Goal: Download file/media

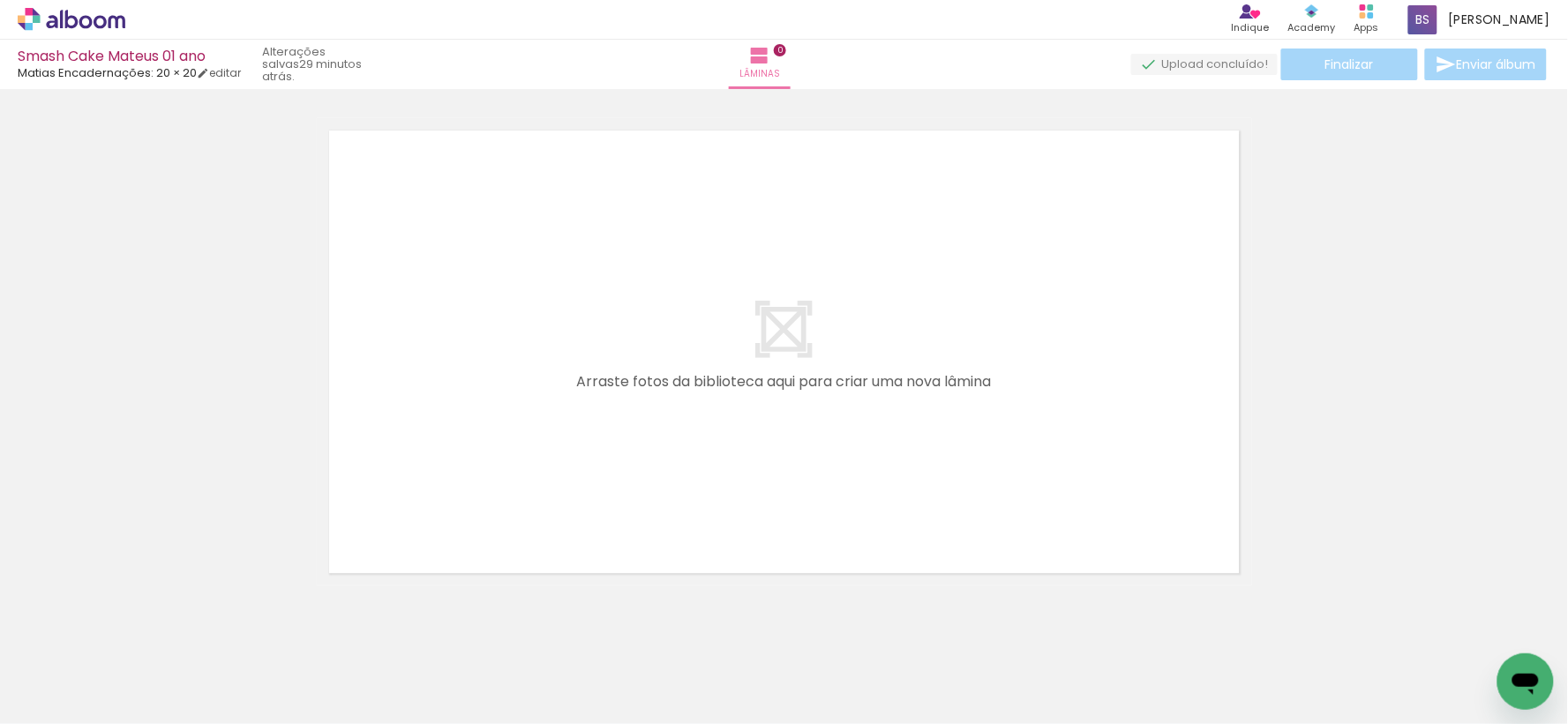
scroll to position [0, 321]
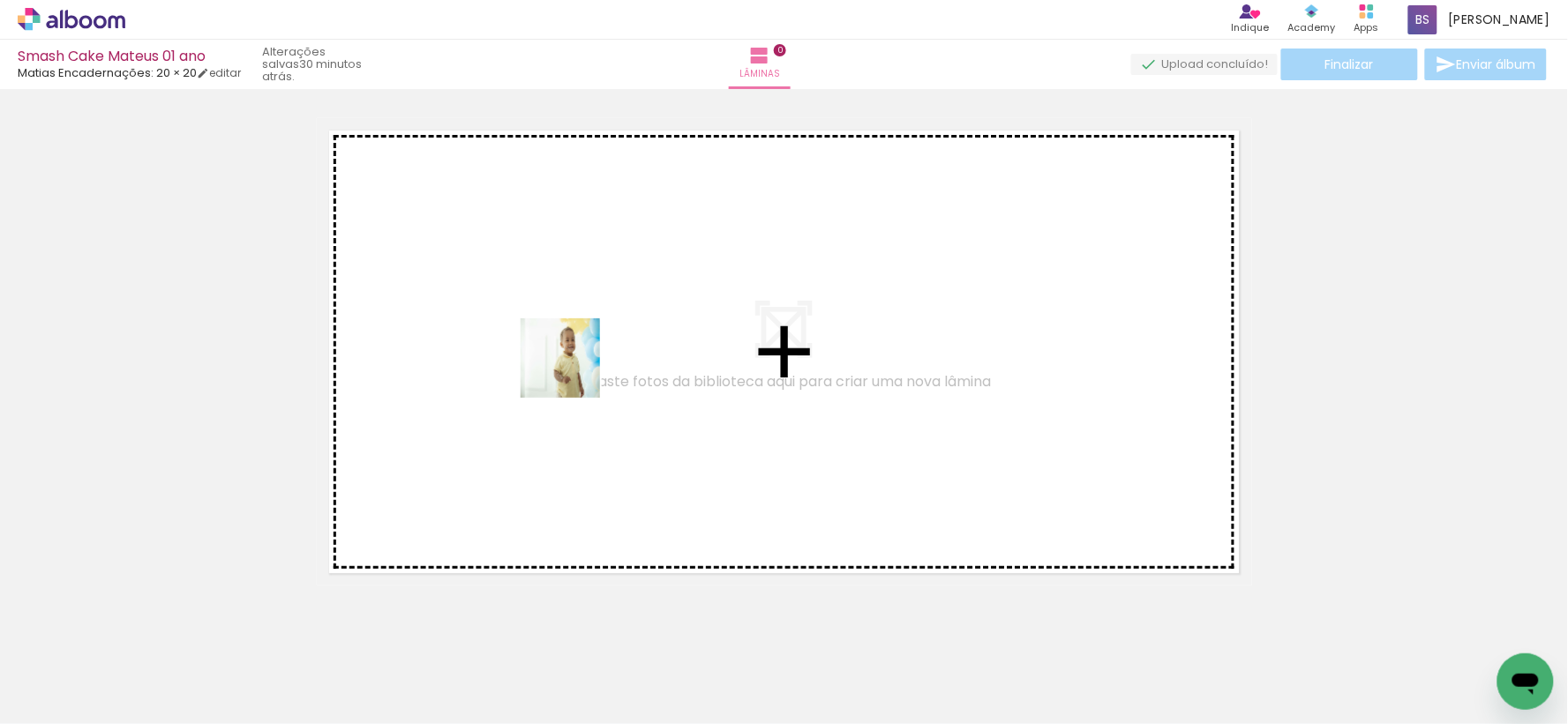
drag, startPoint x: 759, startPoint y: 673, endPoint x: 571, endPoint y: 366, distance: 360.0
click at [571, 366] on quentale-workspace at bounding box center [784, 362] width 1568 height 724
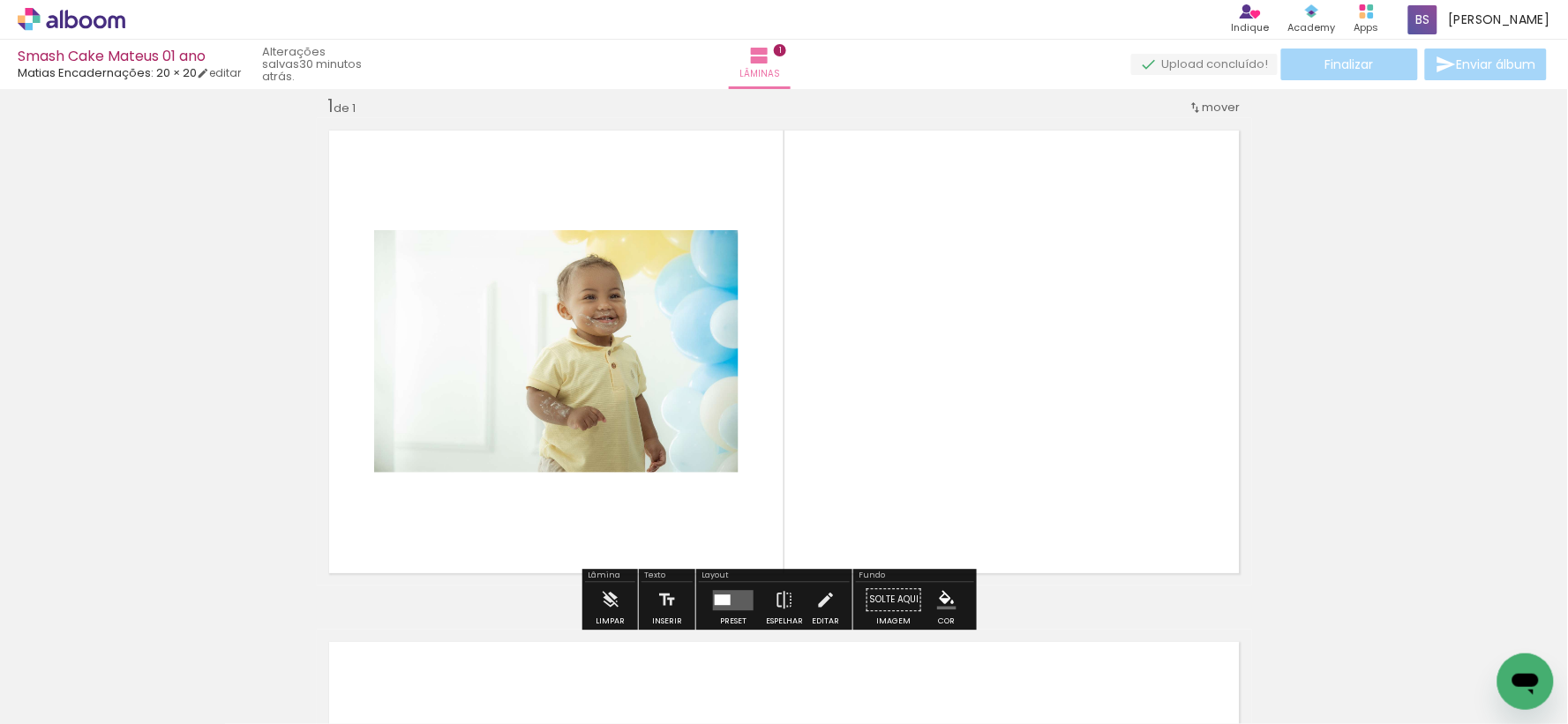
scroll to position [22, 0]
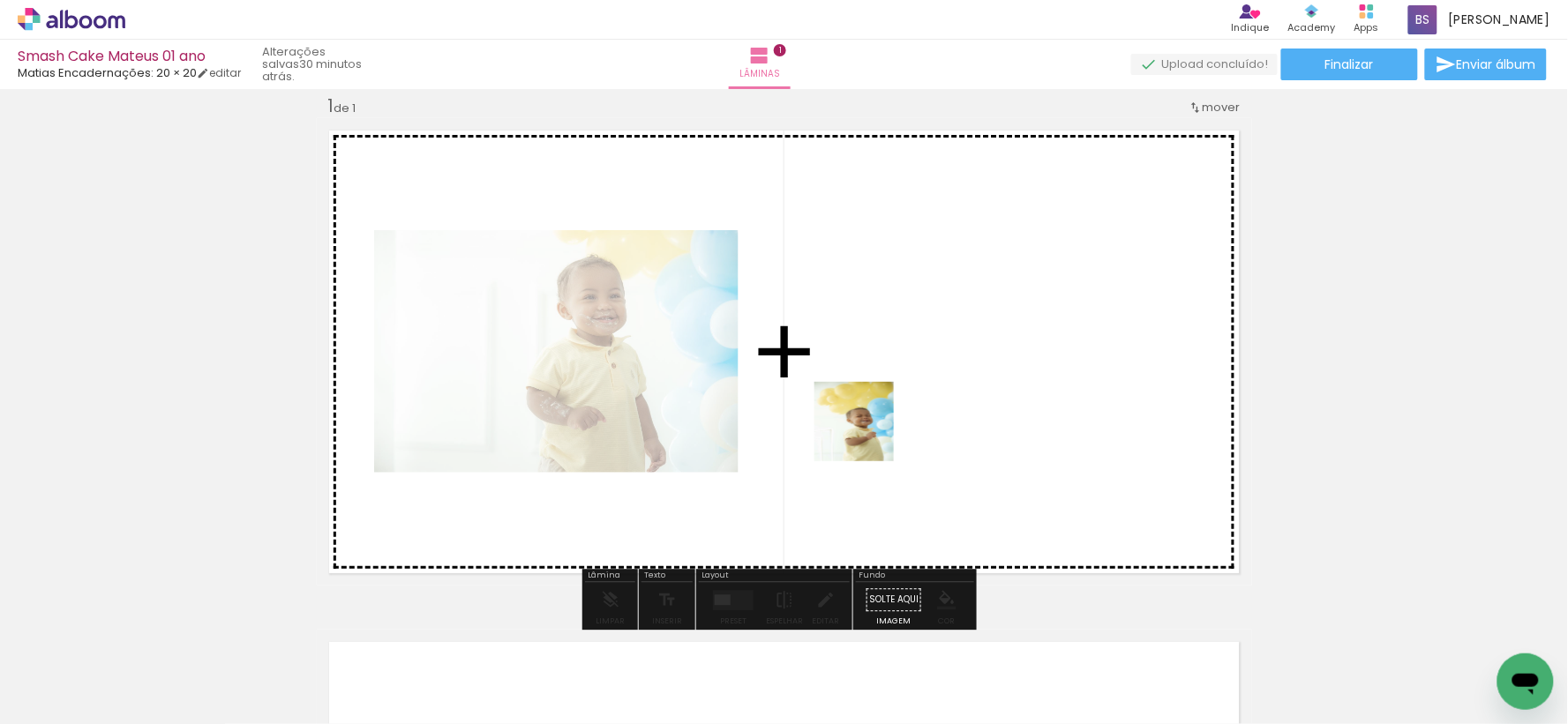
drag, startPoint x: 653, startPoint y: 689, endPoint x: 867, endPoint y: 435, distance: 332.1
click at [867, 435] on quentale-workspace at bounding box center [784, 362] width 1568 height 724
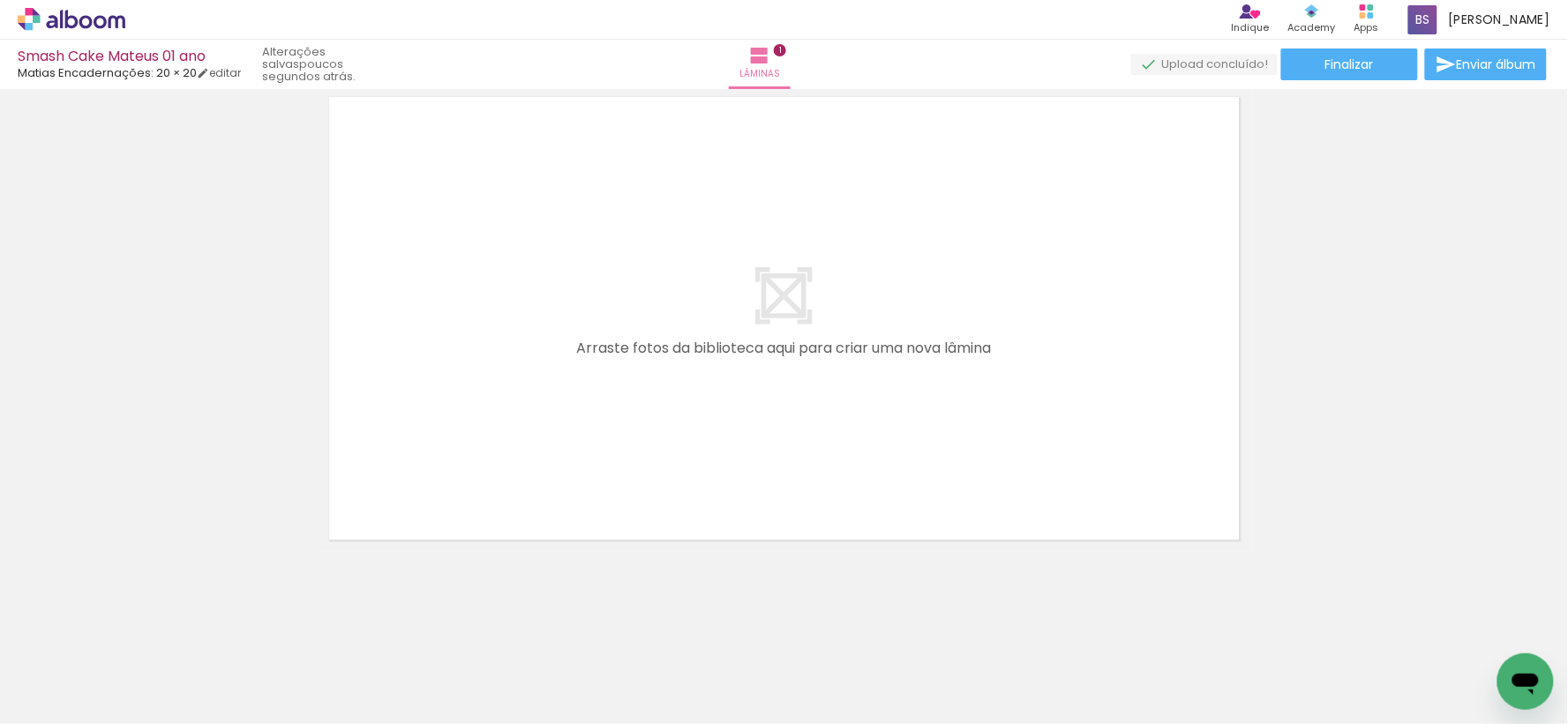
scroll to position [0, 340]
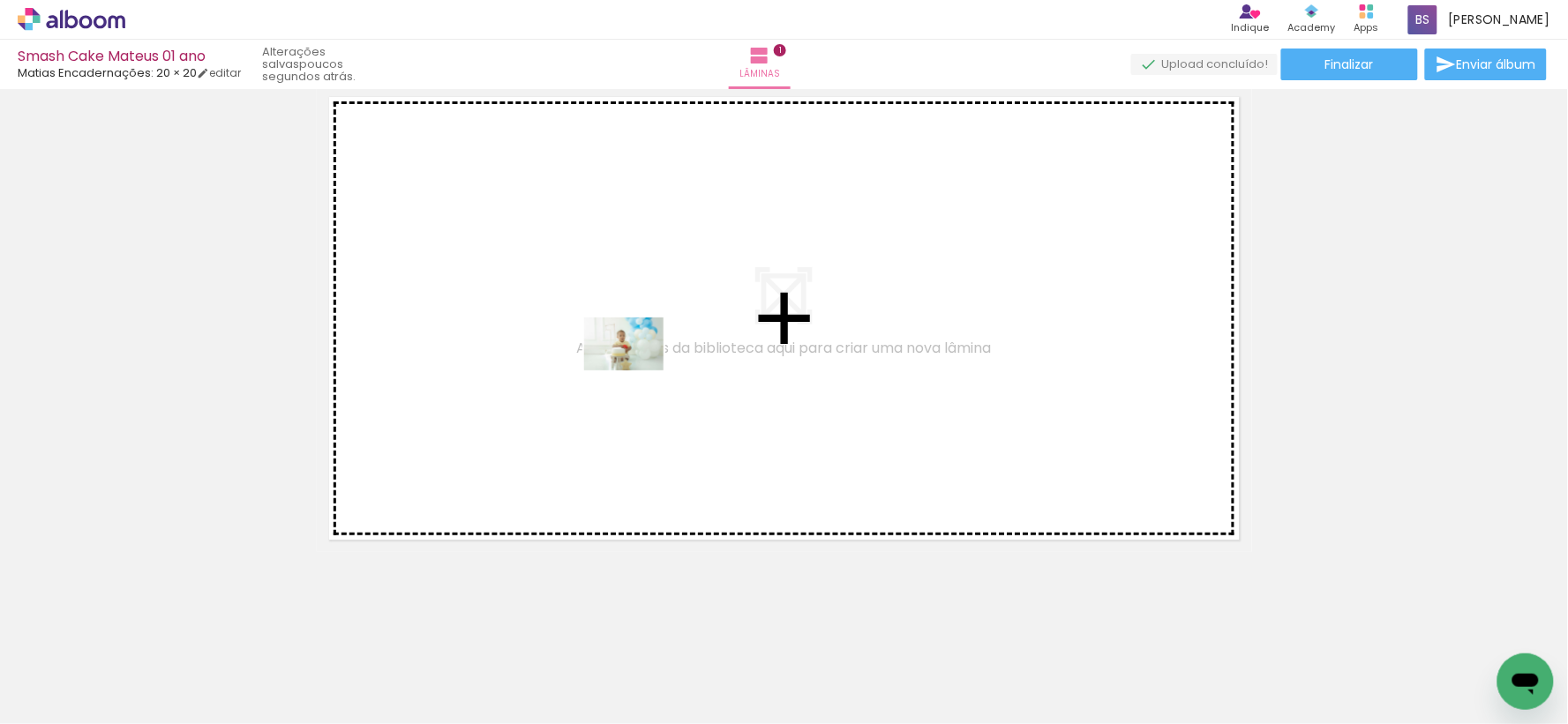
drag, startPoint x: 1016, startPoint y: 680, endPoint x: 636, endPoint y: 371, distance: 489.8
click at [636, 371] on quentale-workspace at bounding box center [784, 362] width 1568 height 724
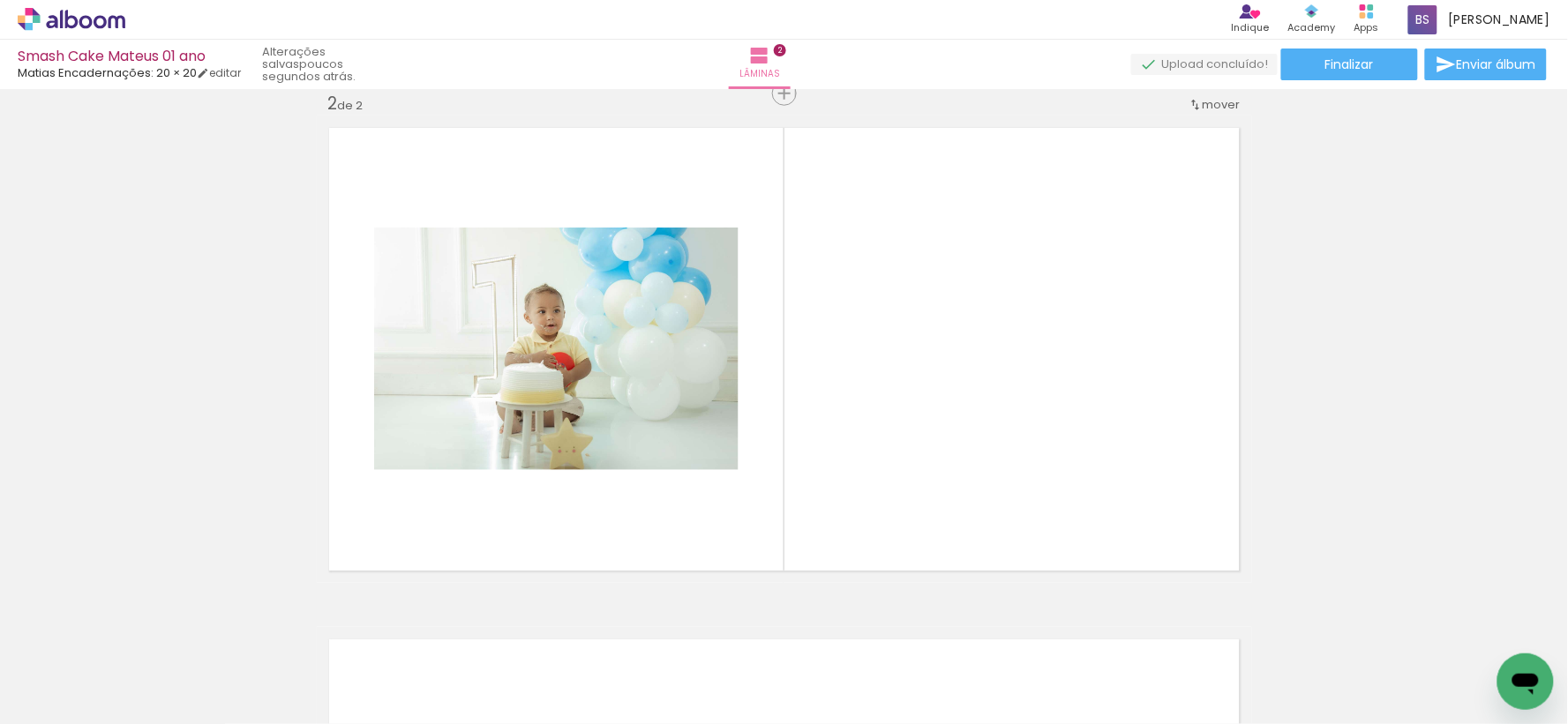
scroll to position [534, 0]
click at [816, 631] on quentale-thumb at bounding box center [825, 664] width 99 height 101
drag, startPoint x: 856, startPoint y: 672, endPoint x: 884, endPoint y: 439, distance: 234.7
click at [884, 439] on quentale-workspace at bounding box center [784, 362] width 1568 height 724
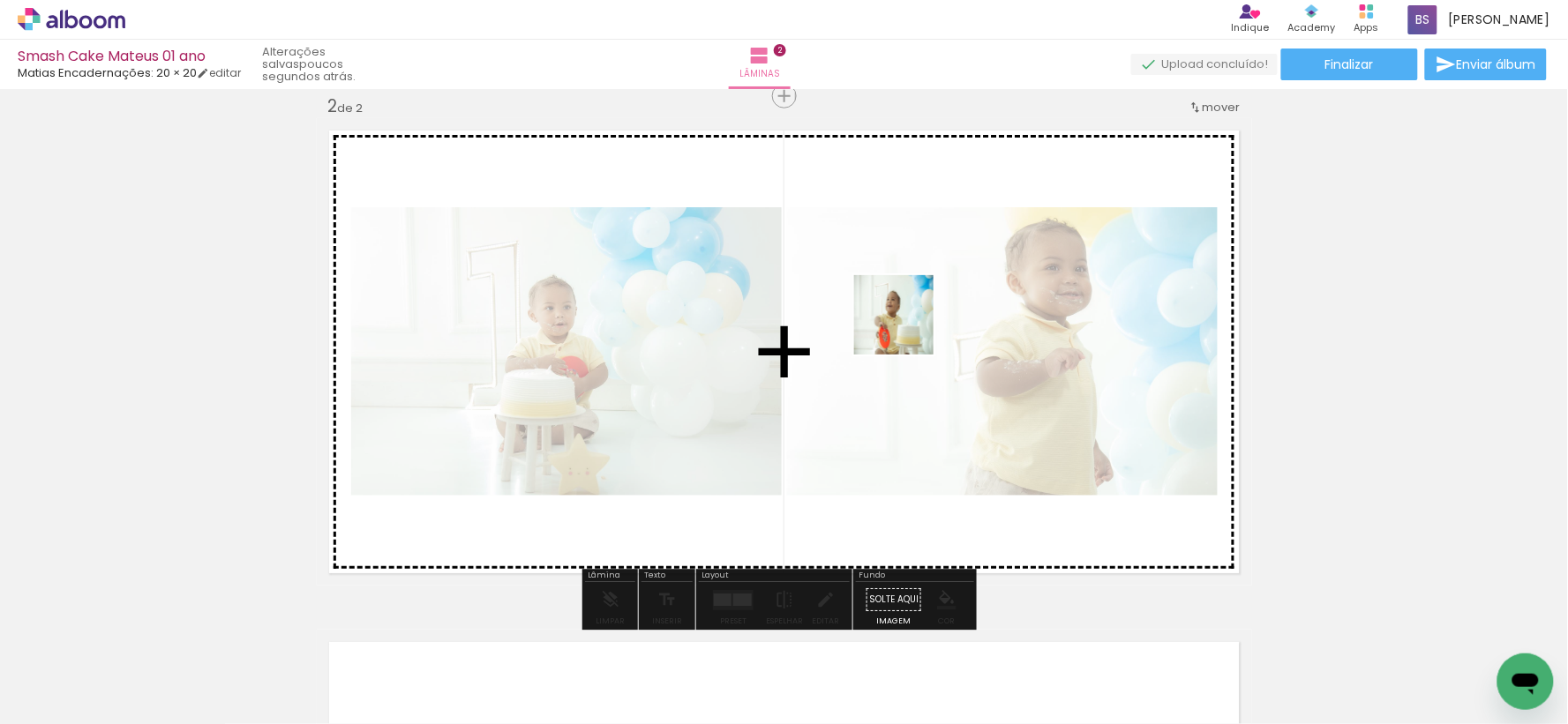
drag, startPoint x: 1142, startPoint y: 673, endPoint x: 848, endPoint y: 258, distance: 508.6
click at [851, 258] on quentale-workspace at bounding box center [784, 362] width 1568 height 724
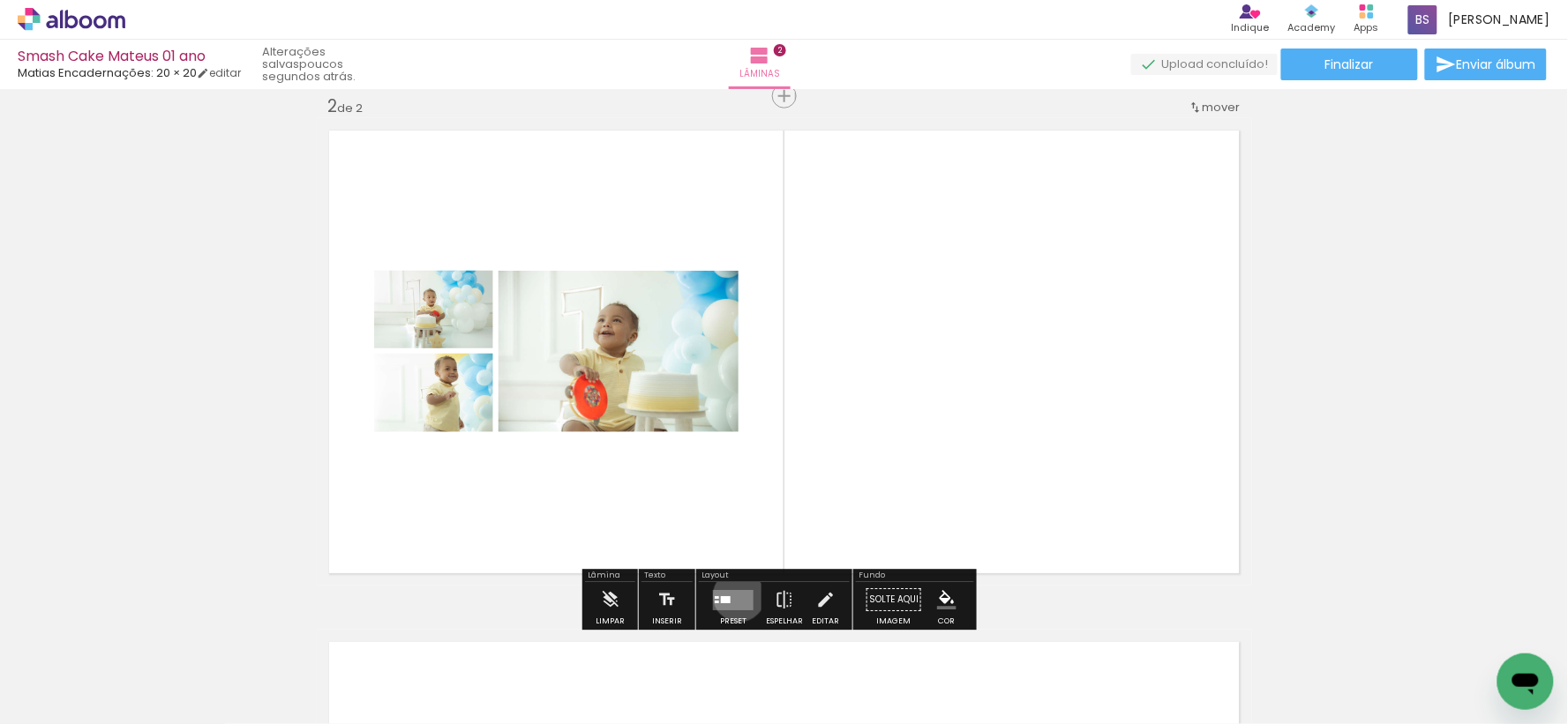
click at [735, 596] on quentale-layouter at bounding box center [733, 600] width 41 height 20
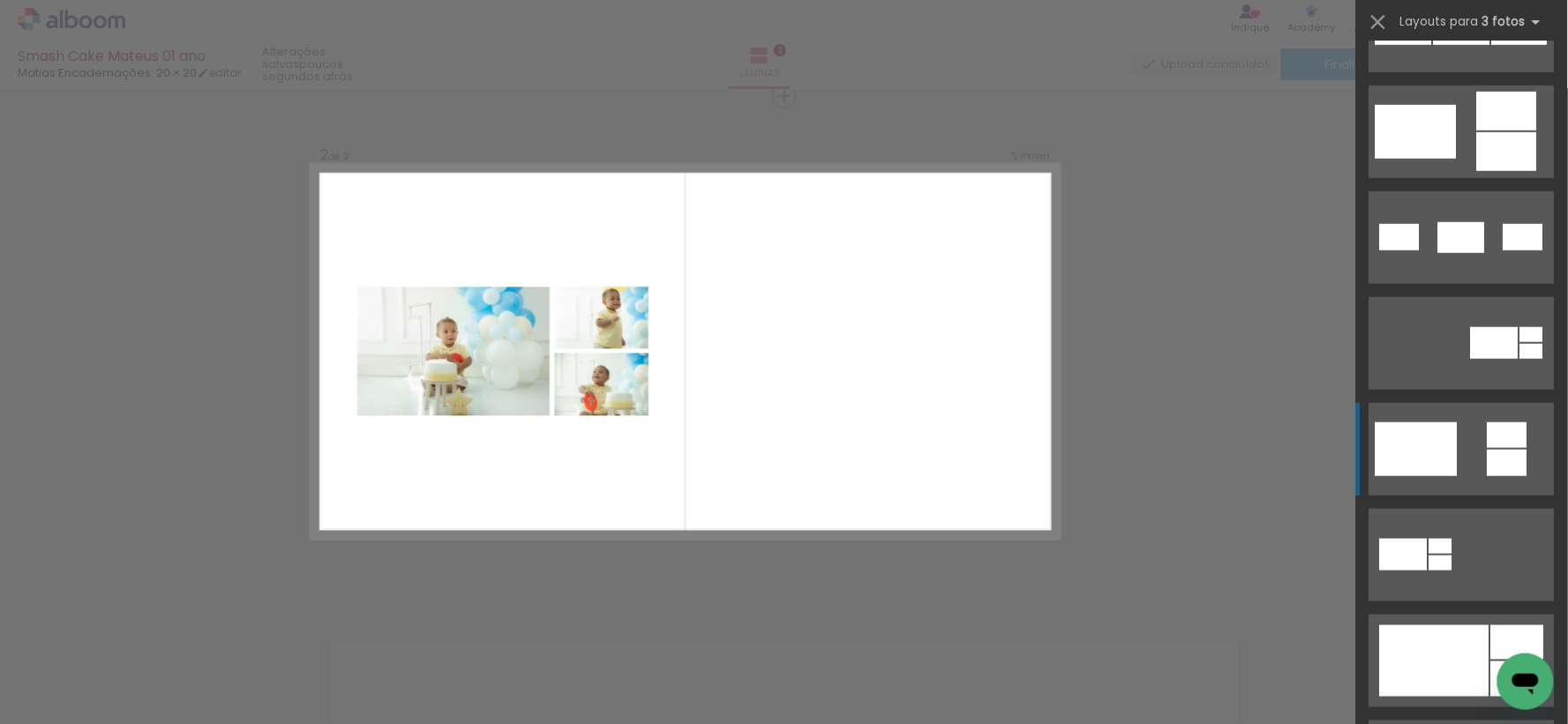
scroll to position [783, 0]
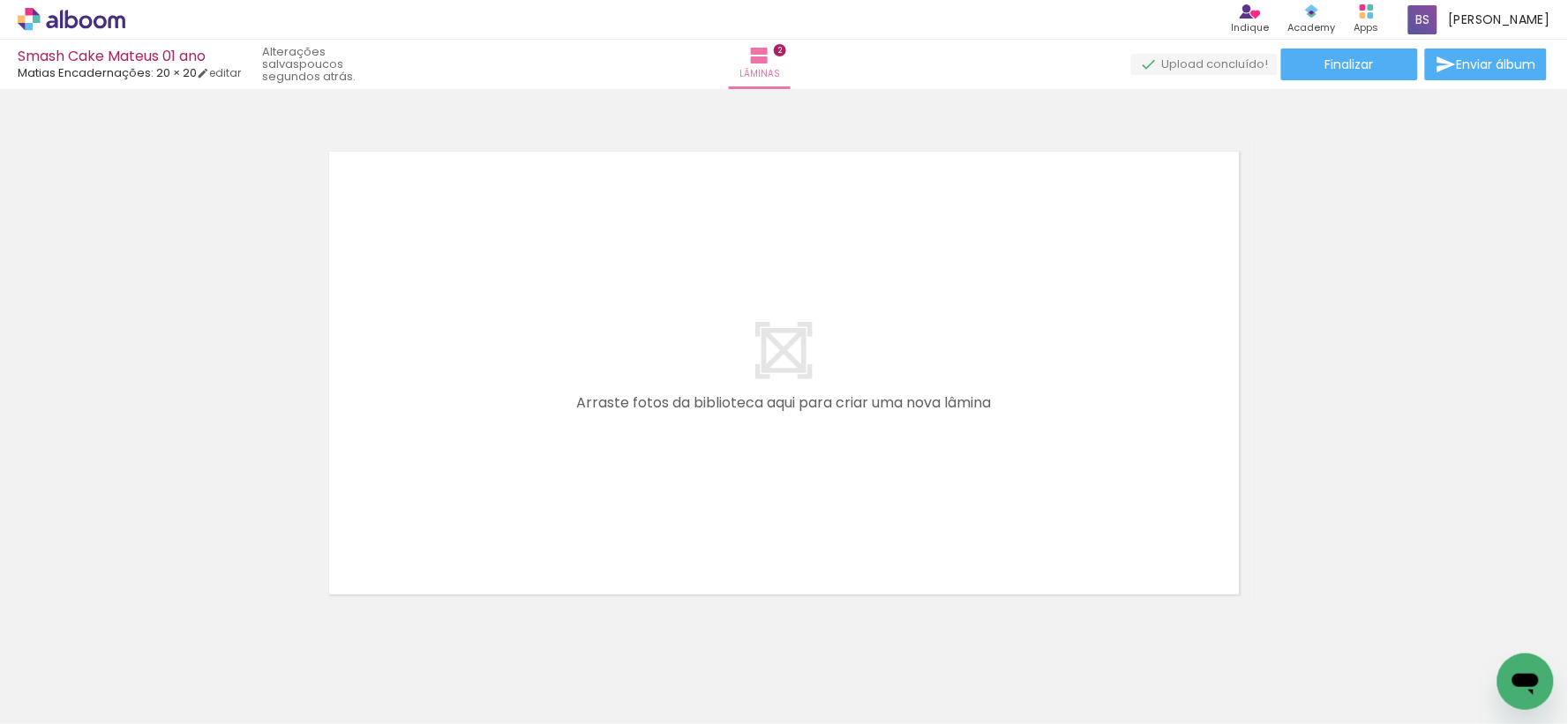
scroll to position [0, 923]
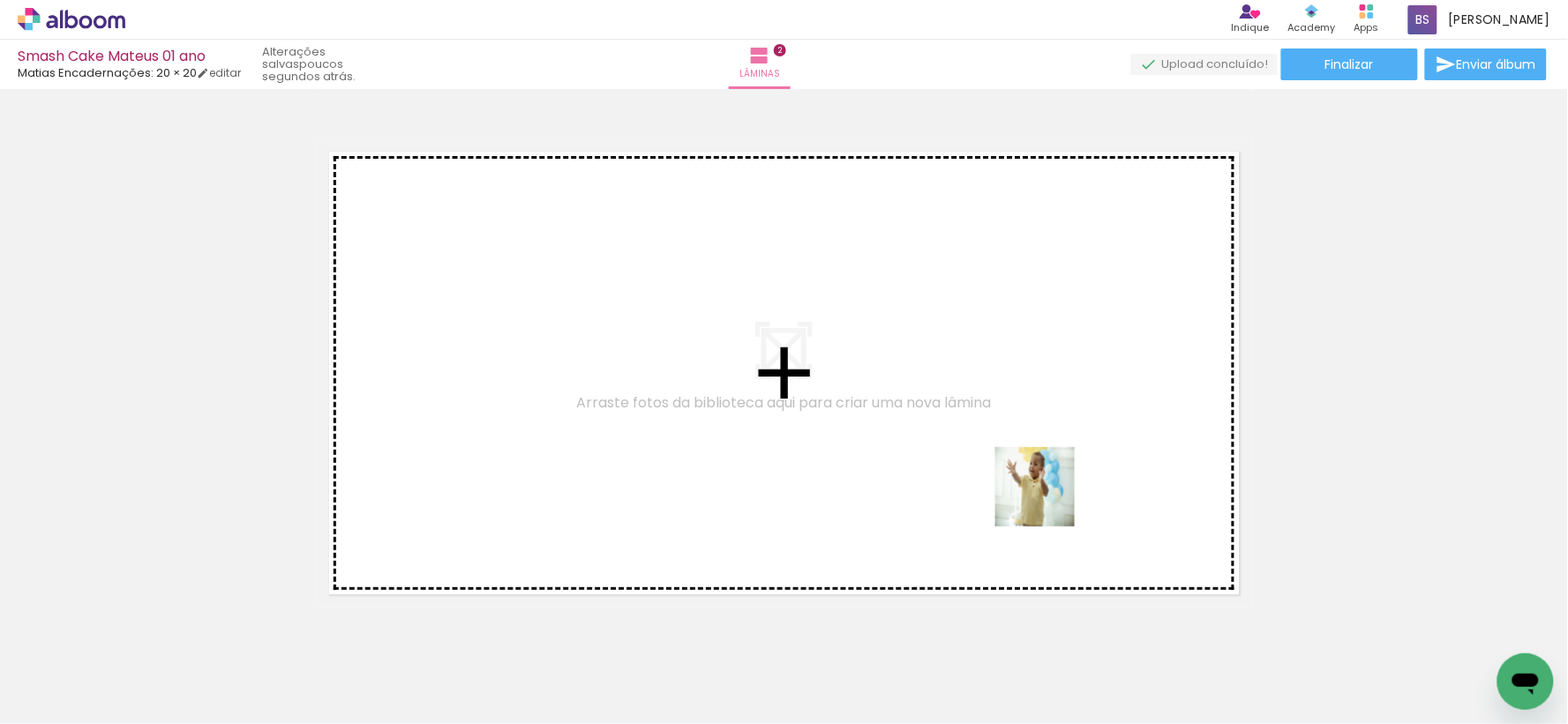
drag, startPoint x: 1021, startPoint y: 662, endPoint x: 1055, endPoint y: 466, distance: 198.9
click at [1055, 466] on quentale-workspace at bounding box center [784, 362] width 1568 height 724
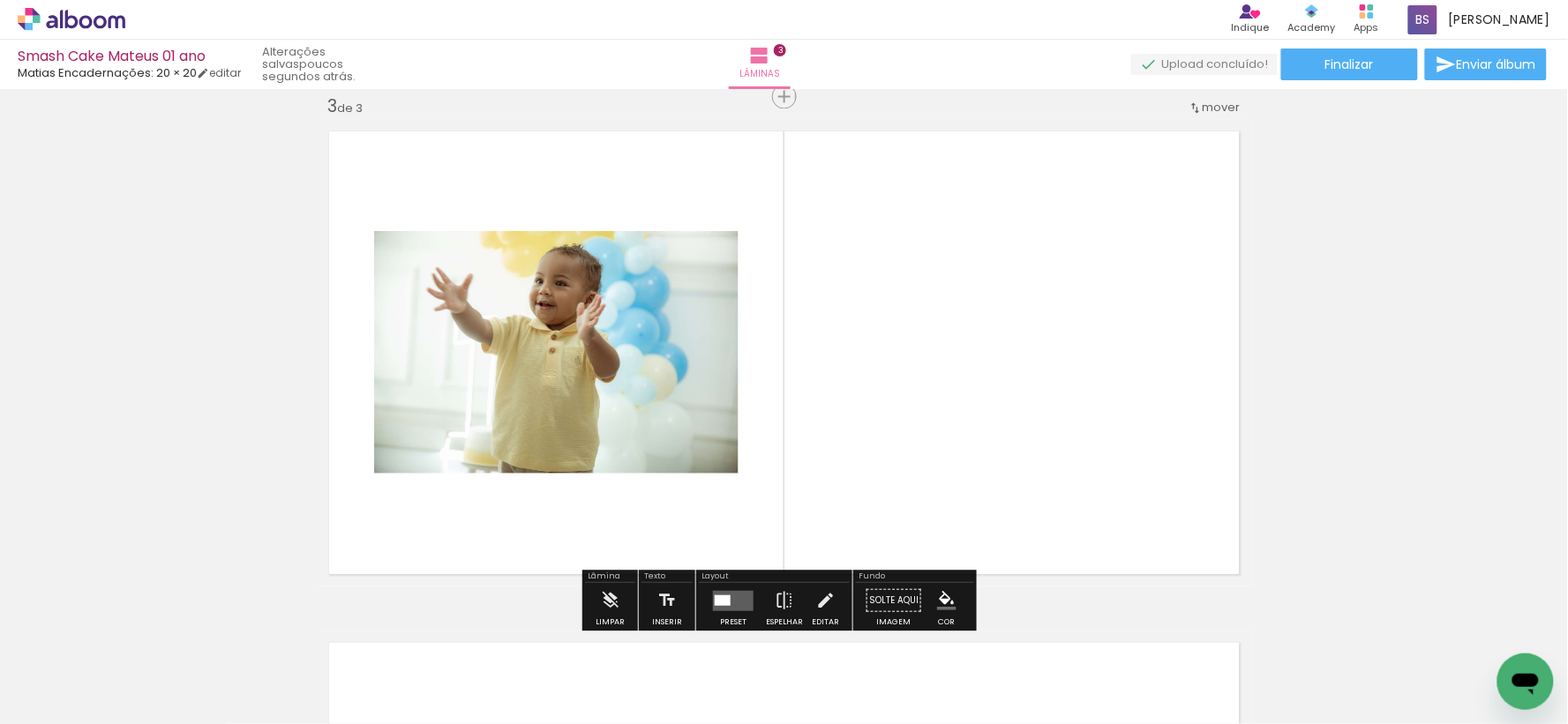
scroll to position [1045, 0]
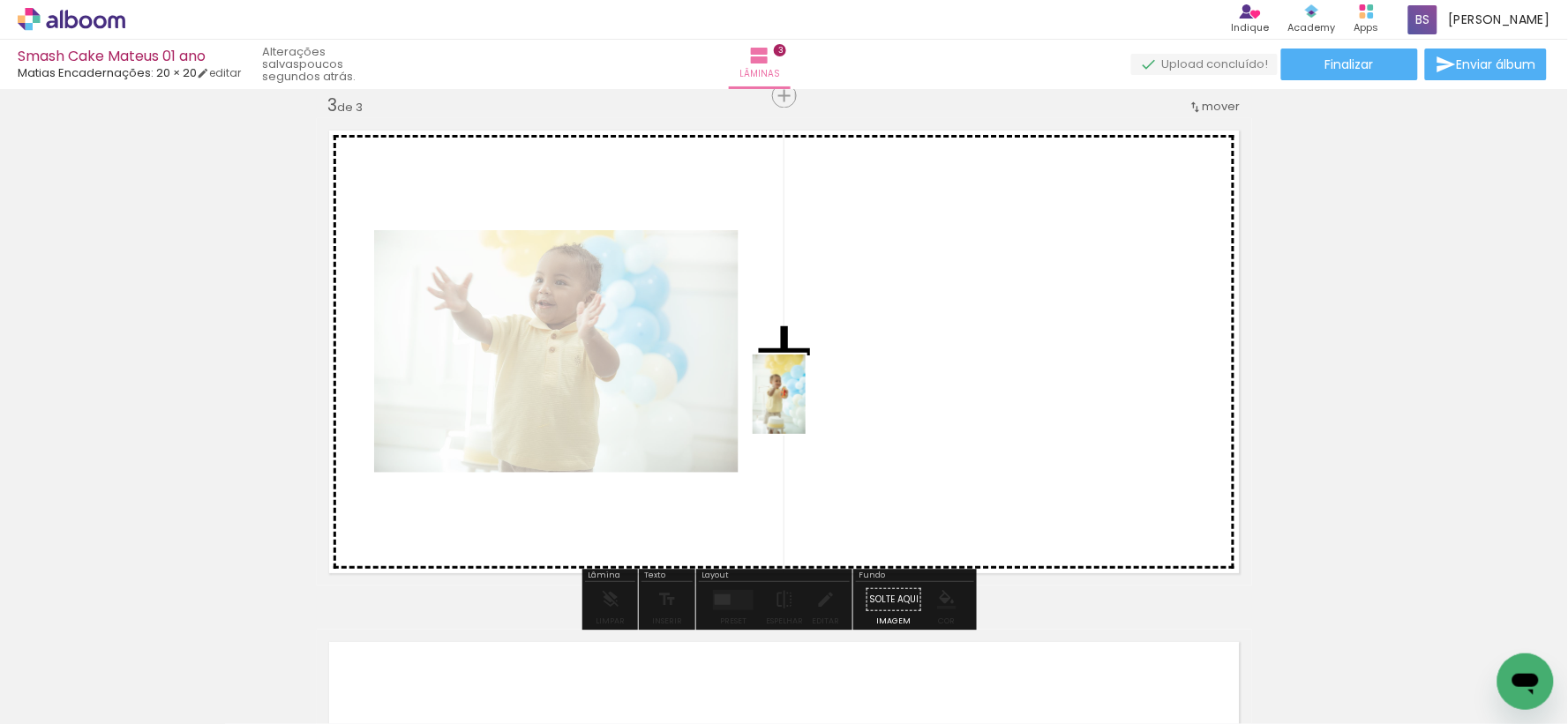
drag, startPoint x: 347, startPoint y: 682, endPoint x: 831, endPoint y: 388, distance: 566.3
click at [831, 388] on quentale-workspace at bounding box center [784, 362] width 1568 height 724
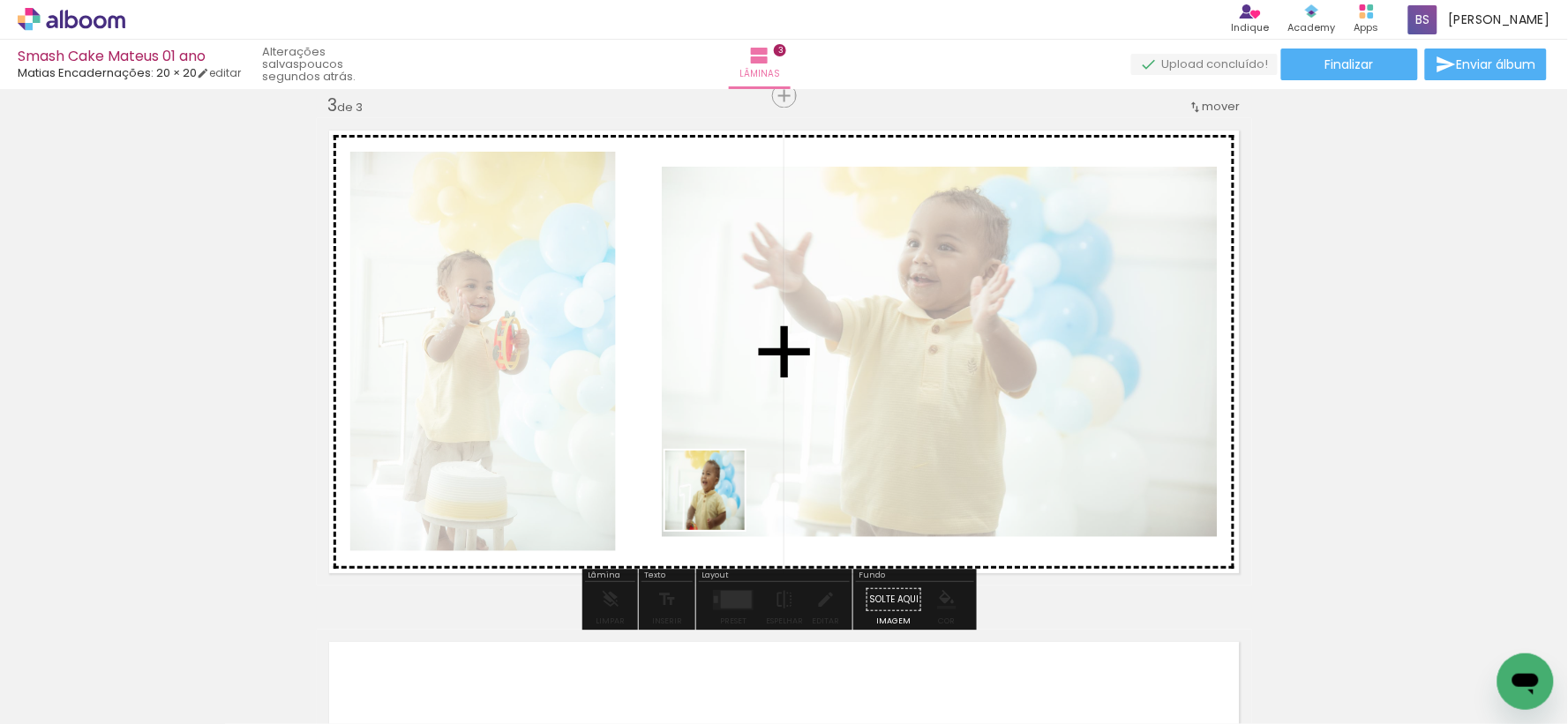
drag, startPoint x: 751, startPoint y: 666, endPoint x: 697, endPoint y: 412, distance: 259.7
click at [697, 412] on quentale-workspace at bounding box center [784, 362] width 1568 height 724
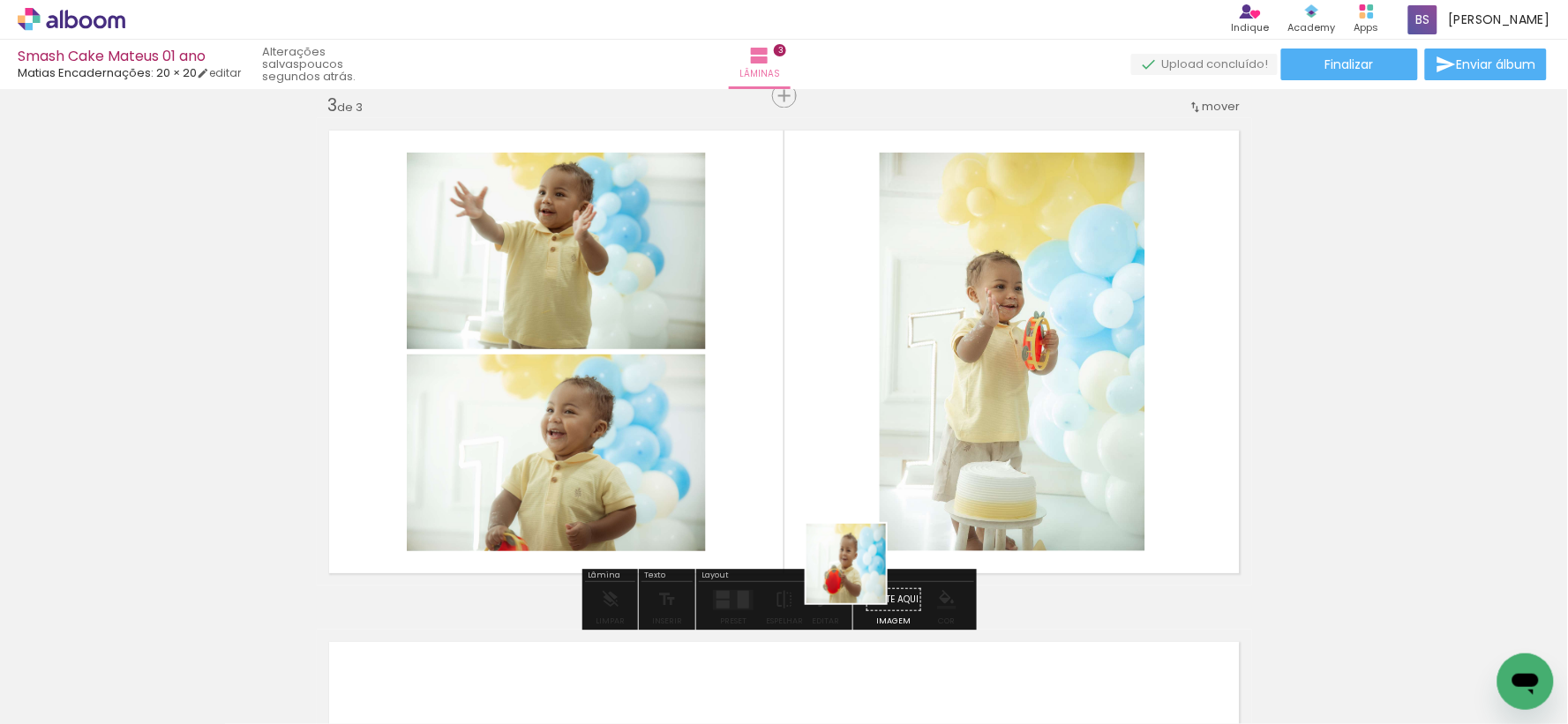
drag, startPoint x: 860, startPoint y: 577, endPoint x: 871, endPoint y: 311, distance: 266.2
click at [871, 312] on quentale-workspace at bounding box center [784, 362] width 1568 height 724
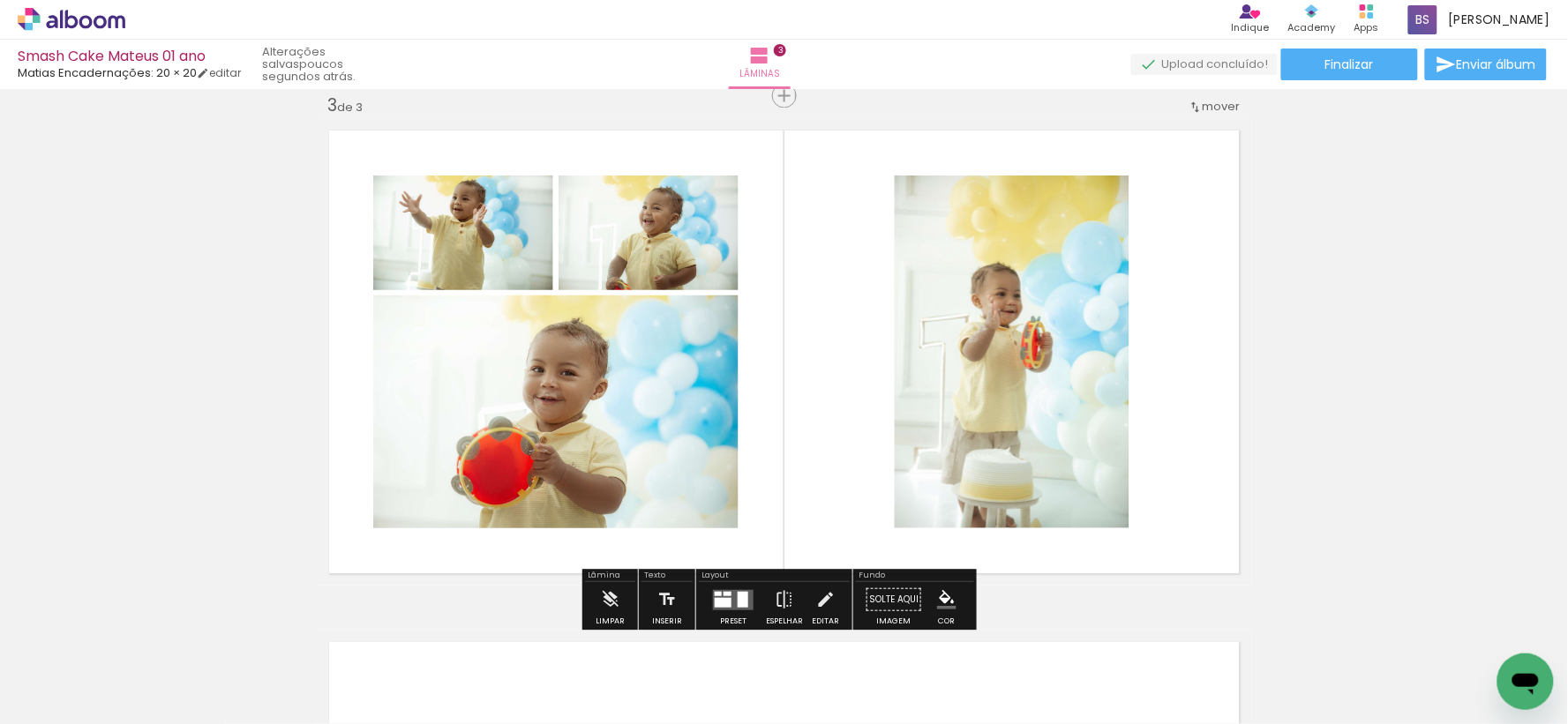
click at [723, 592] on div at bounding box center [727, 594] width 8 height 5
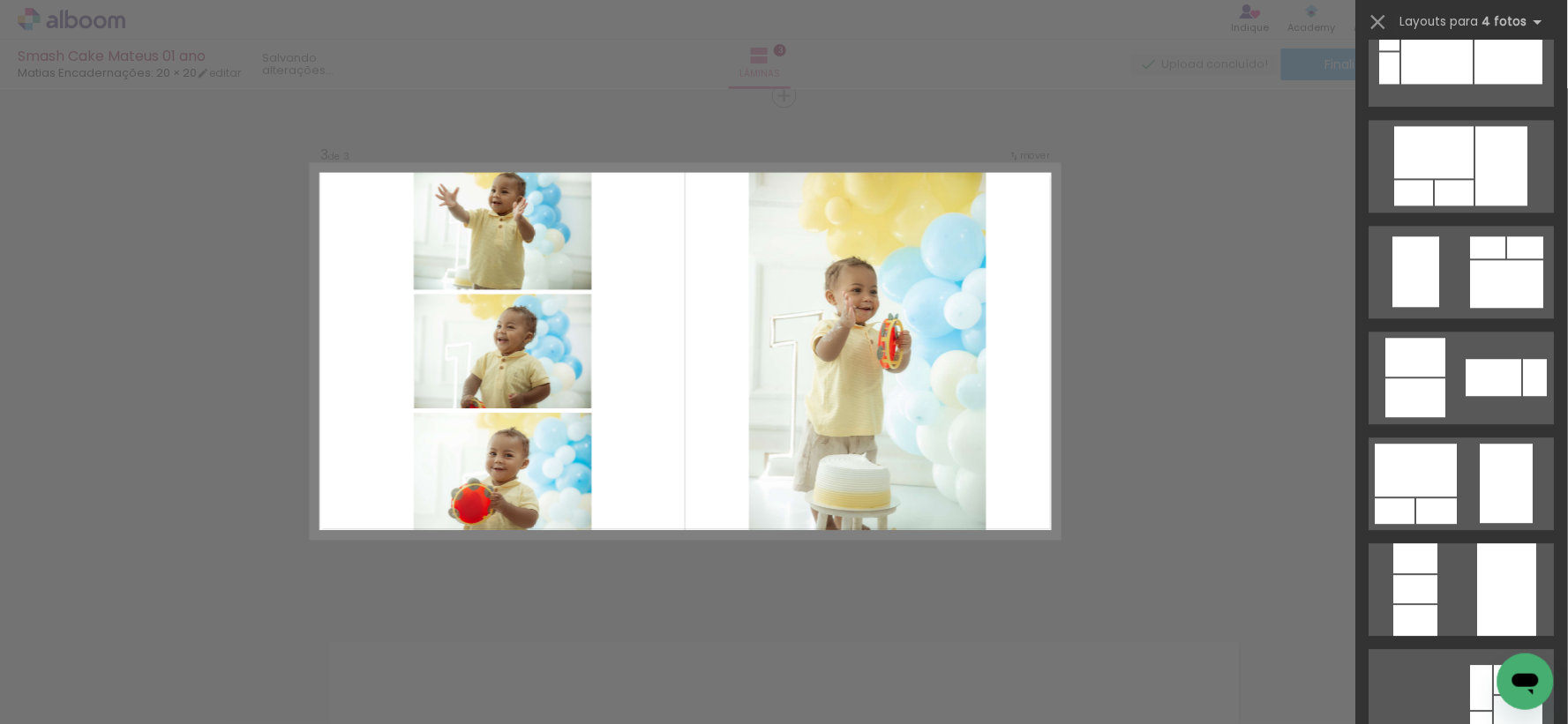
scroll to position [3235, 0]
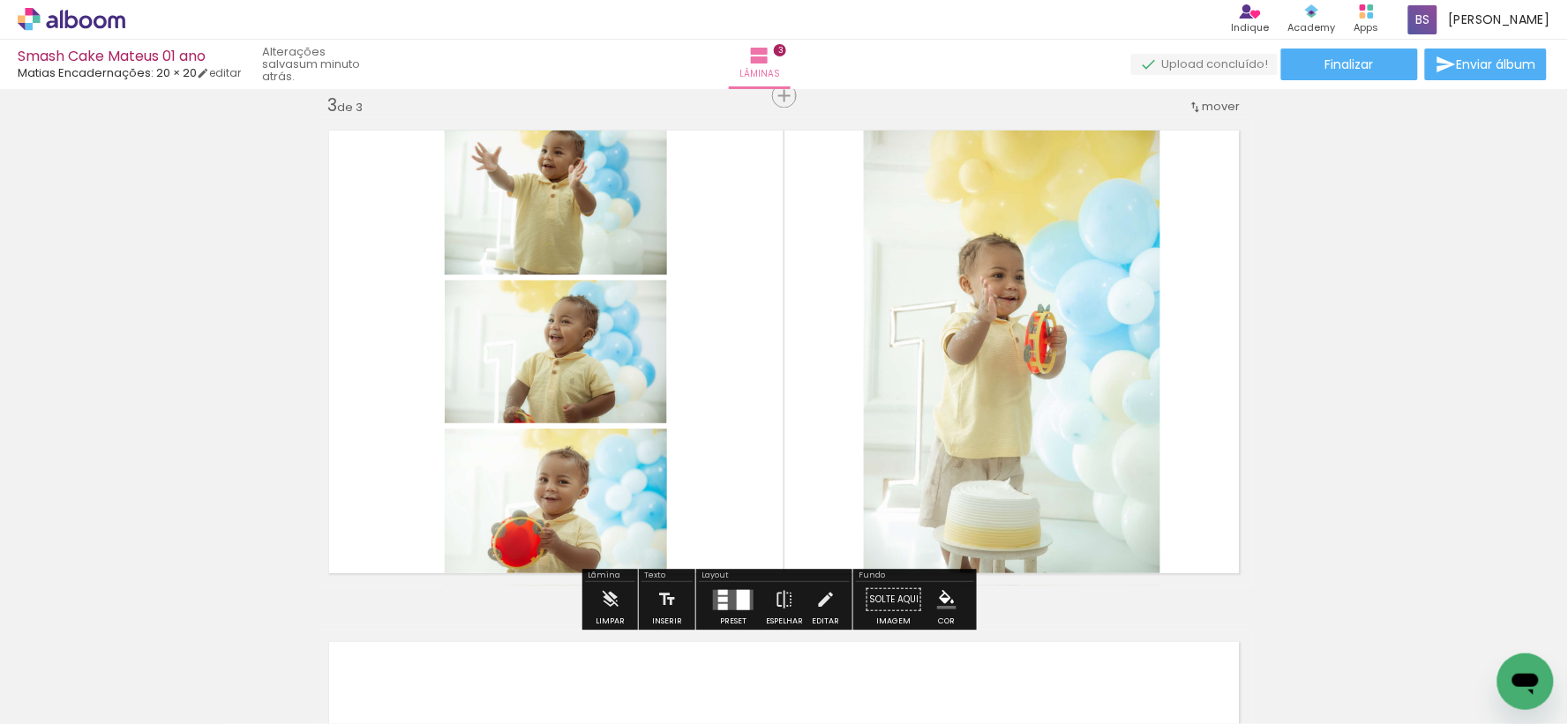
click at [1329, 483] on div "Inserir lâmina 1 de 3 Inserir lâmina 2 de 3 Inserir lâmina 3 de 3" at bounding box center [784, 74] width 1568 height 2048
click at [724, 590] on quentale-layouter at bounding box center [733, 600] width 41 height 20
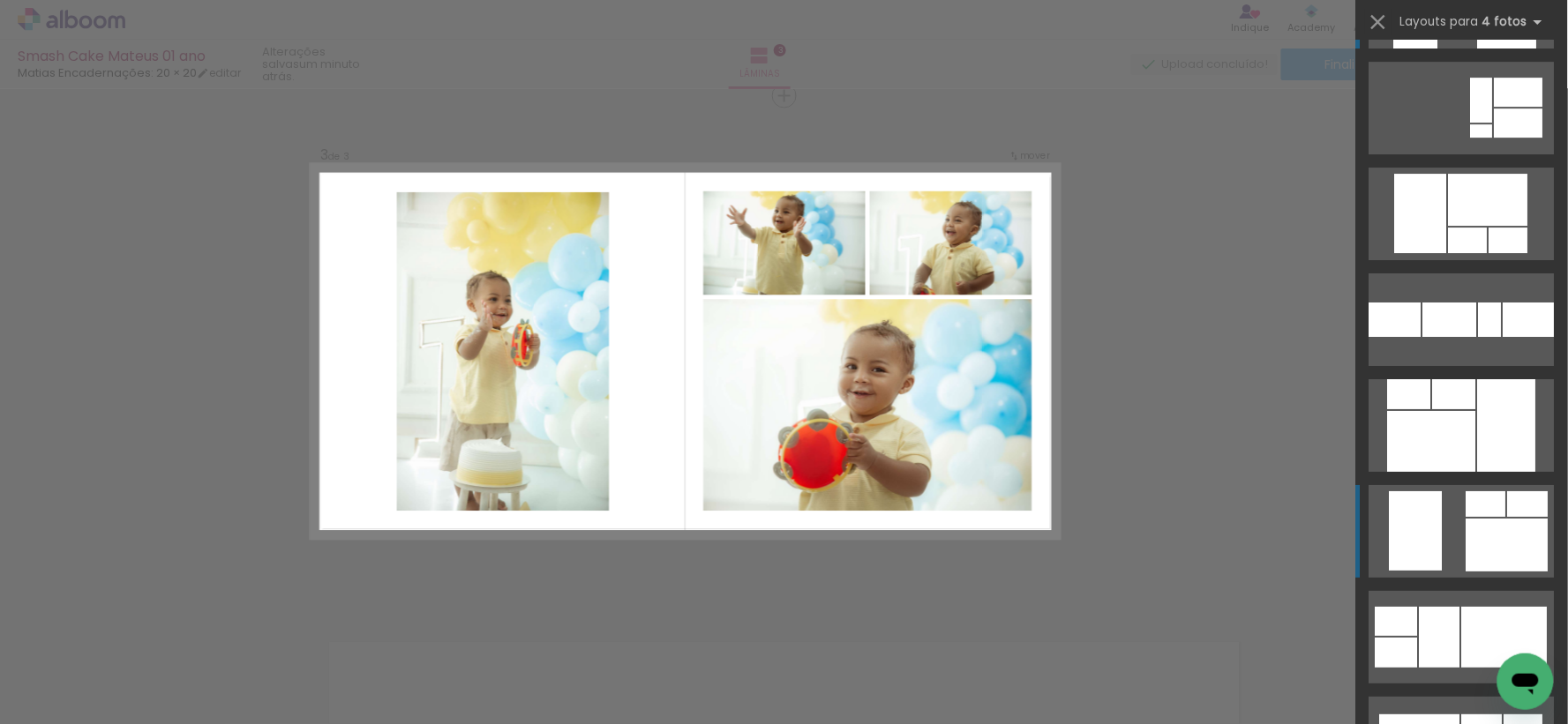
scroll to position [3901, 0]
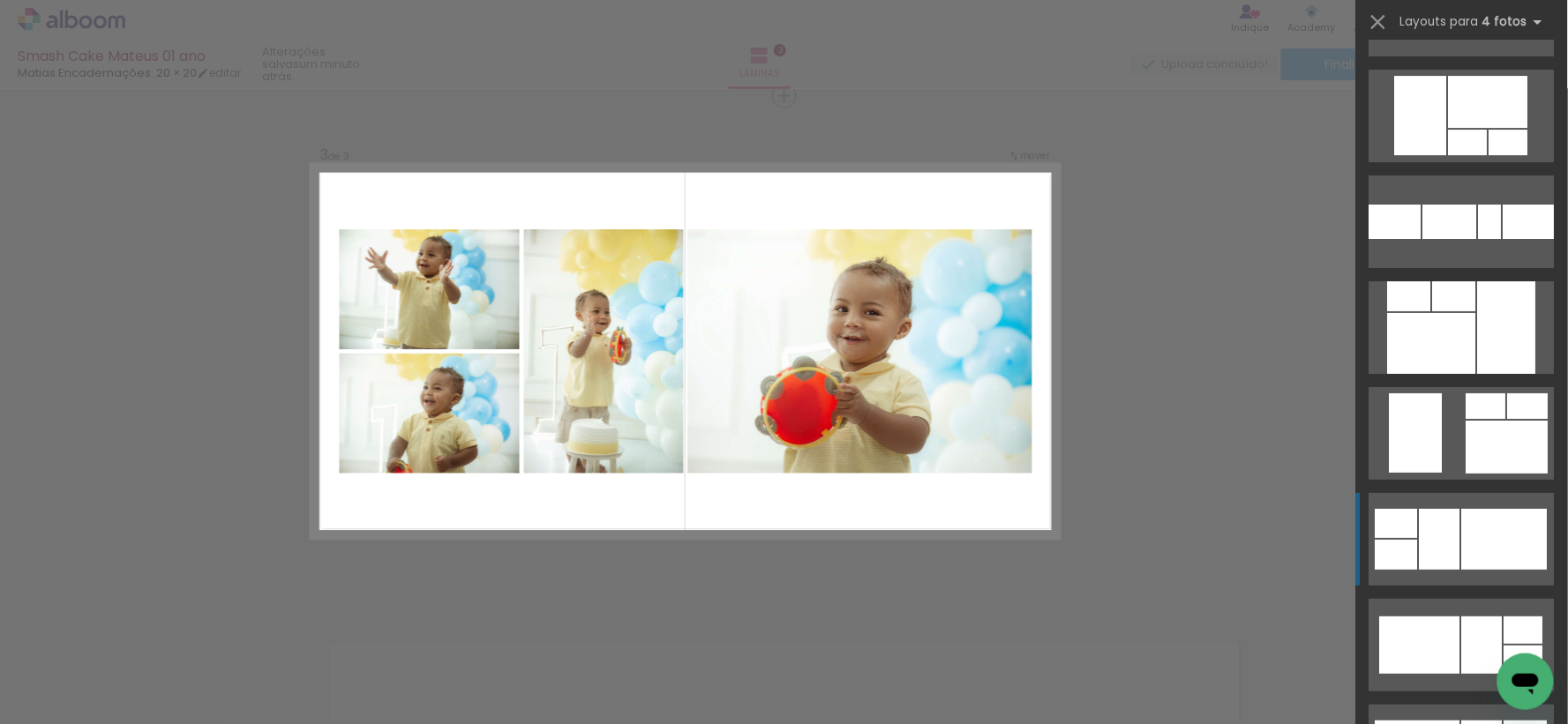
click at [1487, 156] on div at bounding box center [1468, 142] width 39 height 25
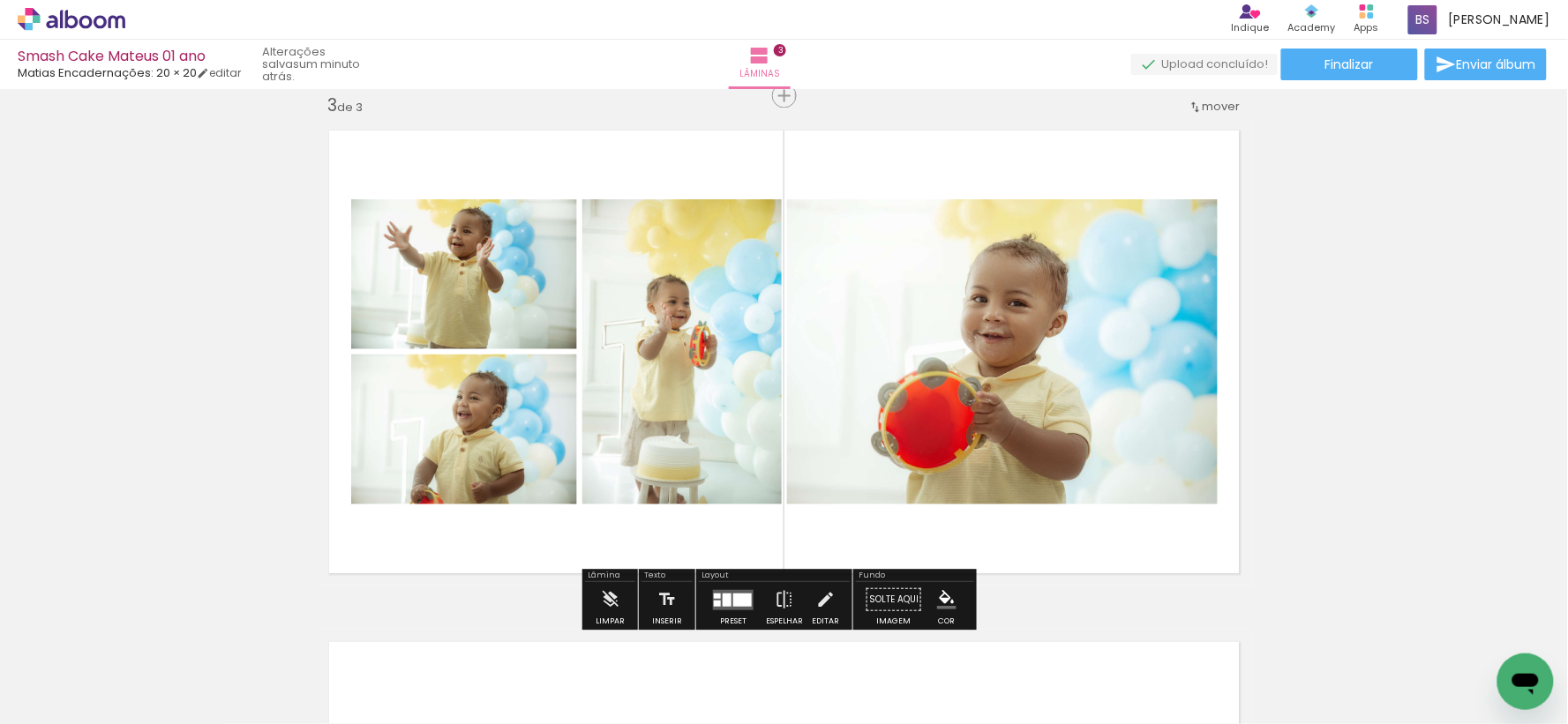
click at [1480, 384] on div "Inserir lâmina 1 de 3 Inserir lâmina 2 de 3 Inserir lâmina 3 de 3" at bounding box center [784, 74] width 1568 height 2048
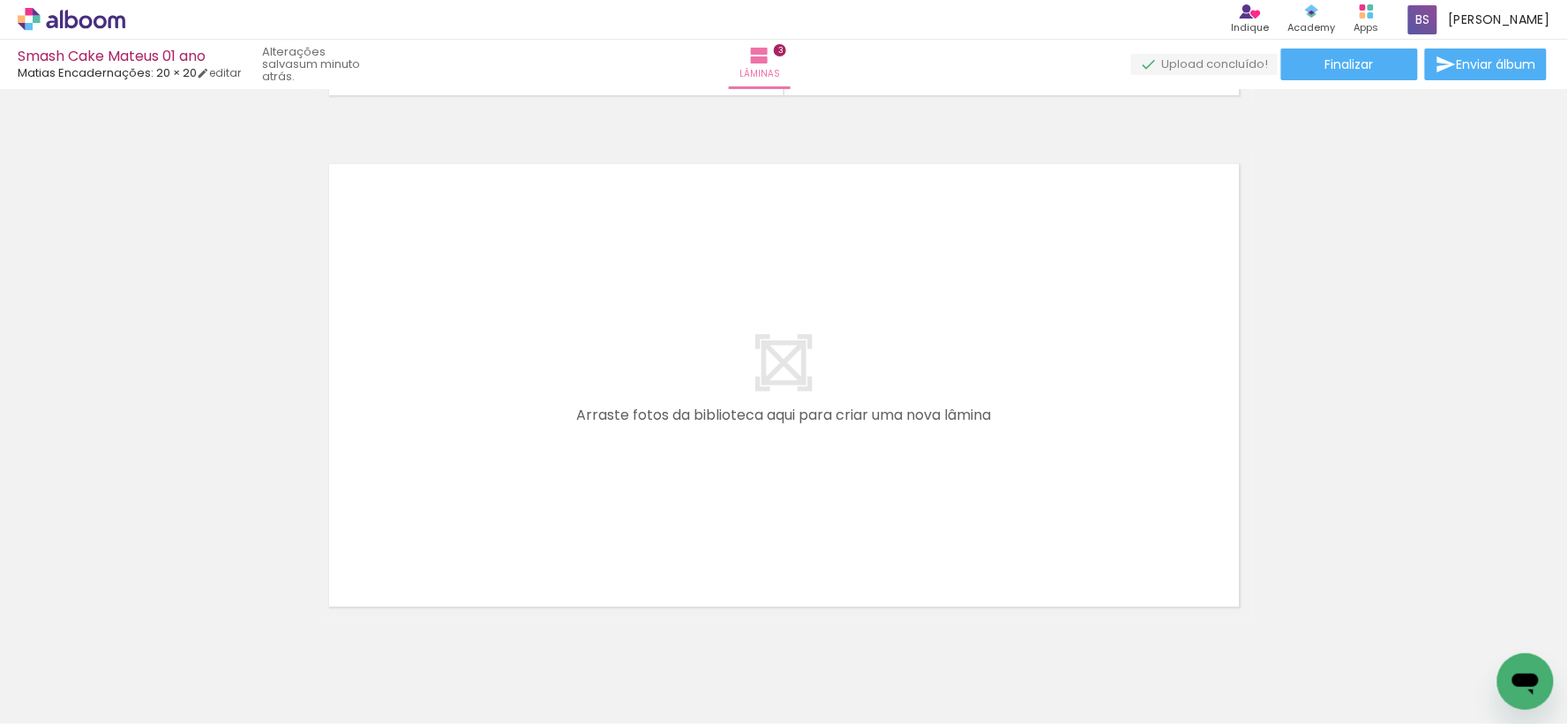
scroll to position [1536, 0]
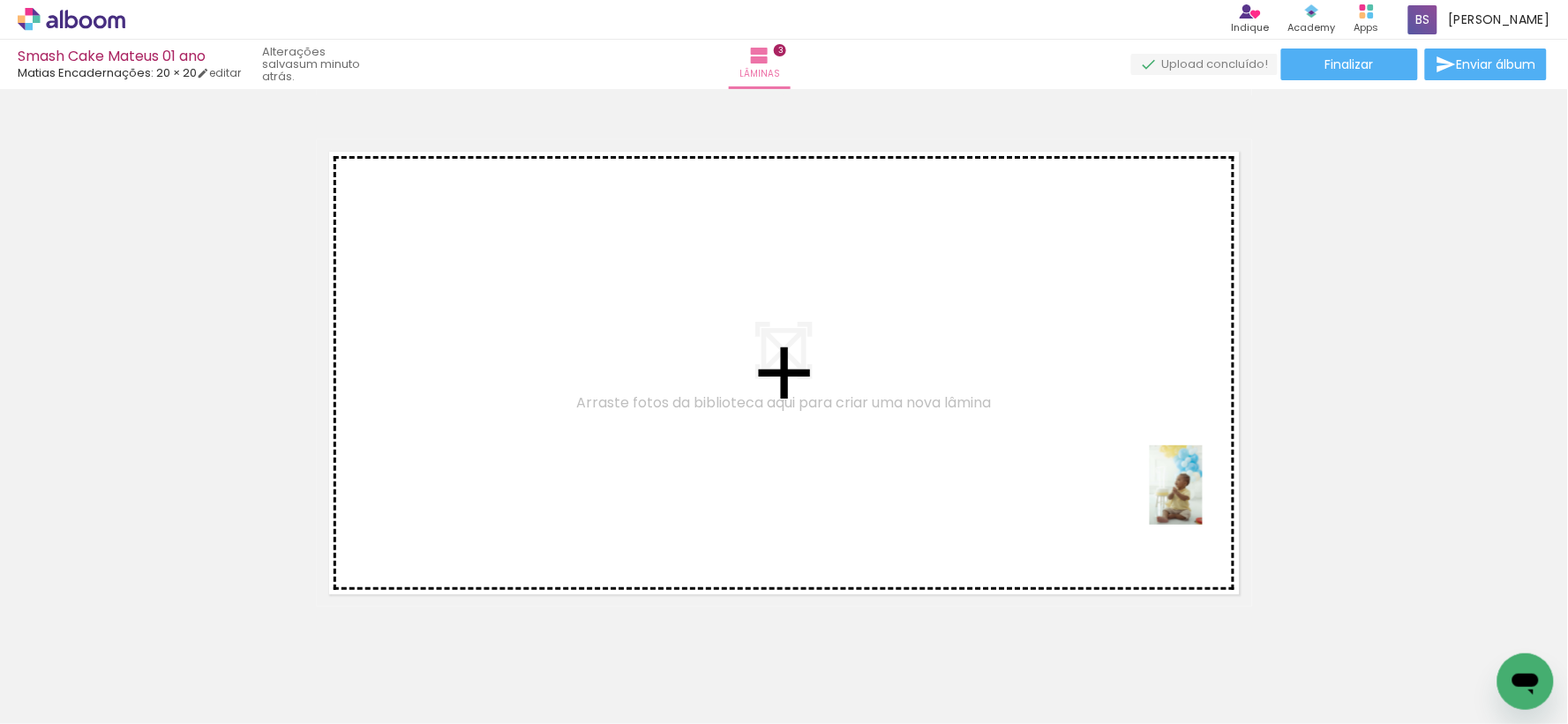
drag, startPoint x: 1231, startPoint y: 685, endPoint x: 1198, endPoint y: 495, distance: 192.8
click at [1198, 495] on quentale-workspace at bounding box center [784, 362] width 1568 height 724
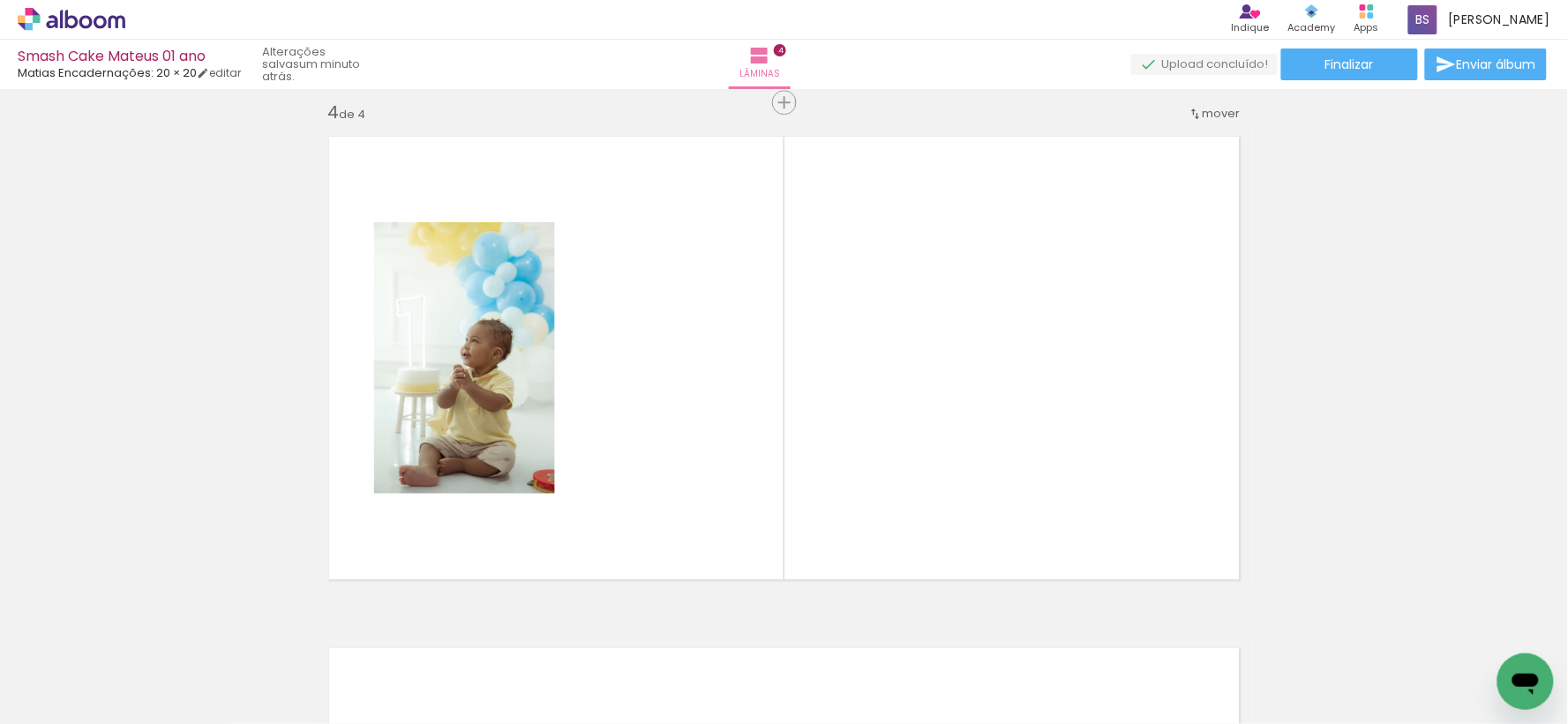
scroll to position [1557, 0]
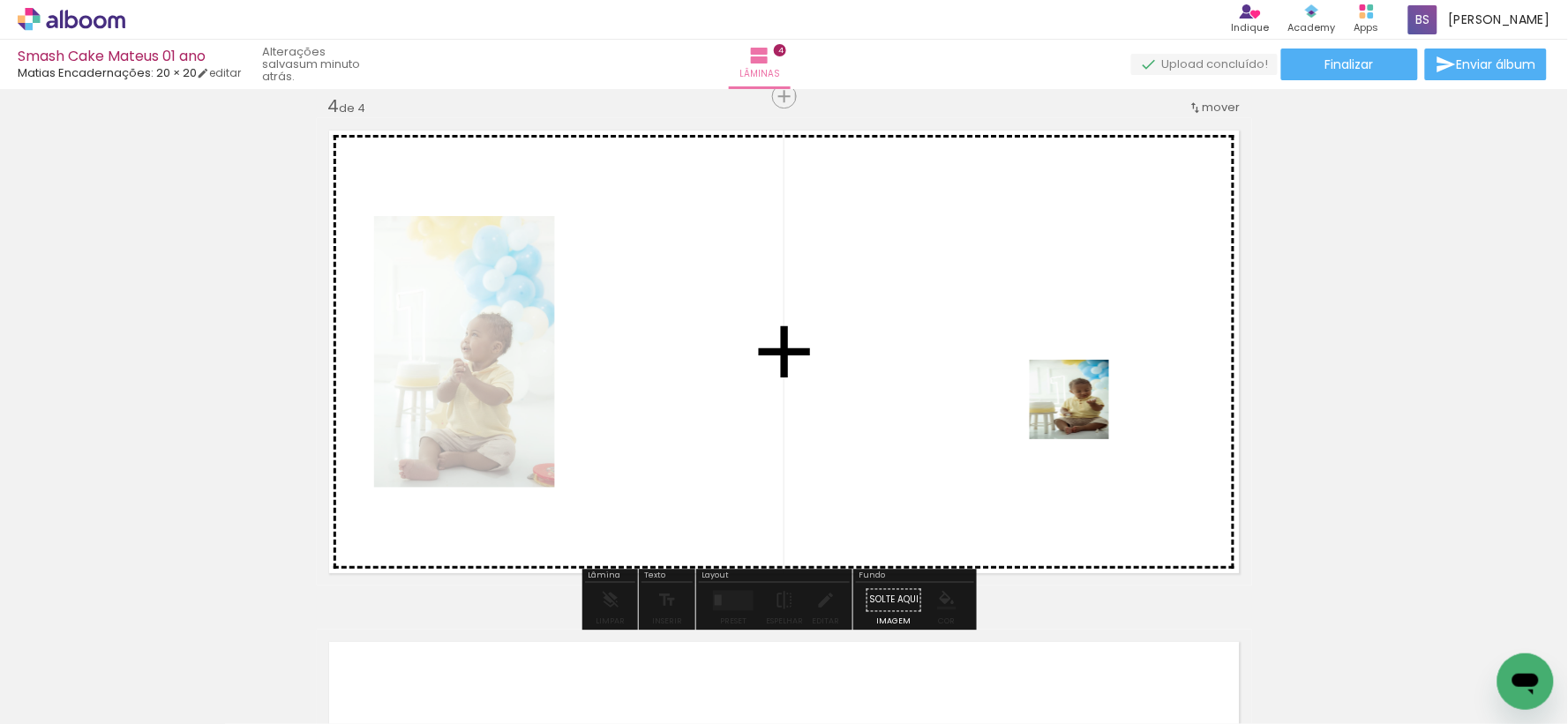
drag, startPoint x: 1451, startPoint y: 649, endPoint x: 1014, endPoint y: 382, distance: 512.1
click at [1014, 382] on quentale-workspace at bounding box center [784, 362] width 1568 height 724
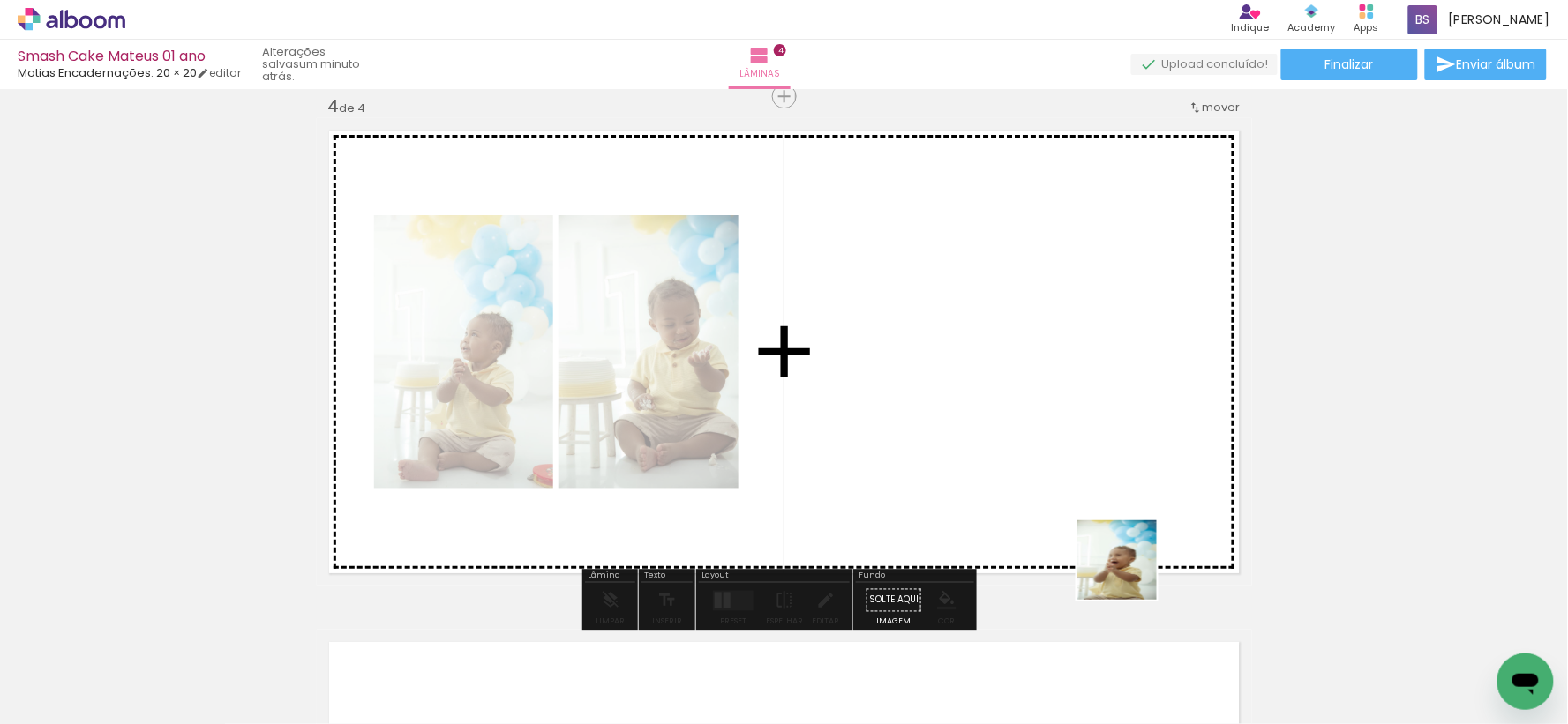
drag, startPoint x: 1131, startPoint y: 683, endPoint x: 1077, endPoint y: 446, distance: 243.1
click at [1077, 446] on quentale-workspace at bounding box center [784, 362] width 1568 height 724
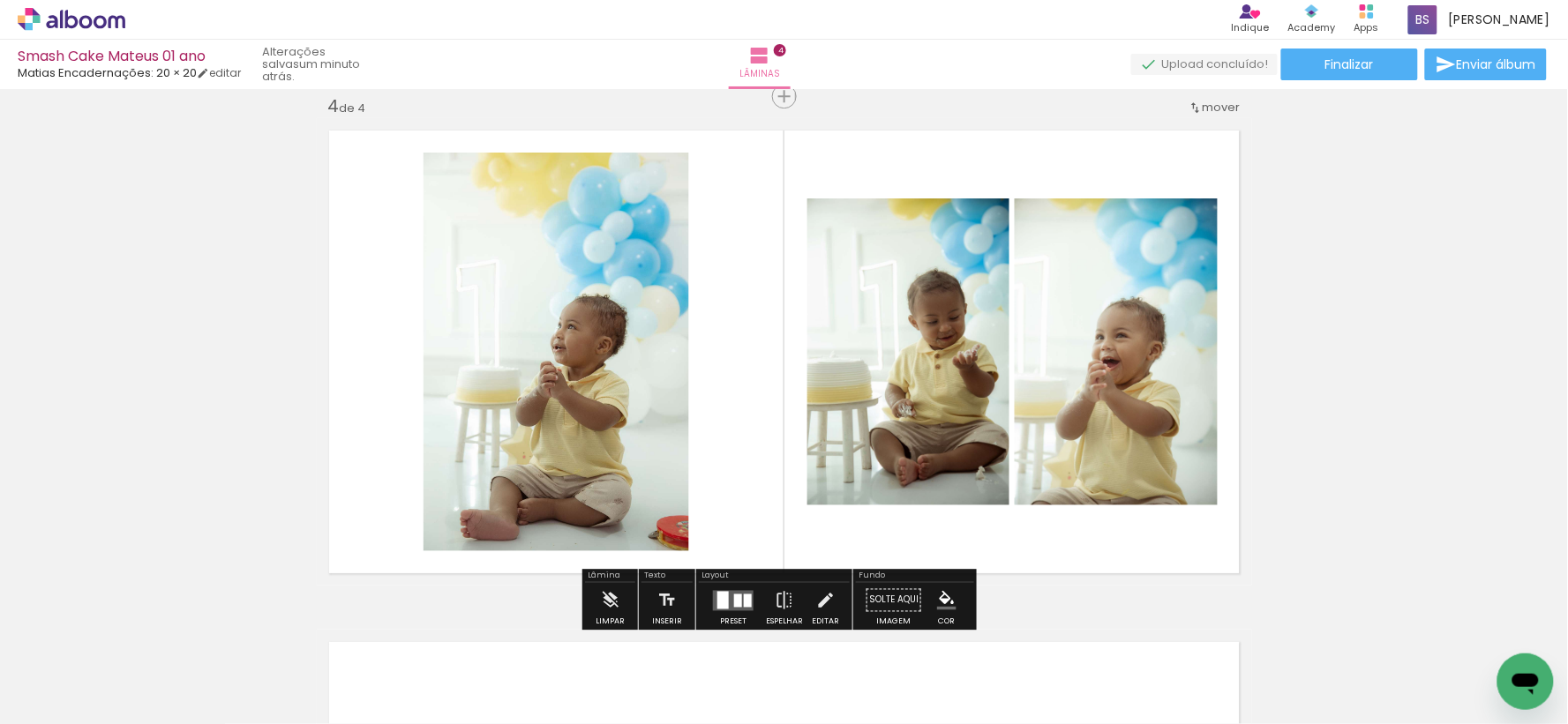
click at [734, 594] on div at bounding box center [738, 600] width 8 height 14
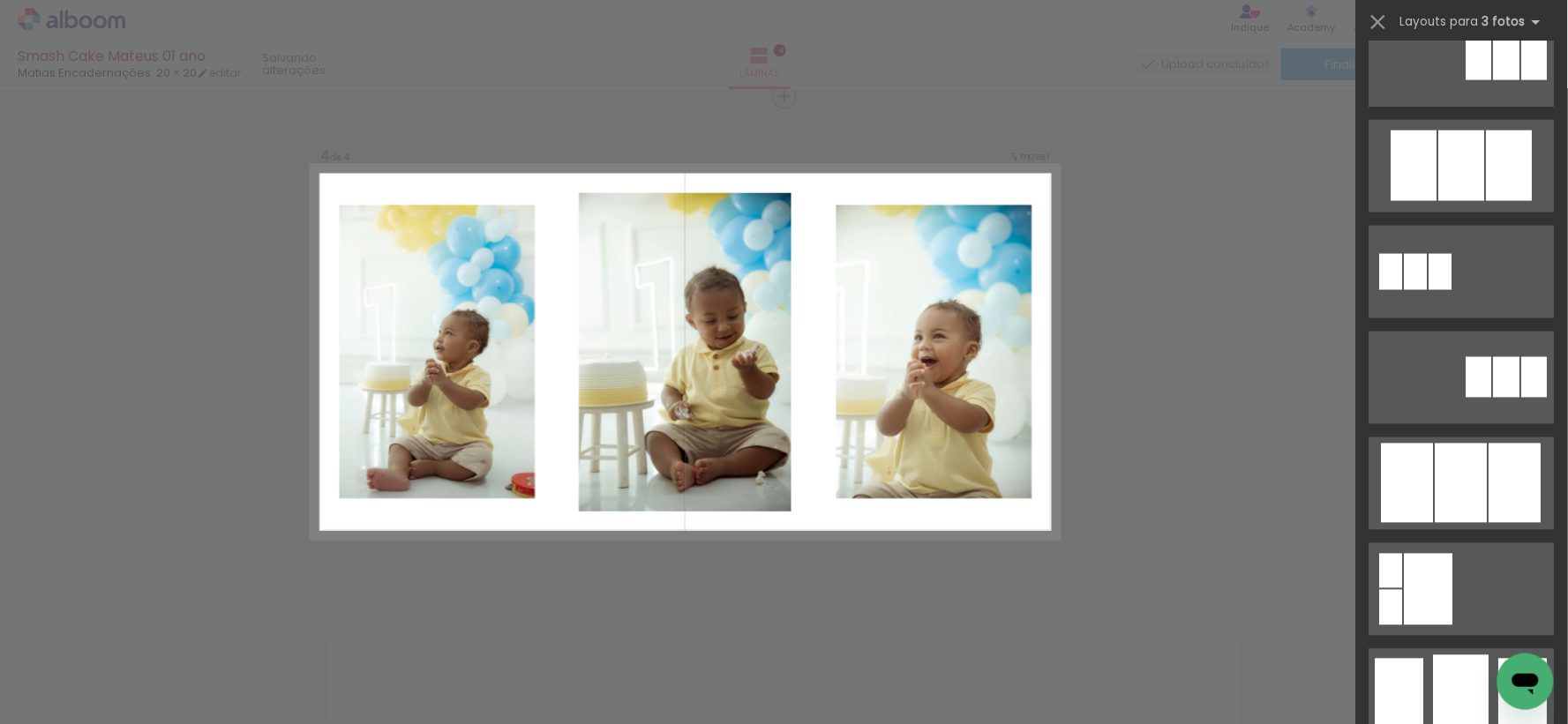
scroll to position [1078, 0]
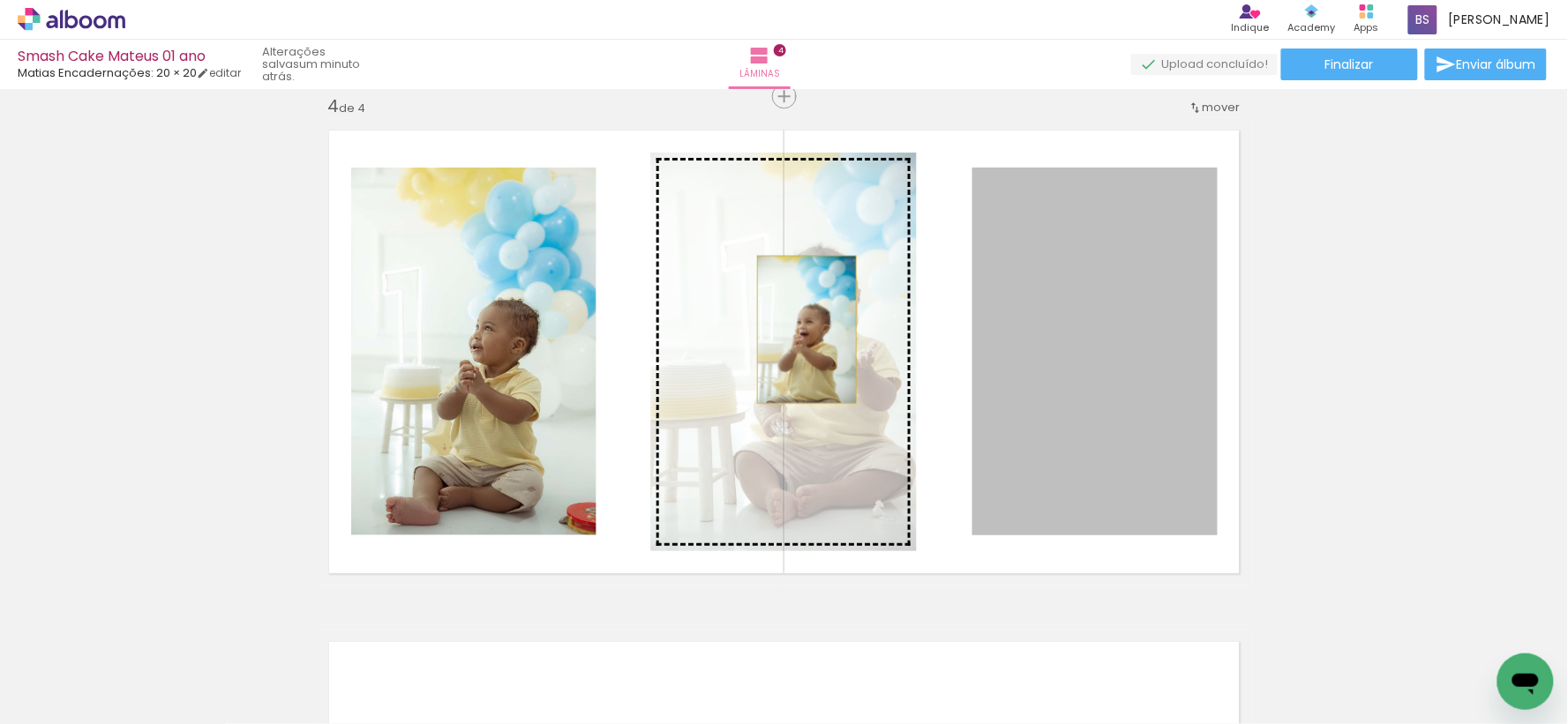
drag, startPoint x: 1158, startPoint y: 372, endPoint x: 799, endPoint y: 329, distance: 361.6
click at [0, 0] on slot at bounding box center [0, 0] width 0 height 0
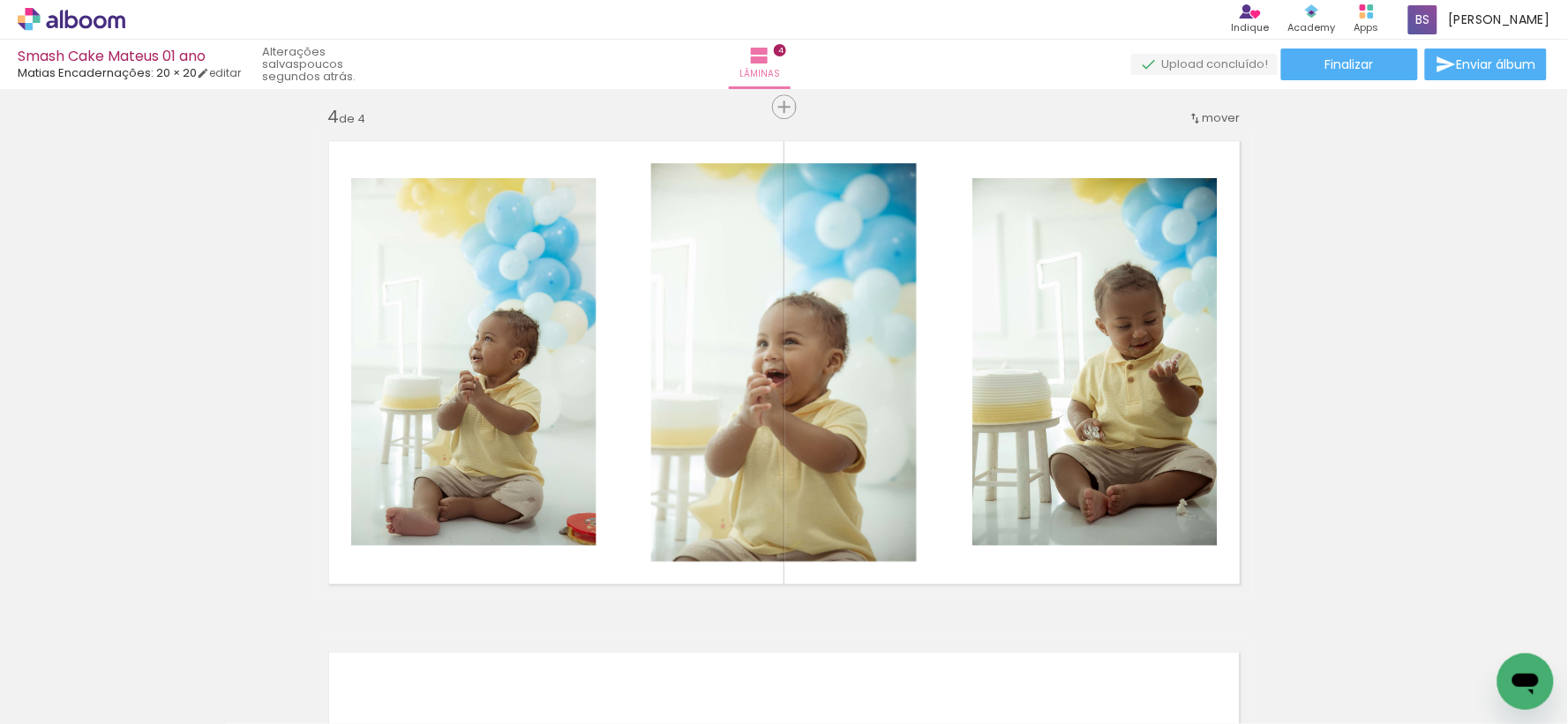
scroll to position [1361, 0]
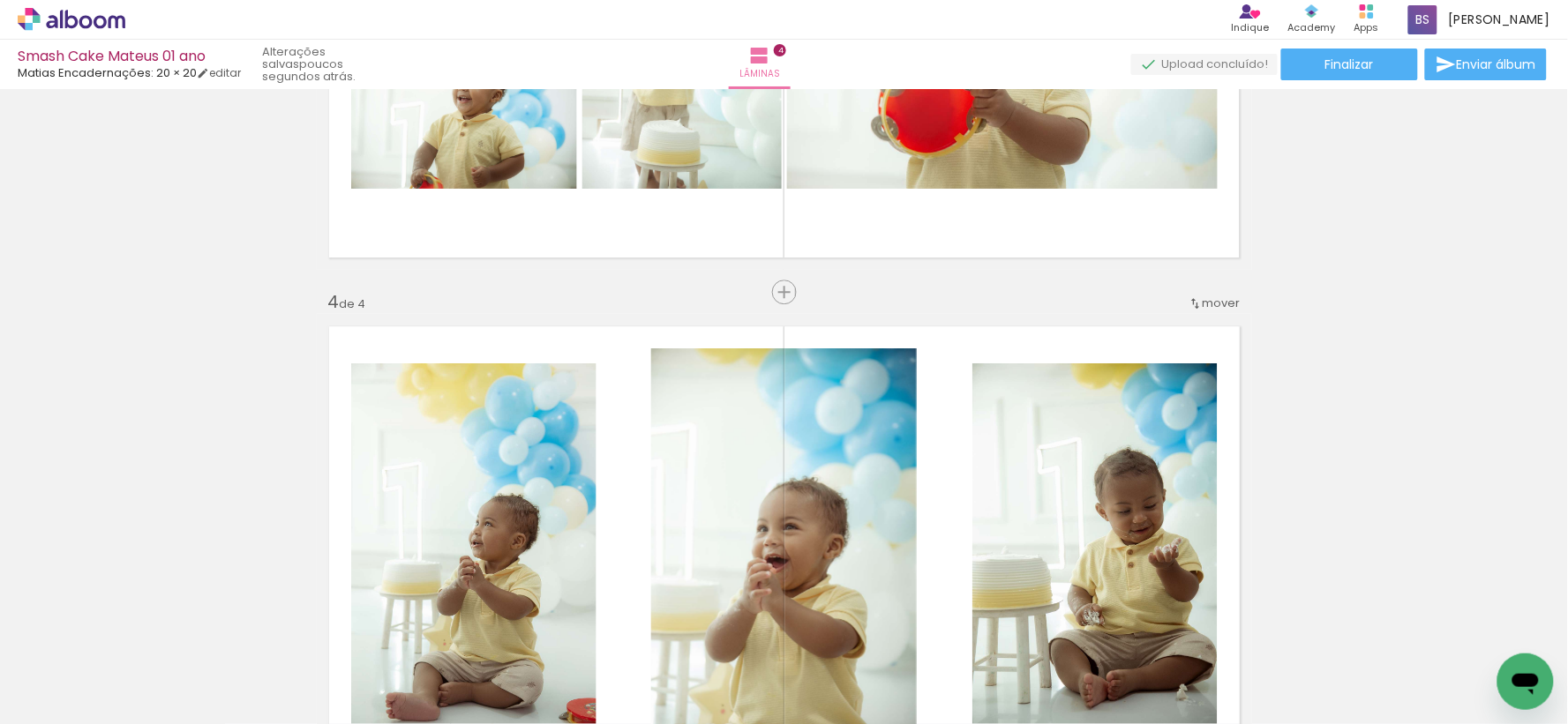
click at [1000, 709] on quentale-thumb at bounding box center [1002, 664] width 99 height 101
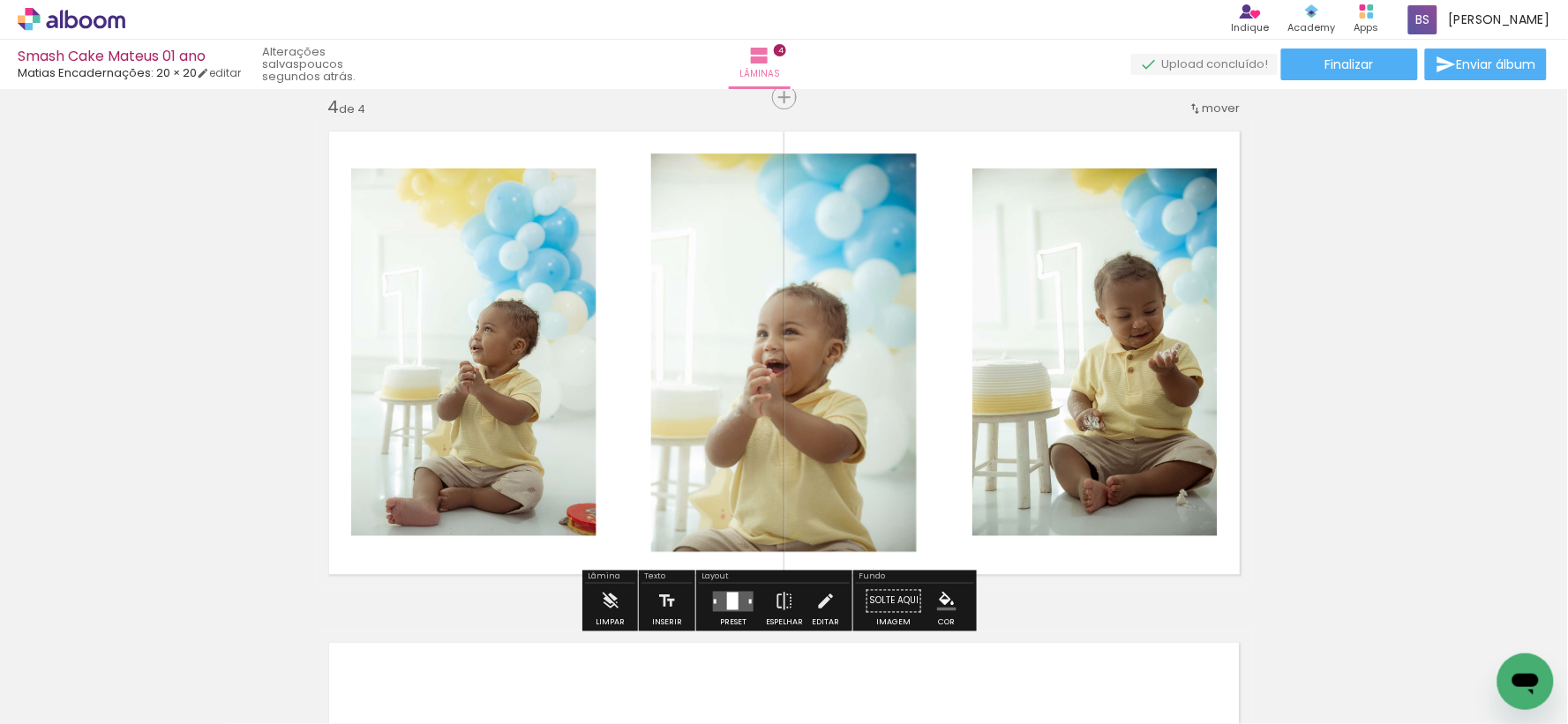
scroll to position [1557, 0]
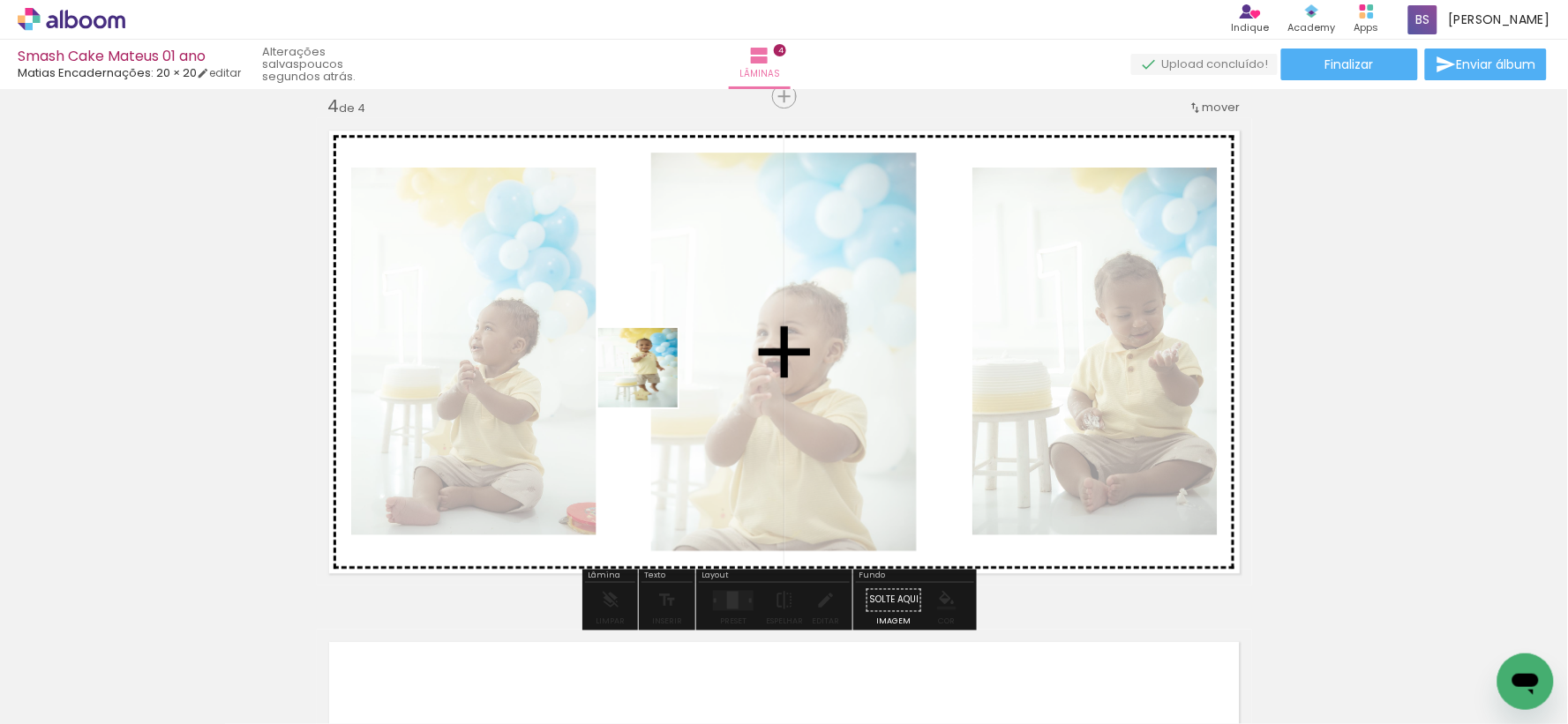
drag, startPoint x: 527, startPoint y: 675, endPoint x: 656, endPoint y: 374, distance: 327.5
click at [656, 374] on quentale-workspace at bounding box center [784, 362] width 1568 height 724
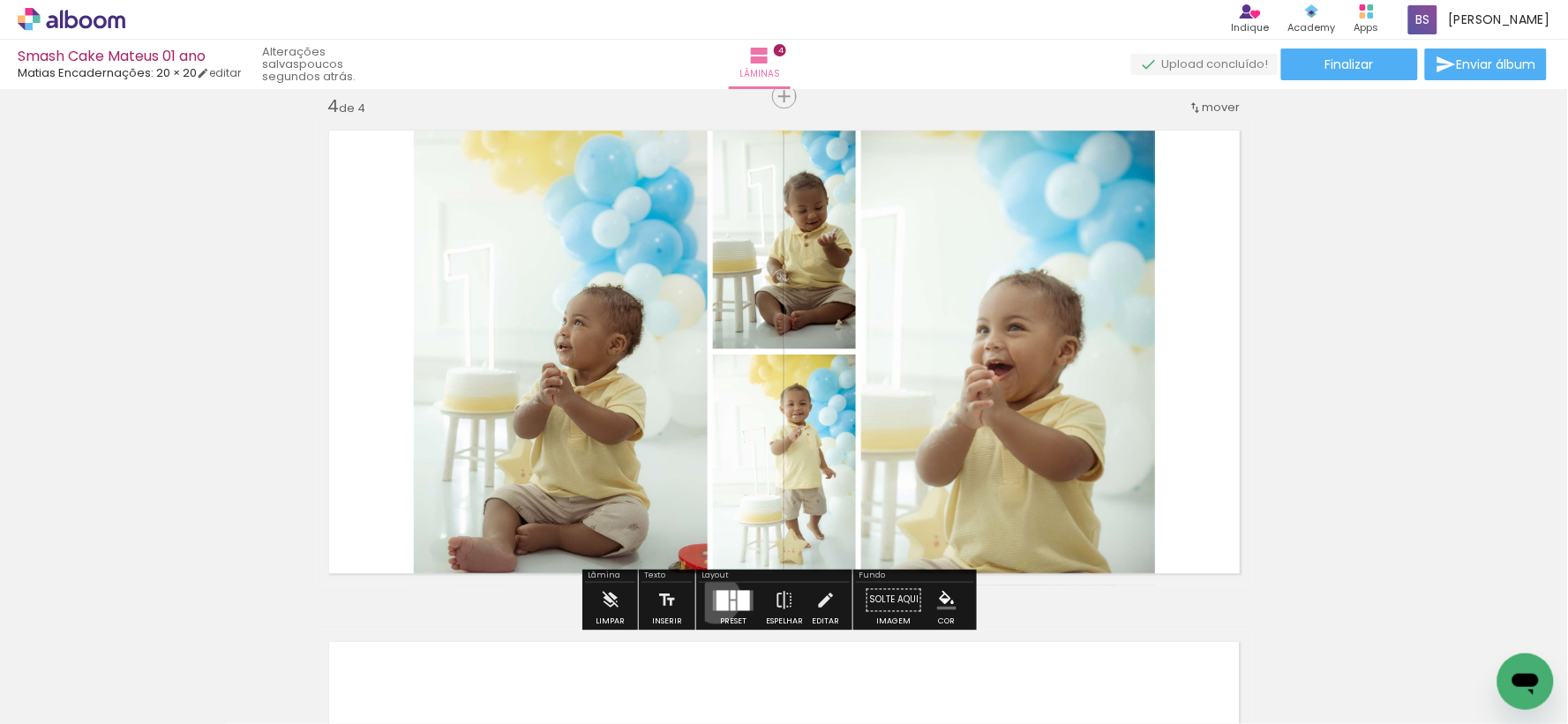
click at [717, 598] on div at bounding box center [723, 600] width 13 height 20
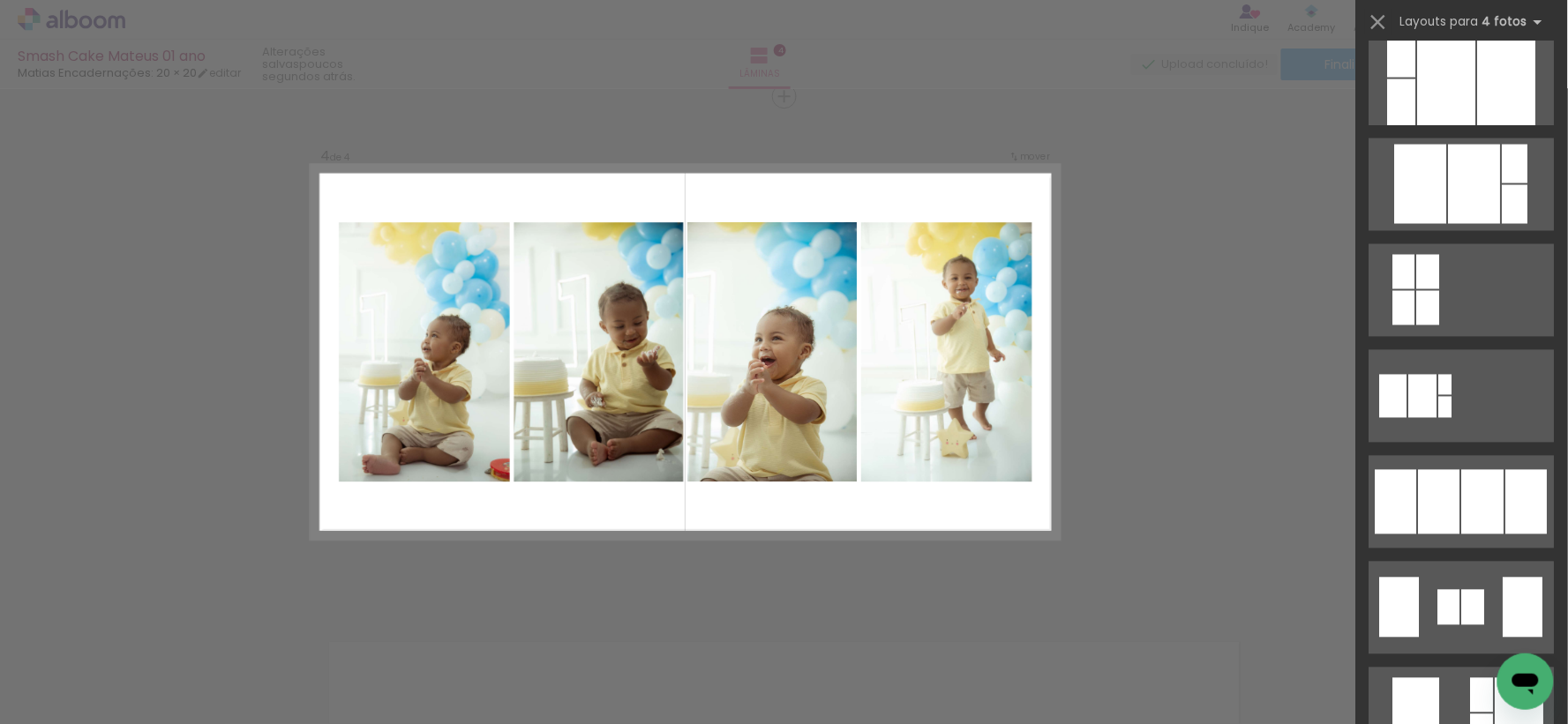
scroll to position [980, 0]
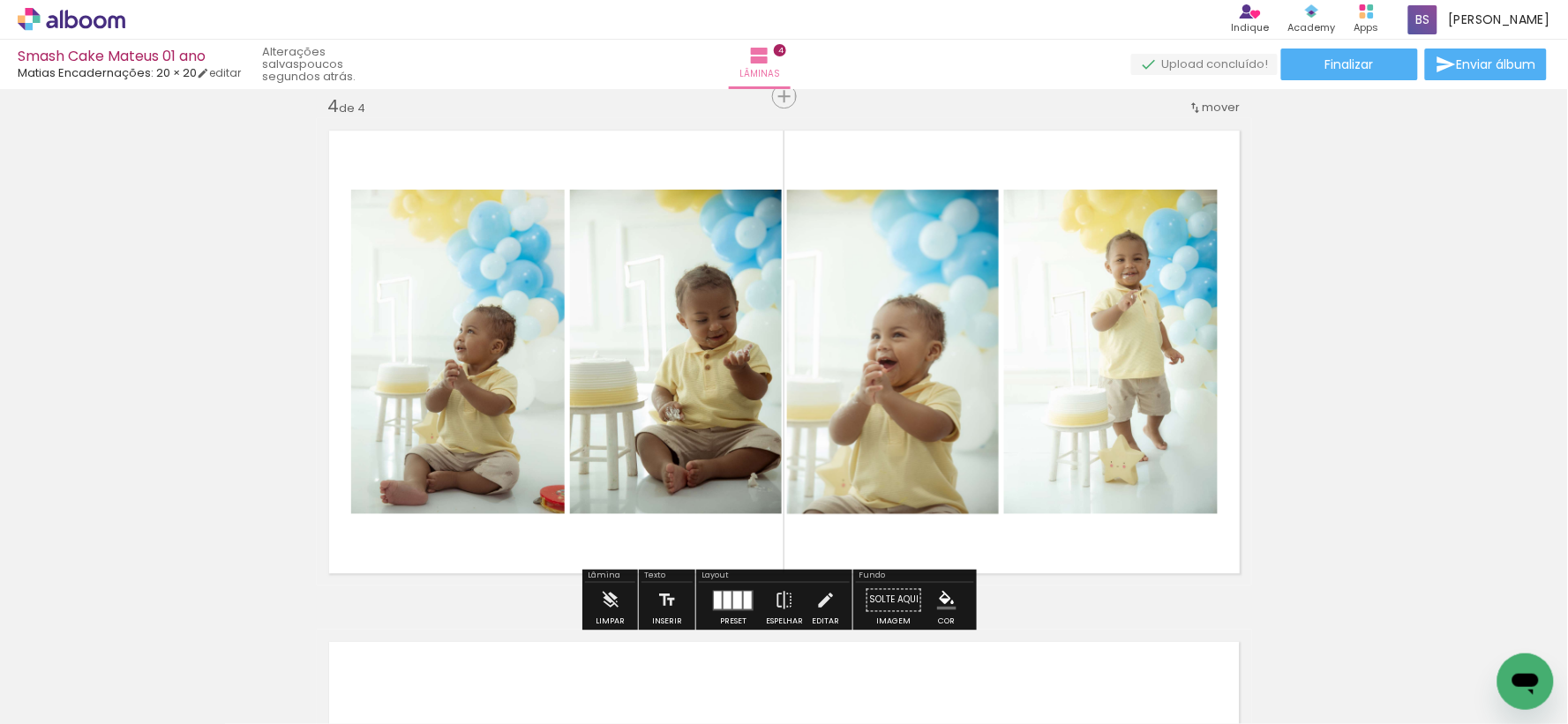
click at [723, 597] on div at bounding box center [727, 599] width 8 height 17
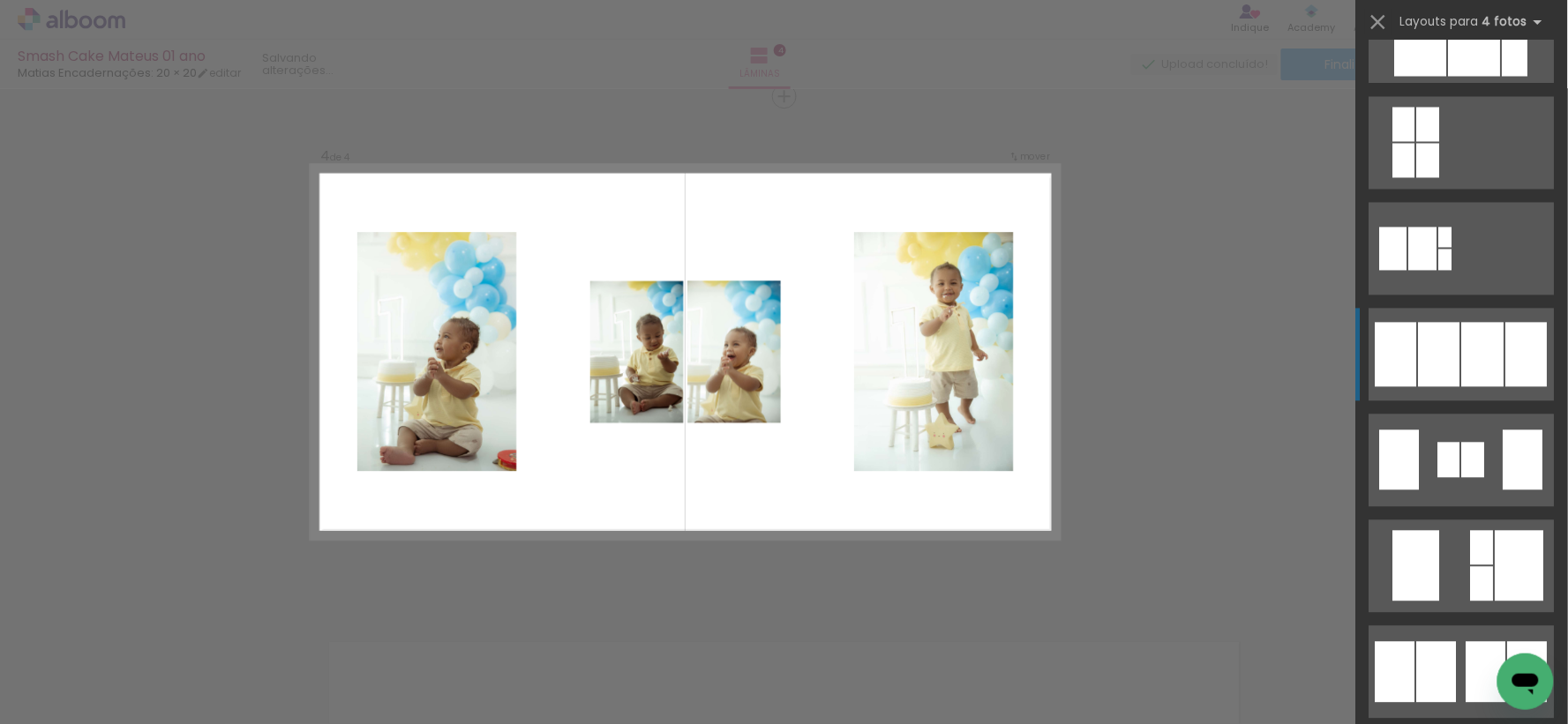
scroll to position [1078, 0]
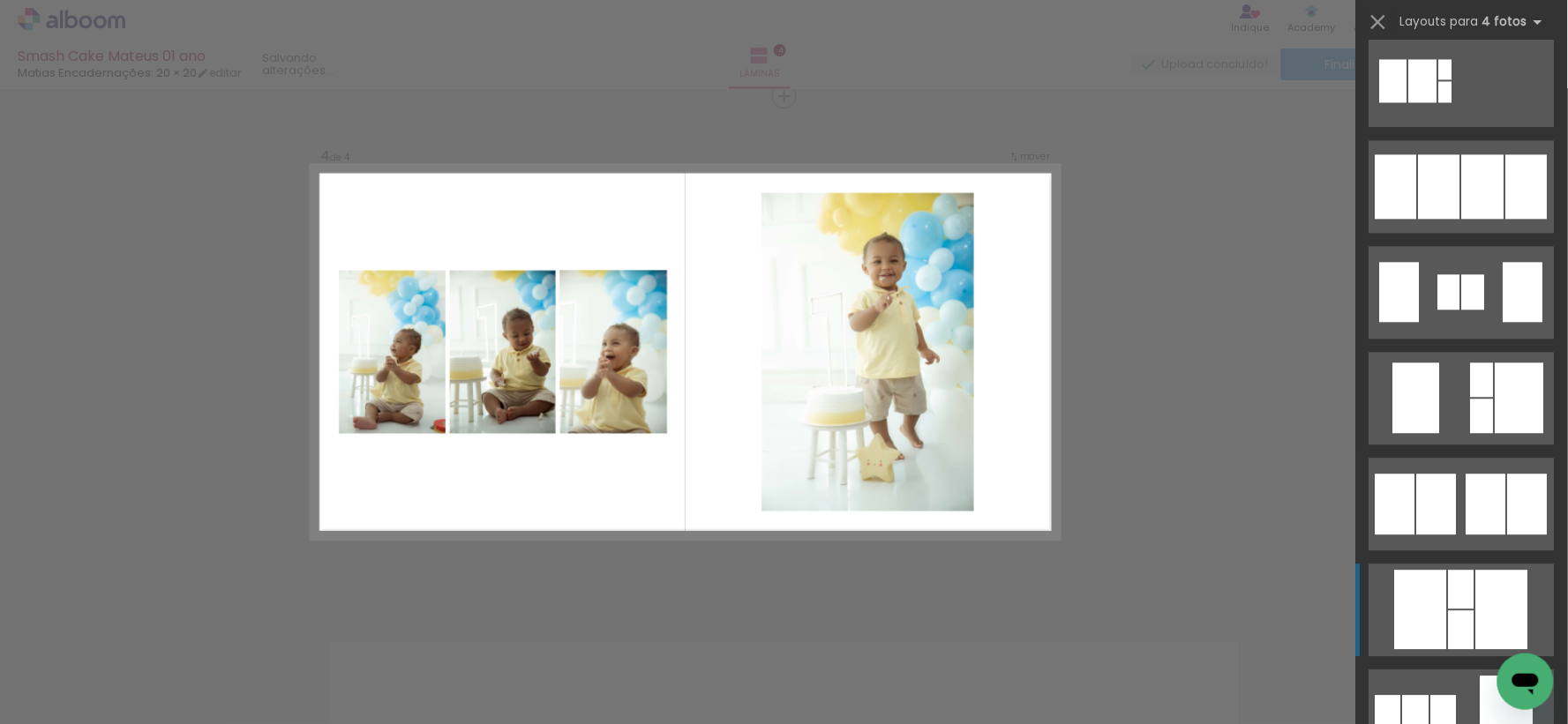
scroll to position [1380, 0]
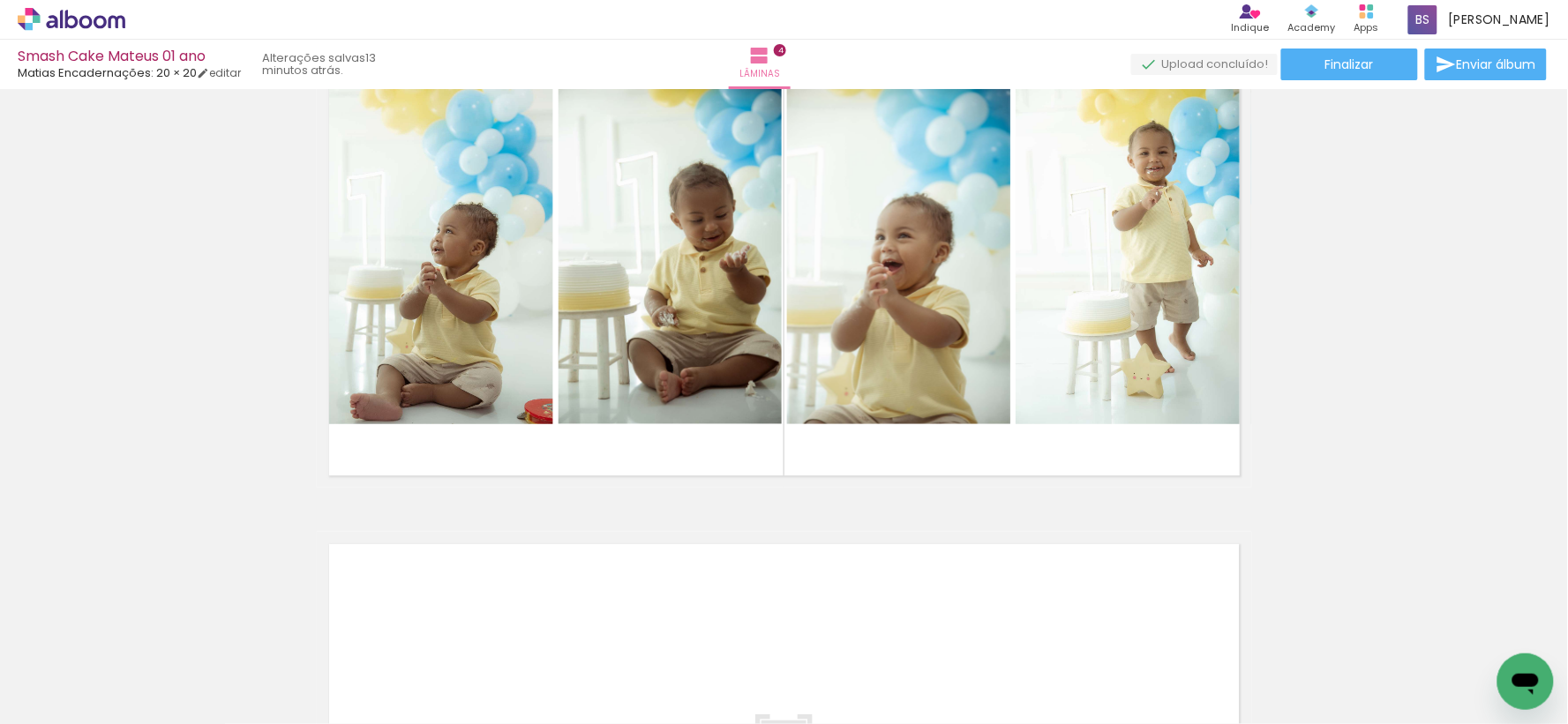
scroll to position [0, 915]
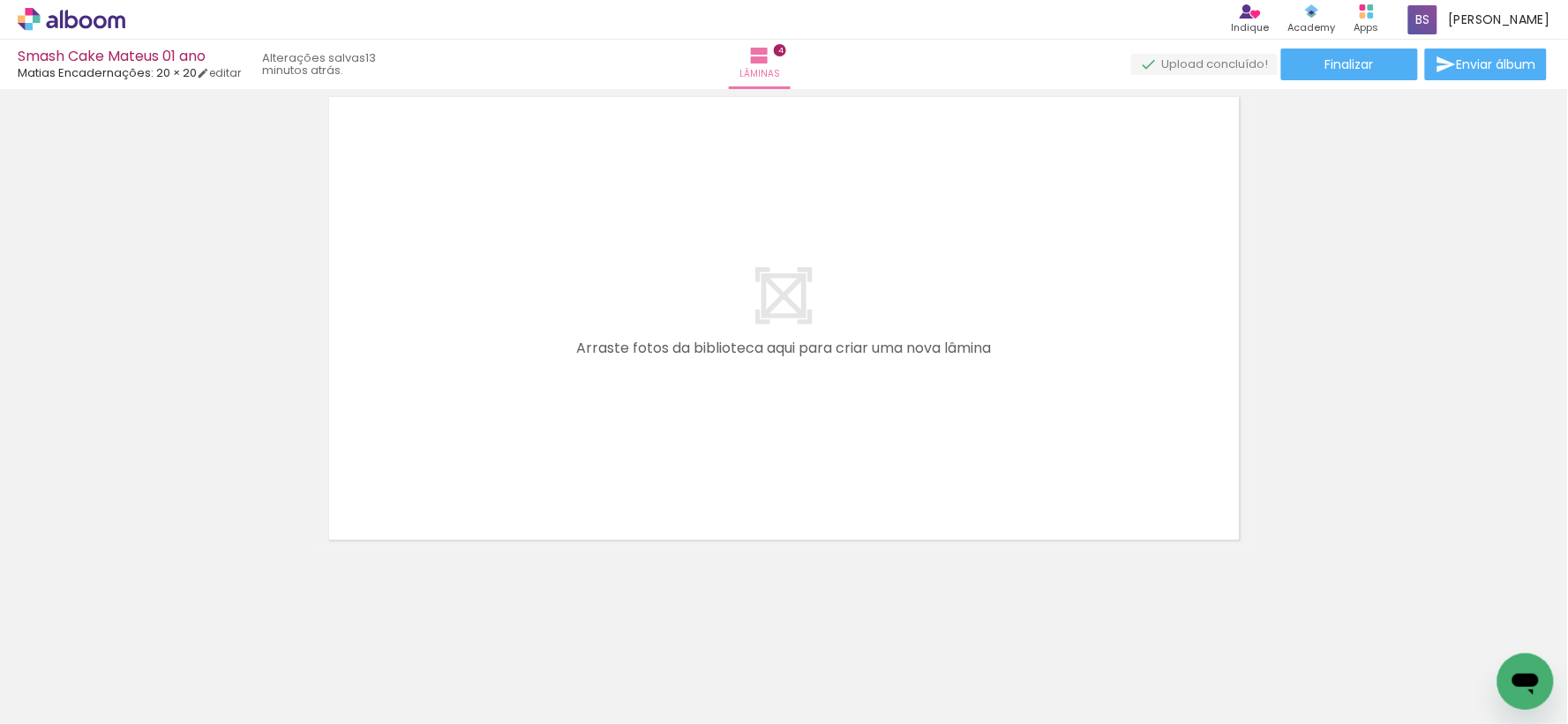
drag, startPoint x: 646, startPoint y: 668, endPoint x: 682, endPoint y: 492, distance: 179.6
click at [672, 452] on quentale-workspace at bounding box center [784, 362] width 1568 height 724
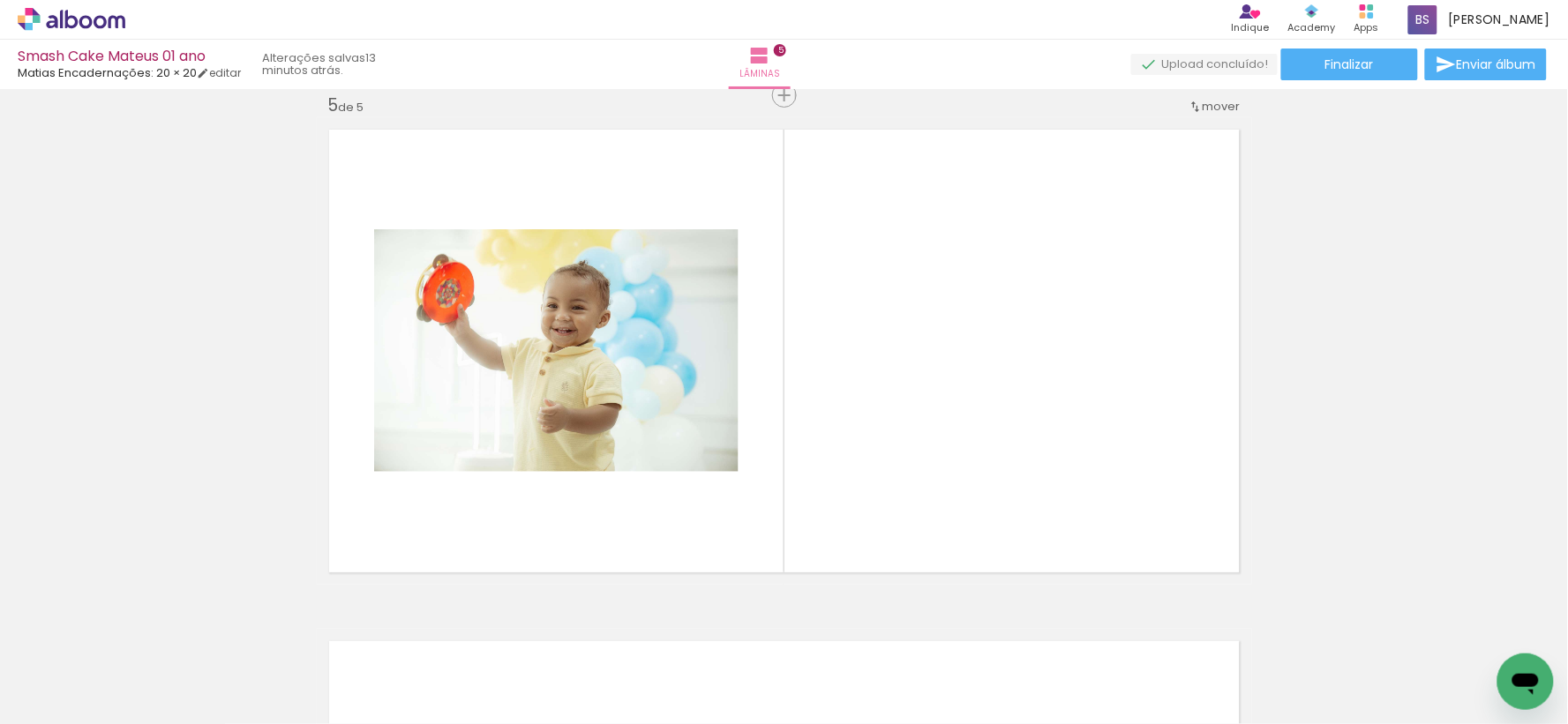
scroll to position [2069, 0]
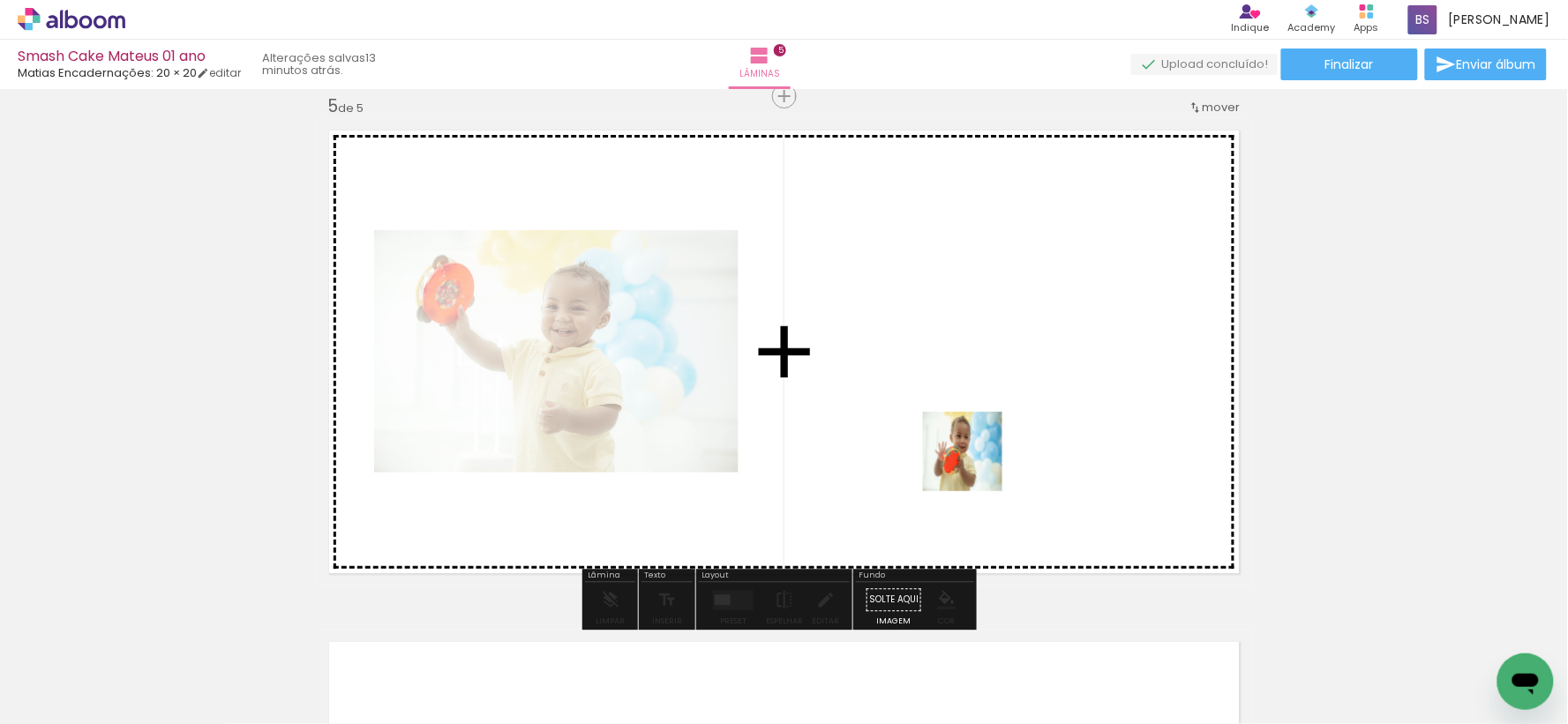
drag, startPoint x: 938, startPoint y: 667, endPoint x: 1017, endPoint y: 562, distance: 131.4
click at [976, 442] on quentale-workspace at bounding box center [784, 362] width 1568 height 724
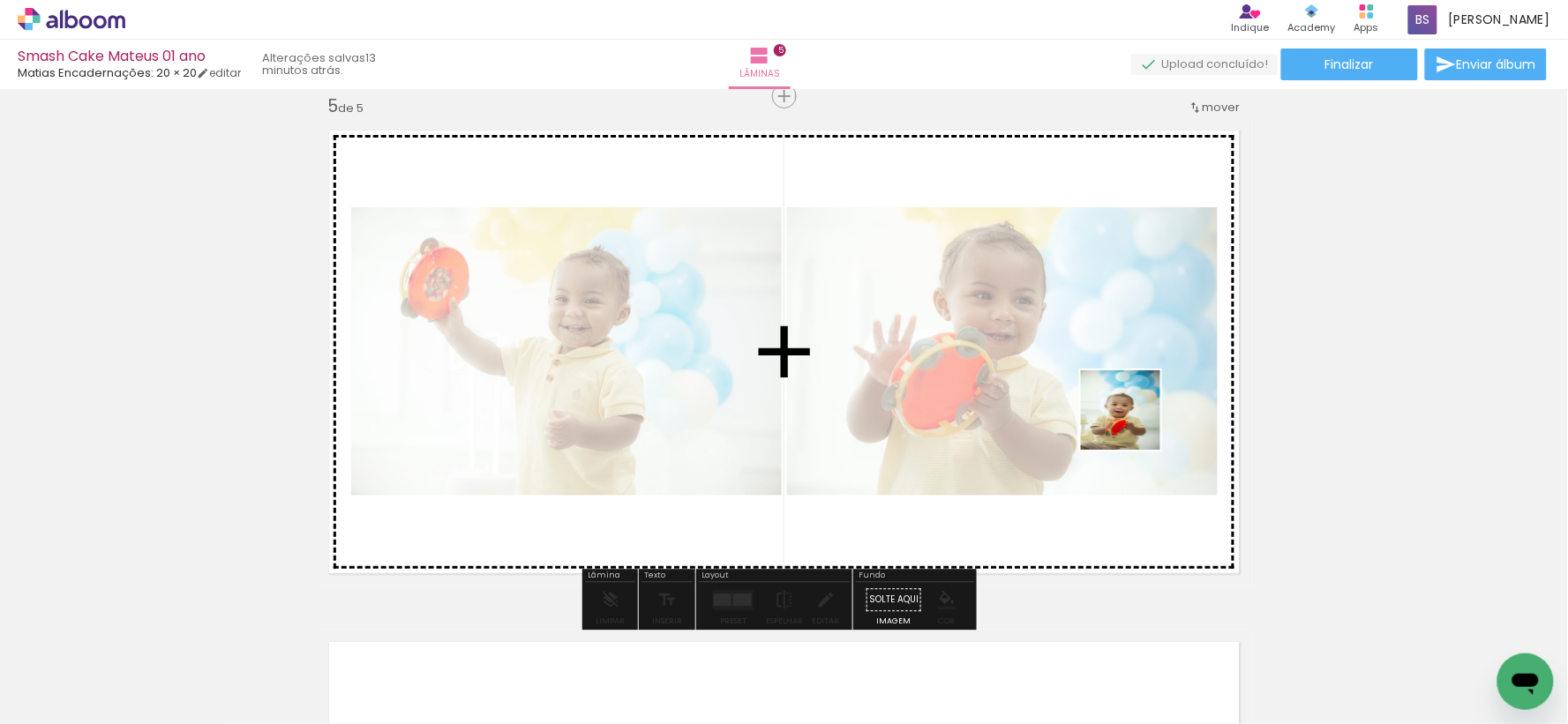
drag, startPoint x: 1153, startPoint y: 673, endPoint x: 1125, endPoint y: 388, distance: 286.4
click at [1129, 393] on quentale-workspace at bounding box center [784, 362] width 1568 height 724
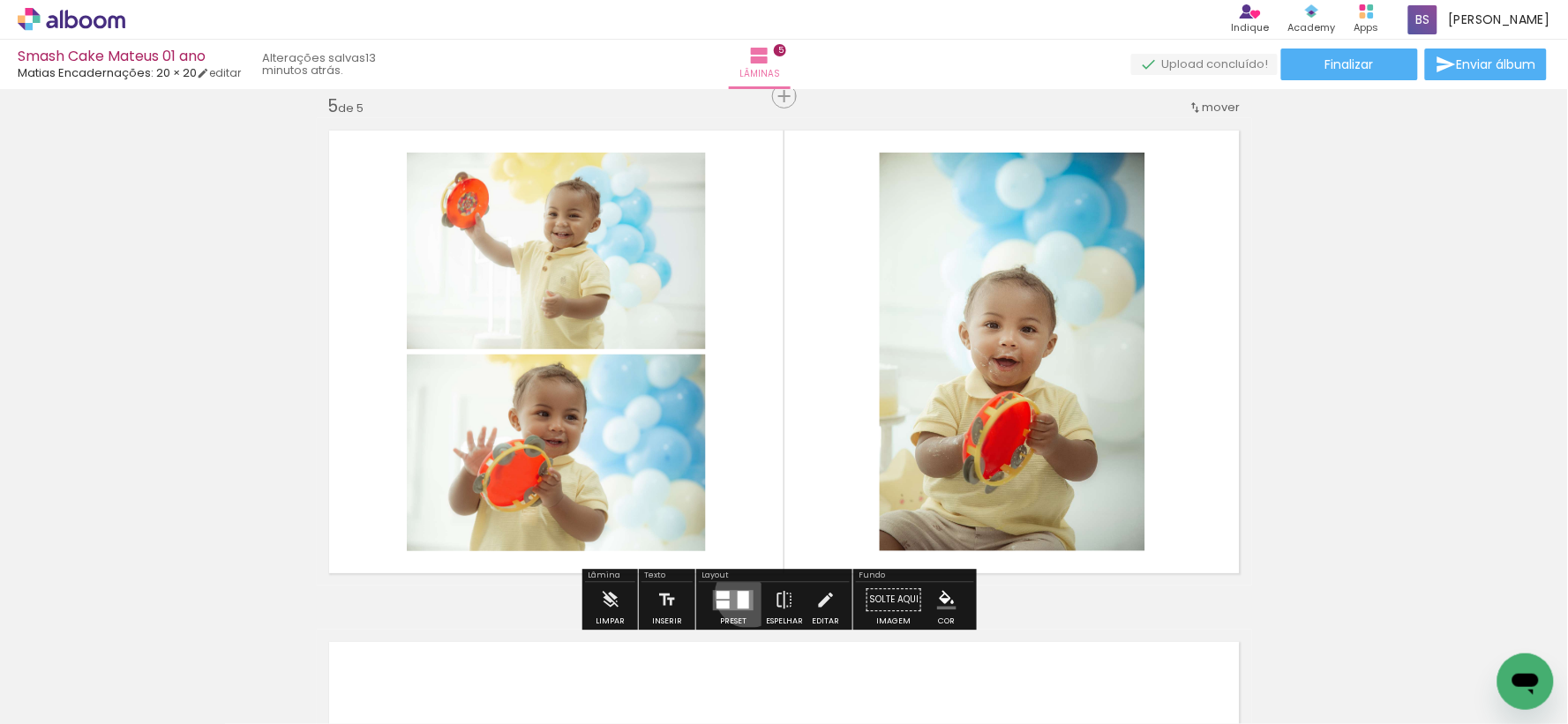
click at [745, 594] on quentale-layouter at bounding box center [733, 600] width 41 height 20
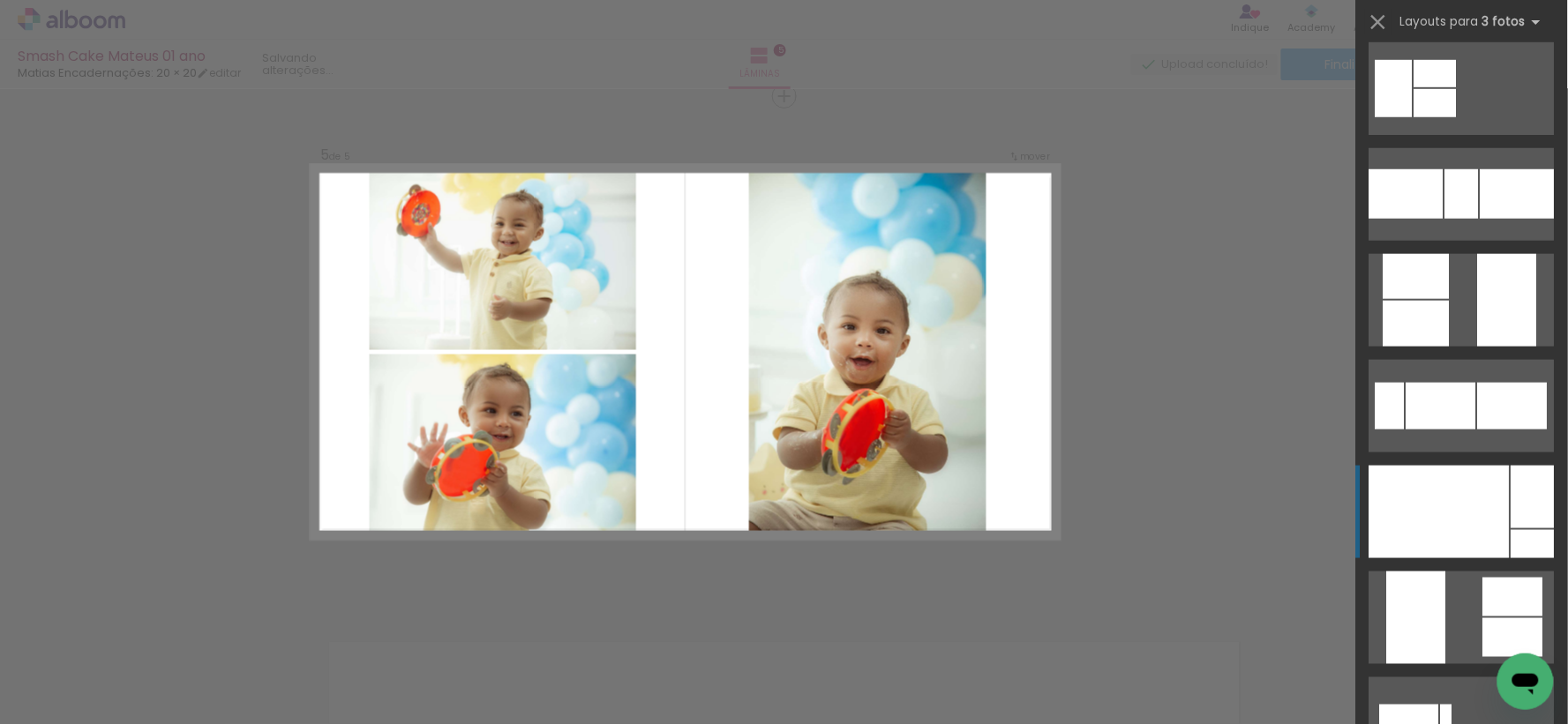
scroll to position [490, 0]
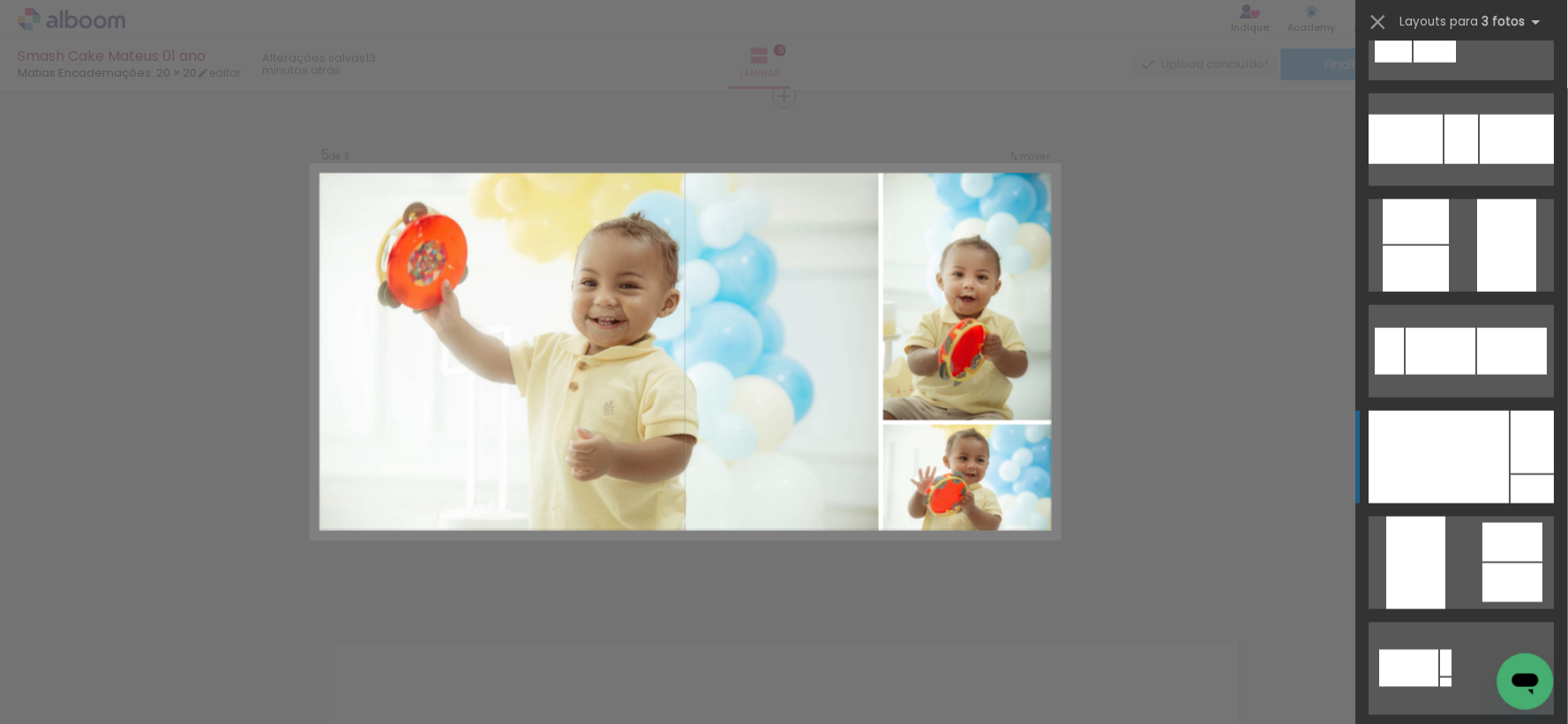
click at [1450, 292] on div at bounding box center [1416, 269] width 66 height 46
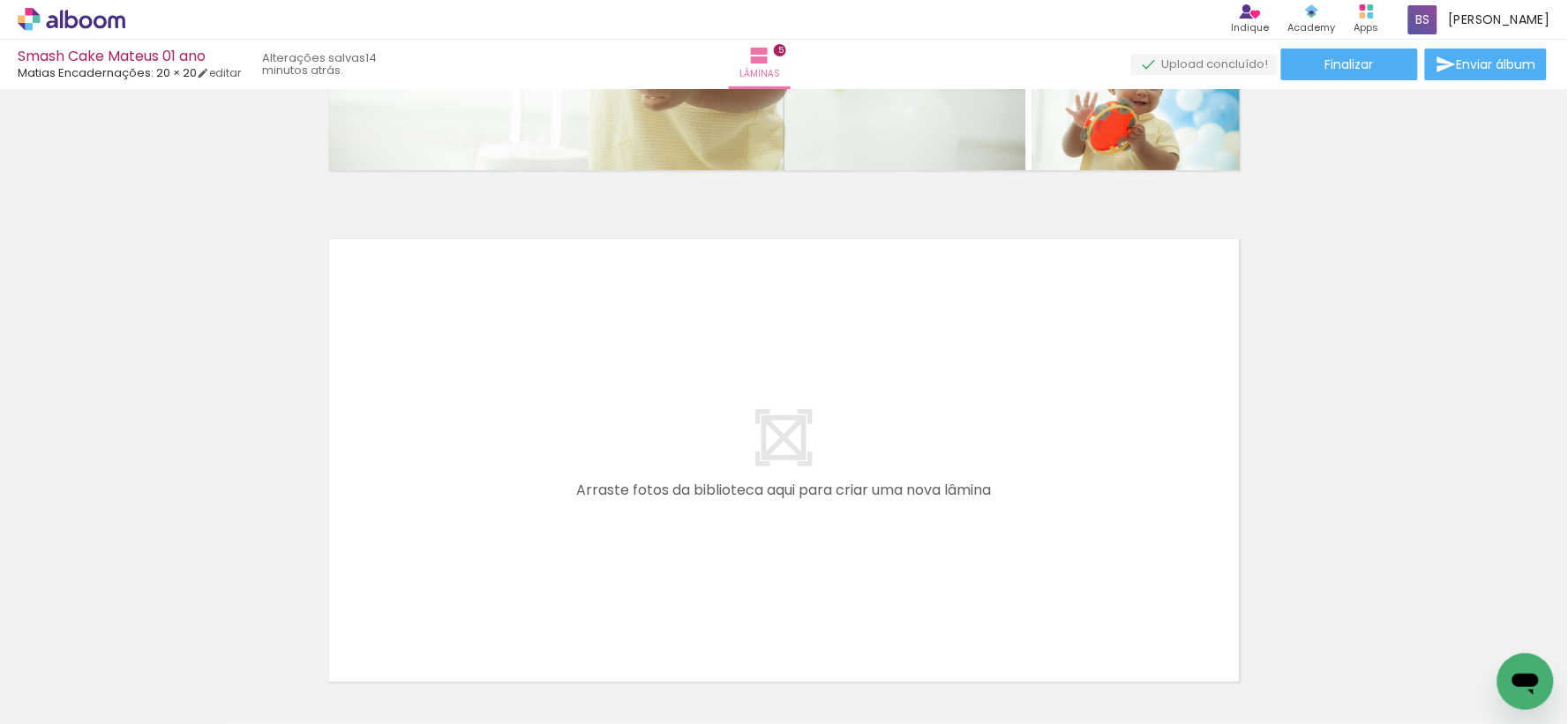
scroll to position [2615, 0]
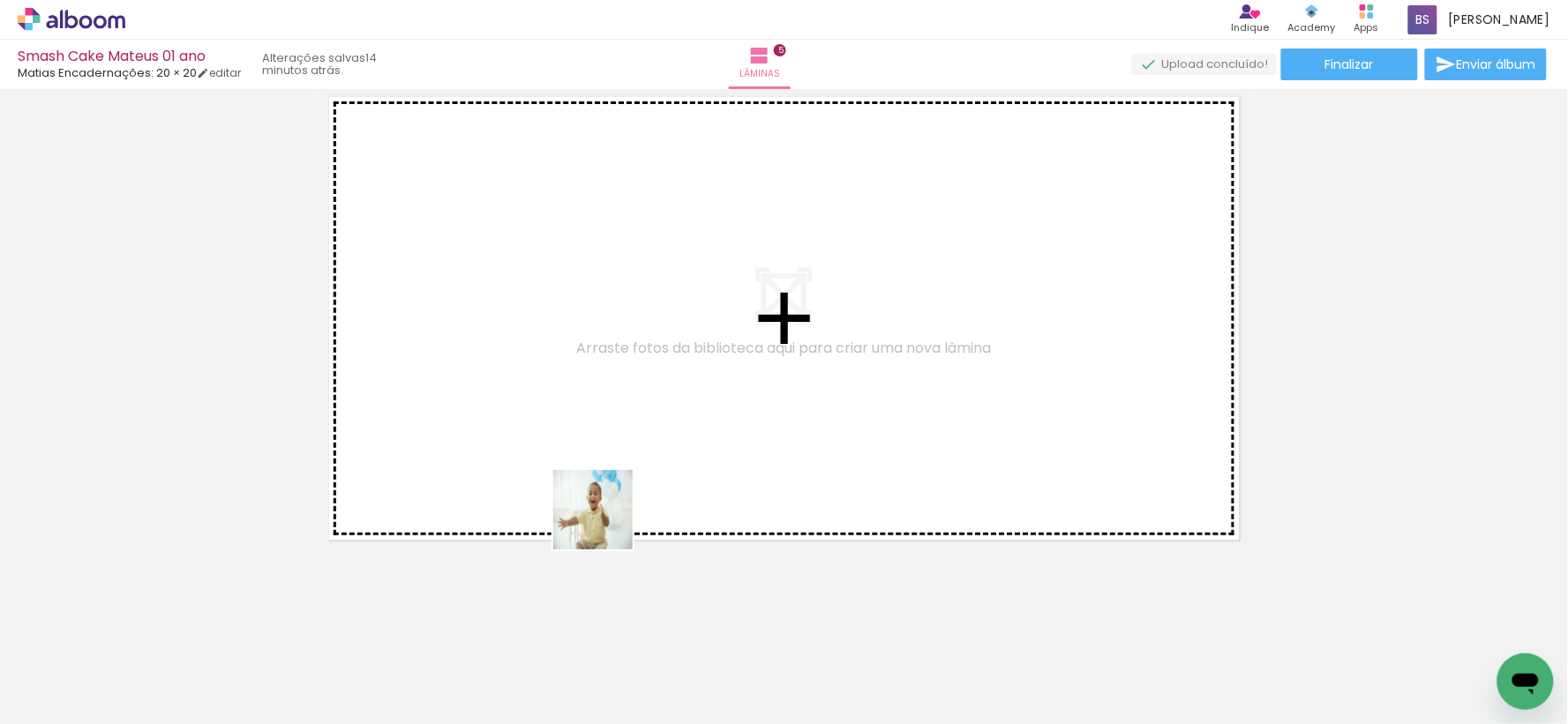
drag, startPoint x: 606, startPoint y: 677, endPoint x: 684, endPoint y: 447, distance: 242.9
click at [609, 349] on quentale-workspace at bounding box center [784, 362] width 1568 height 724
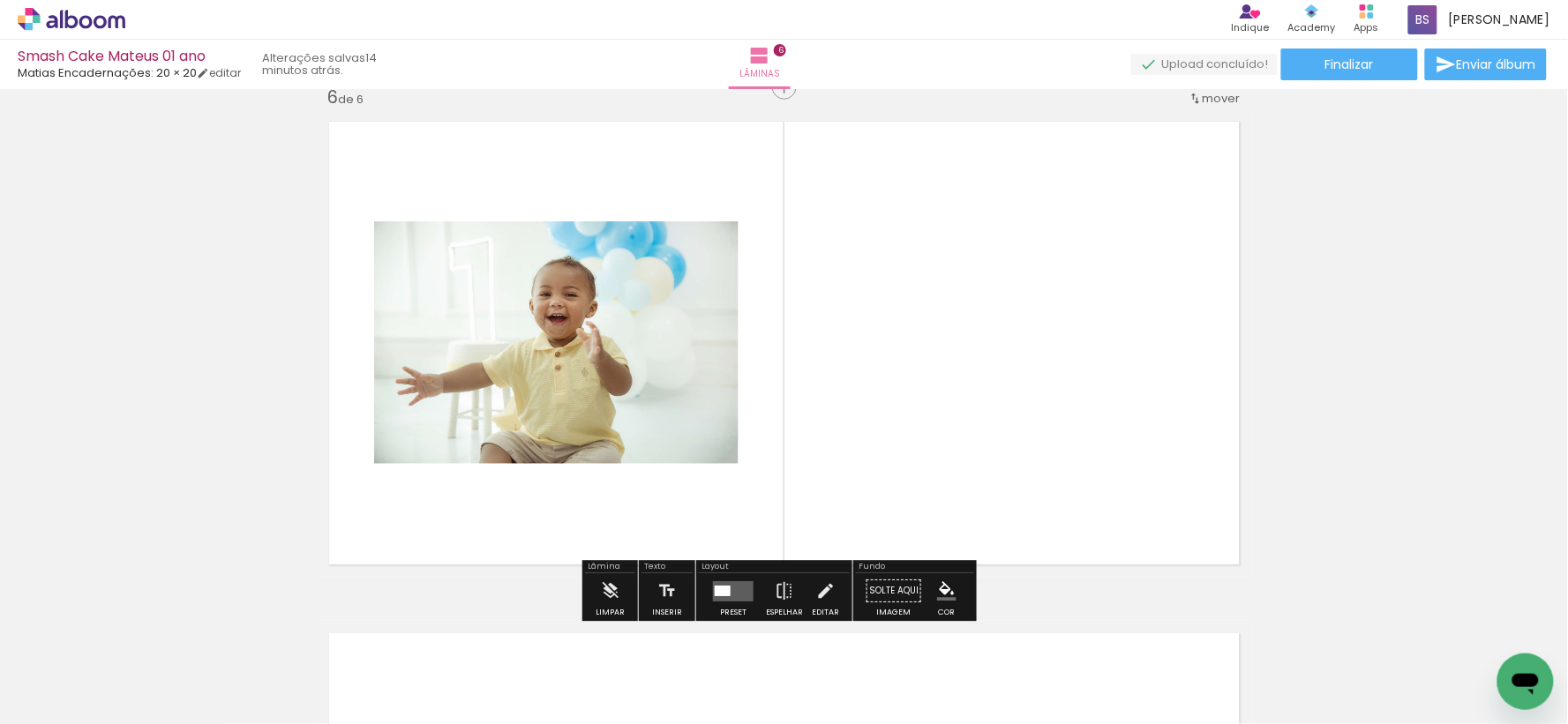
scroll to position [2581, 0]
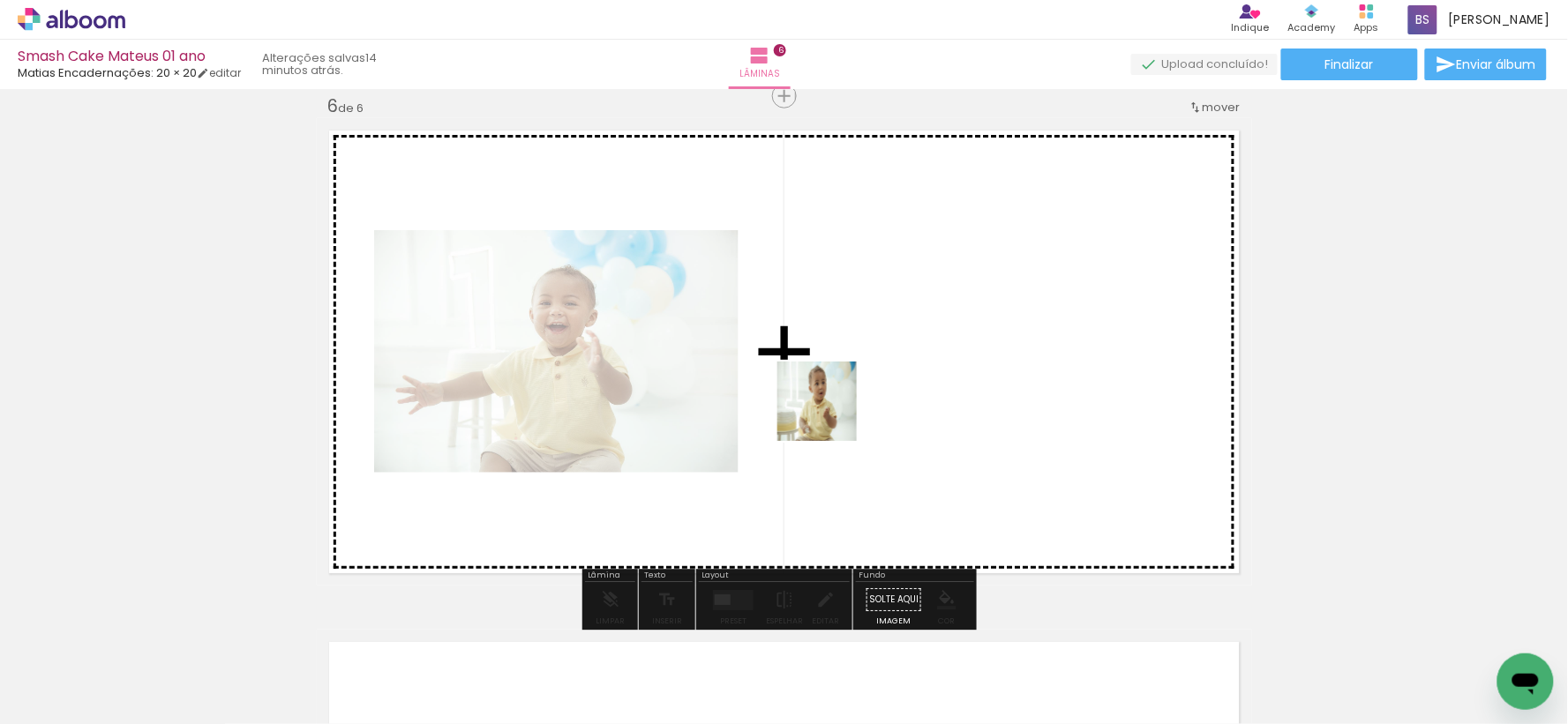
drag, startPoint x: 914, startPoint y: 658, endPoint x: 716, endPoint y: 322, distance: 390.0
click at [783, 351] on quentale-workspace at bounding box center [784, 362] width 1568 height 724
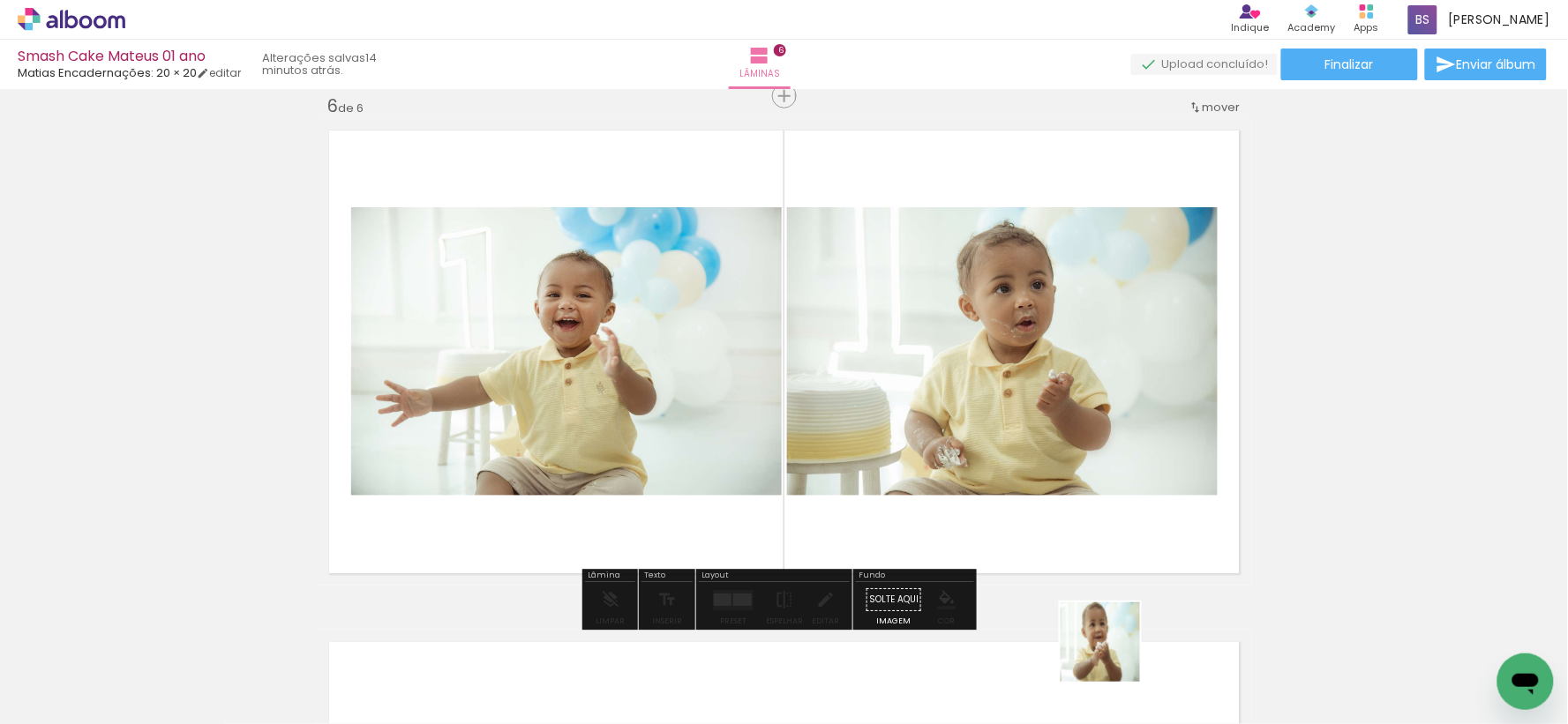
drag, startPoint x: 1114, startPoint y: 685, endPoint x: 861, endPoint y: 310, distance: 452.4
click at [895, 327] on quentale-workspace at bounding box center [784, 362] width 1568 height 724
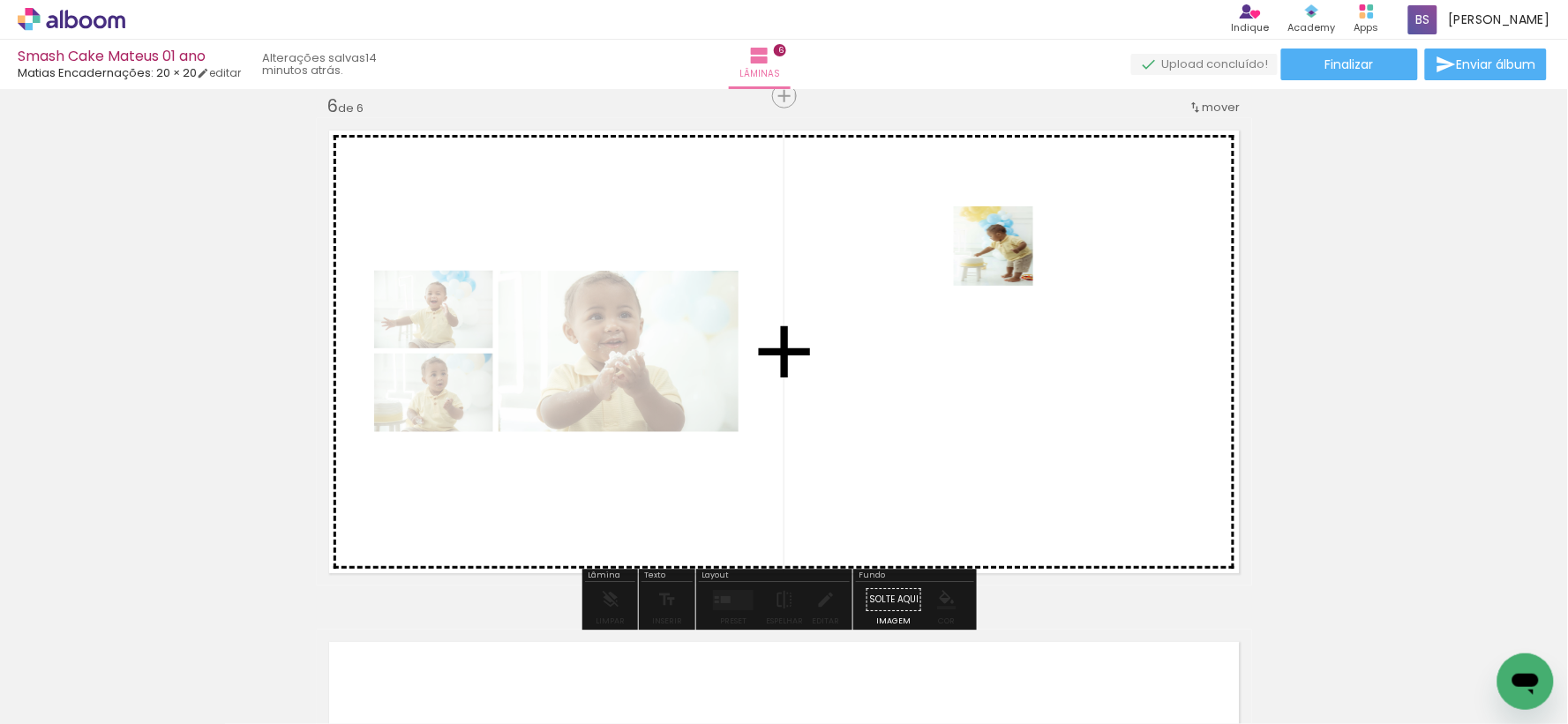
drag, startPoint x: 1207, startPoint y: 682, endPoint x: 1006, endPoint y: 260, distance: 467.4
click at [1006, 260] on quentale-workspace at bounding box center [784, 362] width 1568 height 724
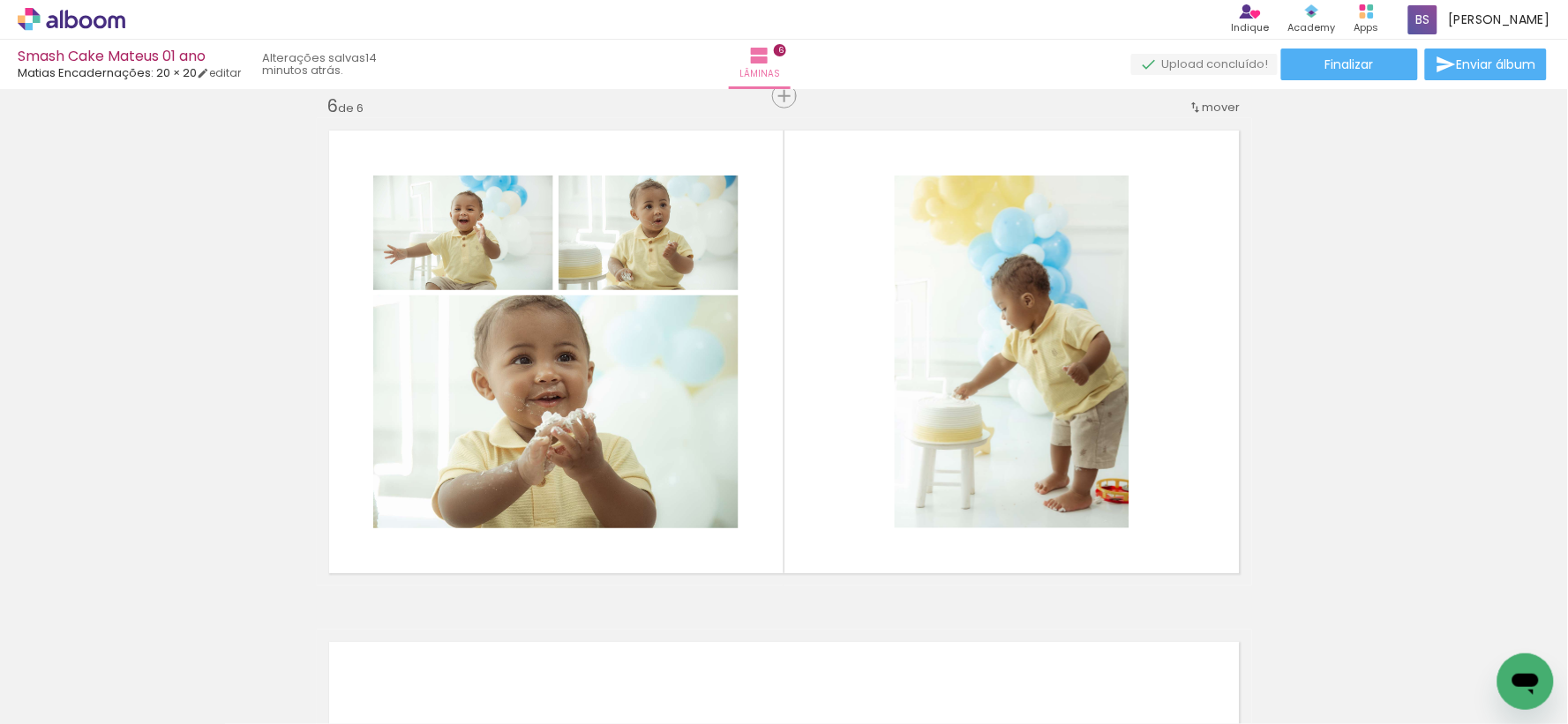
scroll to position [0, 1545]
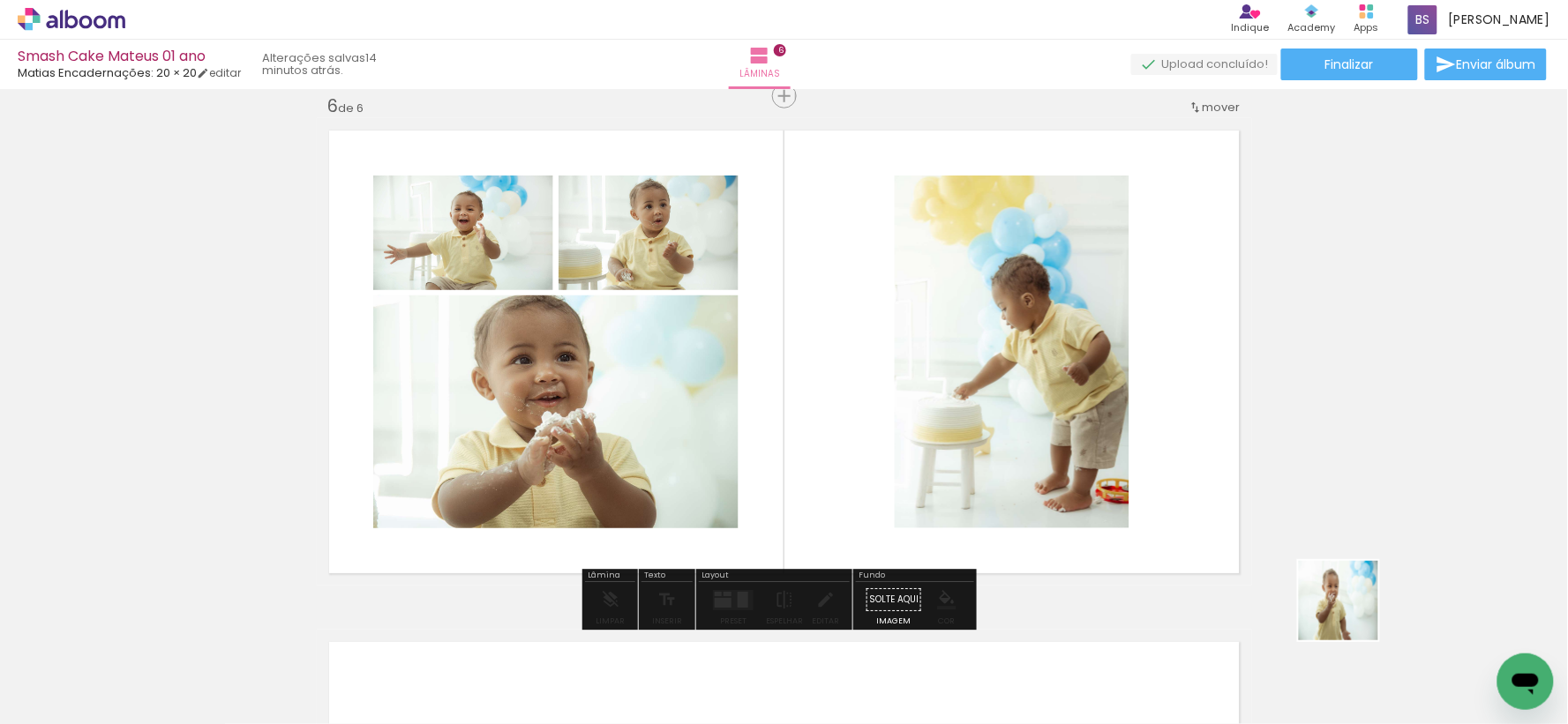
drag, startPoint x: 1406, startPoint y: 677, endPoint x: 720, endPoint y: 276, distance: 794.6
click at [783, 287] on quentale-workspace at bounding box center [784, 362] width 1568 height 724
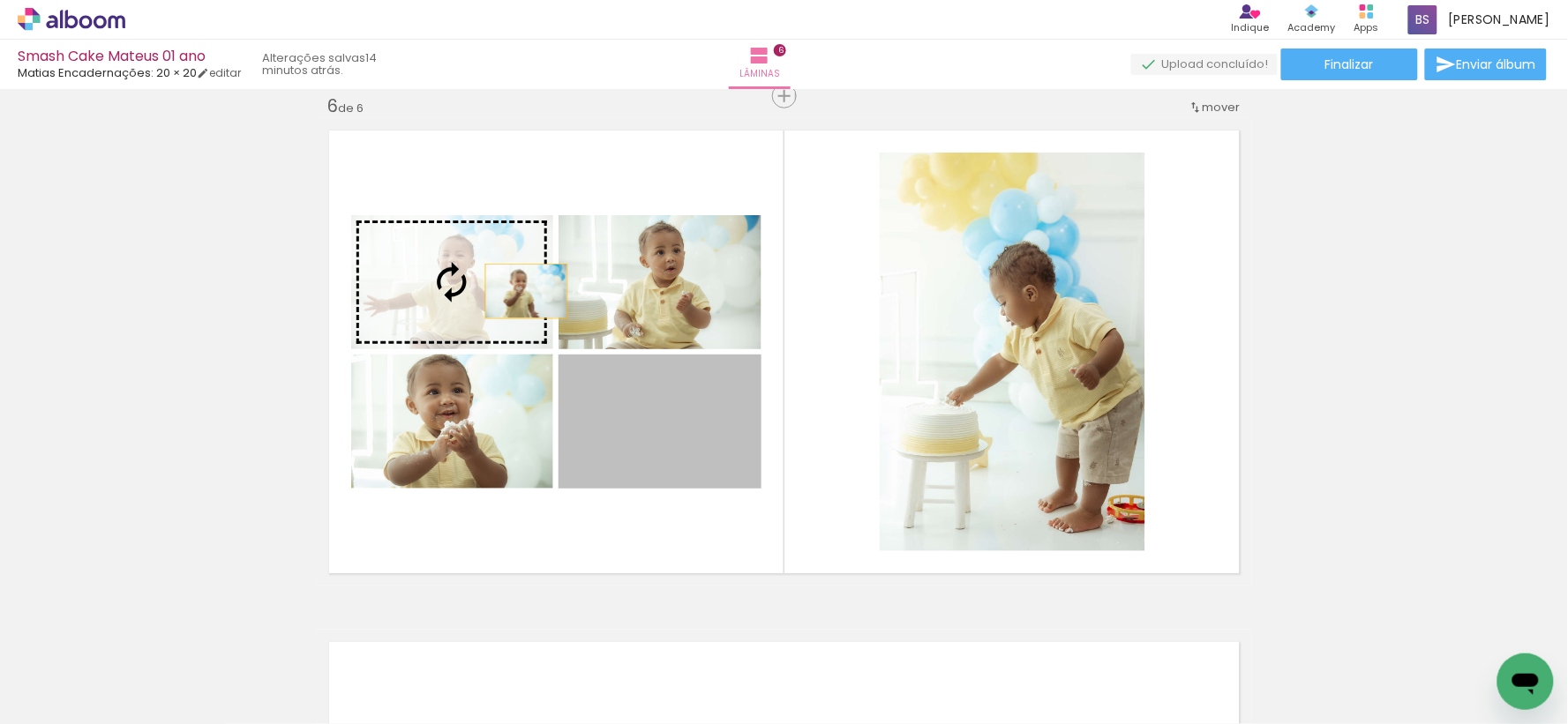
drag, startPoint x: 660, startPoint y: 464, endPoint x: 514, endPoint y: 291, distance: 226.4
click at [0, 0] on slot at bounding box center [0, 0] width 0 height 0
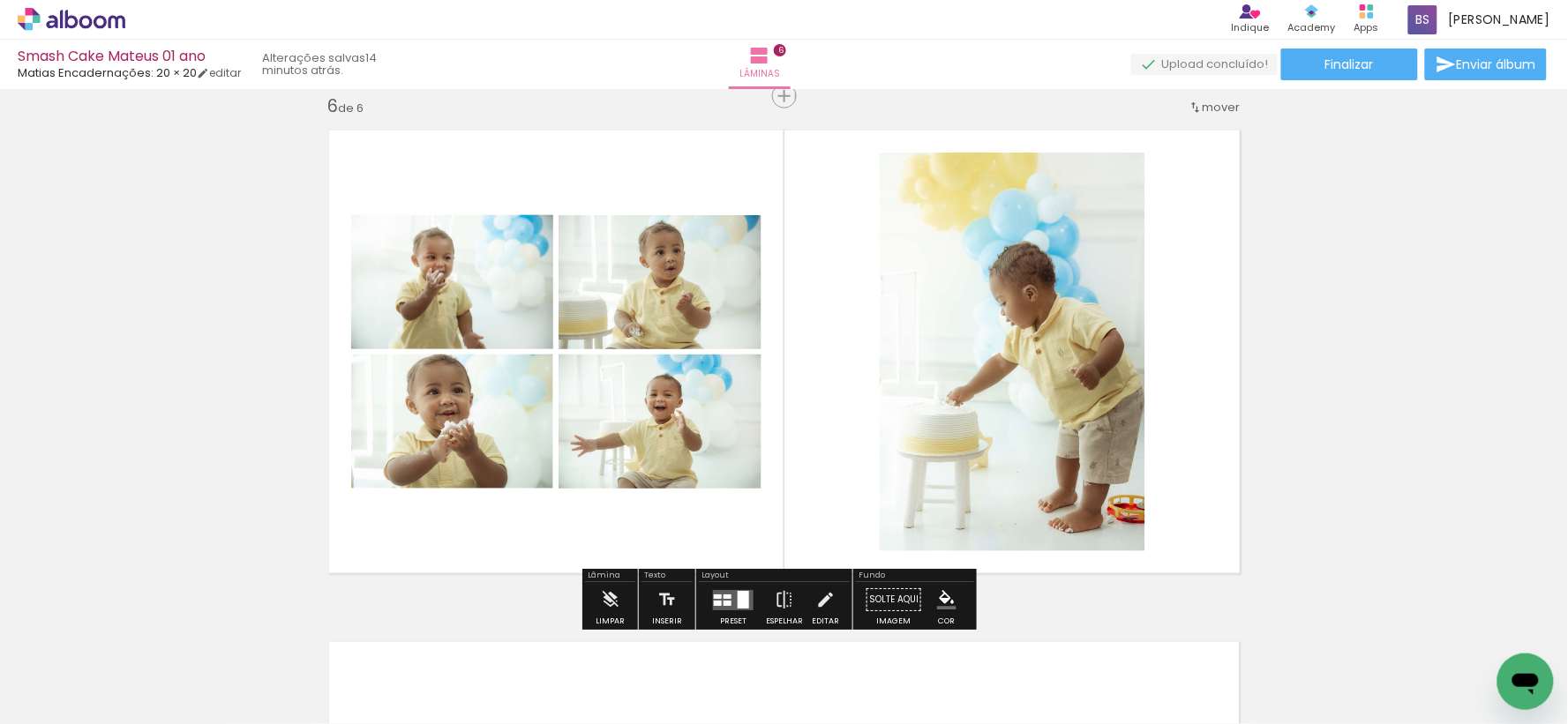
click at [720, 592] on quentale-layouter at bounding box center [733, 600] width 41 height 20
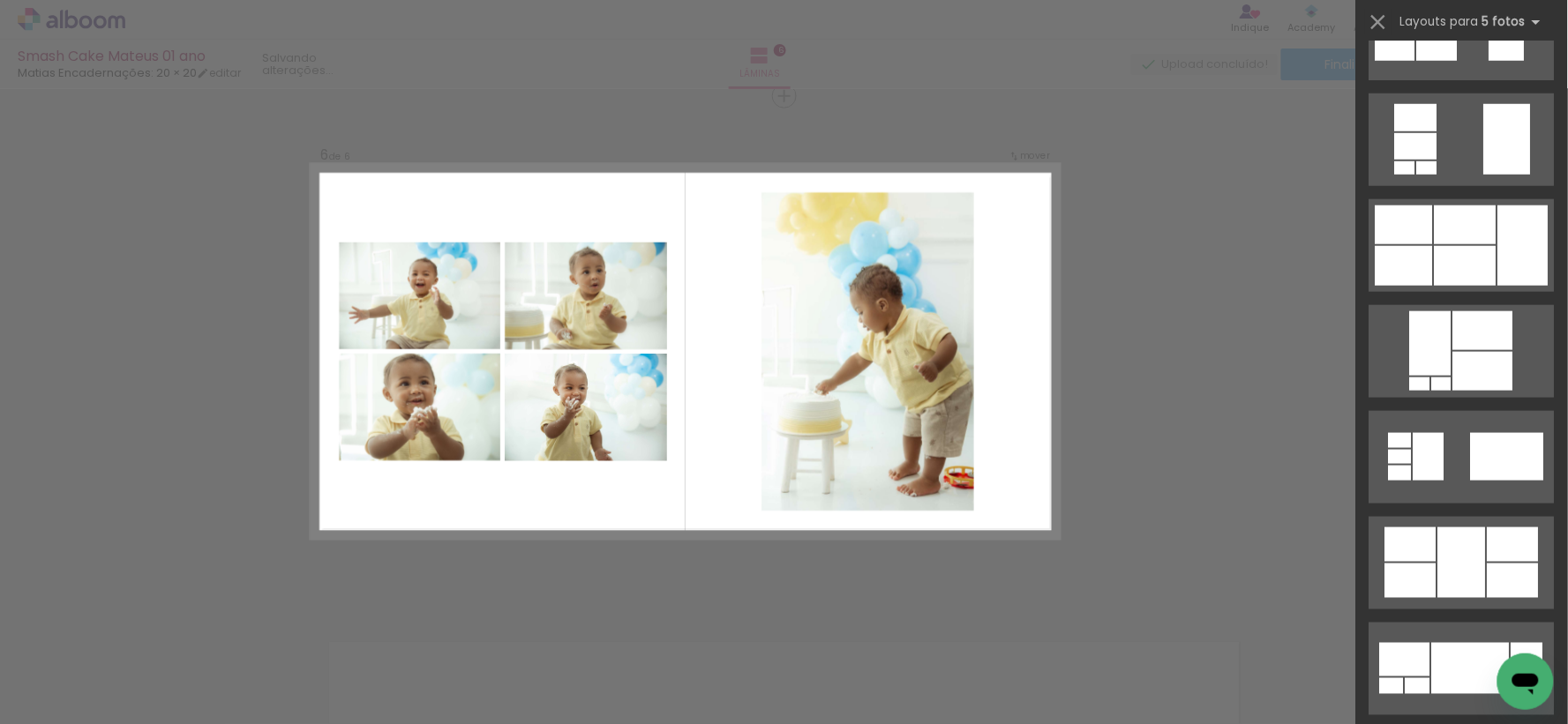
scroll to position [0, 0]
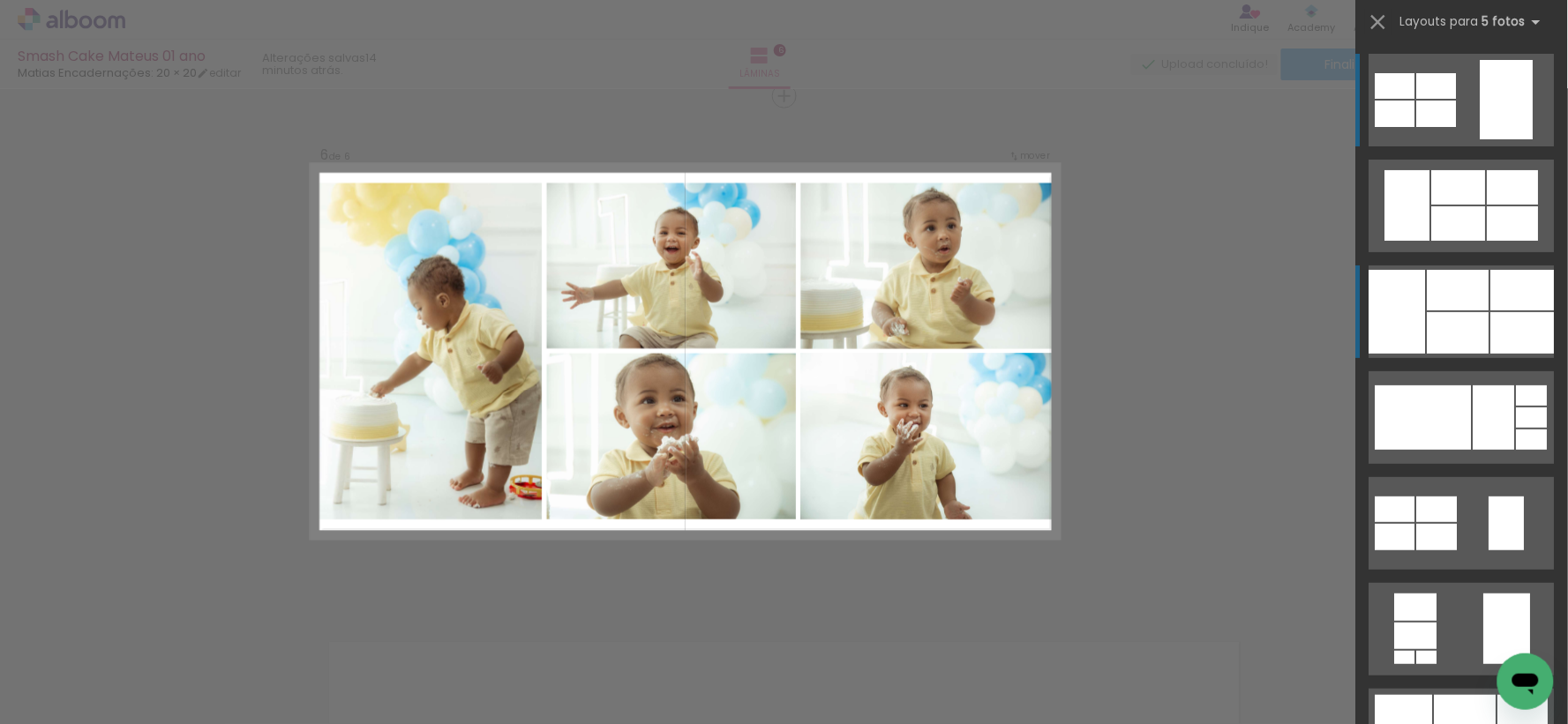
click at [1474, 340] on div at bounding box center [1459, 333] width 62 height 42
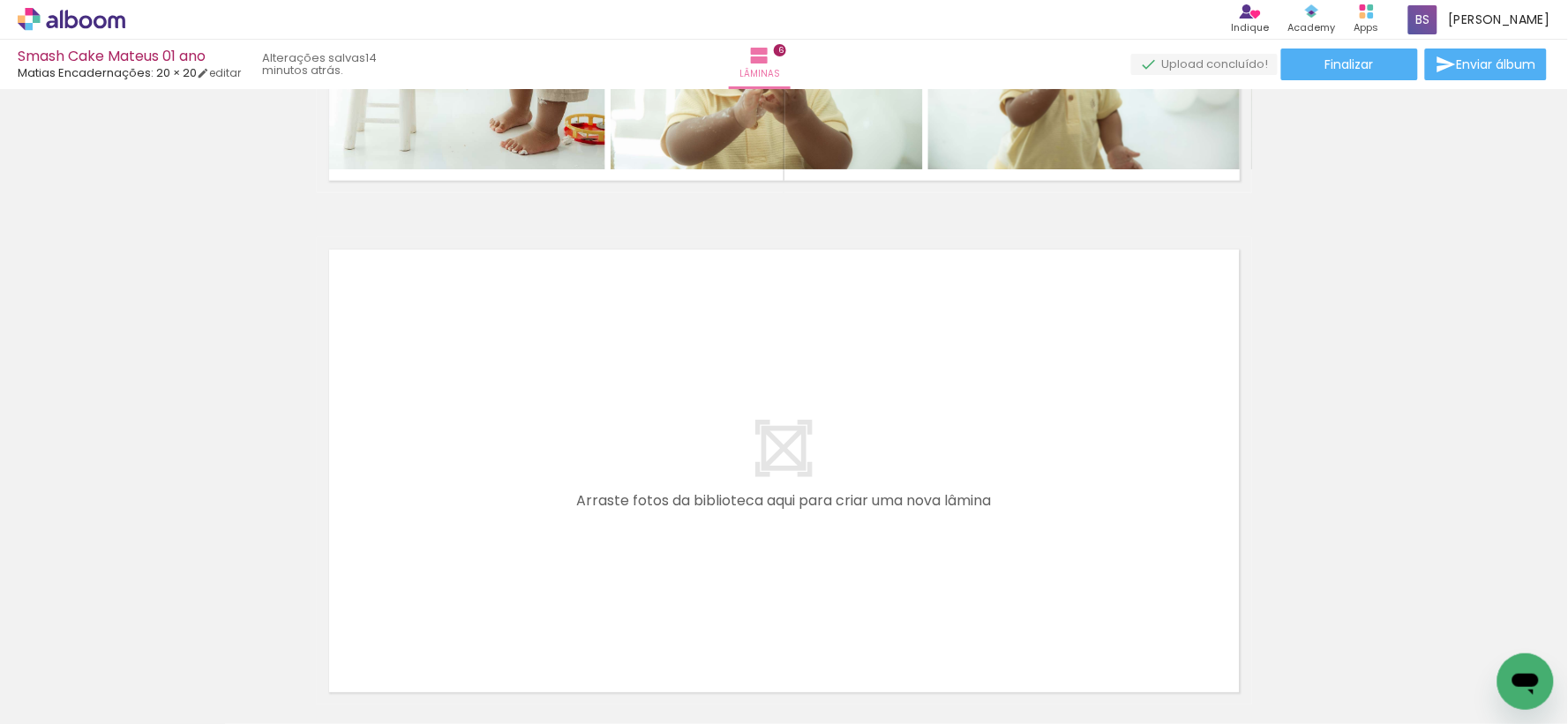
scroll to position [0, 1545]
drag, startPoint x: 774, startPoint y: 718, endPoint x: 50, endPoint y: 12, distance: 1011.2
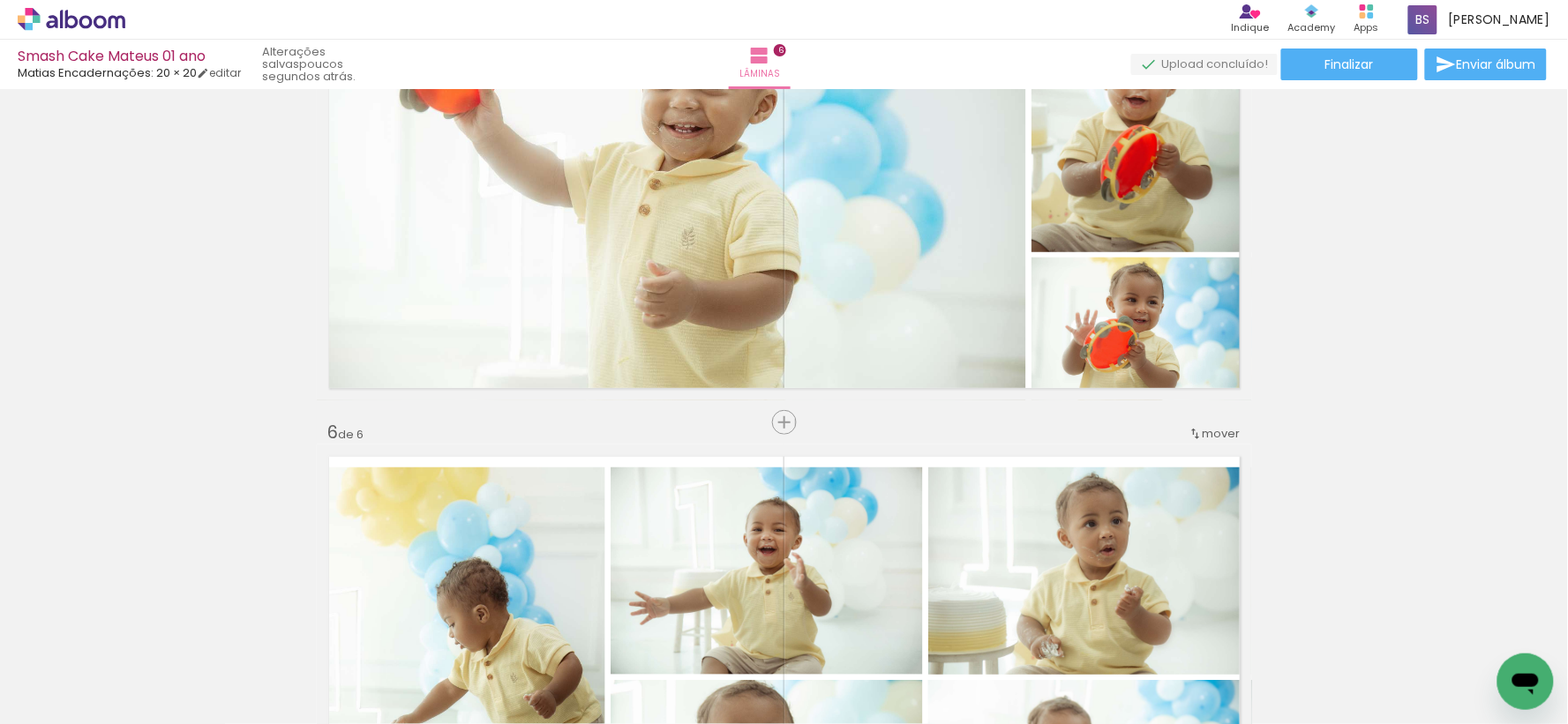
scroll to position [1765, 0]
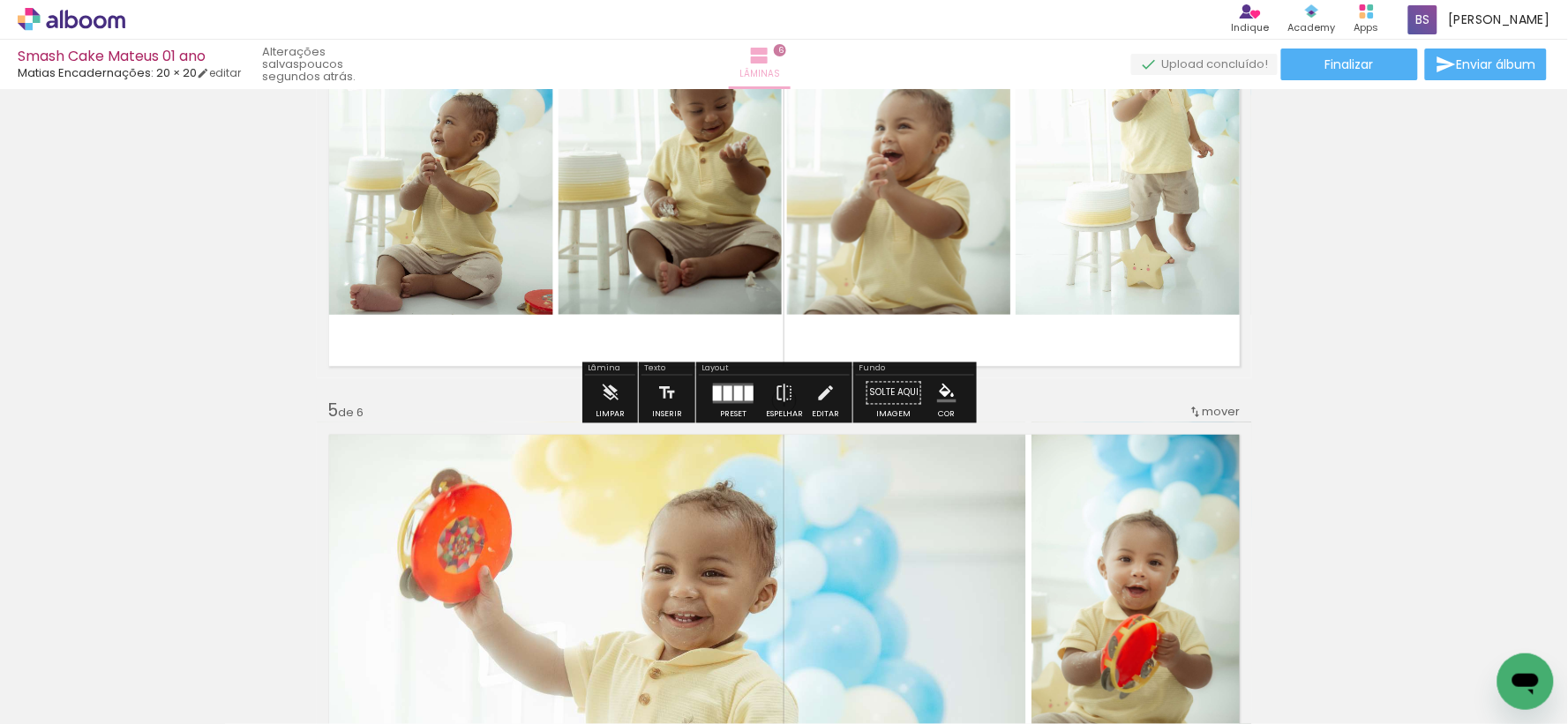
click at [786, 51] on span "6" at bounding box center [780, 50] width 13 height 13
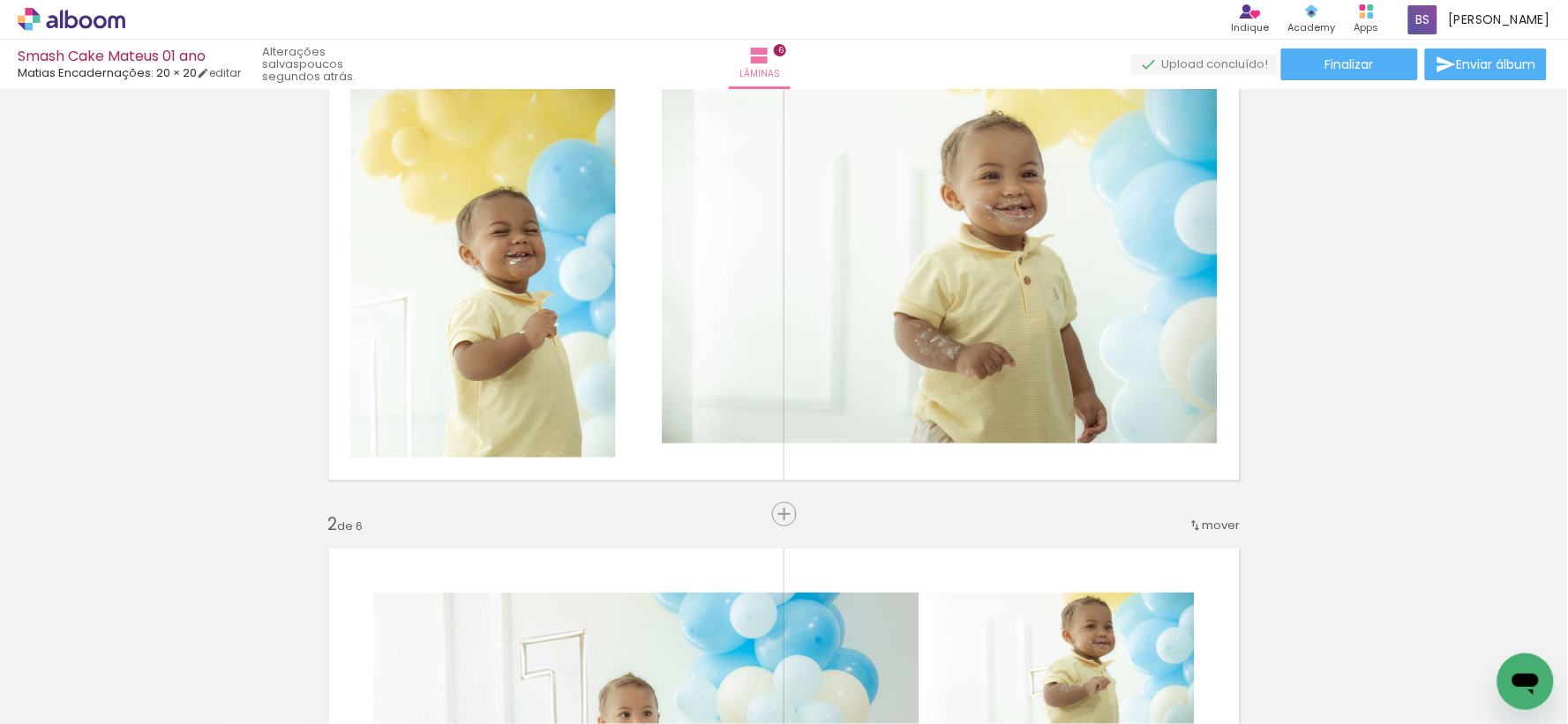
scroll to position [0, 0]
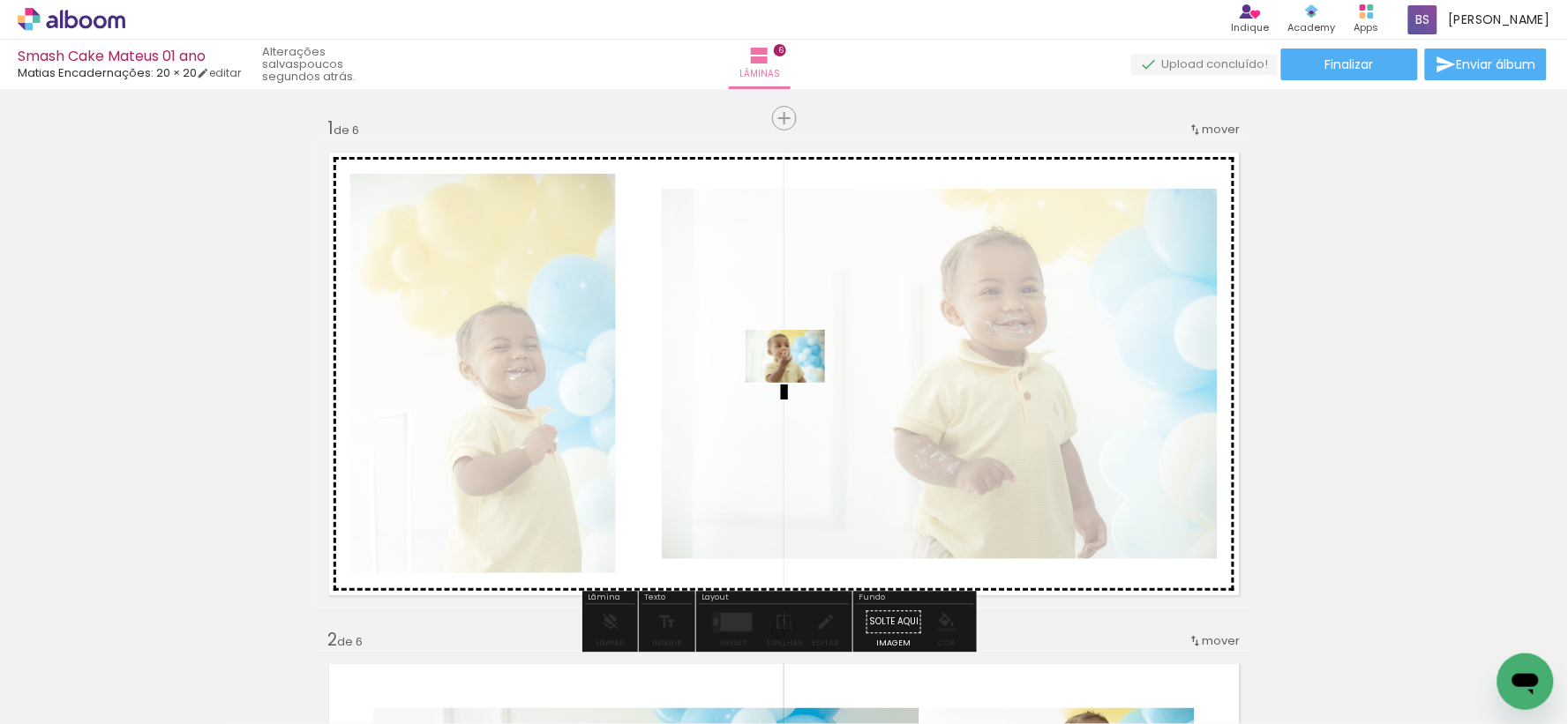
drag, startPoint x: 1485, startPoint y: 665, endPoint x: 771, endPoint y: 372, distance: 771.8
click at [771, 372] on quentale-workspace at bounding box center [784, 362] width 1568 height 724
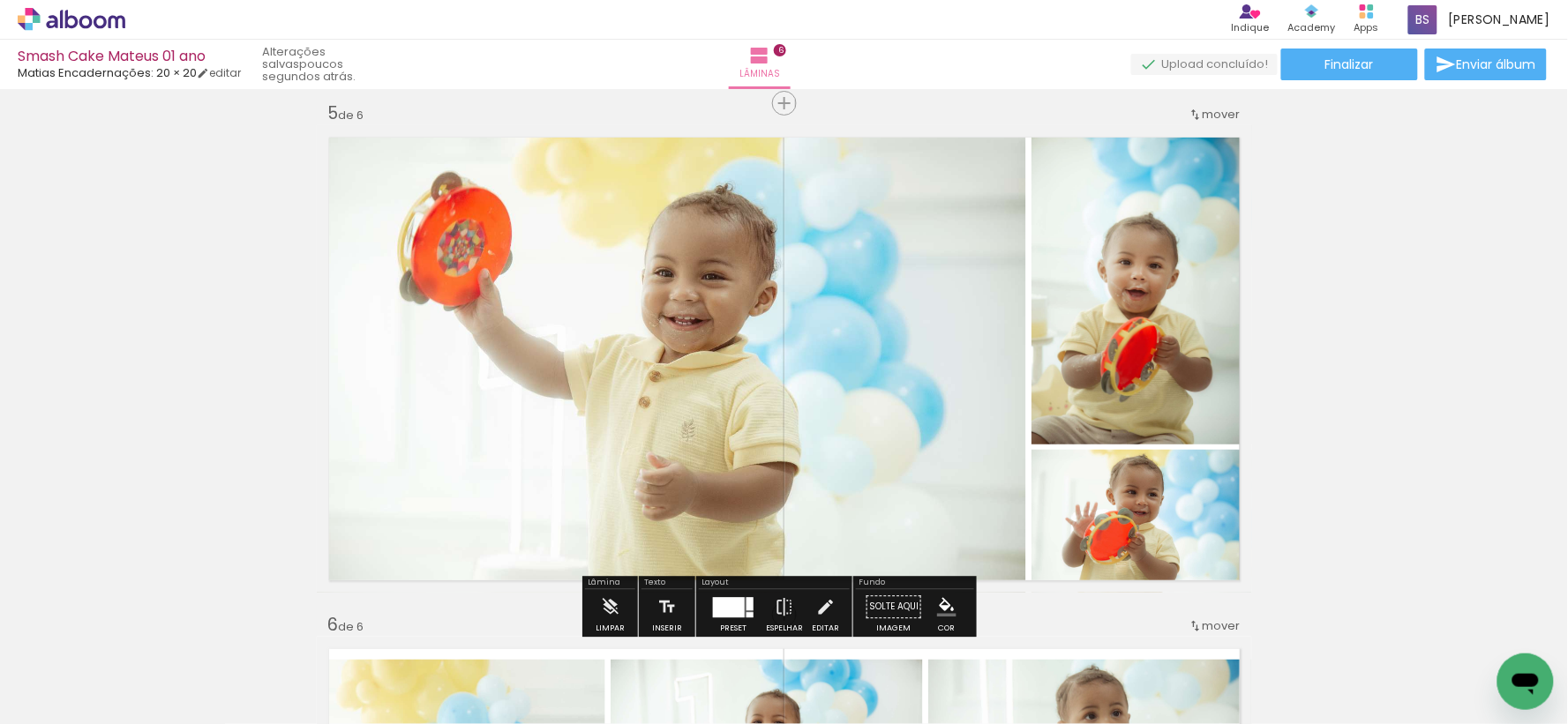
scroll to position [2146, 0]
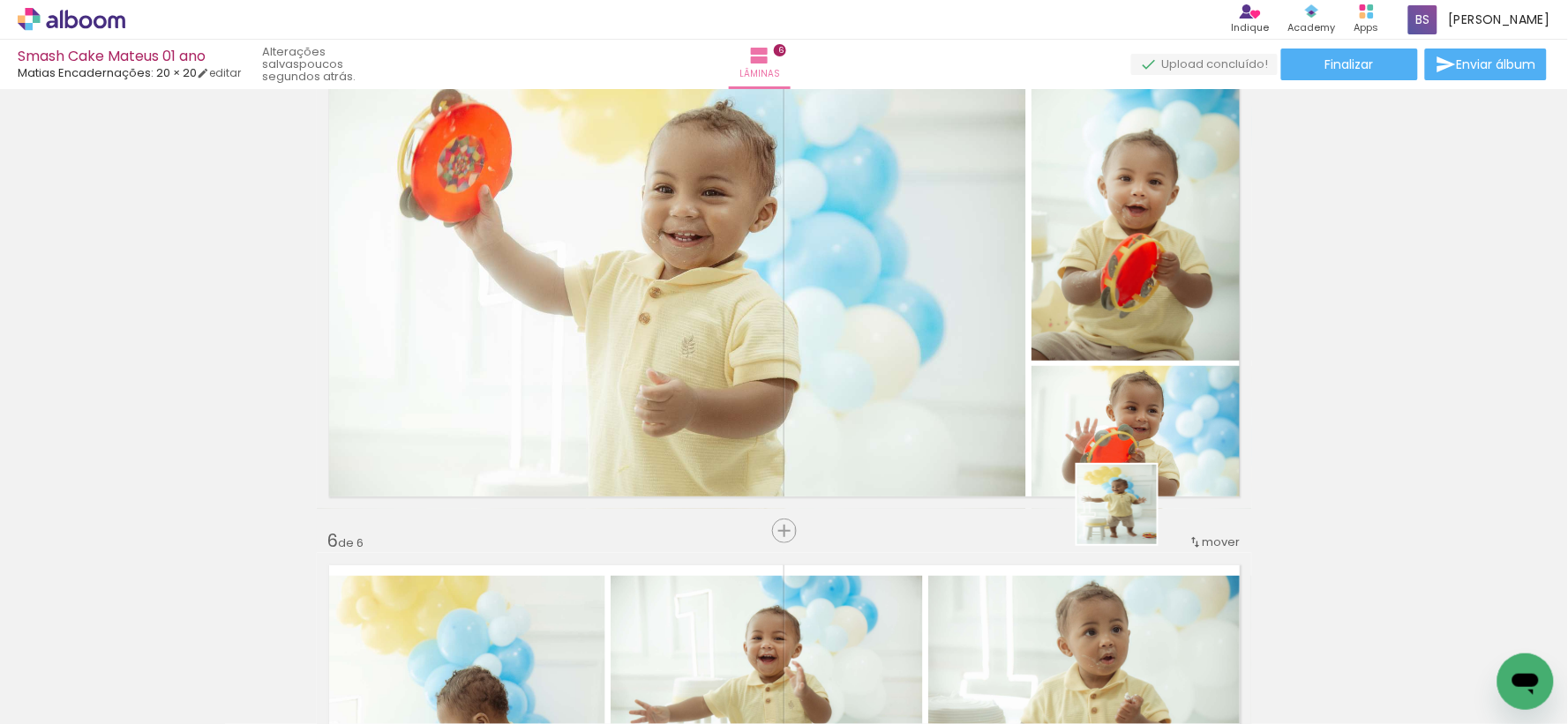
drag, startPoint x: 1309, startPoint y: 709, endPoint x: 1002, endPoint y: 404, distance: 432.8
click at [1003, 407] on quentale-workspace at bounding box center [784, 362] width 1568 height 724
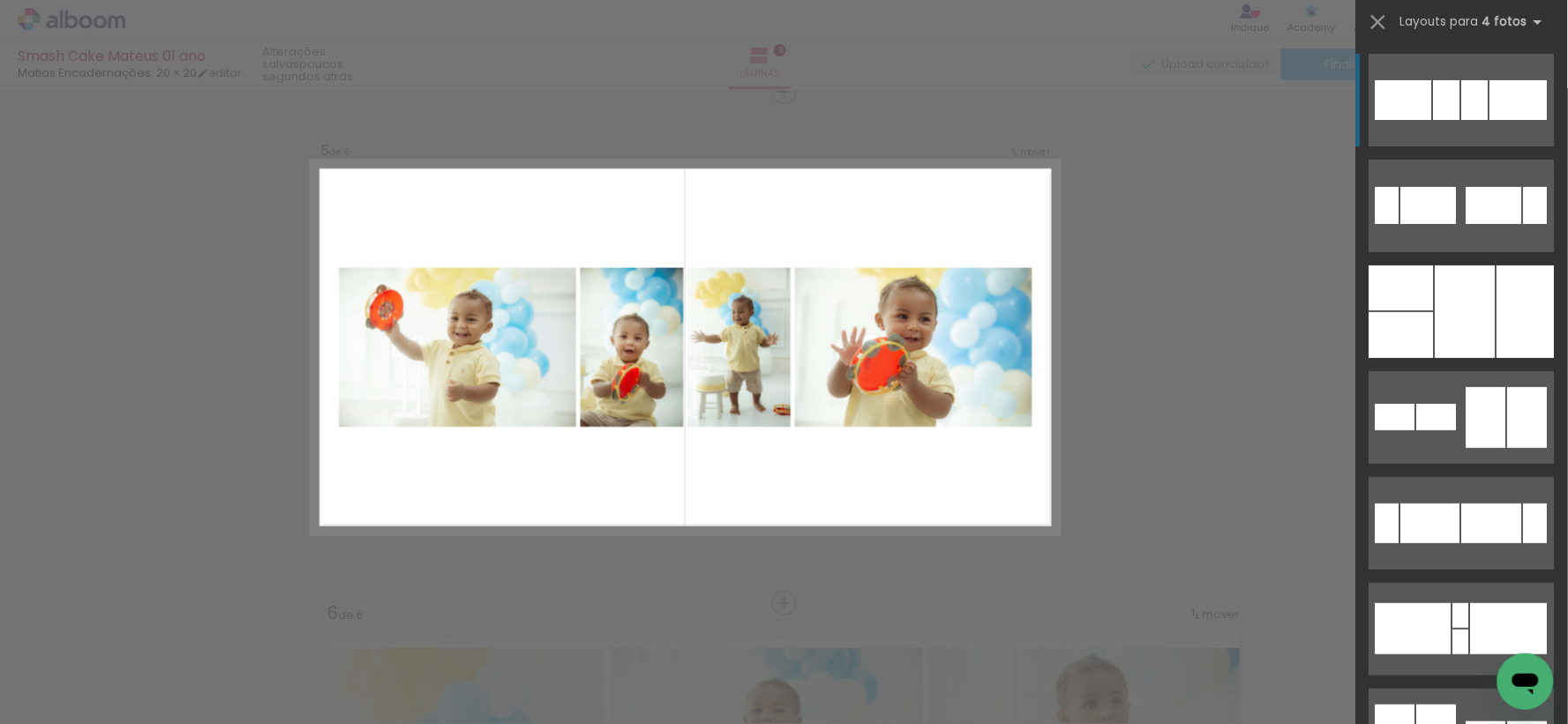
scroll to position [2069, 0]
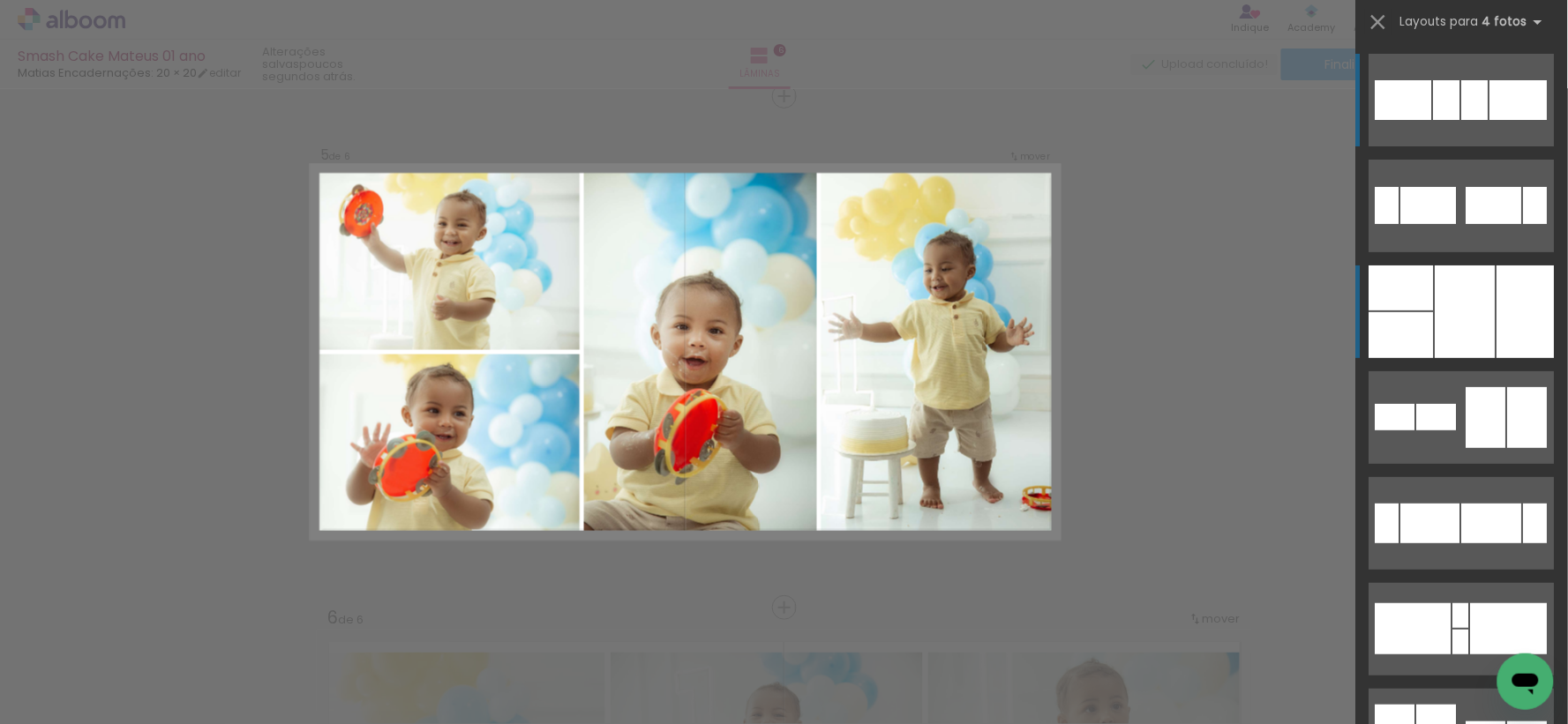
click at [1497, 292] on div at bounding box center [1525, 312] width 57 height 93
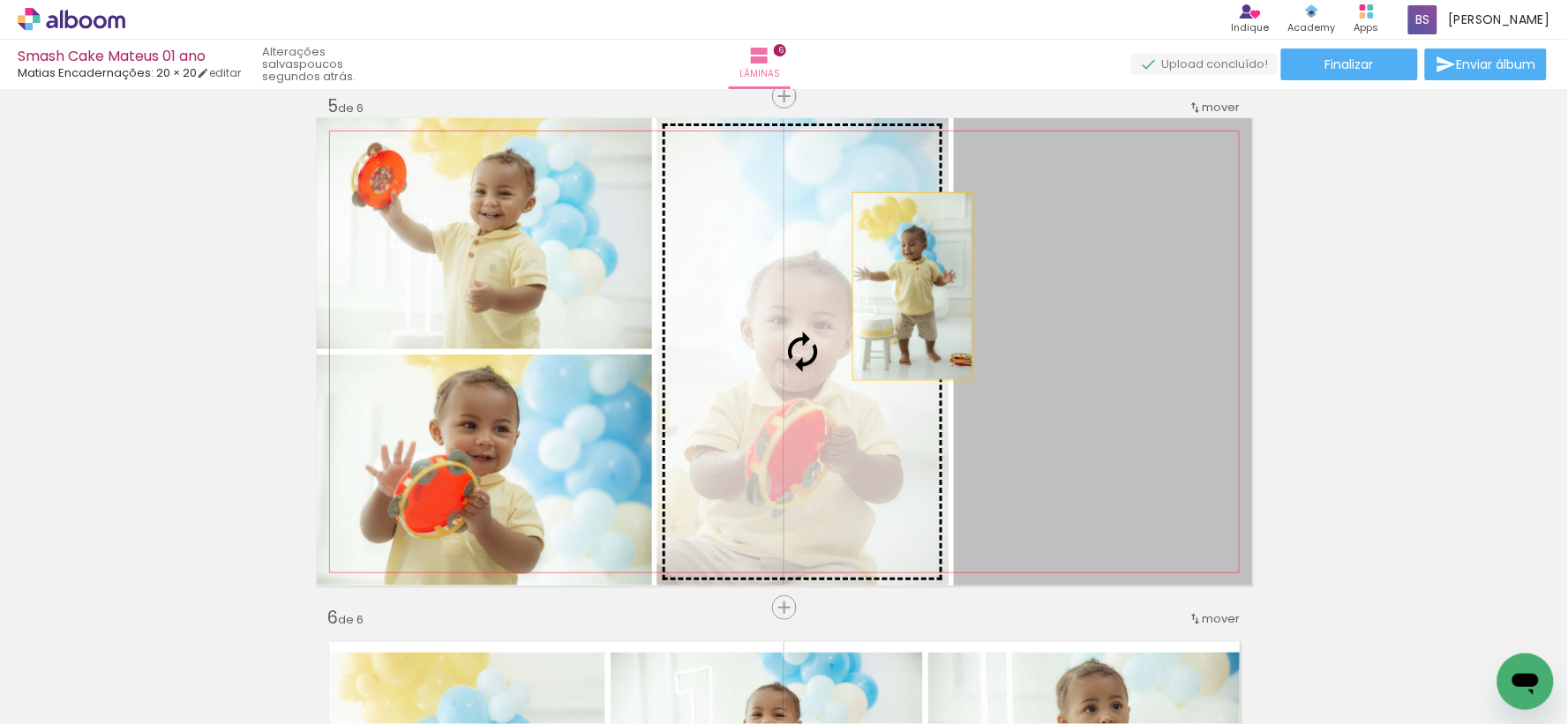
drag, startPoint x: 1114, startPoint y: 301, endPoint x: 905, endPoint y: 286, distance: 209.5
click at [0, 0] on slot at bounding box center [0, 0] width 0 height 0
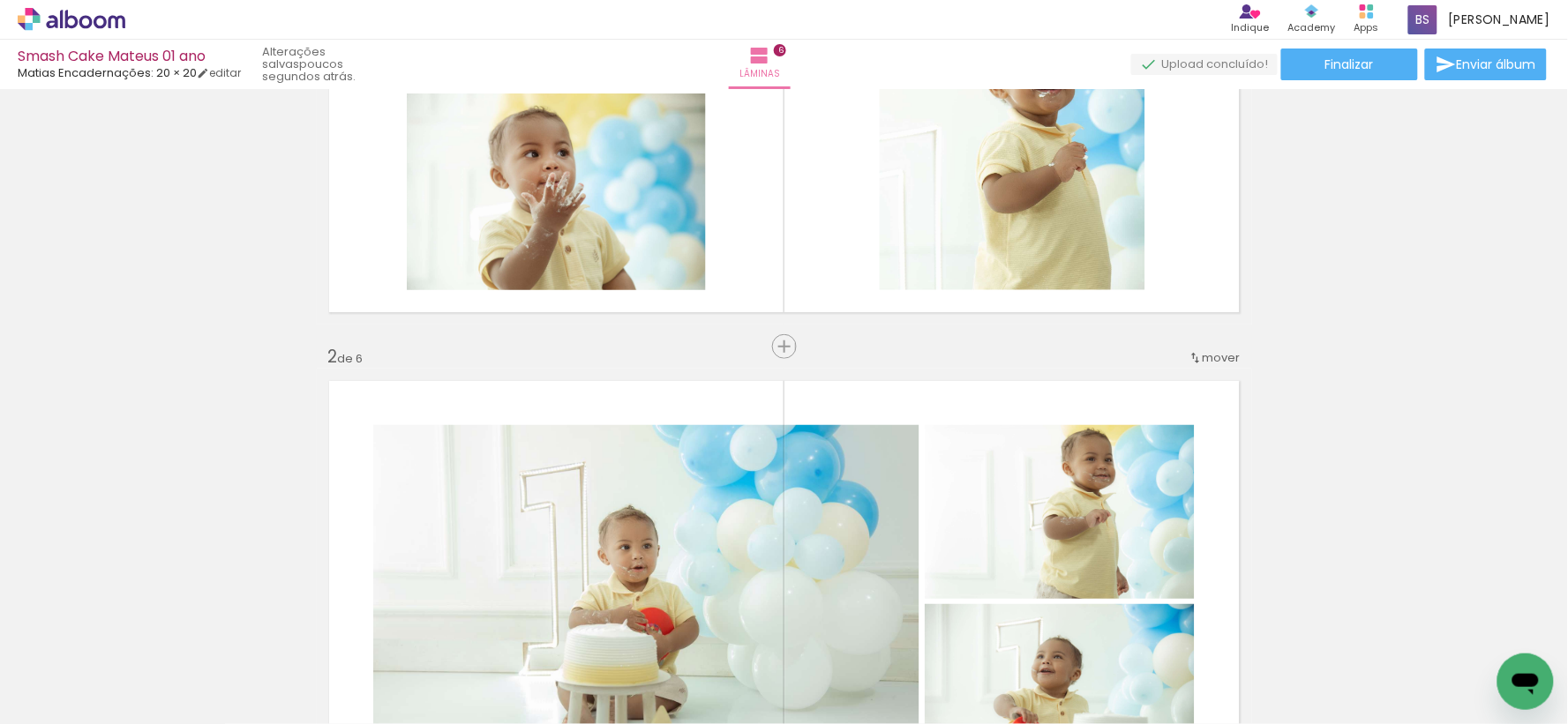
scroll to position [294, 0]
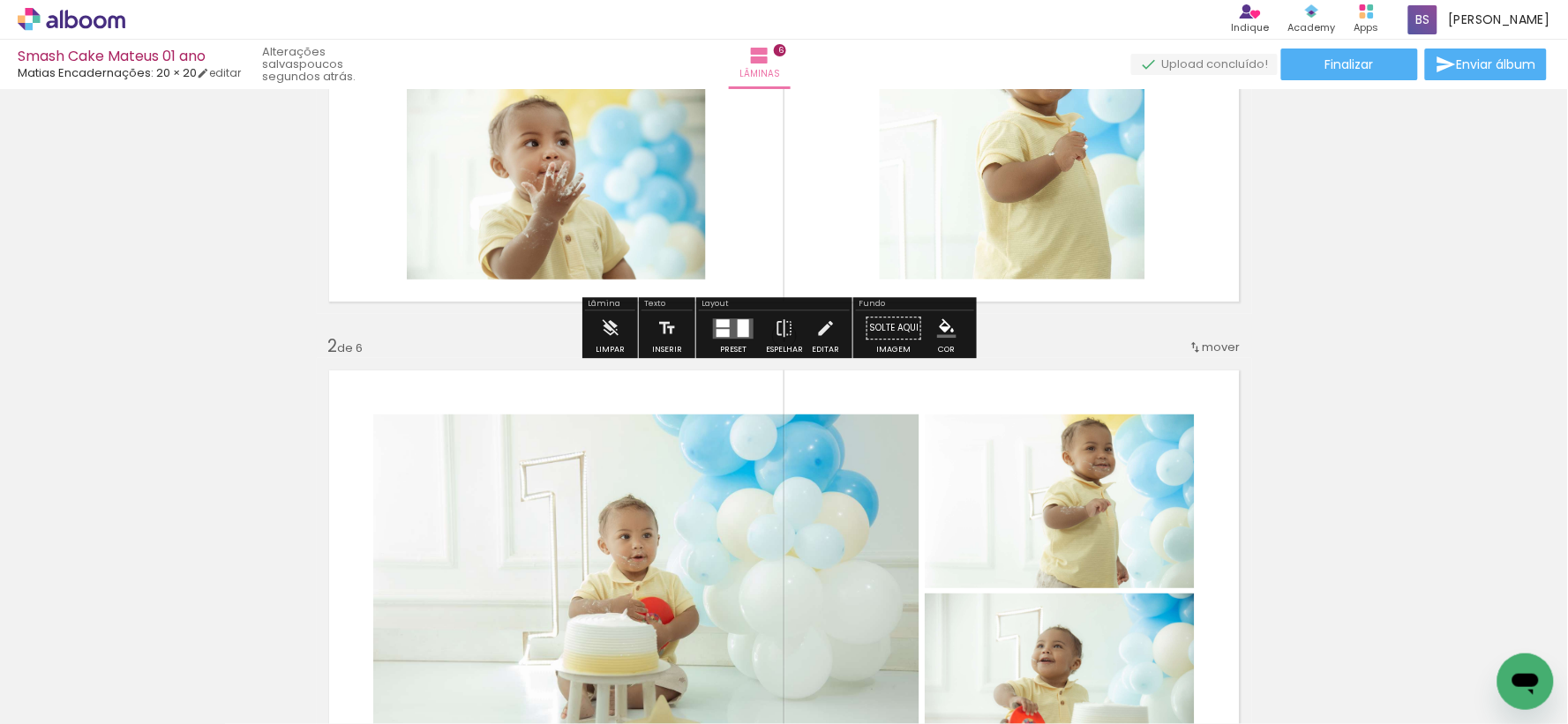
click at [730, 319] on quentale-layouter at bounding box center [733, 329] width 41 height 20
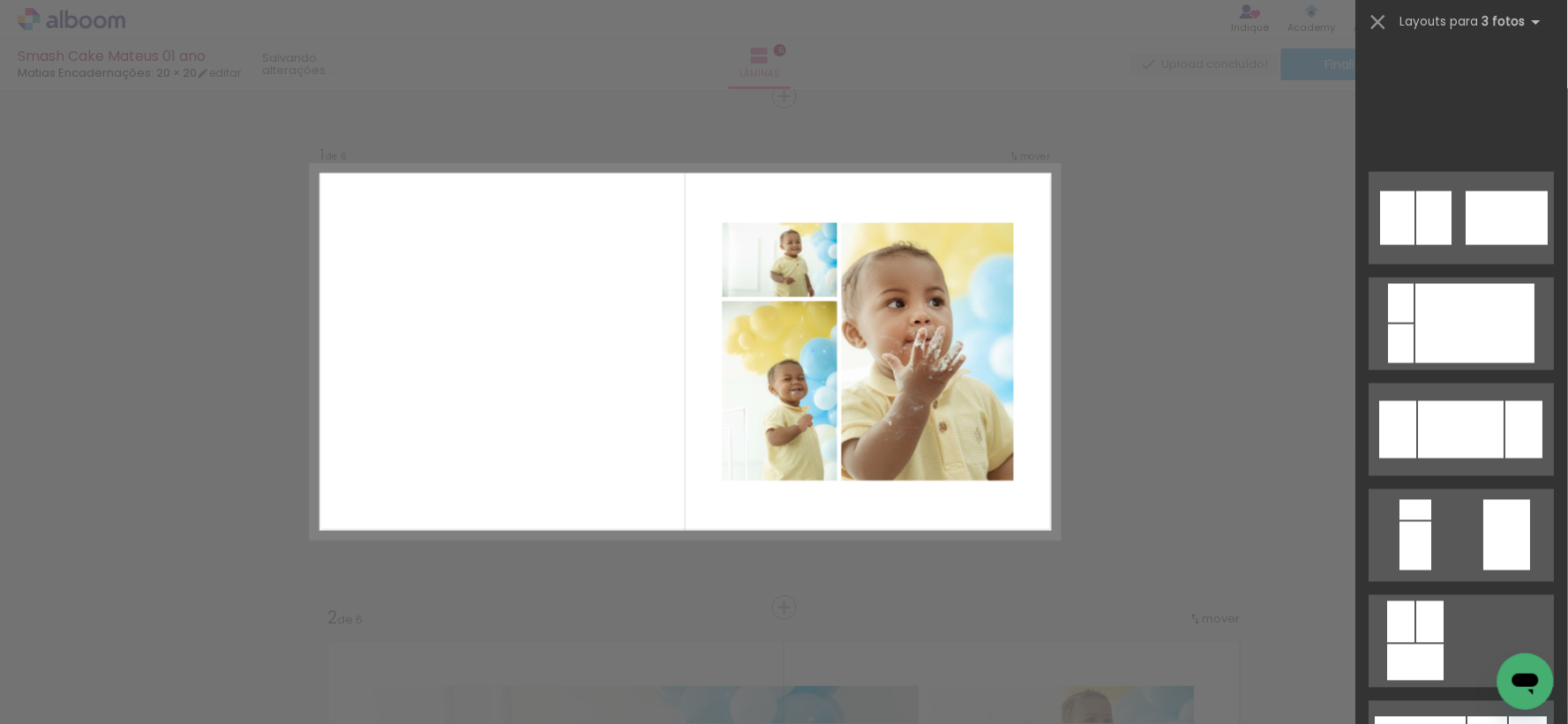
scroll to position [7548, 0]
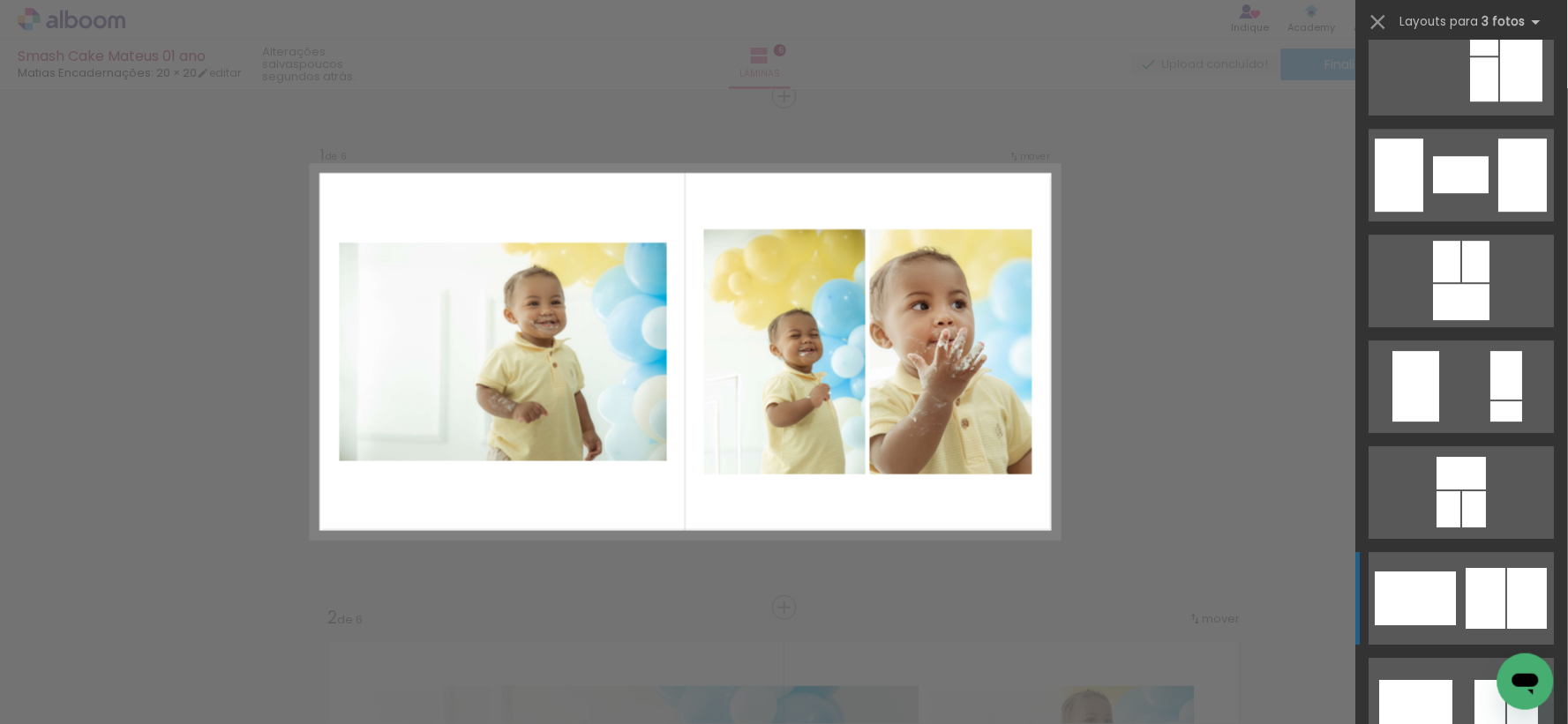
click at [1492, 400] on div at bounding box center [1506, 375] width 32 height 48
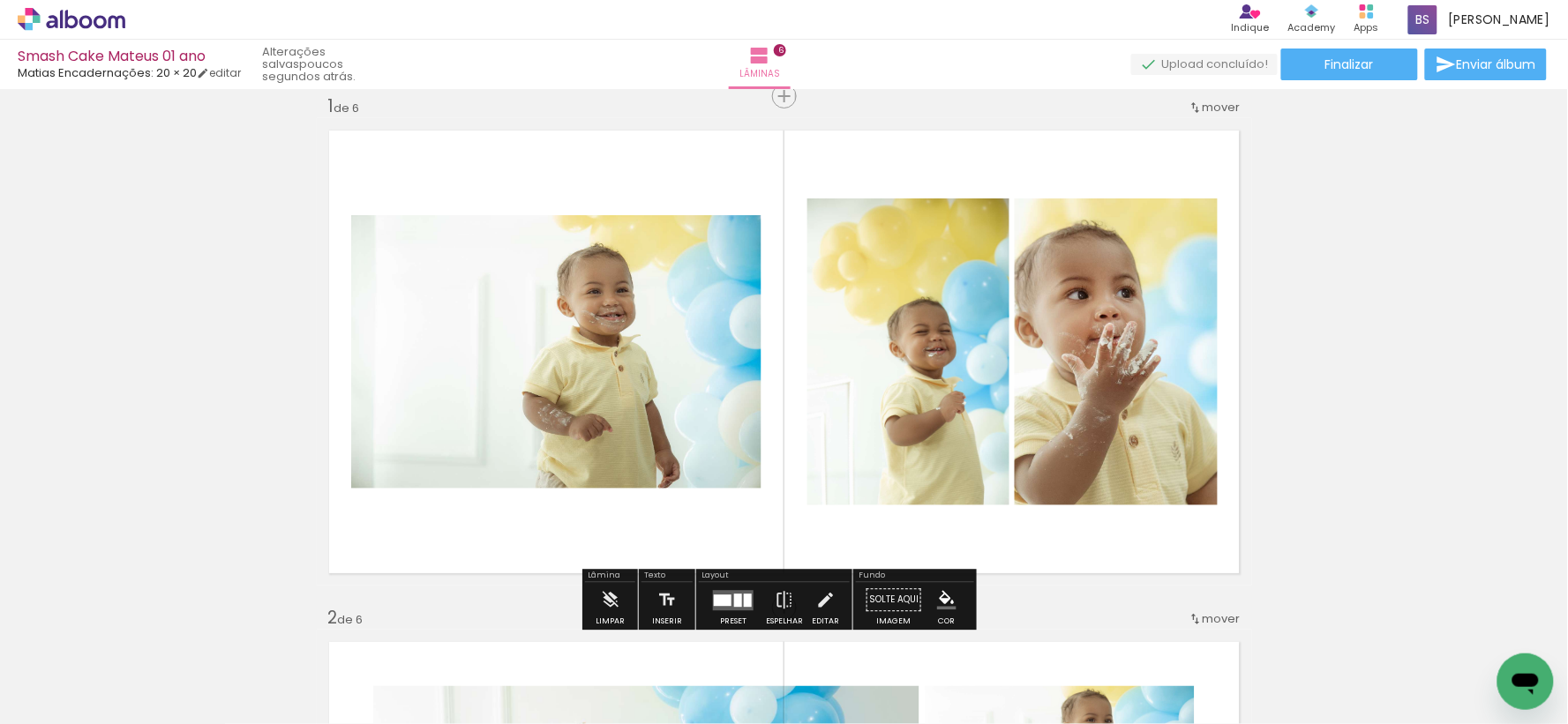
click at [744, 594] on div at bounding box center [748, 600] width 8 height 14
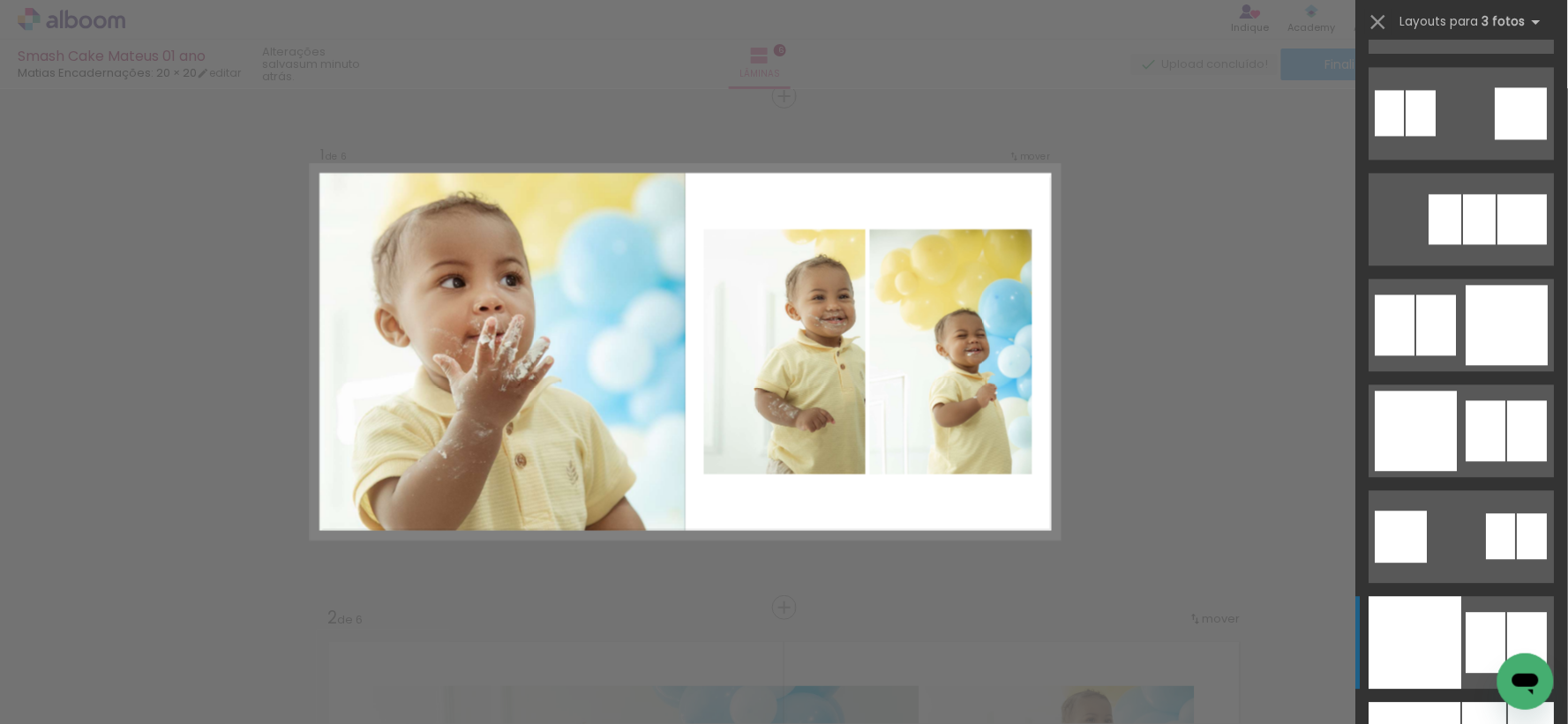
scroll to position [15203, 0]
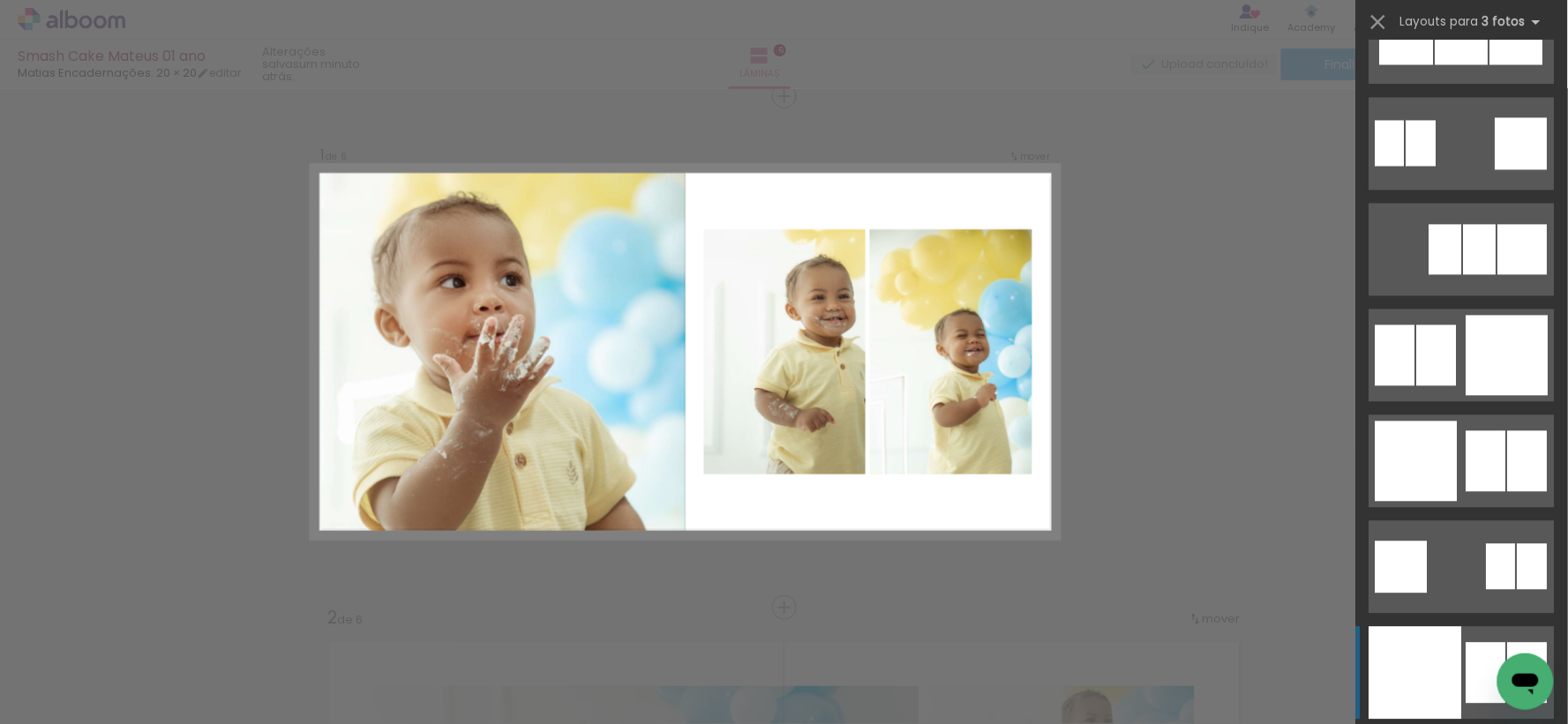
click at [1504, 402] on quentale-layouter at bounding box center [1461, 355] width 185 height 93
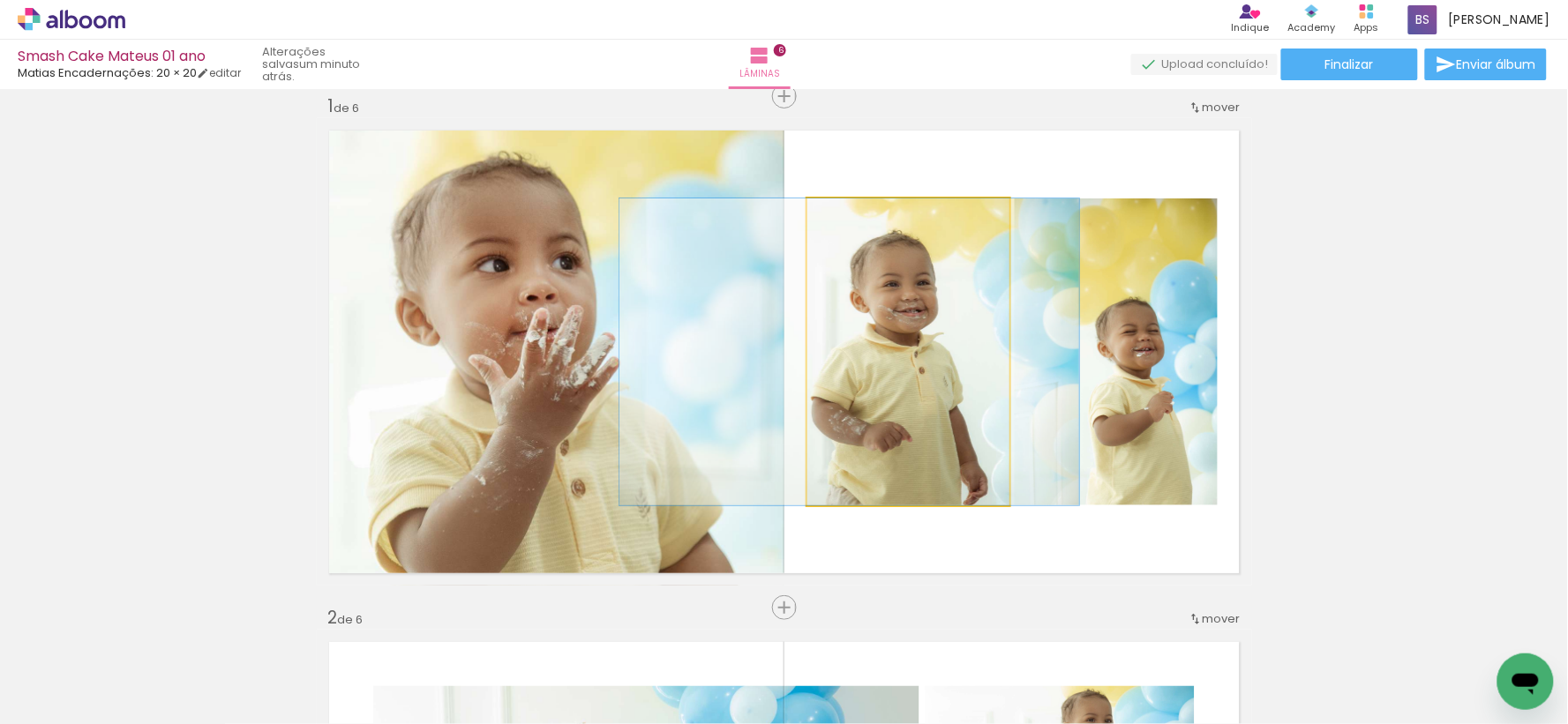
drag, startPoint x: 944, startPoint y: 350, endPoint x: 885, endPoint y: 350, distance: 59.0
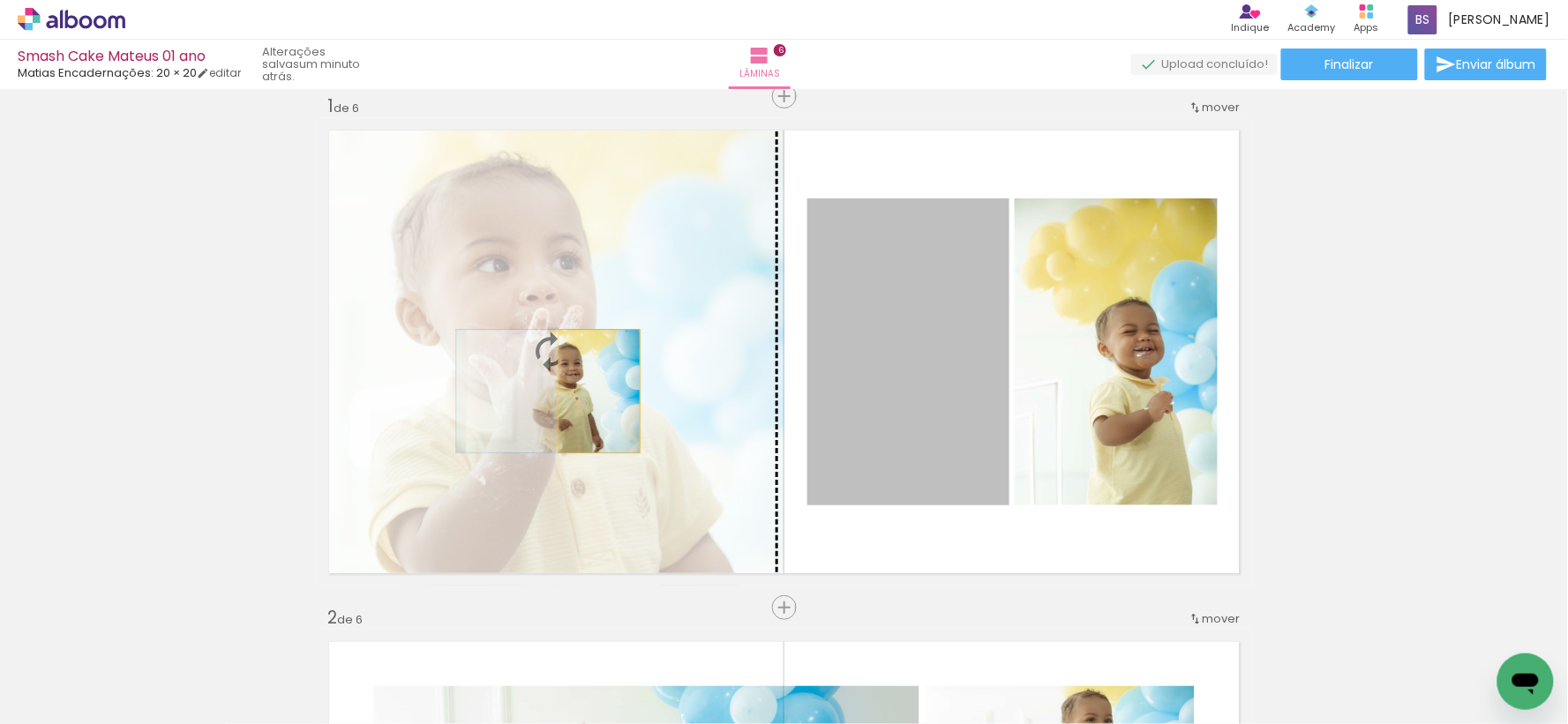
drag, startPoint x: 939, startPoint y: 390, endPoint x: 592, endPoint y: 391, distance: 347.0
click at [0, 0] on slot at bounding box center [0, 0] width 0 height 0
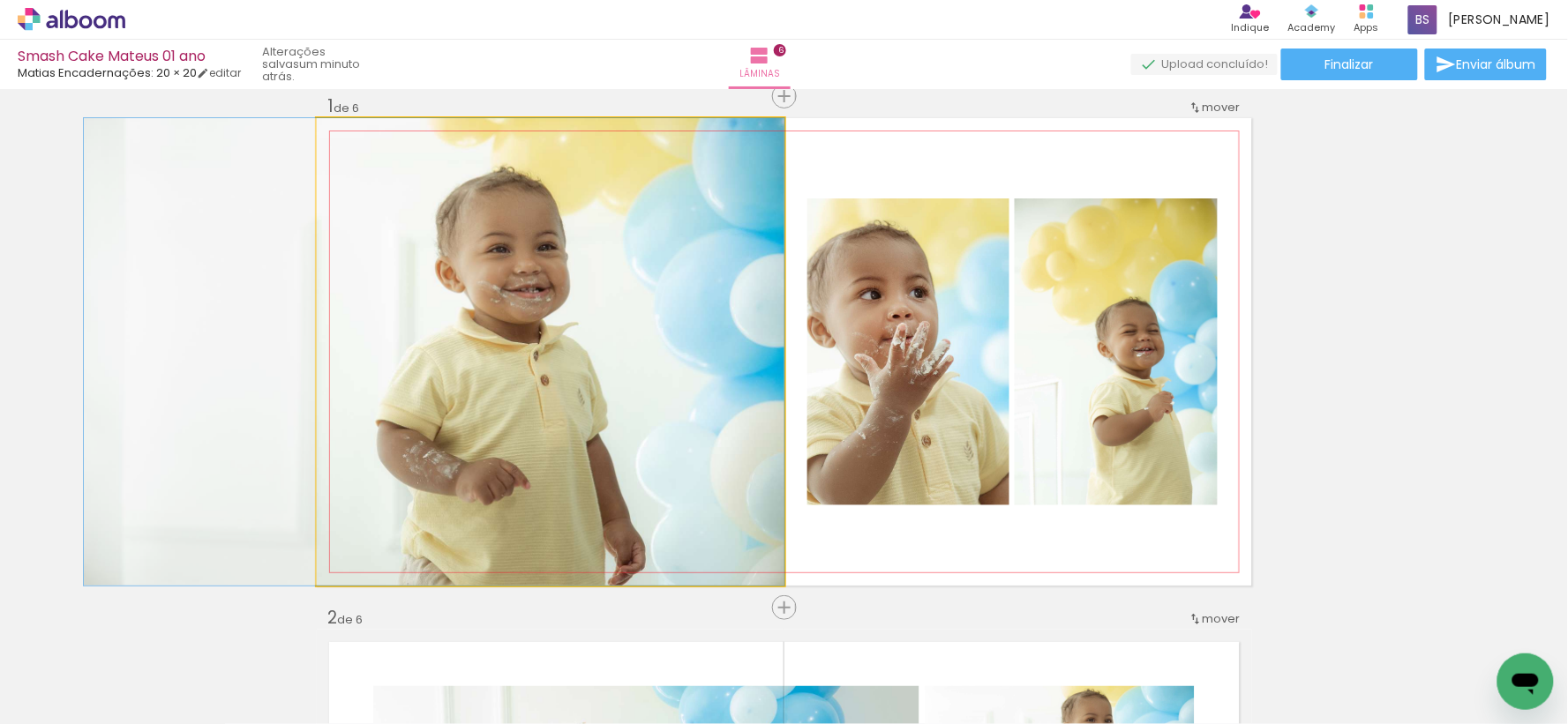
drag, startPoint x: 592, startPoint y: 391, endPoint x: 444, endPoint y: 391, distance: 148.0
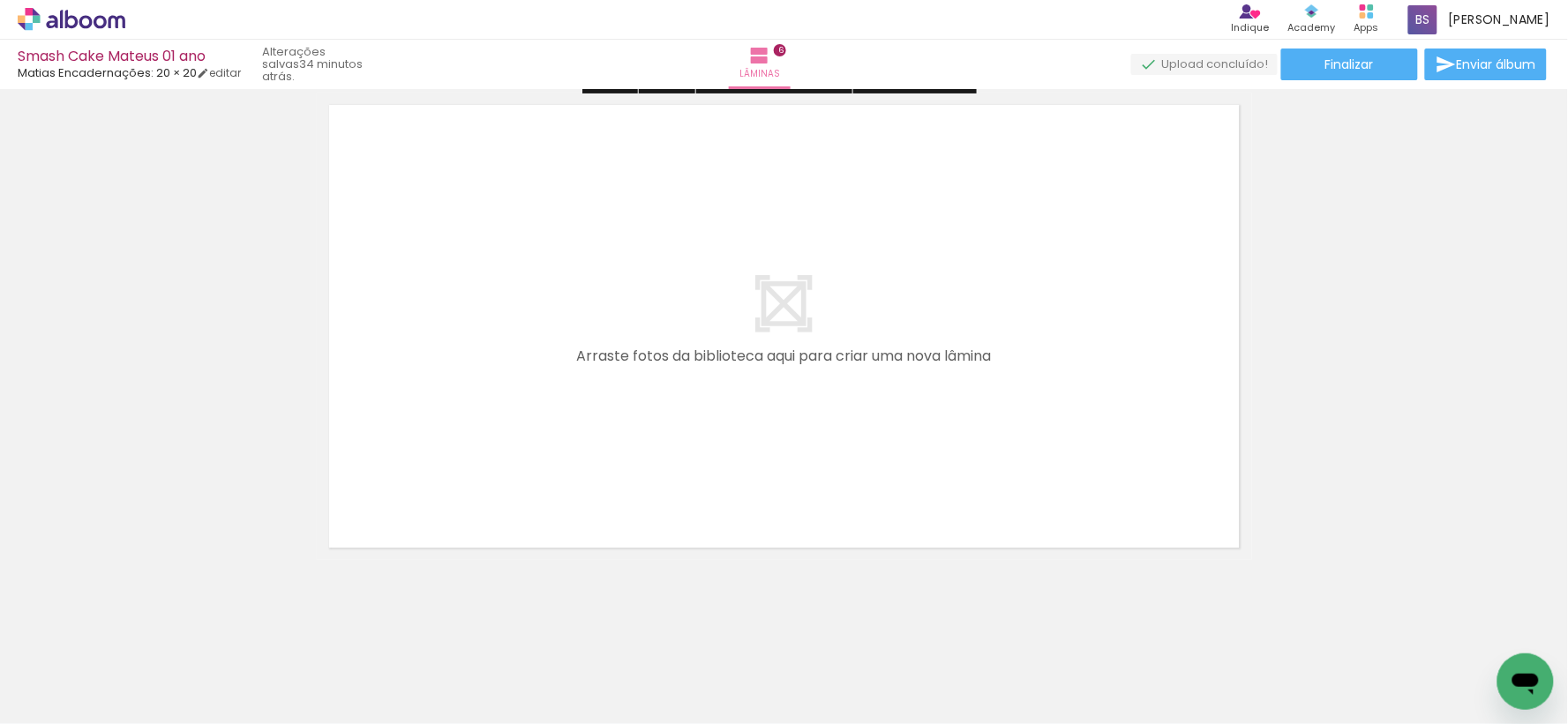
scroll to position [3126, 0]
click at [180, 679] on div at bounding box center [177, 665] width 87 height 58
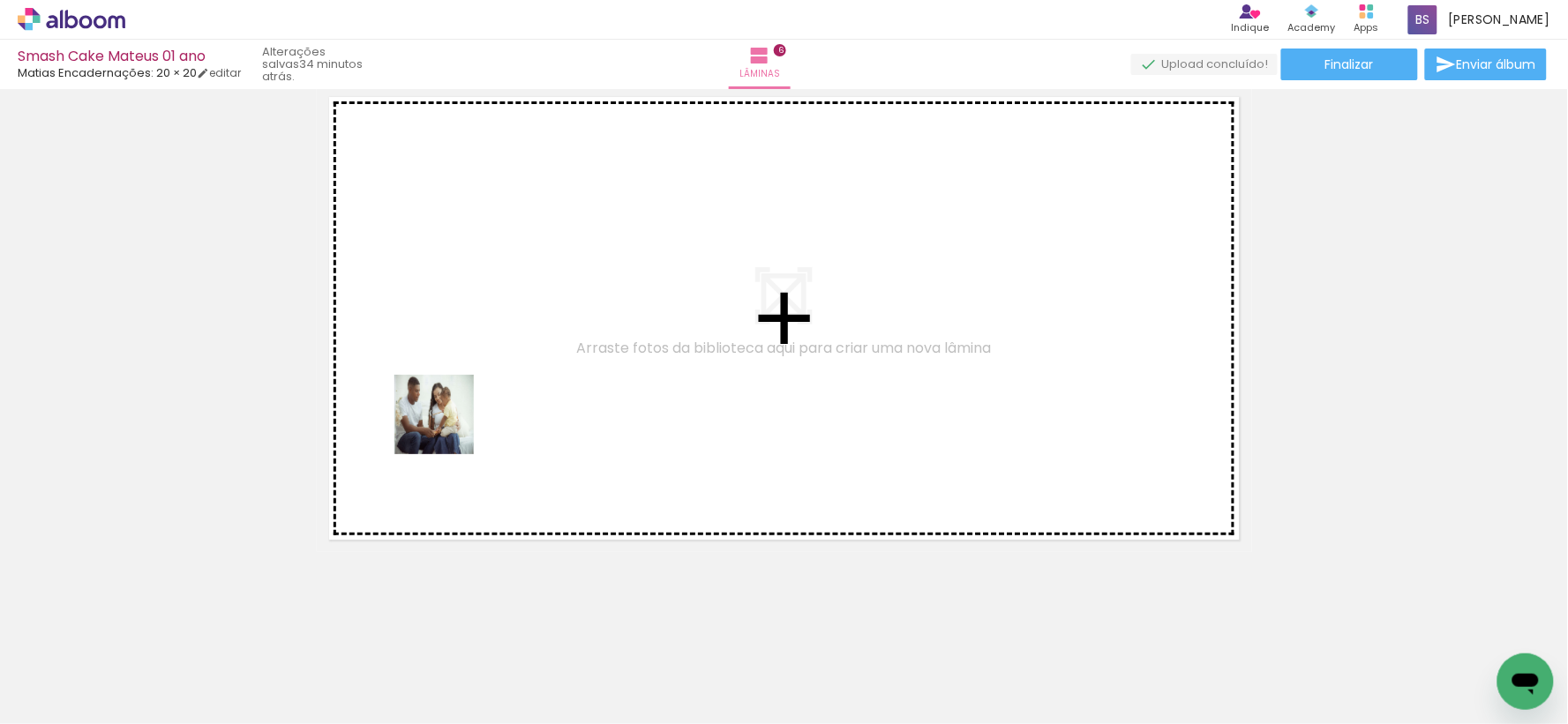
drag, startPoint x: 181, startPoint y: 671, endPoint x: 447, endPoint y: 428, distance: 360.3
click at [447, 428] on quentale-workspace at bounding box center [784, 362] width 1568 height 724
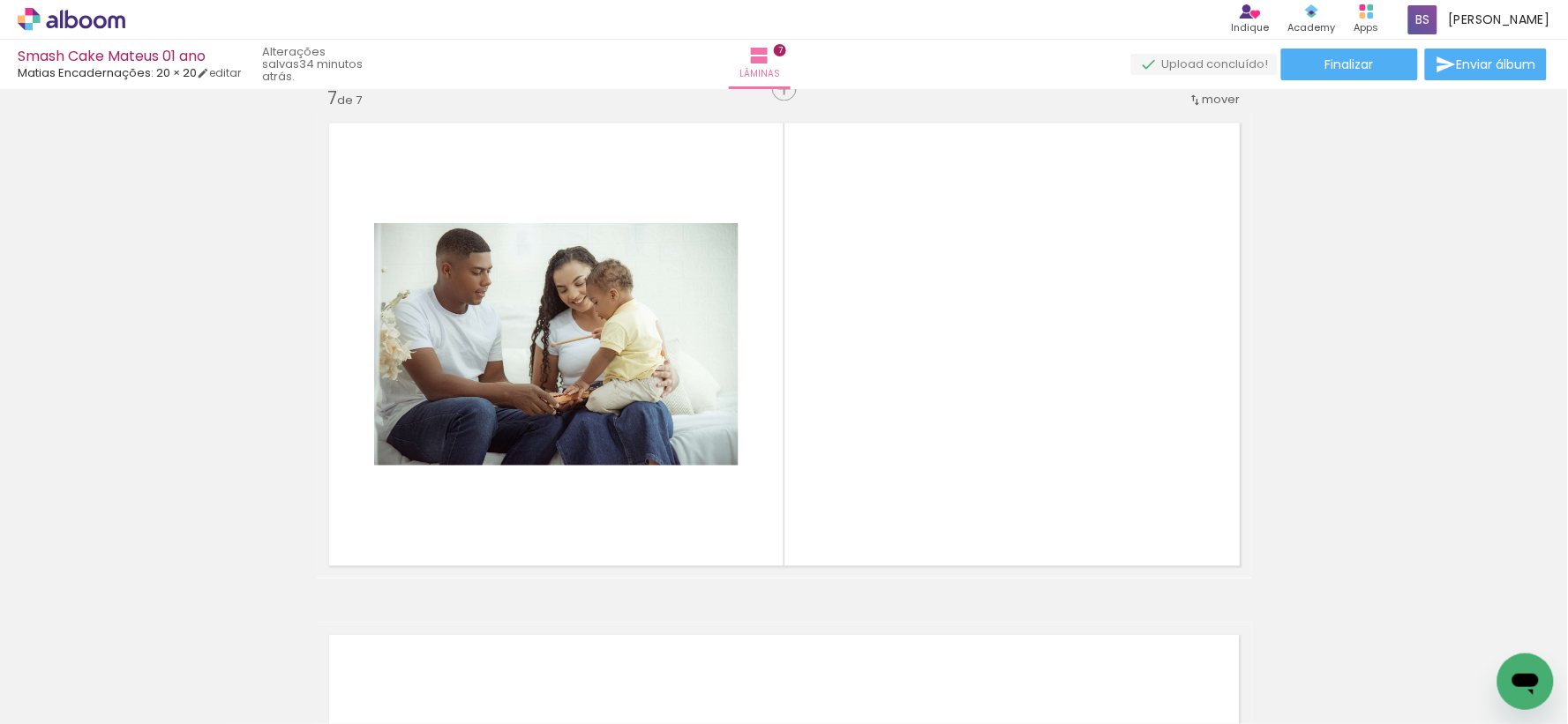
scroll to position [3093, 0]
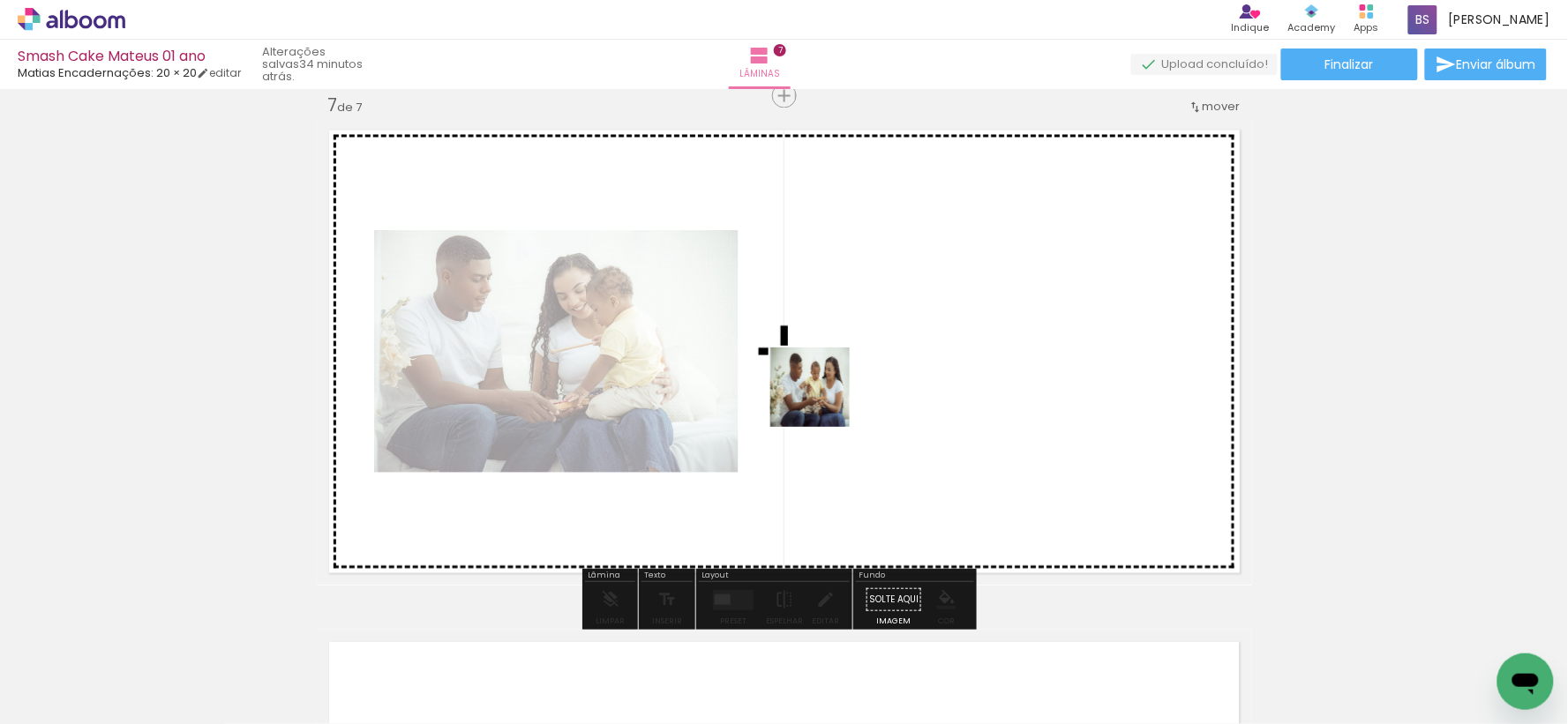
drag, startPoint x: 382, startPoint y: 681, endPoint x: 868, endPoint y: 382, distance: 570.6
click at [868, 382] on quentale-workspace at bounding box center [784, 362] width 1568 height 724
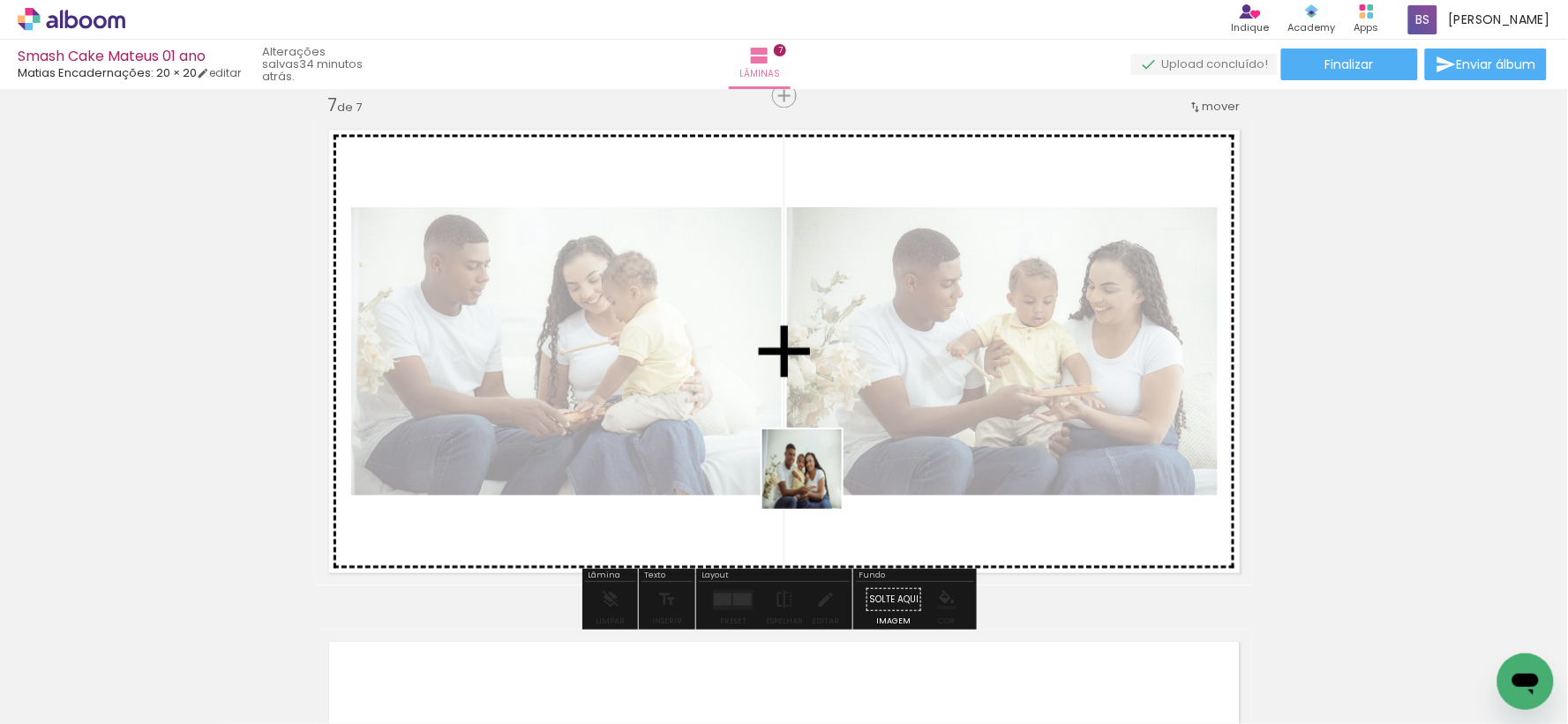
drag, startPoint x: 693, startPoint y: 686, endPoint x: 815, endPoint y: 483, distance: 236.8
click at [815, 483] on quentale-workspace at bounding box center [784, 362] width 1568 height 724
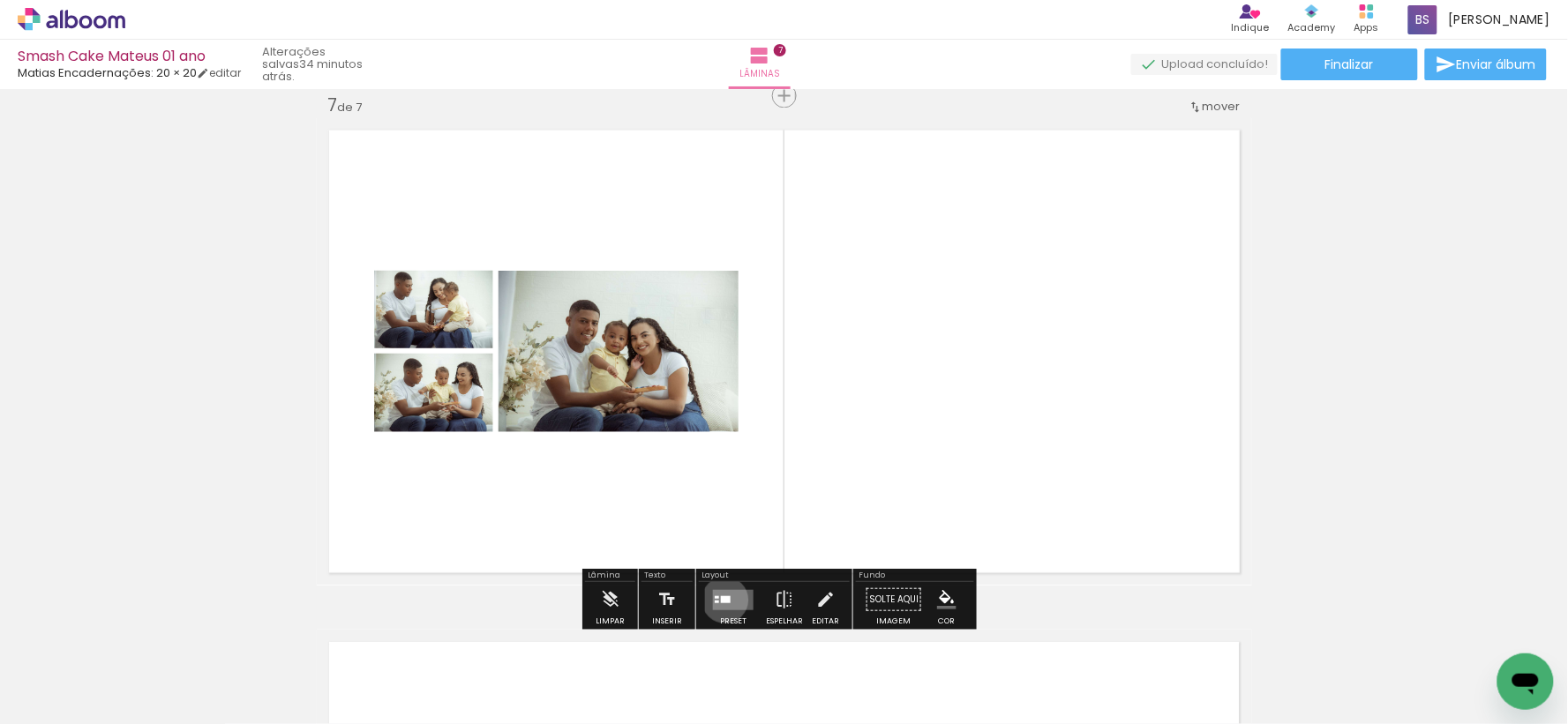
click at [721, 600] on div at bounding box center [726, 600] width 10 height 7
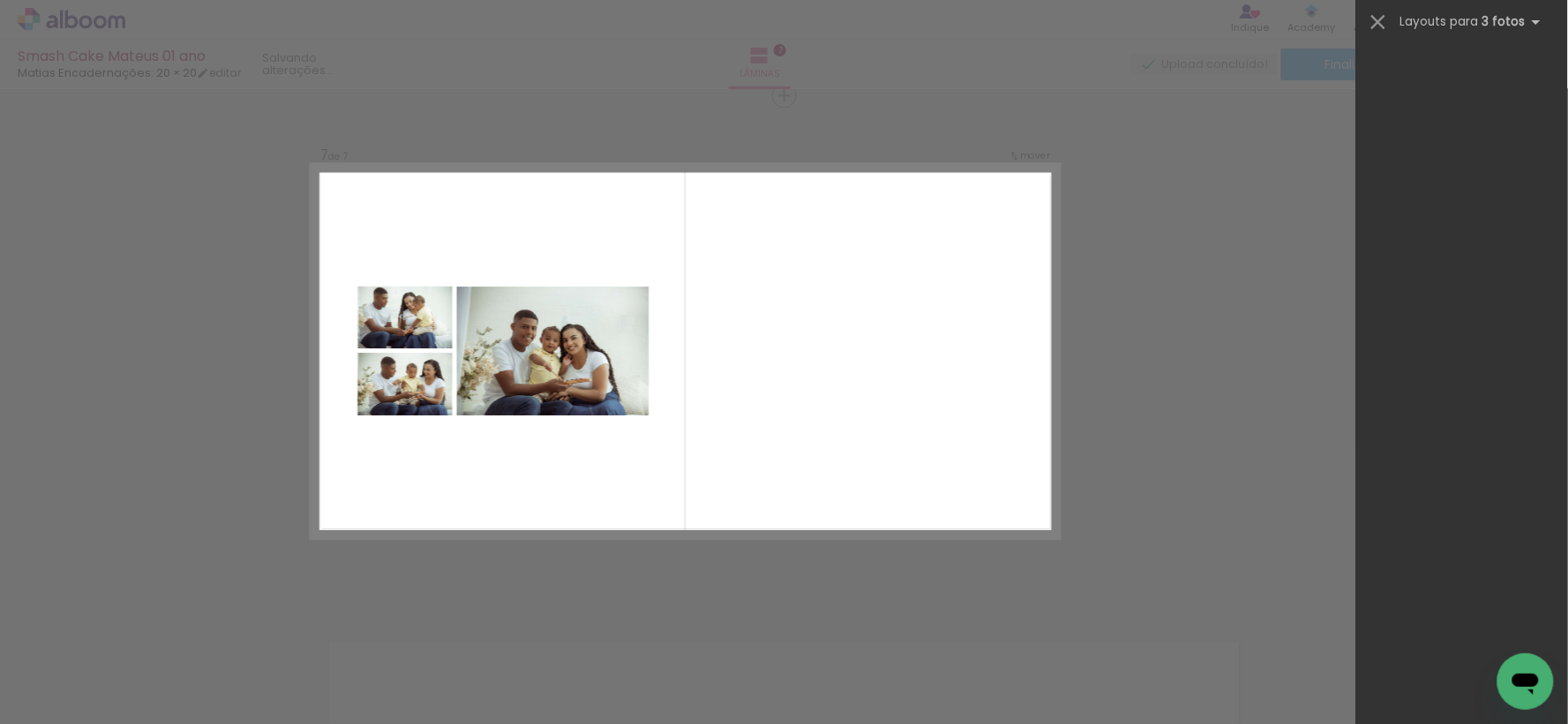
scroll to position [0, 0]
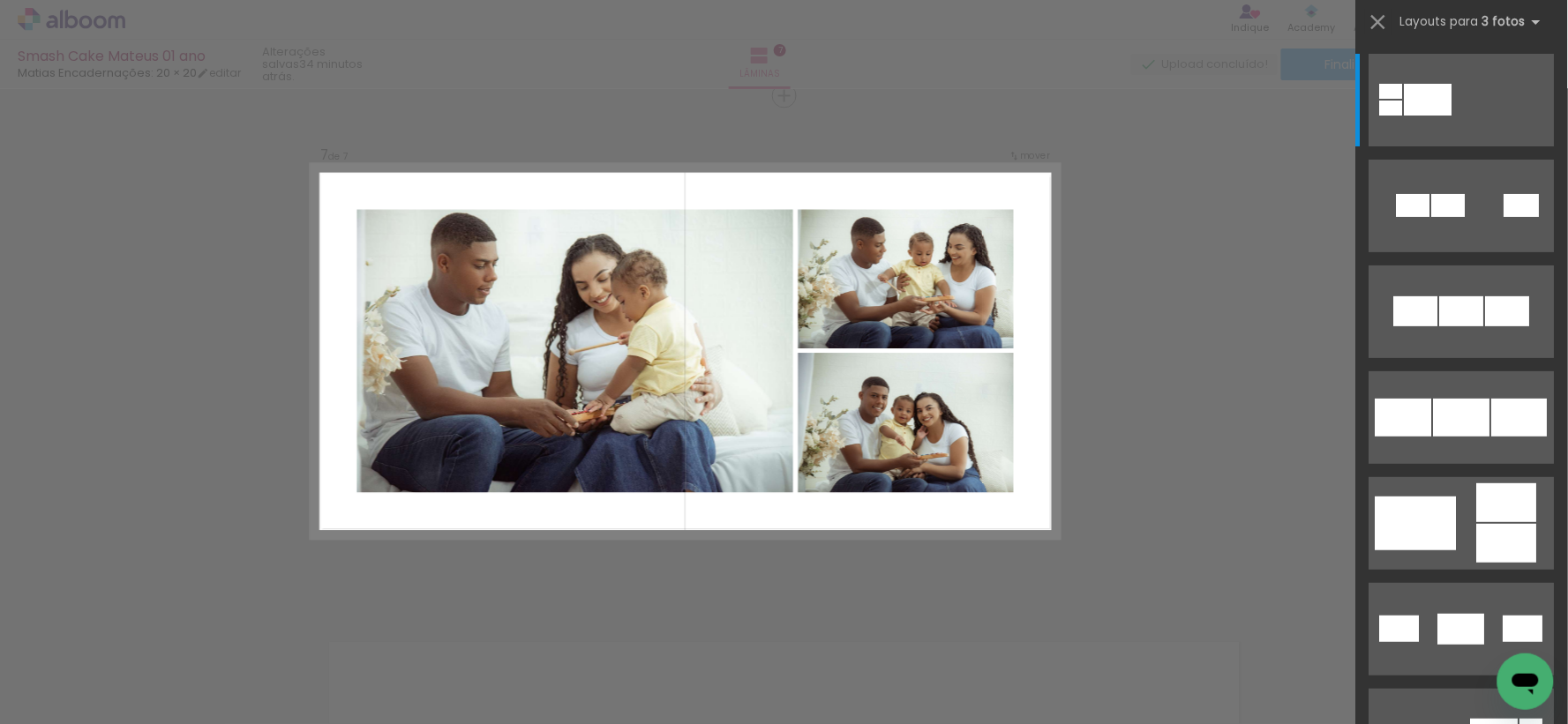
scroll to position [490, 0]
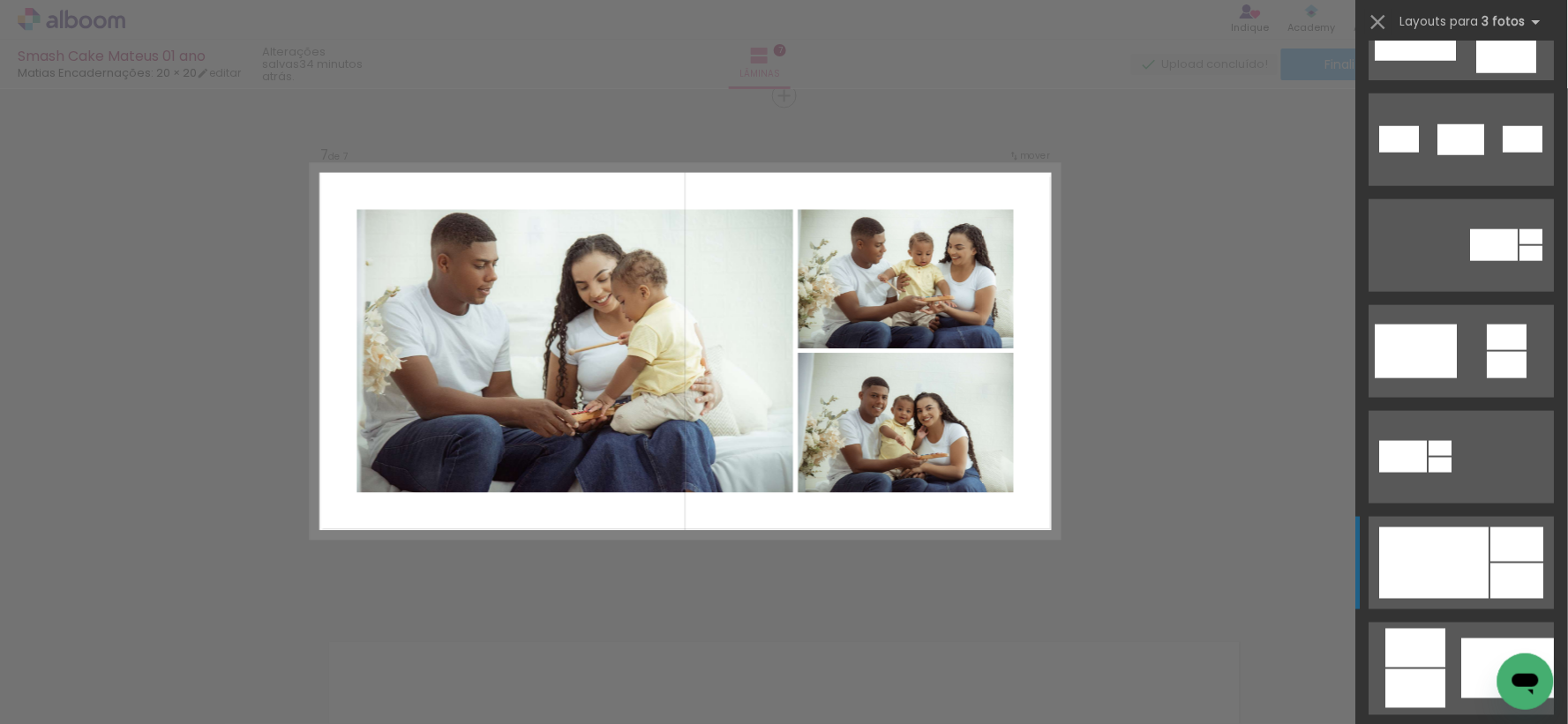
click at [1477, 566] on div at bounding box center [1434, 563] width 109 height 71
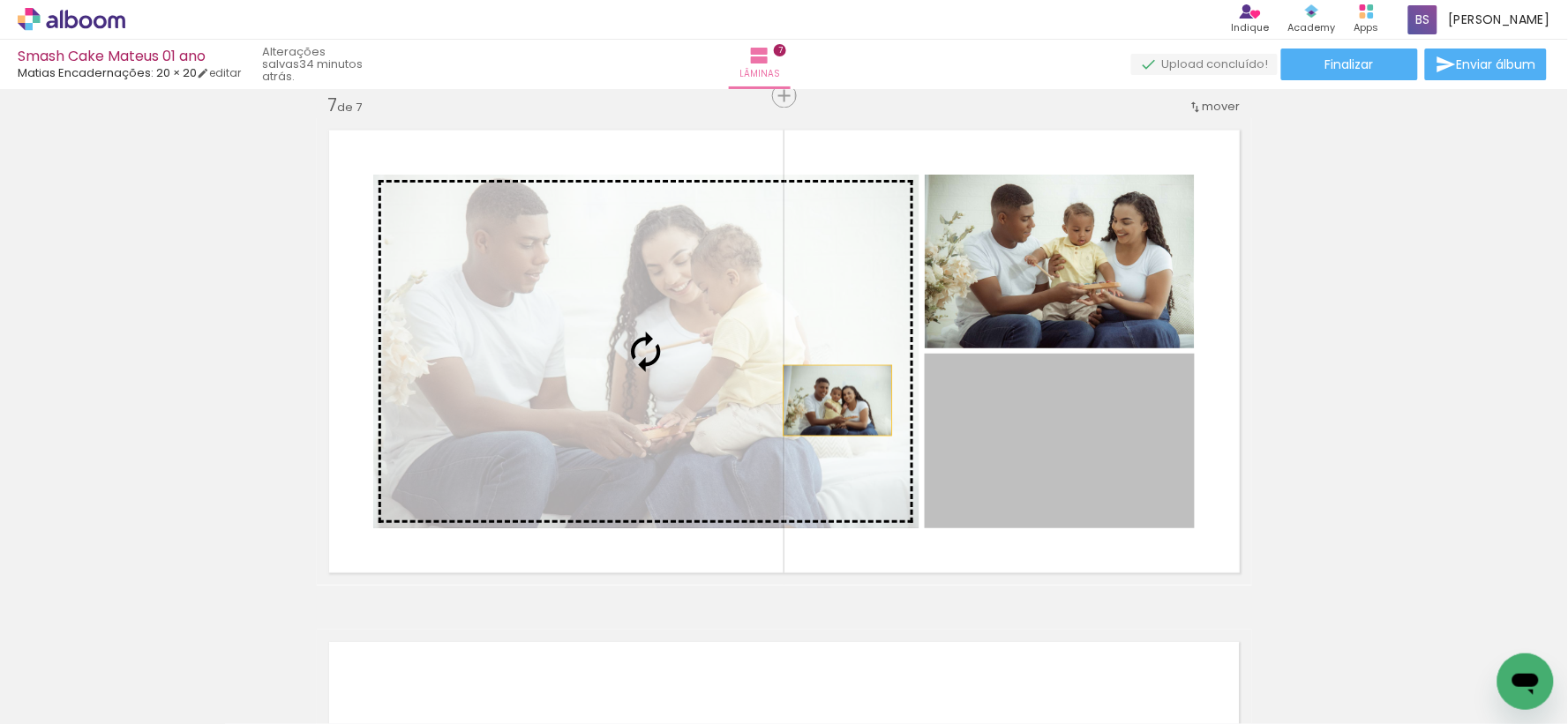
drag, startPoint x: 1117, startPoint y: 445, endPoint x: 799, endPoint y: 381, distance: 324.4
click at [0, 0] on slot at bounding box center [0, 0] width 0 height 0
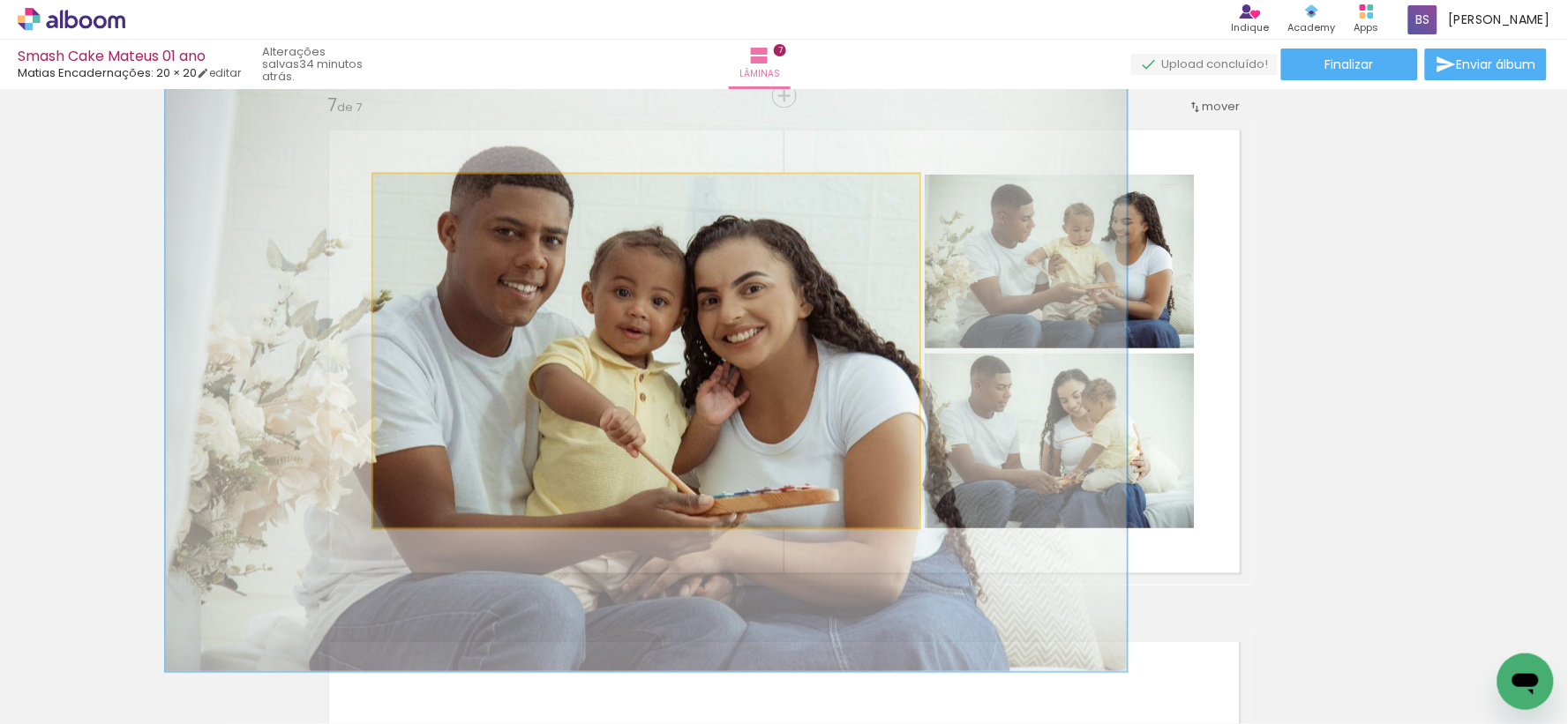
drag, startPoint x: 403, startPoint y: 191, endPoint x: 450, endPoint y: 194, distance: 47.1
click at [453, 194] on div at bounding box center [461, 192] width 15 height 15
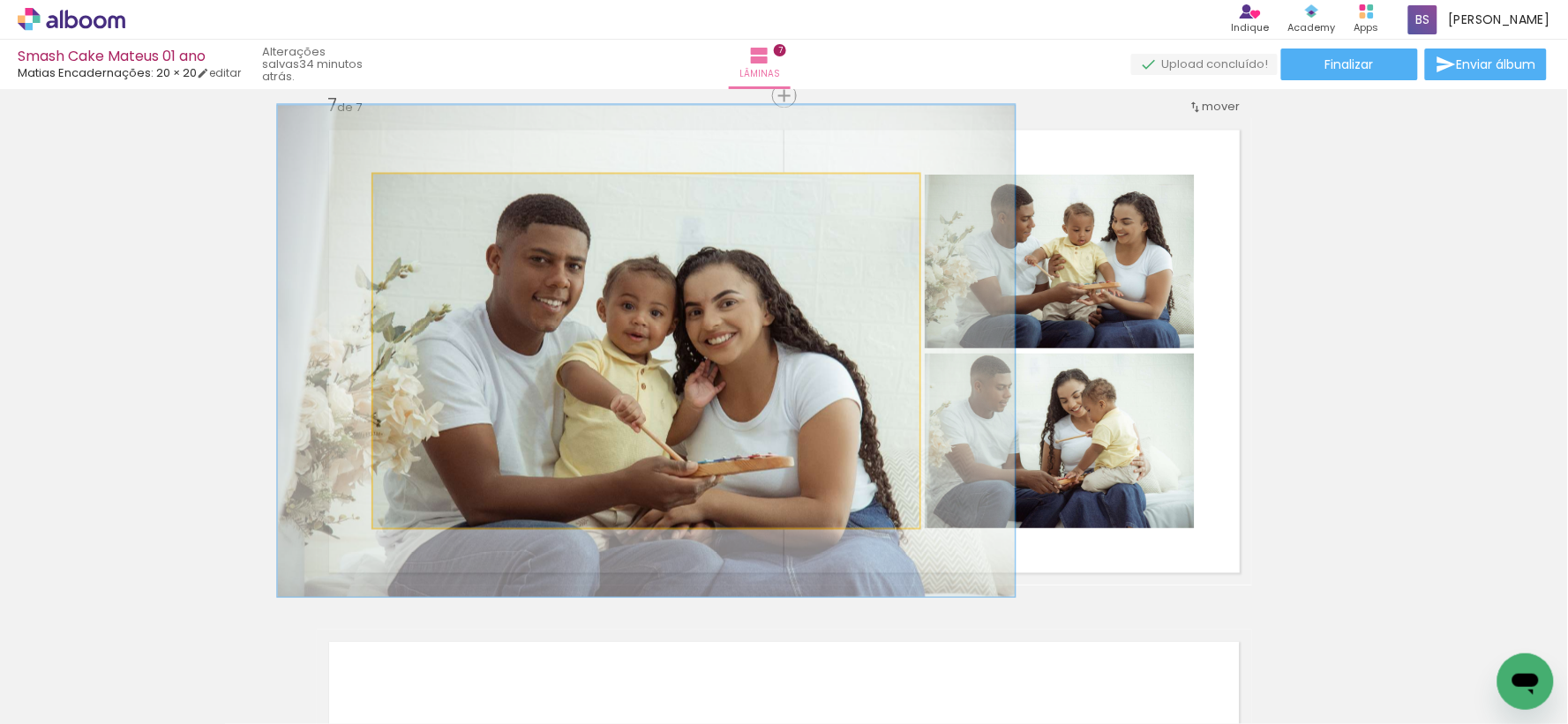
drag, startPoint x: 455, startPoint y: 200, endPoint x: 427, endPoint y: 199, distance: 28.0
click at [427, 199] on div at bounding box center [438, 193] width 28 height 28
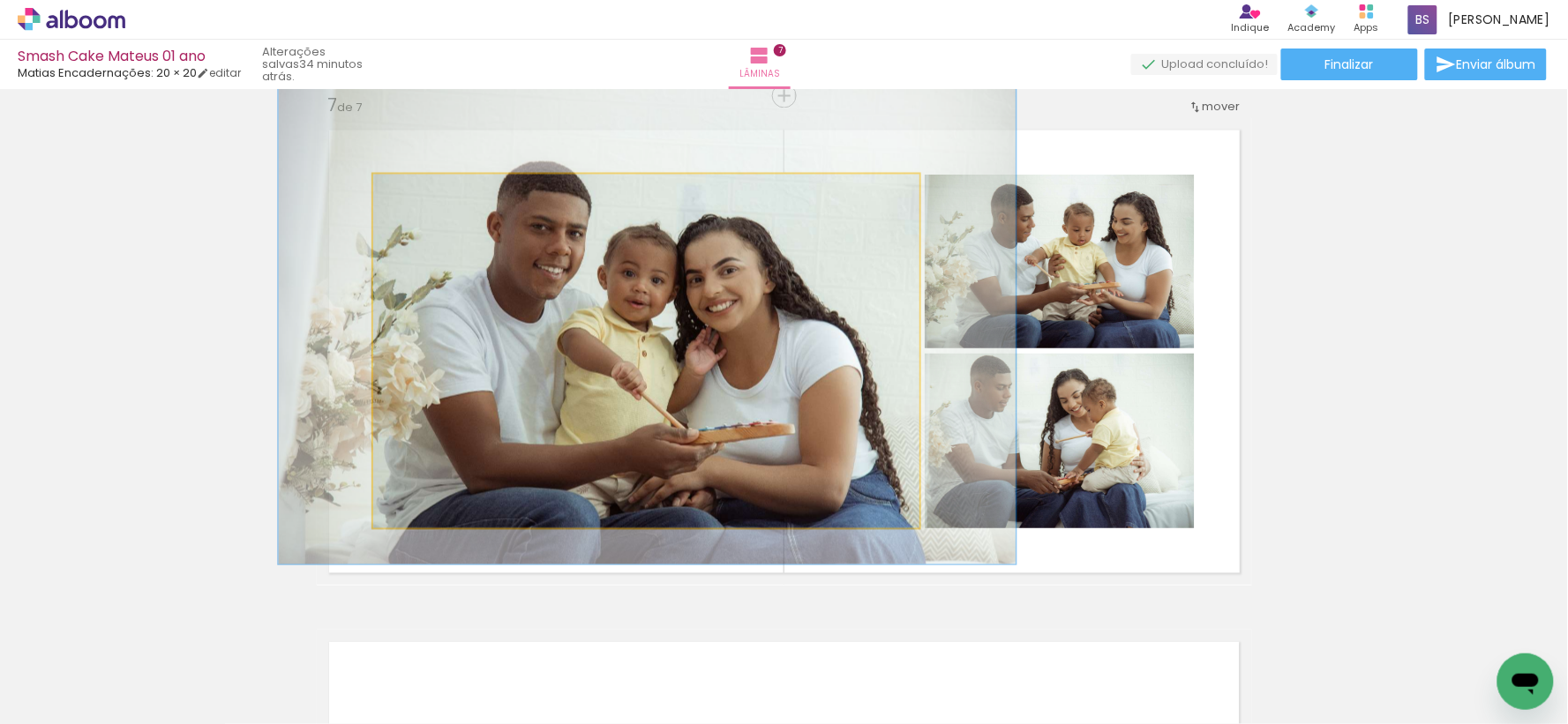
drag, startPoint x: 524, startPoint y: 301, endPoint x: 524, endPoint y: 269, distance: 32.0
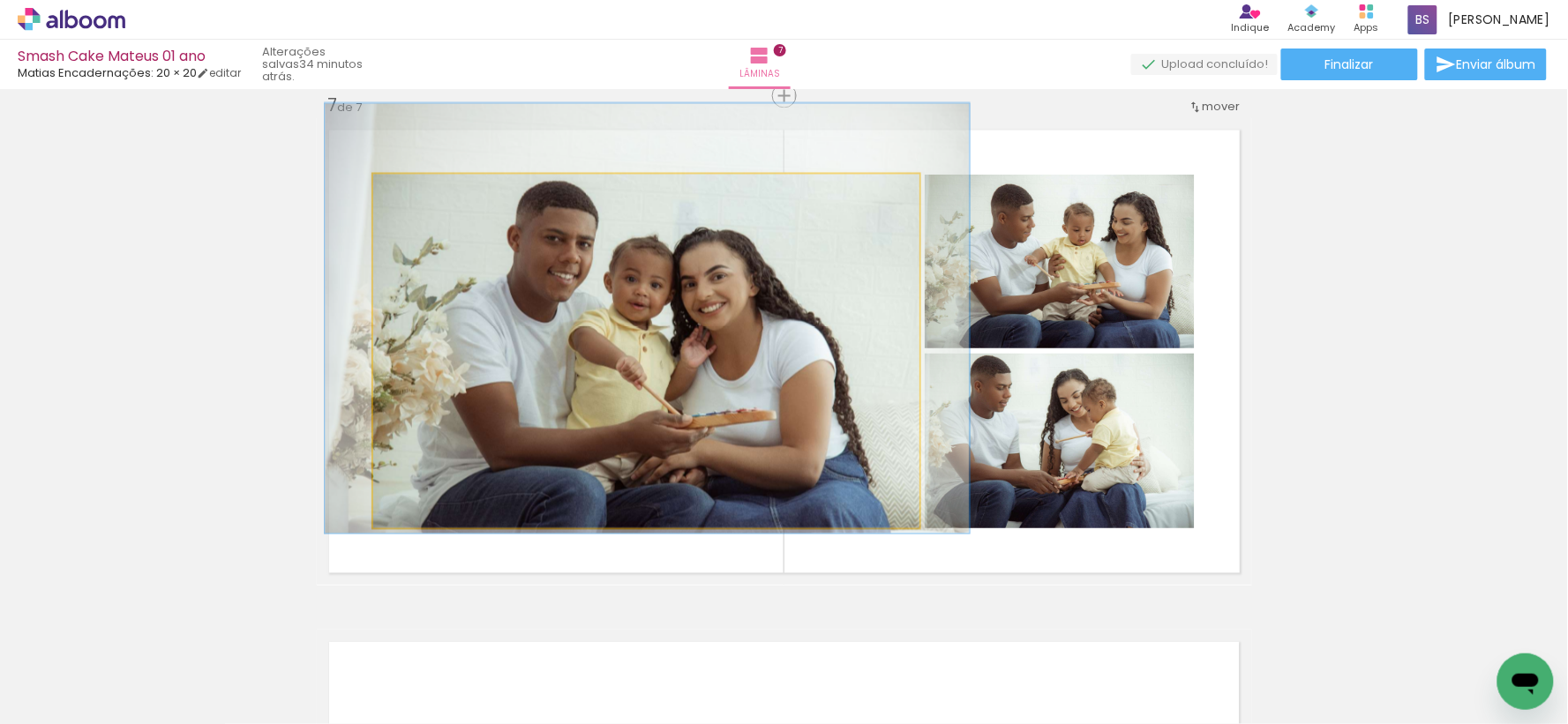
drag, startPoint x: 428, startPoint y: 194, endPoint x: 416, endPoint y: 196, distance: 12.2
type paper-slider "118"
click at [419, 196] on div at bounding box center [426, 192] width 15 height 15
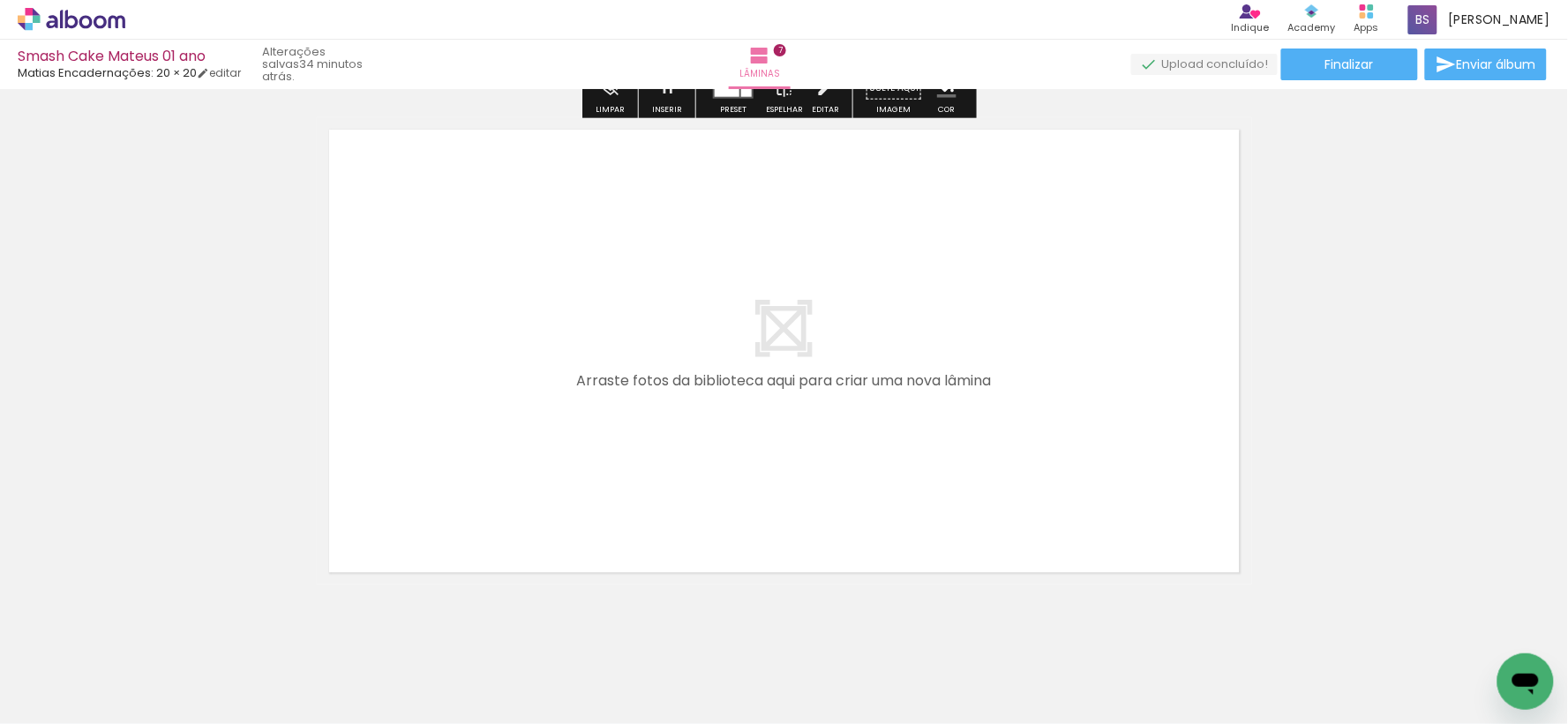
scroll to position [3637, 0]
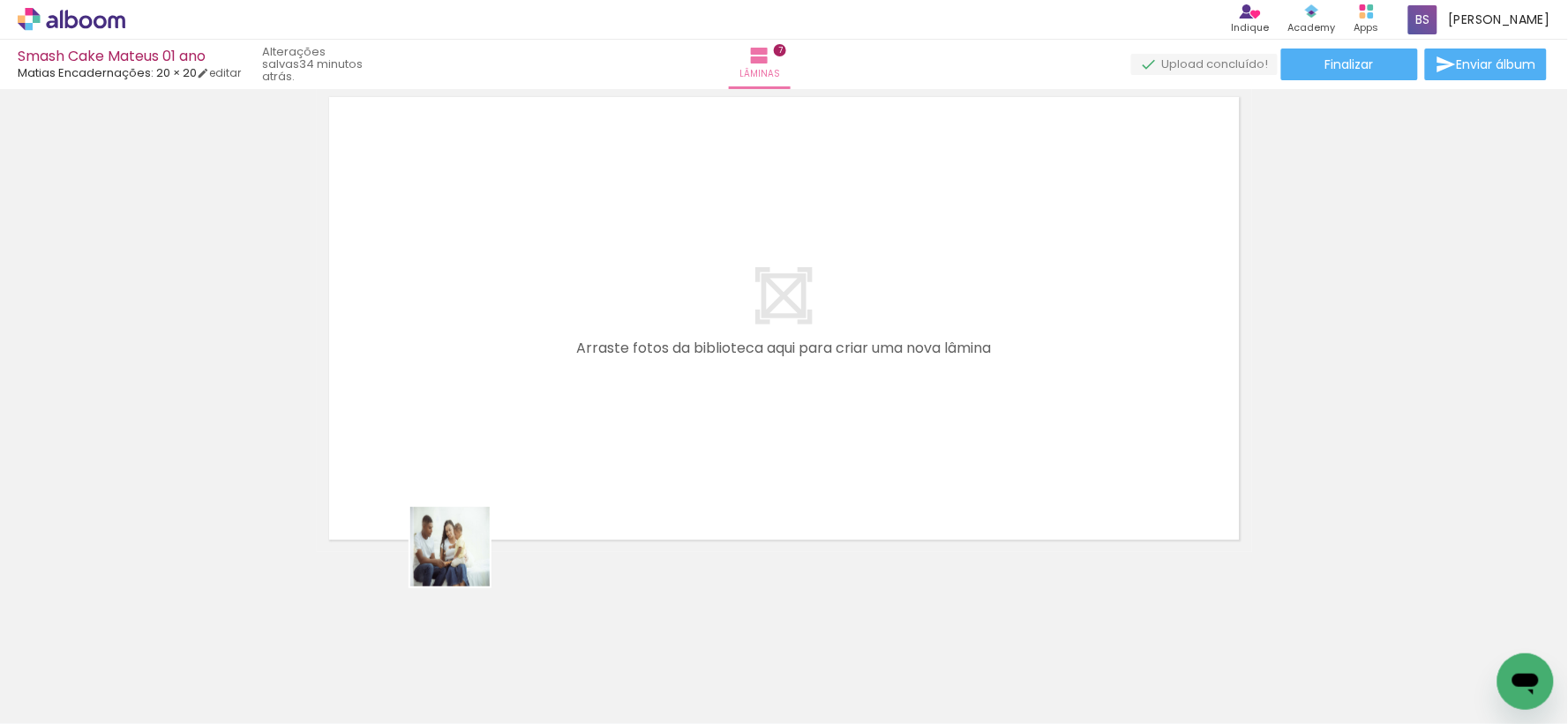
drag, startPoint x: 364, startPoint y: 625, endPoint x: 603, endPoint y: 578, distance: 243.6
click at [655, 391] on quentale-workspace at bounding box center [784, 362] width 1568 height 724
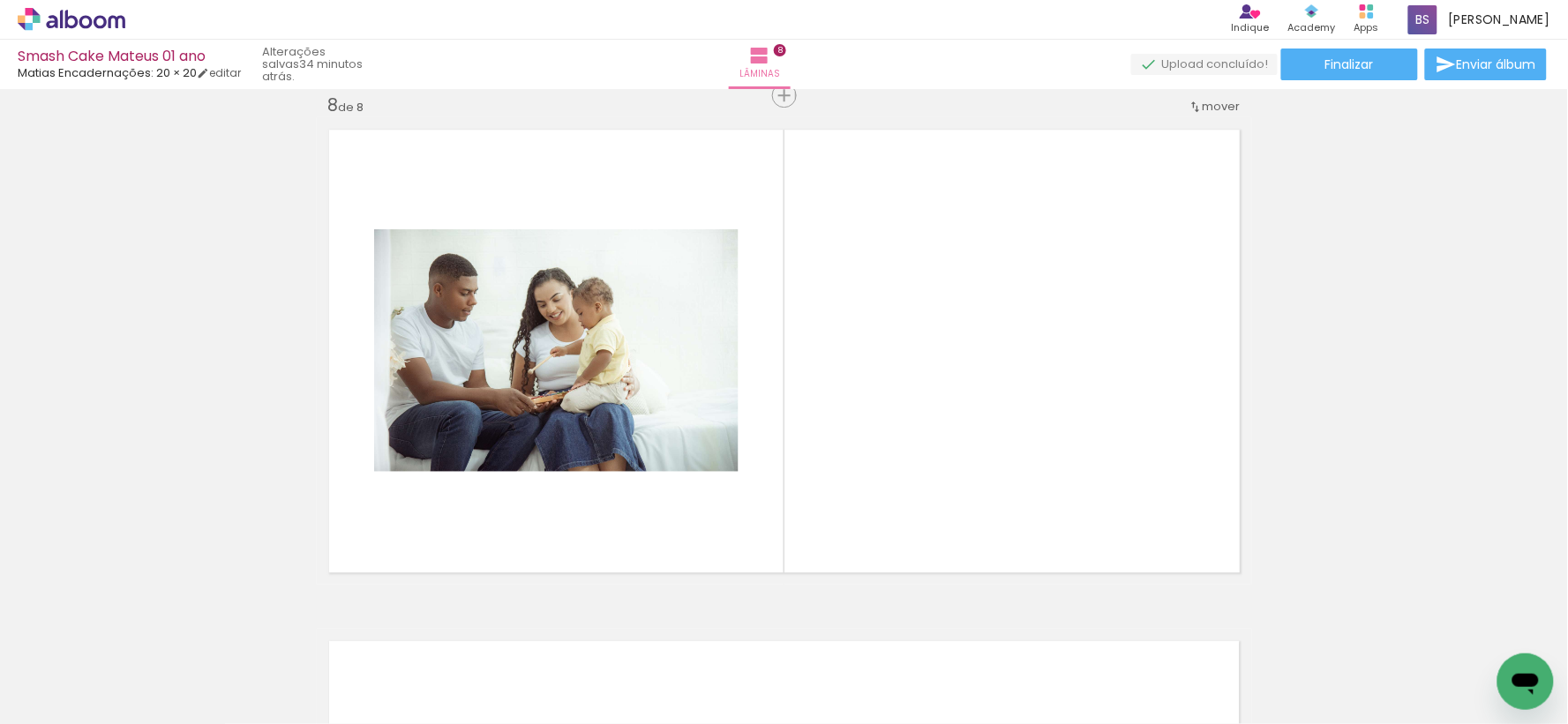
scroll to position [3605, 0]
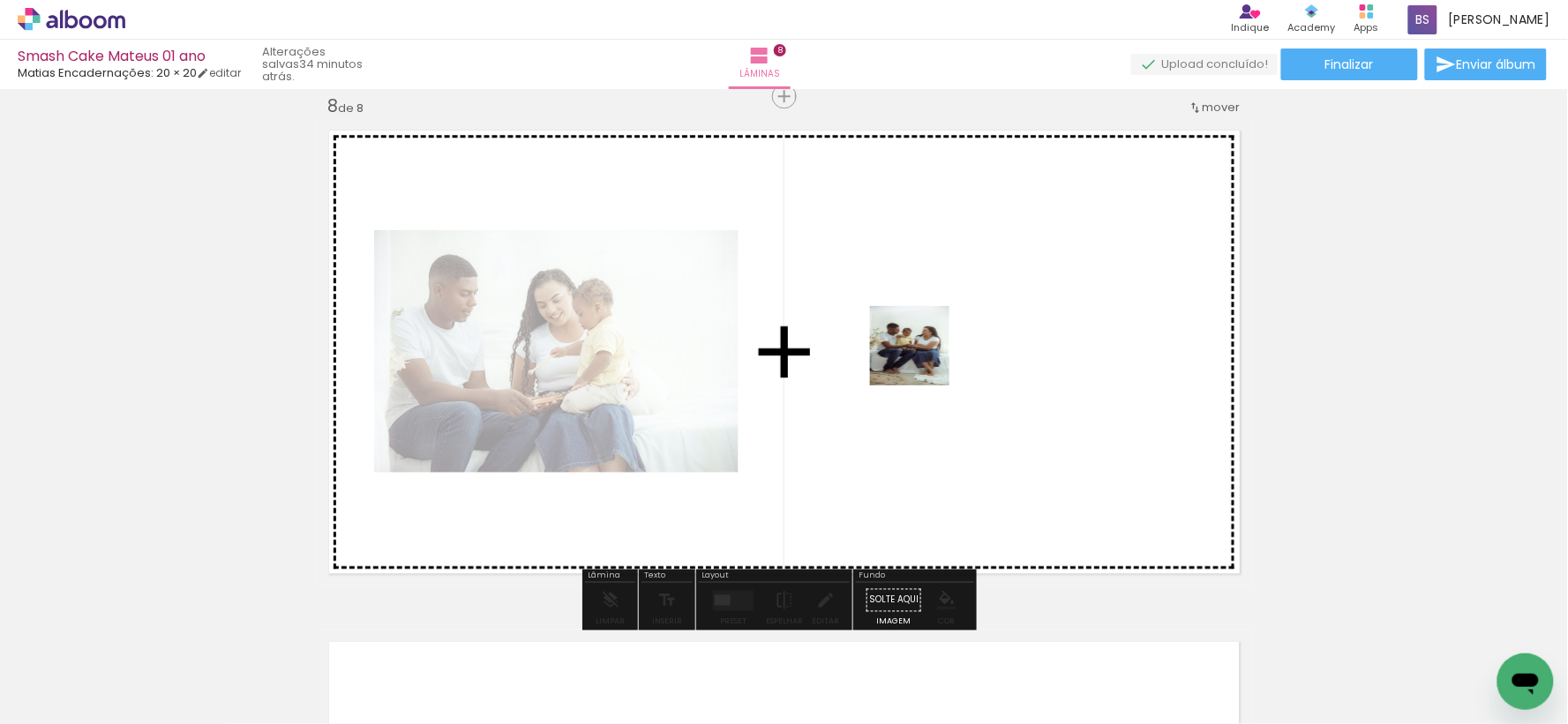
drag, startPoint x: 565, startPoint y: 685, endPoint x: 922, endPoint y: 359, distance: 483.5
click at [922, 359] on quentale-workspace at bounding box center [784, 362] width 1568 height 724
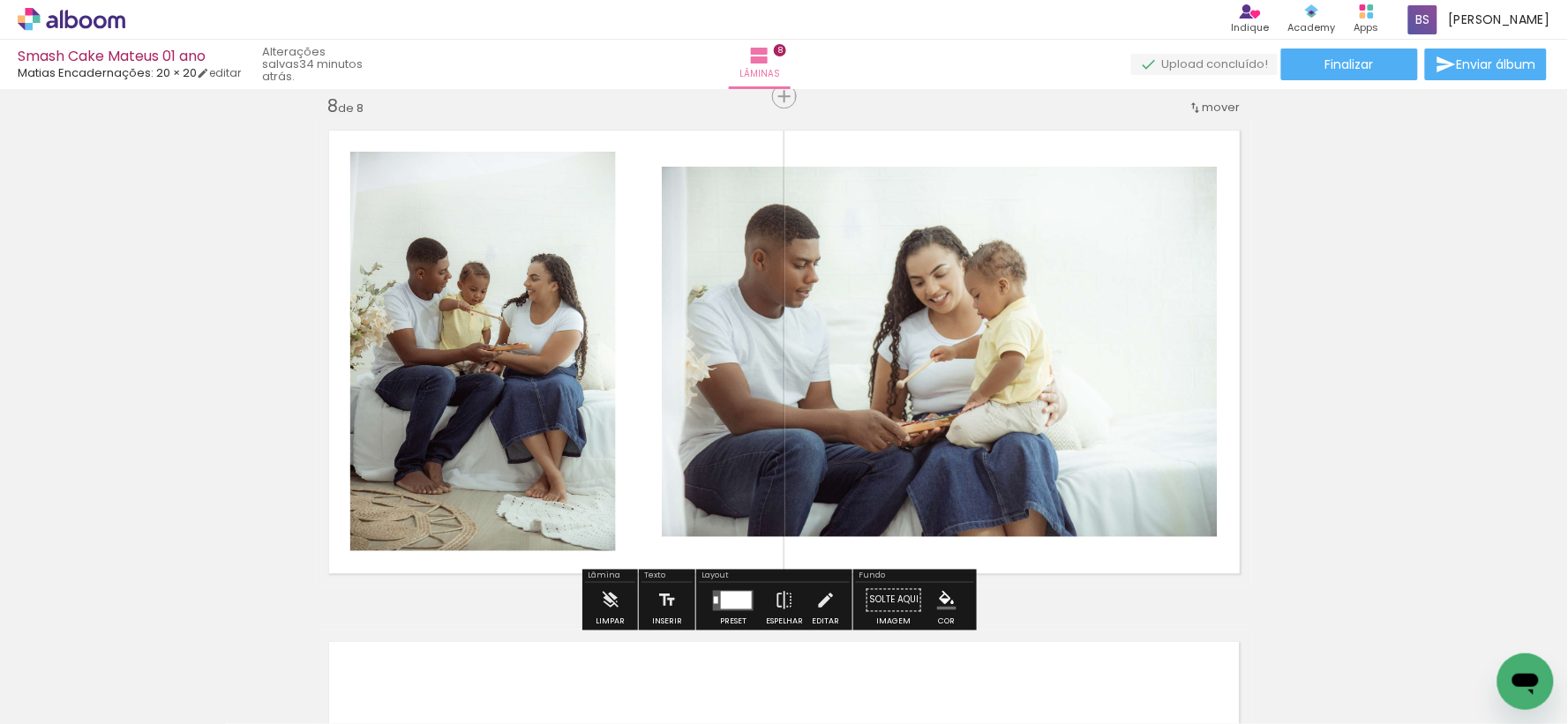
drag, startPoint x: 790, startPoint y: 671, endPoint x: 698, endPoint y: 484, distance: 208.4
click at [700, 487] on quentale-workspace at bounding box center [784, 362] width 1568 height 724
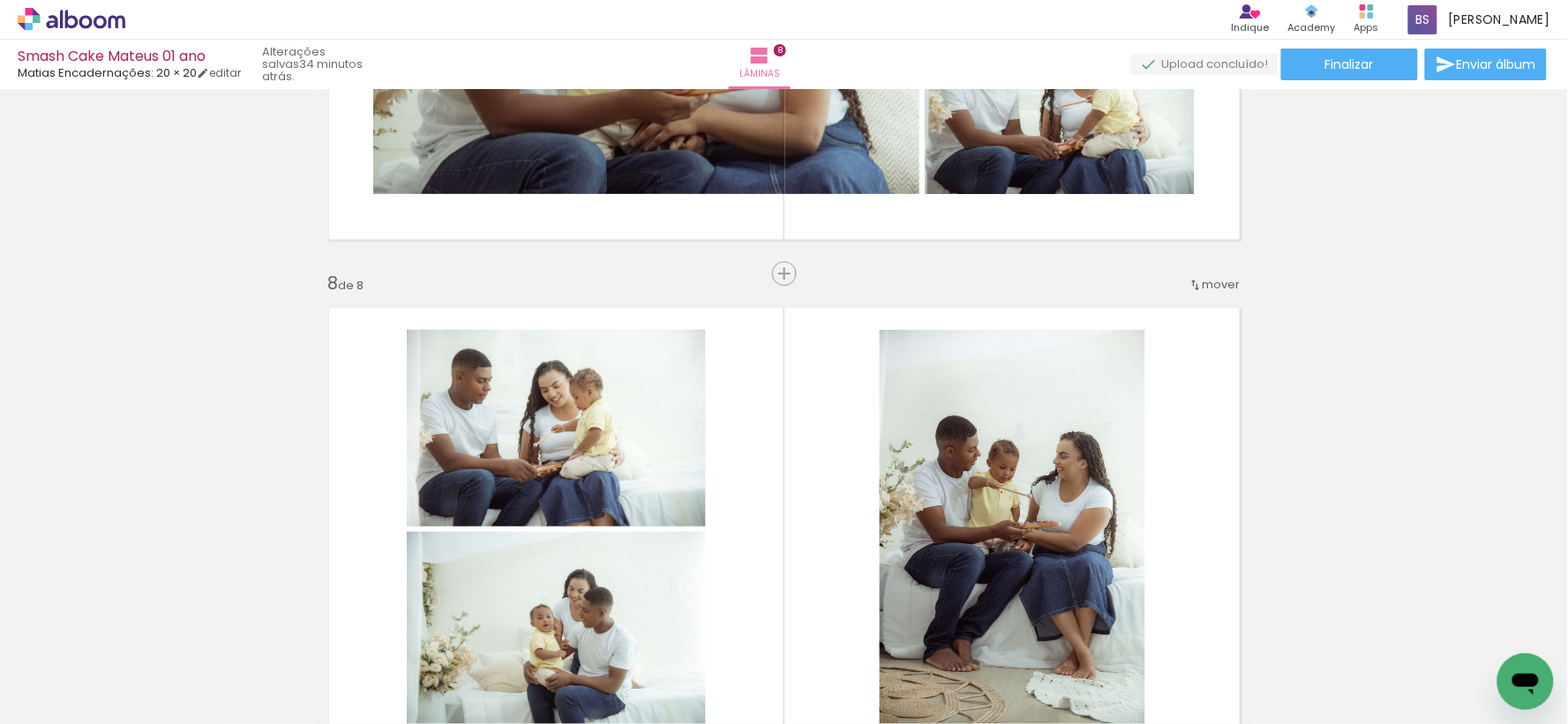
scroll to position [3409, 0]
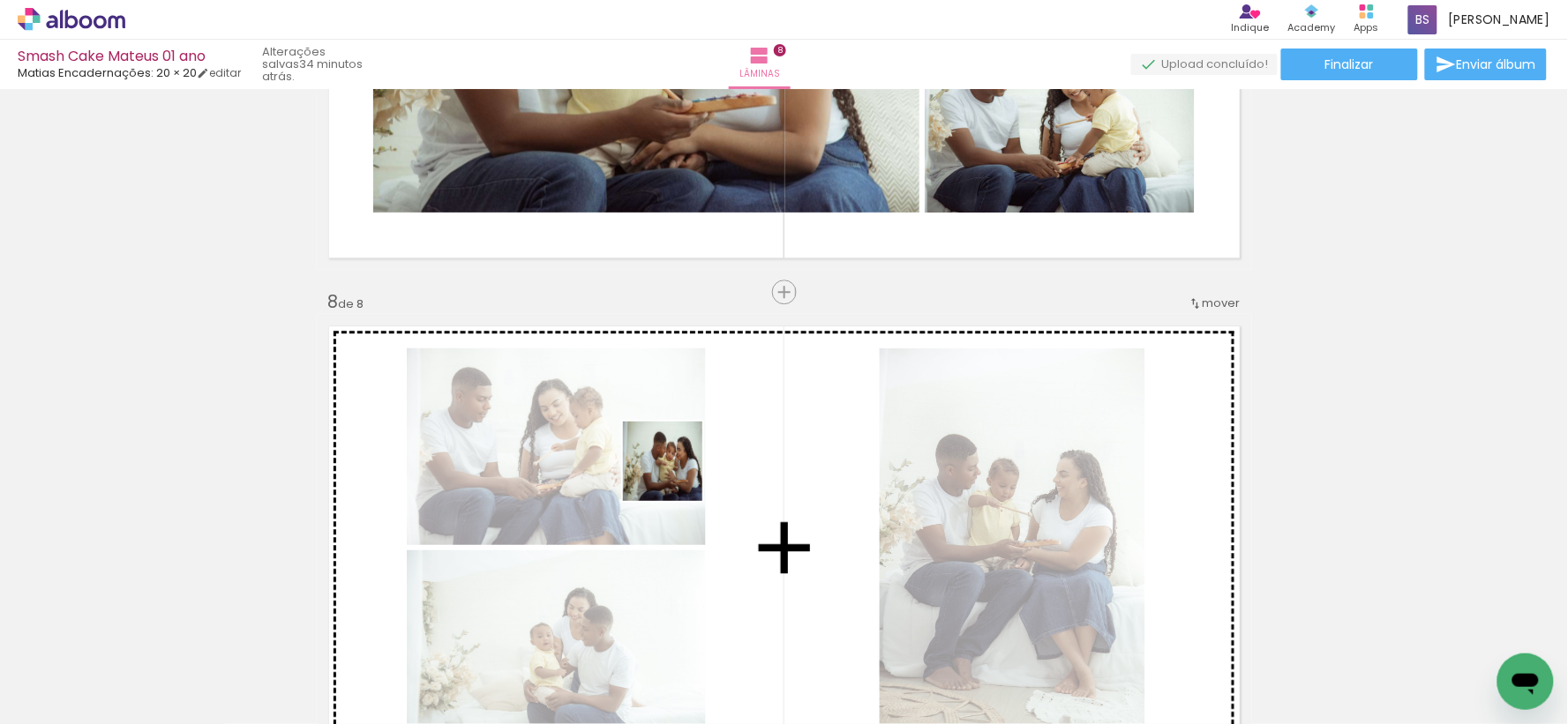
drag, startPoint x: 510, startPoint y: 668, endPoint x: 680, endPoint y: 472, distance: 259.5
click at [680, 472] on quentale-workspace at bounding box center [784, 362] width 1568 height 724
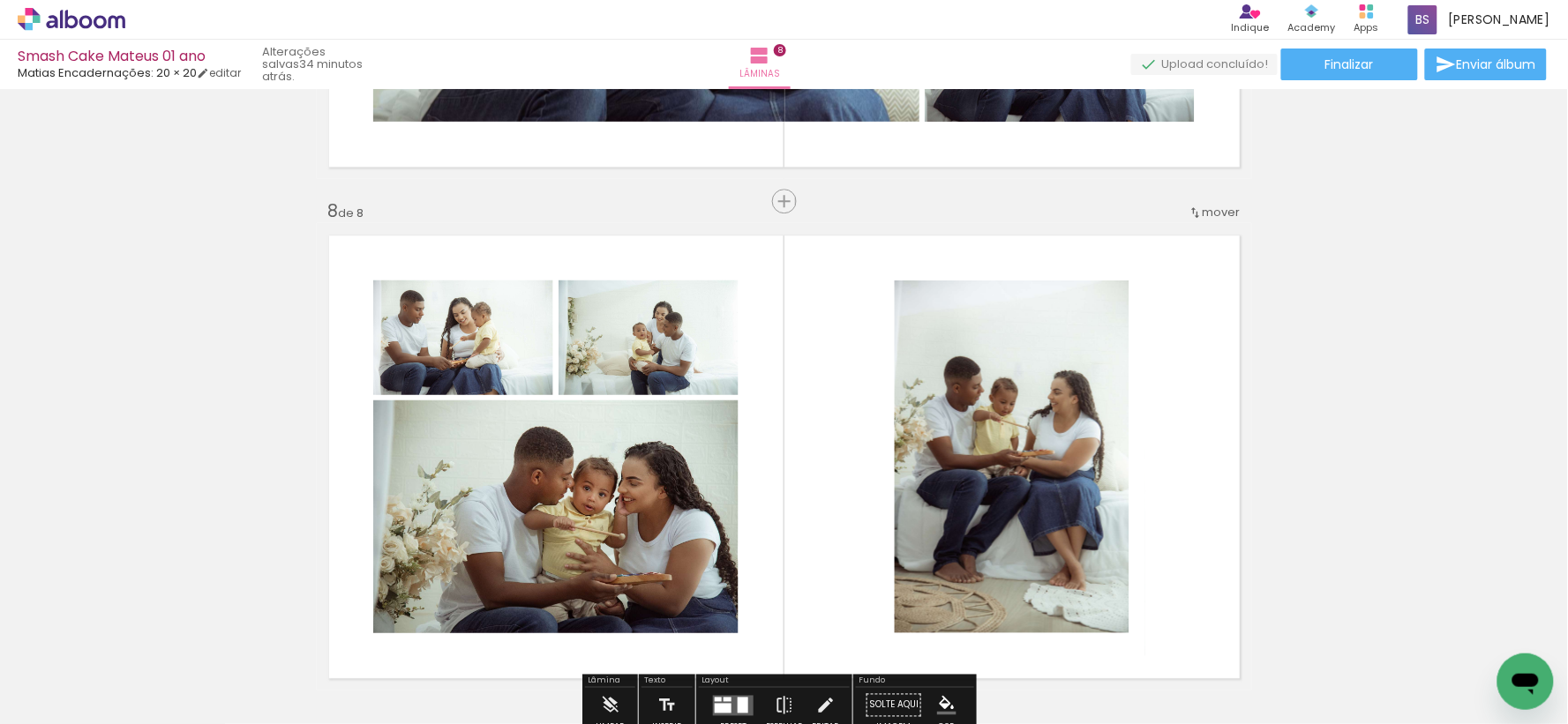
scroll to position [3506, 0]
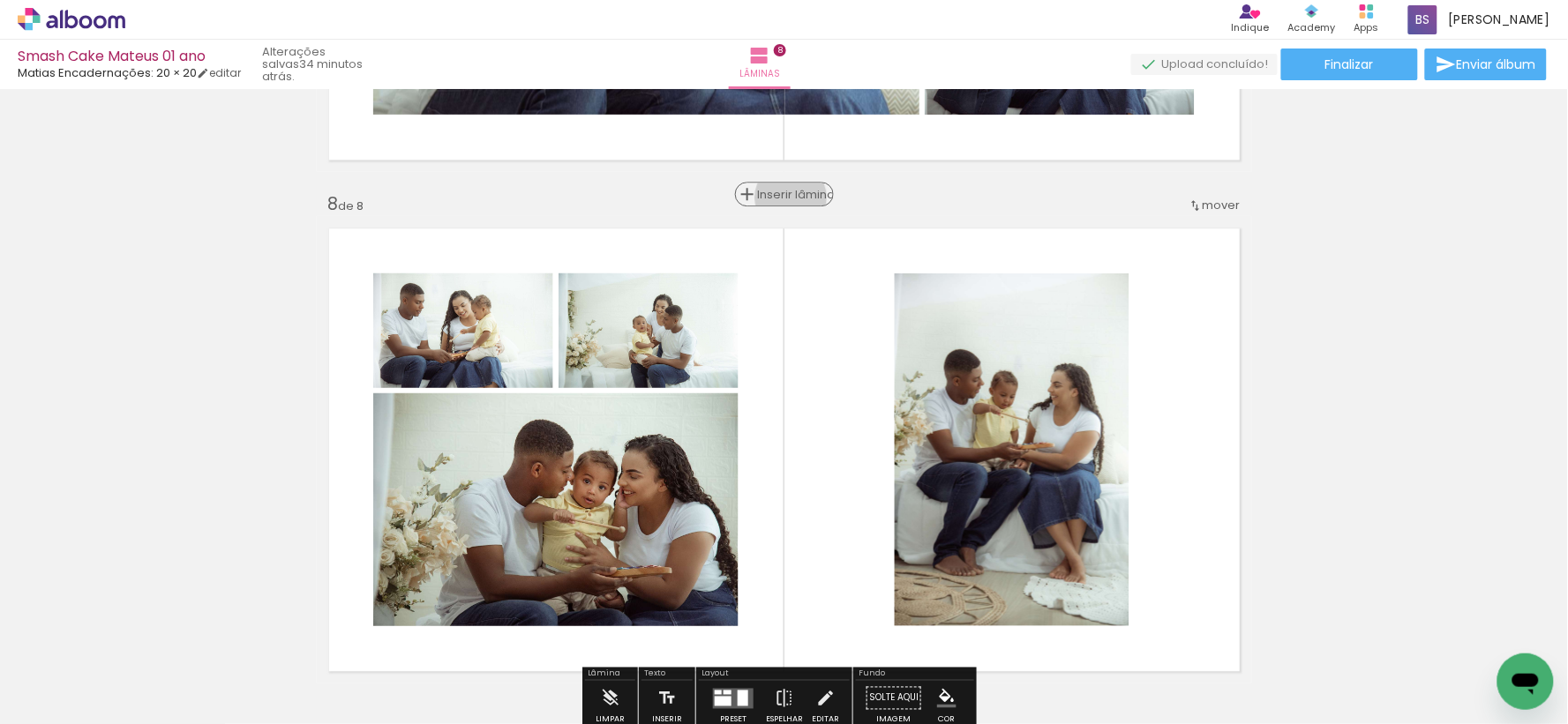
click at [783, 197] on span "Inserir lâmina" at bounding box center [792, 194] width 69 height 12
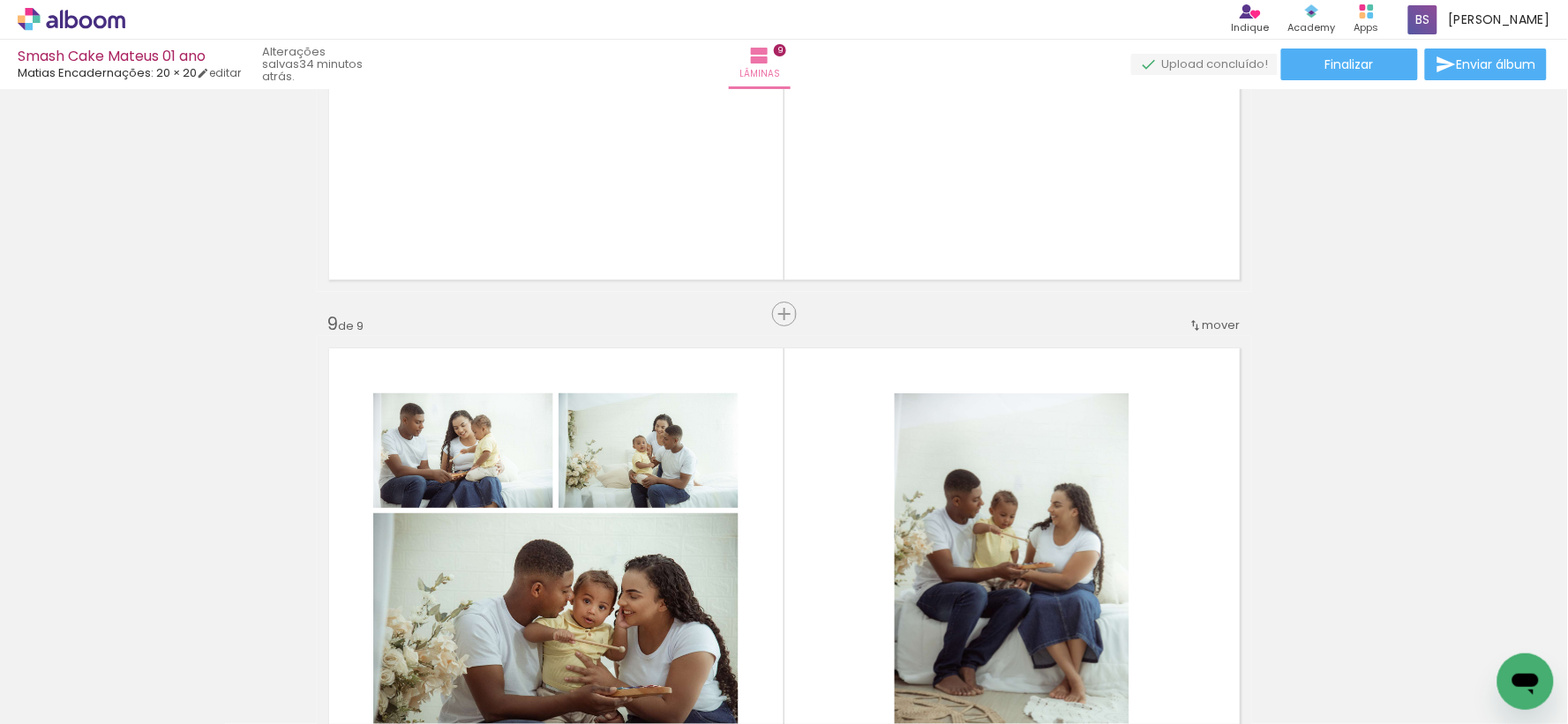
scroll to position [4094, 0]
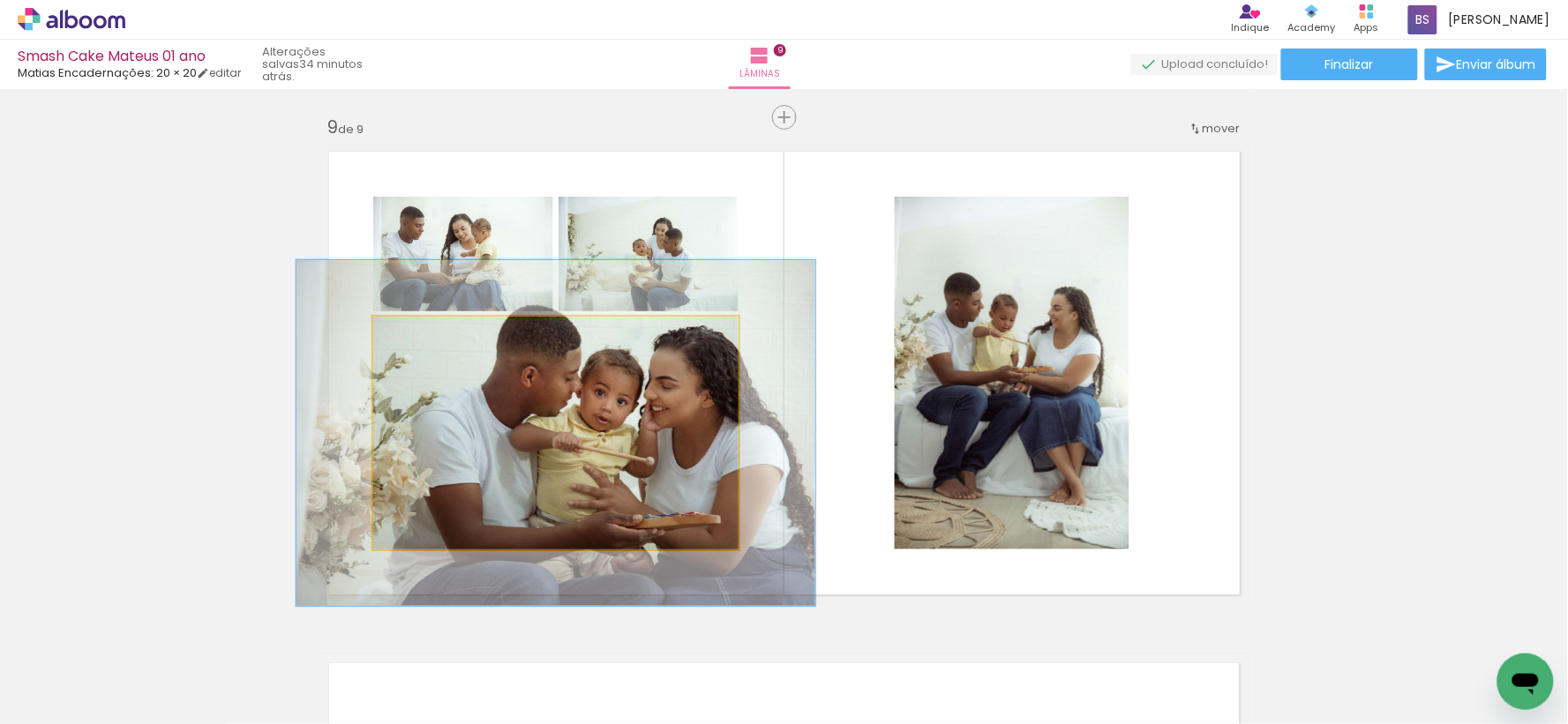
drag, startPoint x: 410, startPoint y: 338, endPoint x: 578, endPoint y: 434, distance: 193.5
type paper-slider "151"
click at [442, 333] on div at bounding box center [440, 334] width 15 height 15
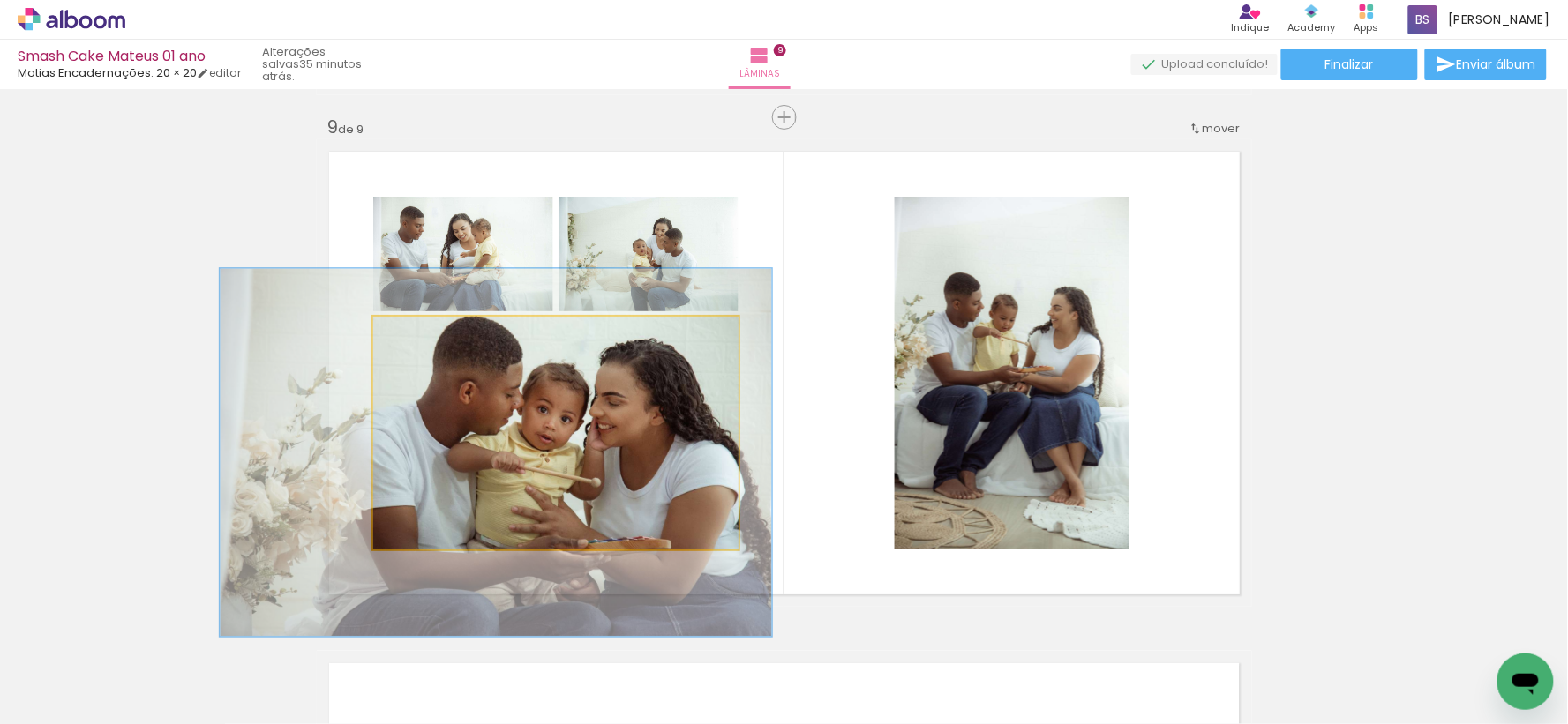
drag, startPoint x: 587, startPoint y: 435, endPoint x: 527, endPoint y: 454, distance: 62.9
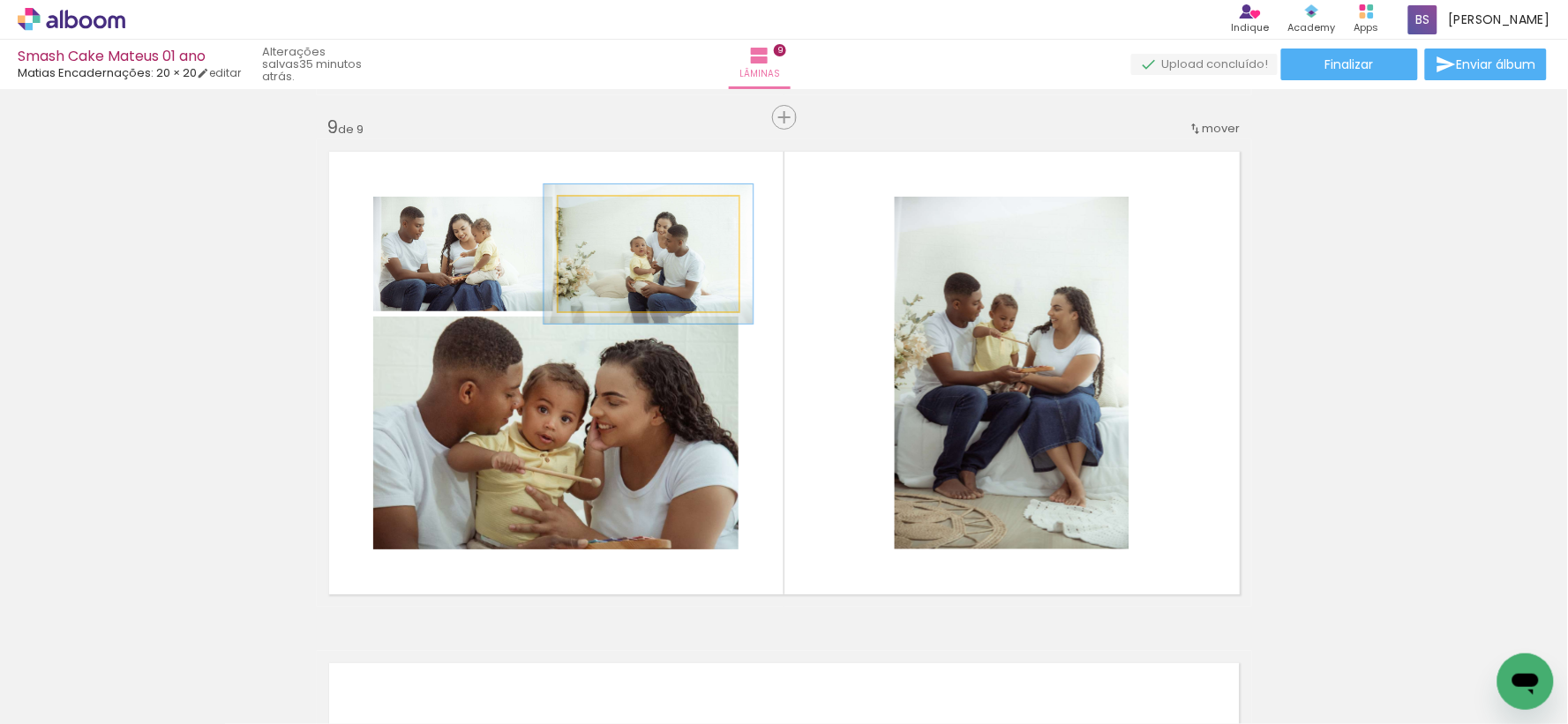
drag, startPoint x: 591, startPoint y: 219, endPoint x: 603, endPoint y: 219, distance: 12.0
type paper-slider "119"
click at [603, 219] on div at bounding box center [609, 215] width 15 height 15
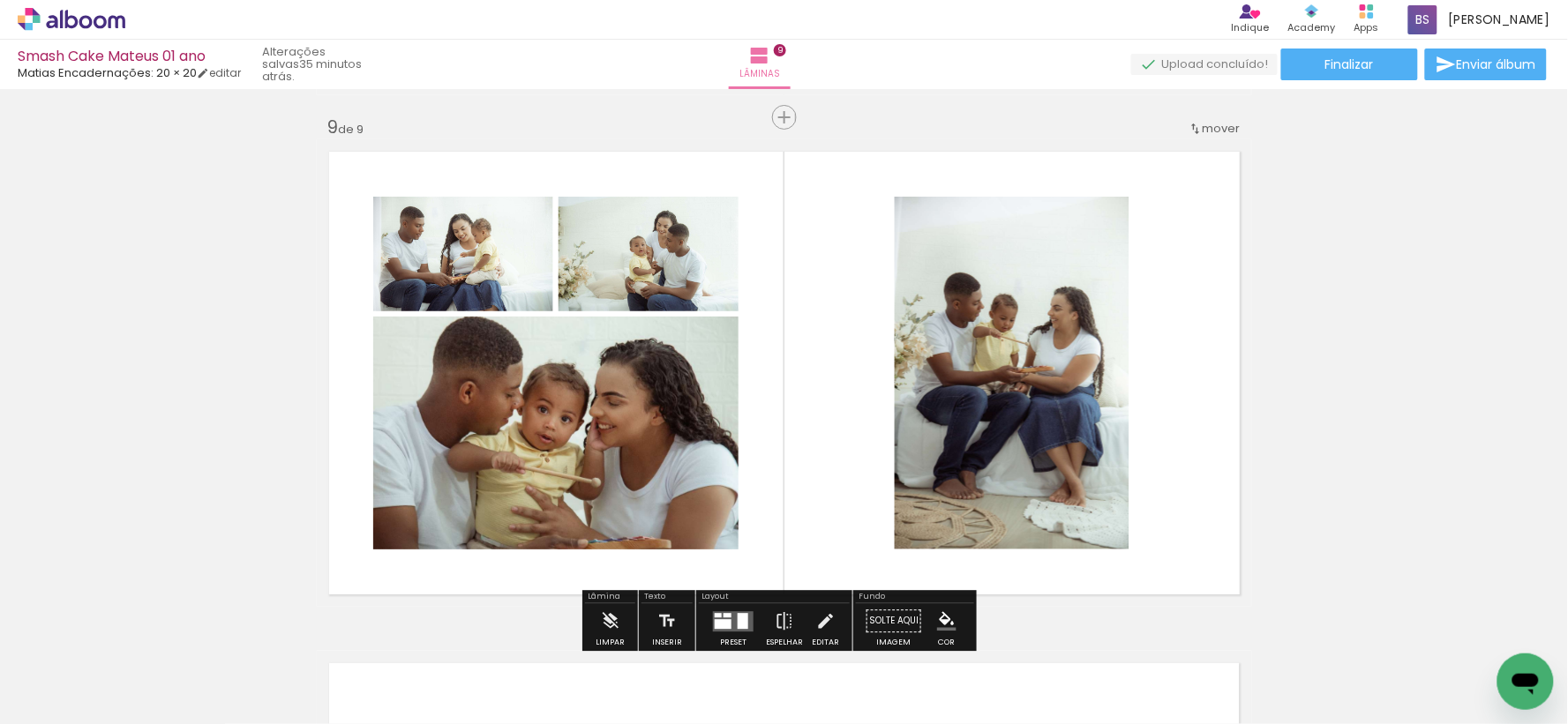
click at [1187, 222] on quentale-layouter at bounding box center [784, 372] width 935 height 467
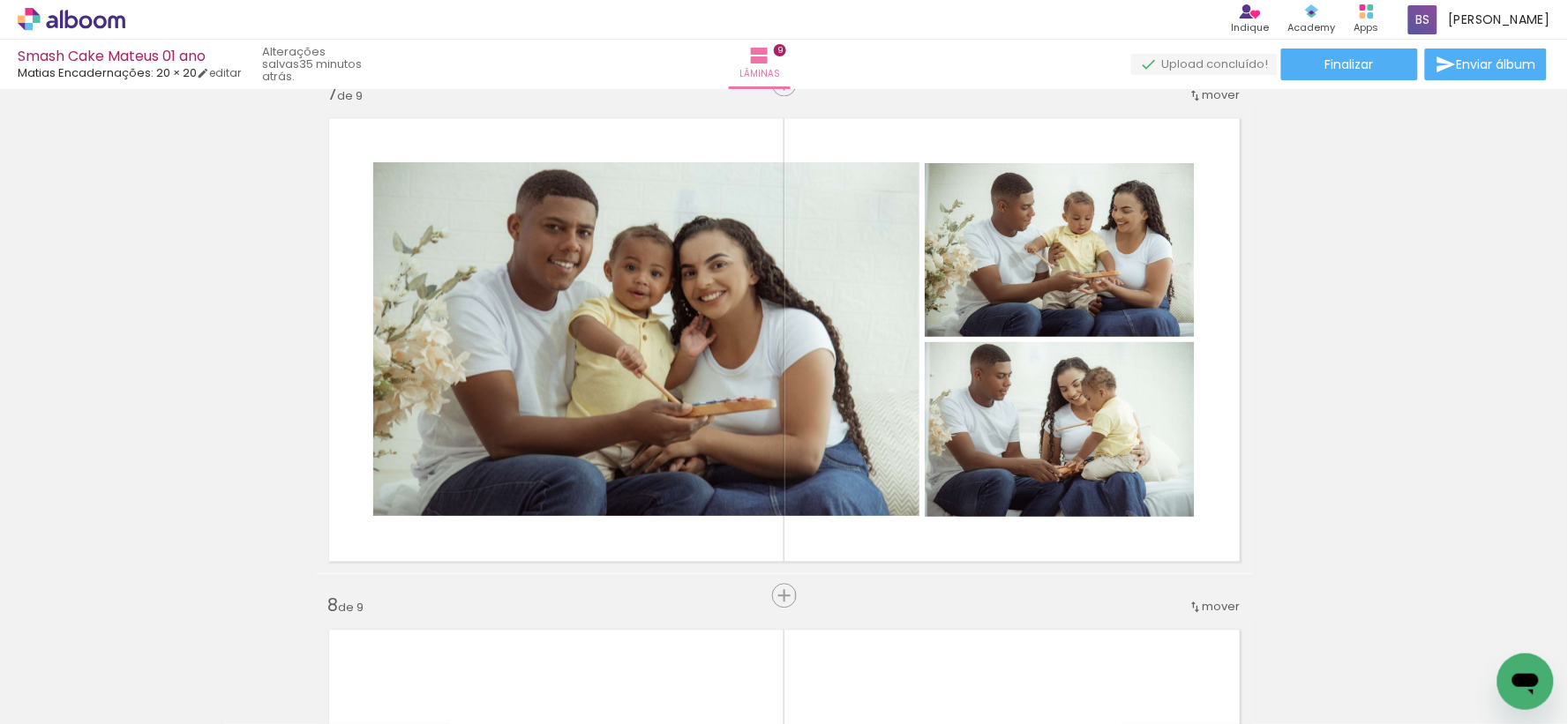
scroll to position [3212, 0]
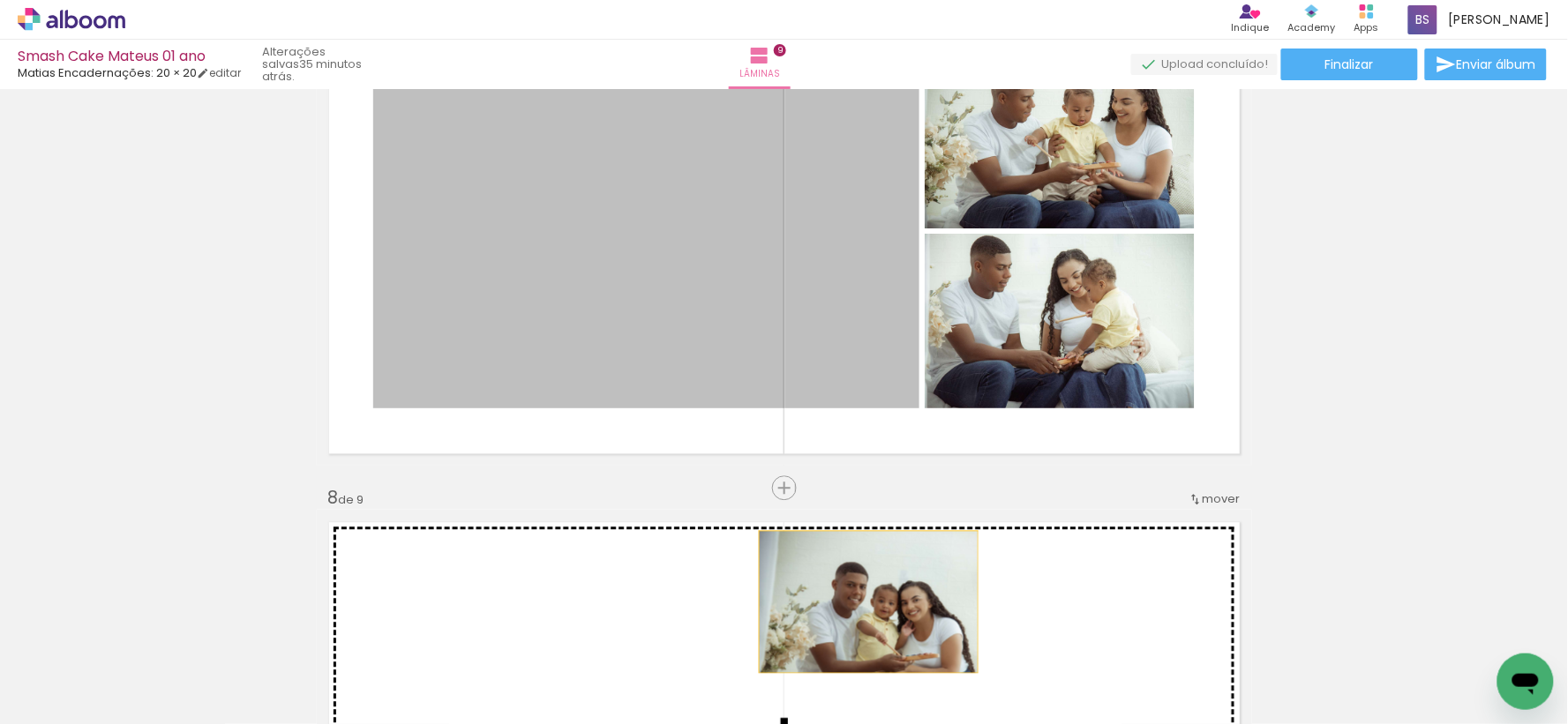
drag, startPoint x: 751, startPoint y: 232, endPoint x: 861, endPoint y: 602, distance: 386.0
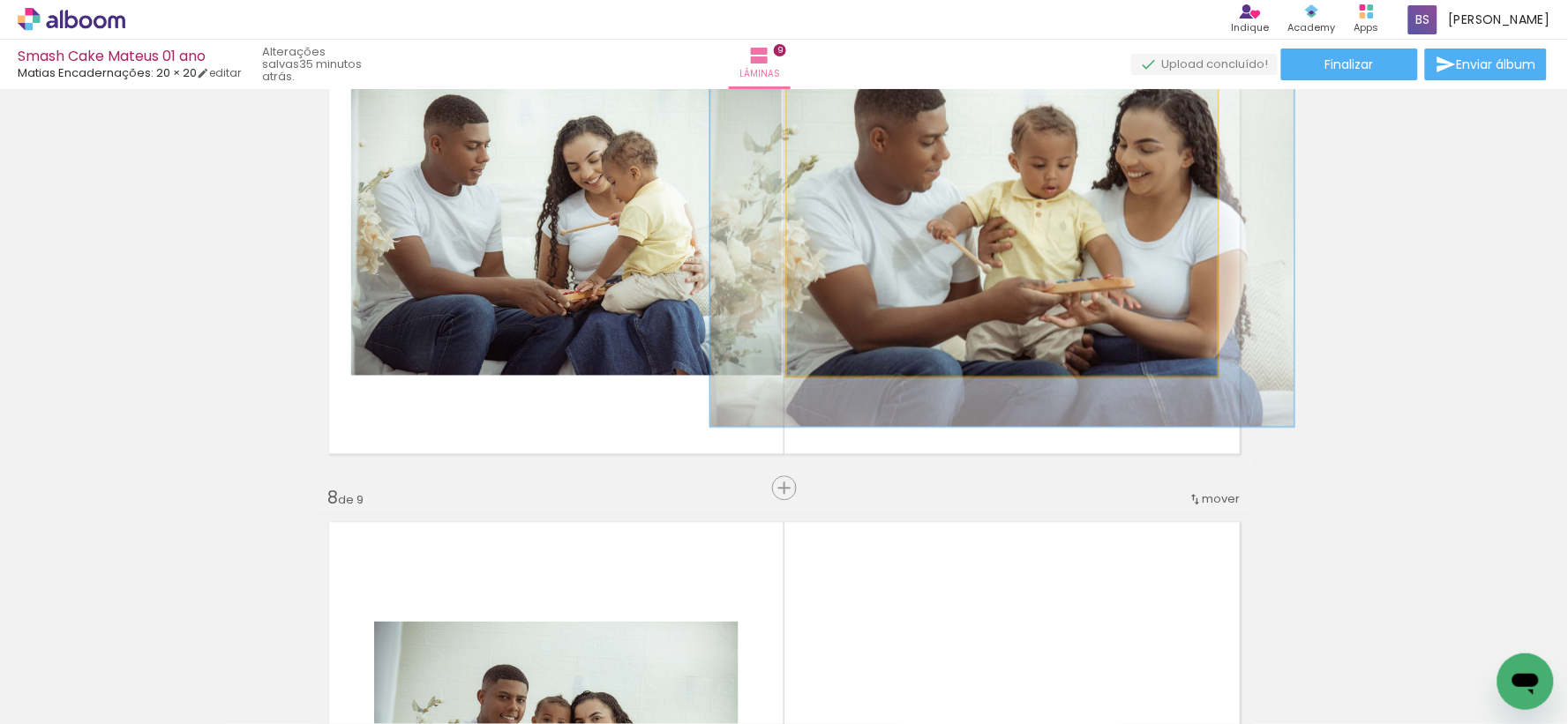
drag, startPoint x: 823, startPoint y: 99, endPoint x: 845, endPoint y: 100, distance: 22.0
type paper-slider "135"
click at [845, 100] on div at bounding box center [849, 106] width 28 height 28
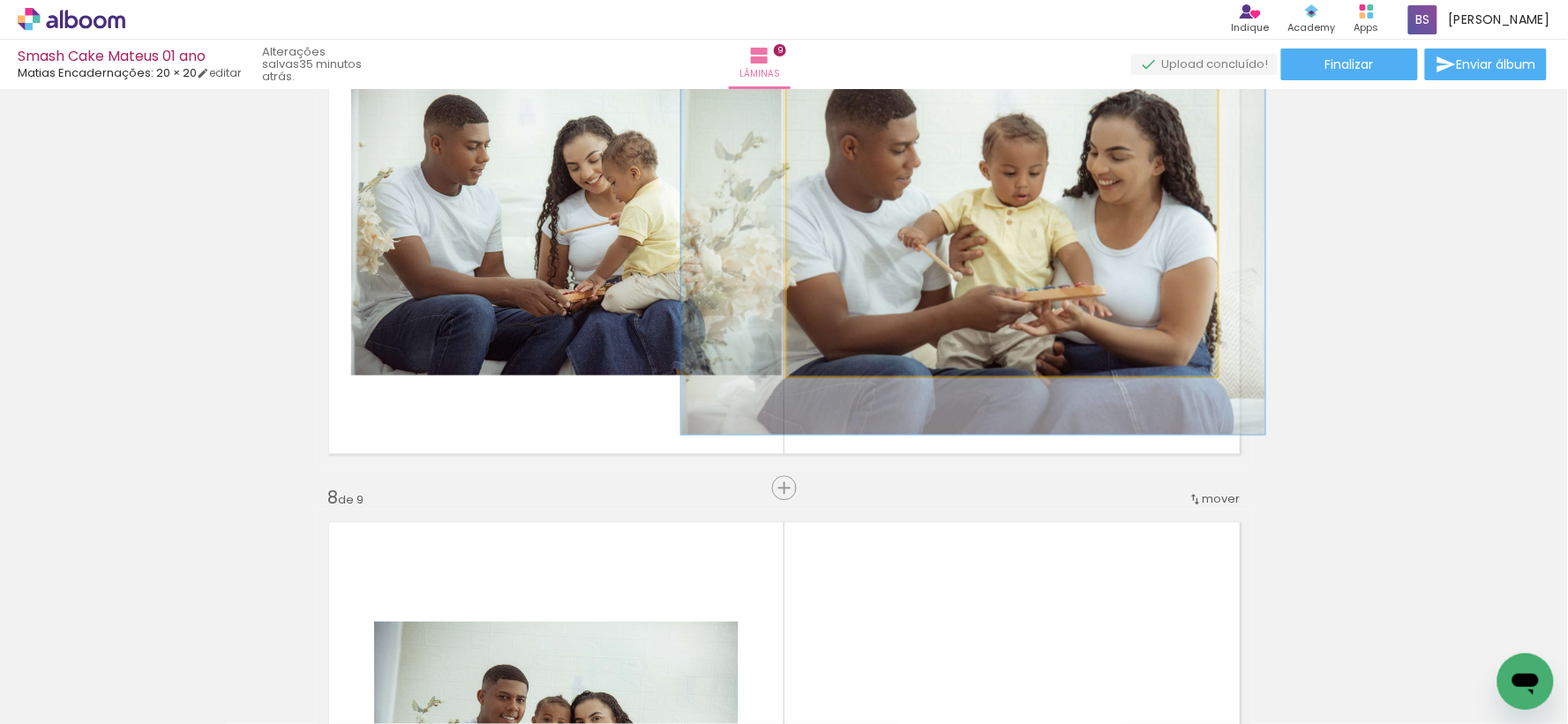
drag, startPoint x: 972, startPoint y: 191, endPoint x: 940, endPoint y: 200, distance: 33.2
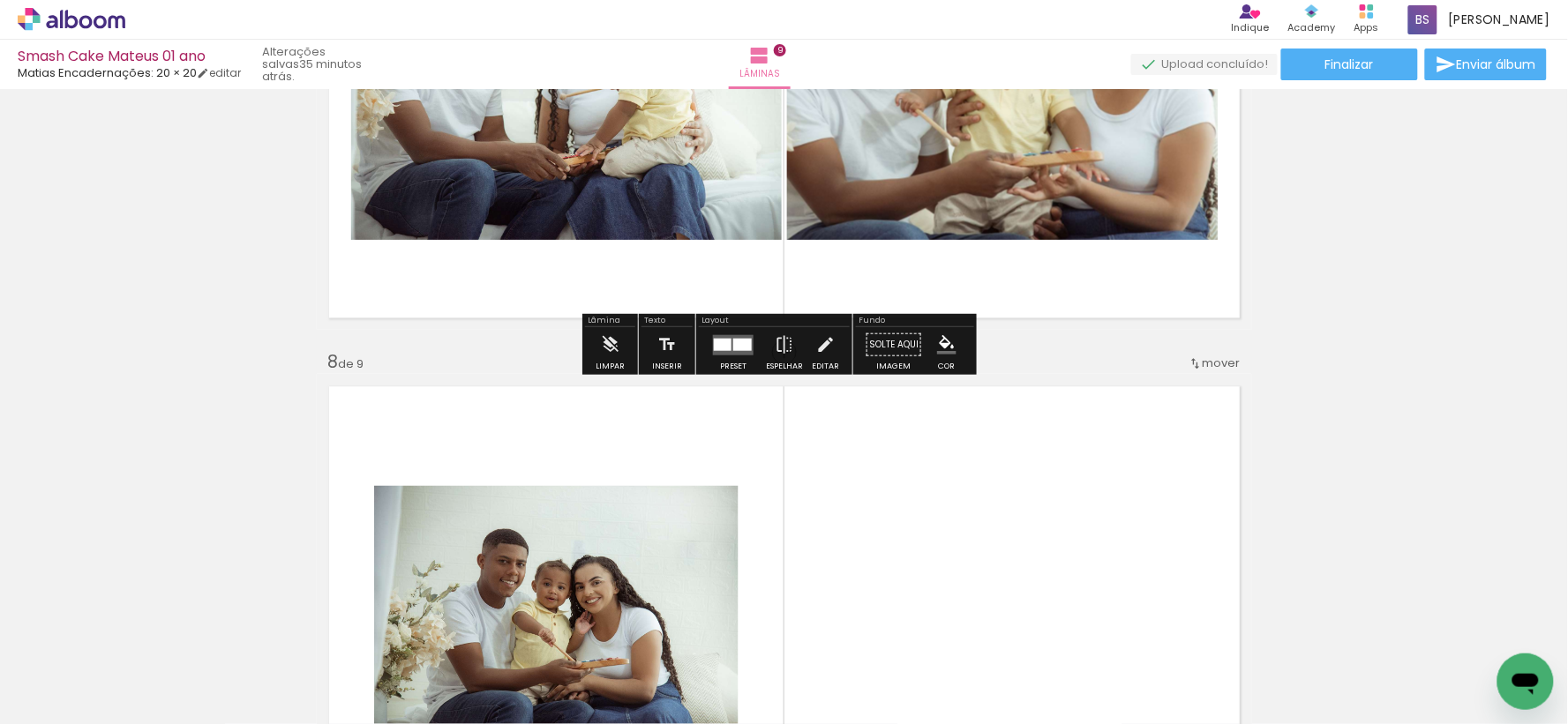
scroll to position [3506, 0]
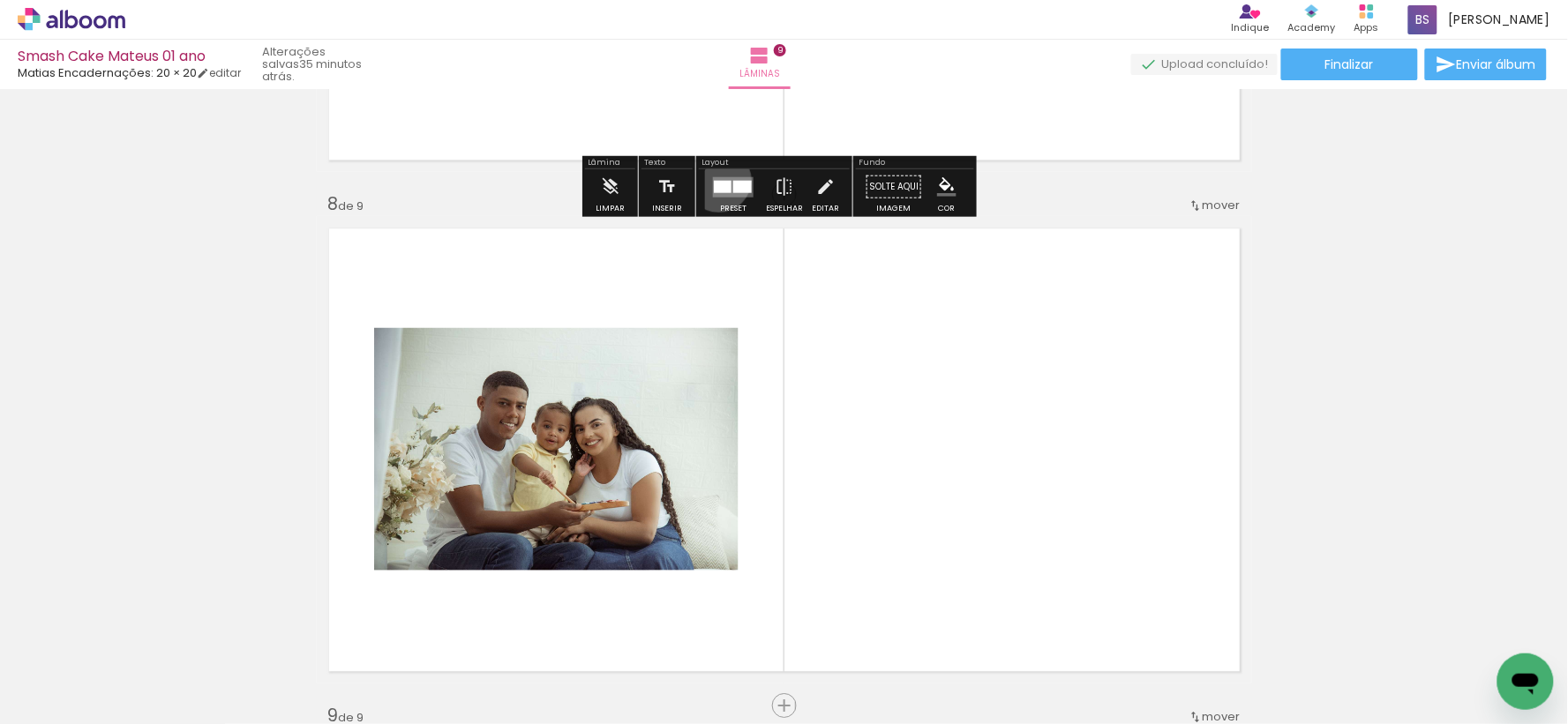
click at [715, 180] on div at bounding box center [722, 187] width 17 height 13
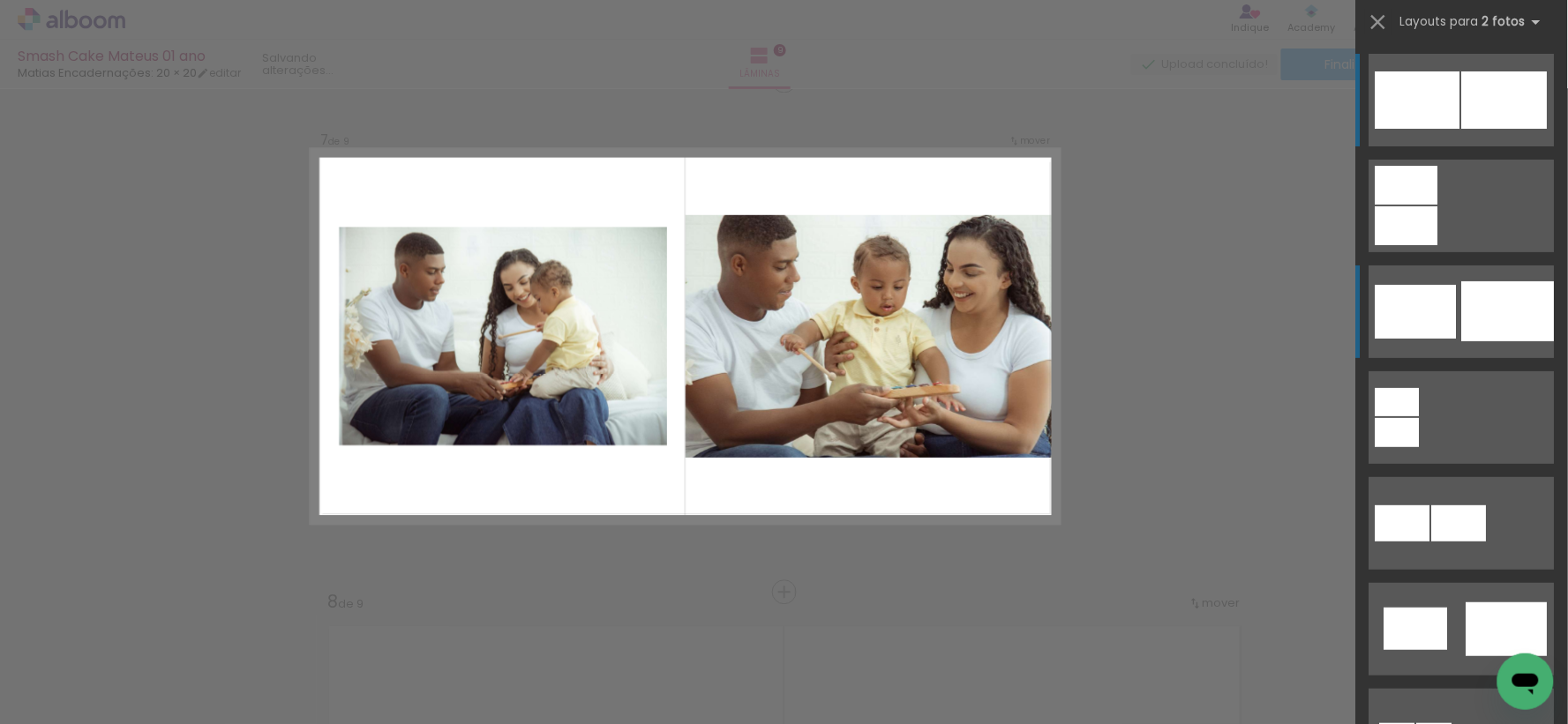
scroll to position [3093, 0]
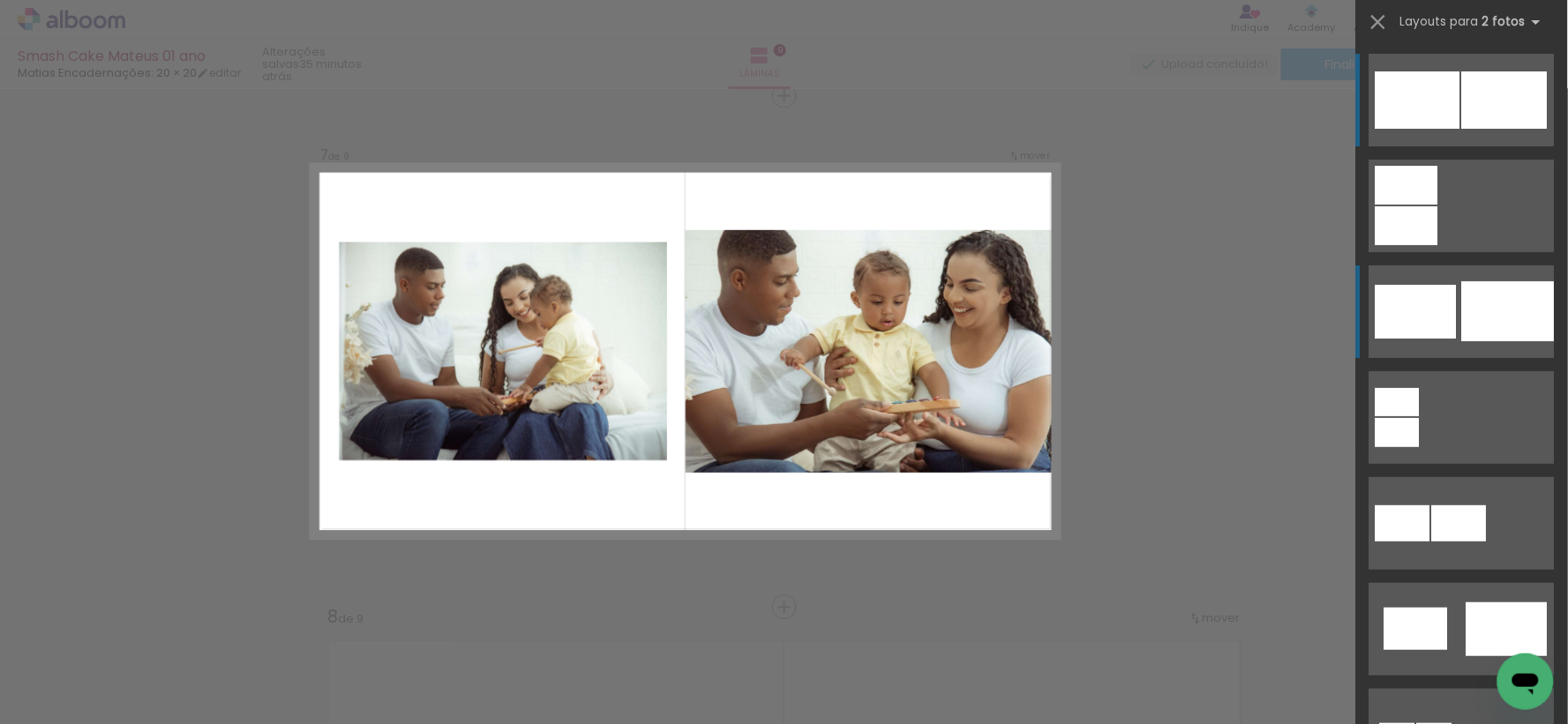
click at [1481, 307] on div at bounding box center [1508, 311] width 93 height 60
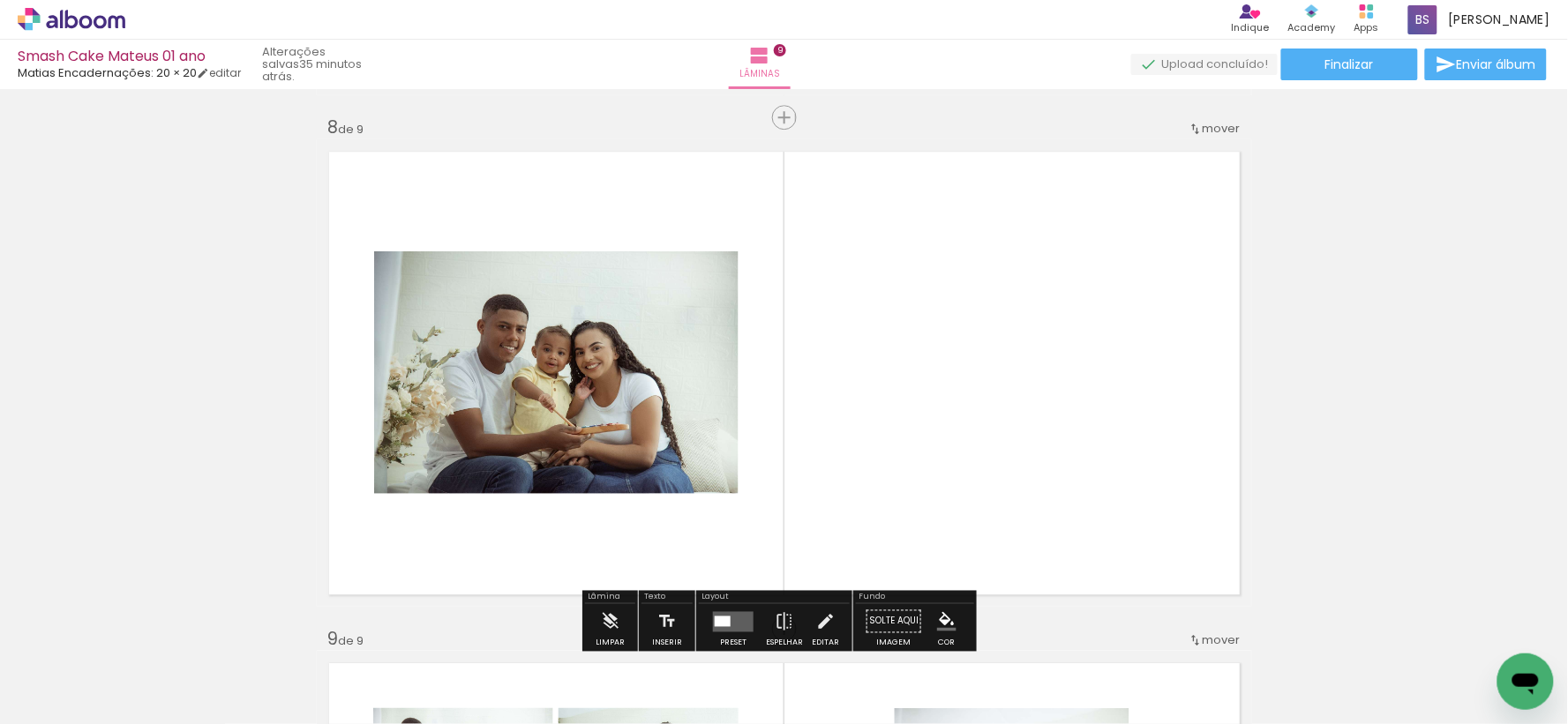
scroll to position [3681, 0]
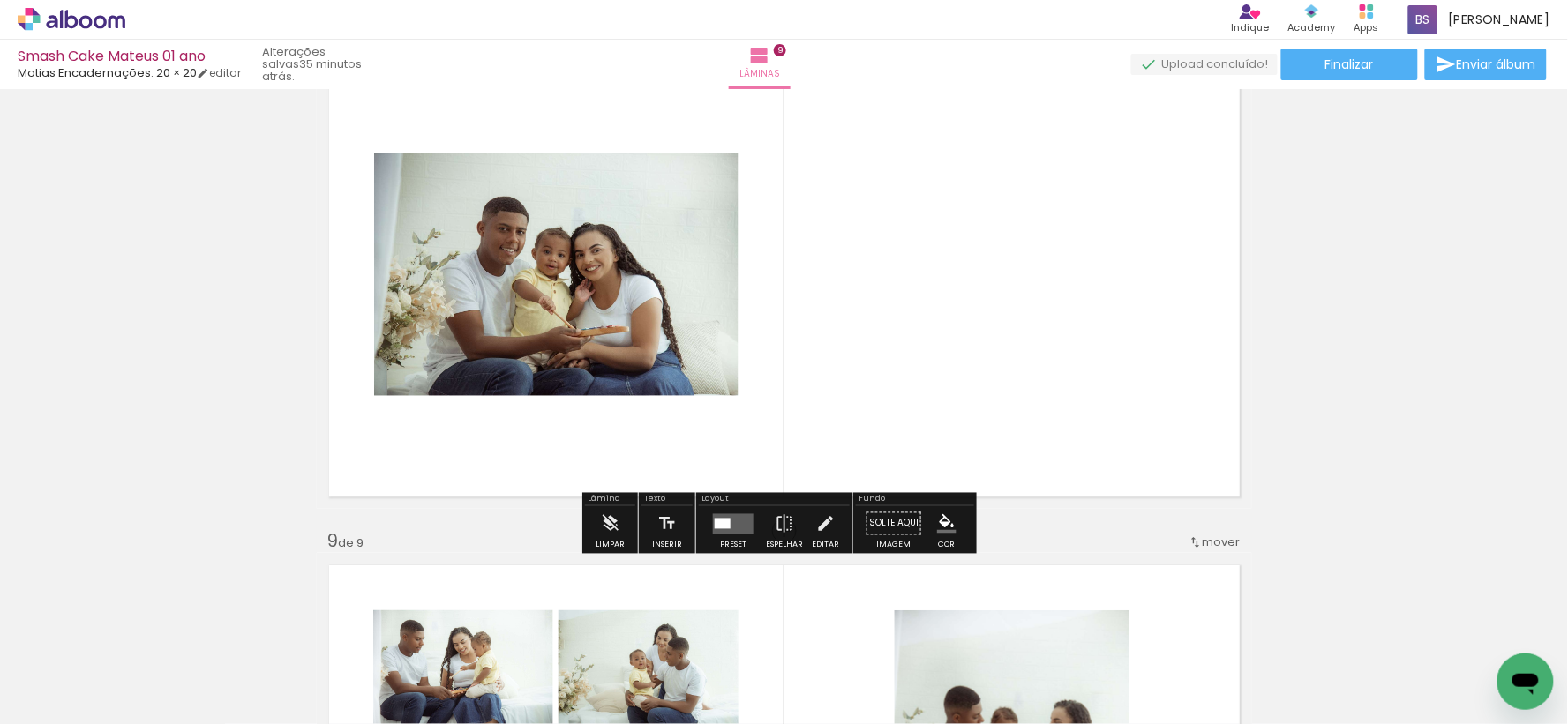
click at [727, 514] on quentale-layouter at bounding box center [733, 524] width 41 height 20
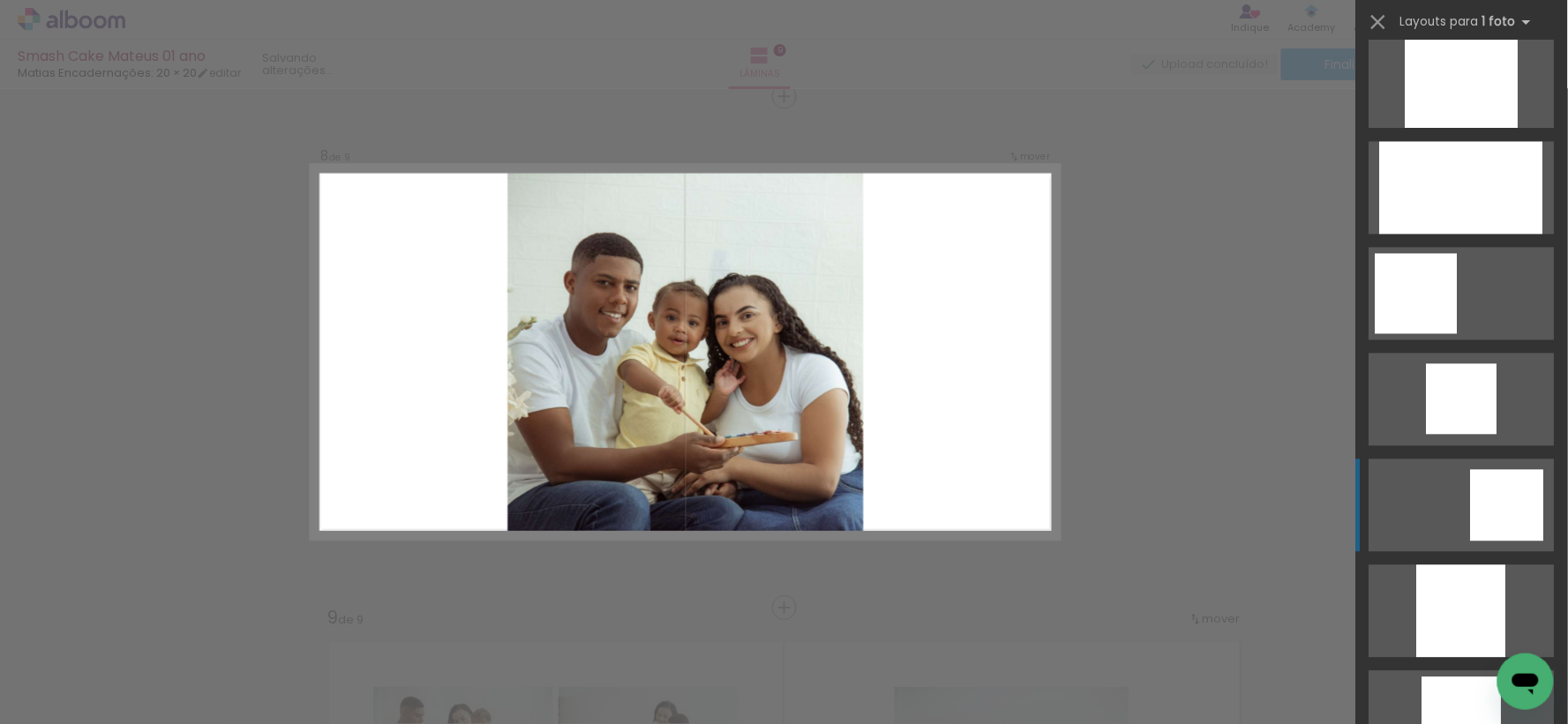
scroll to position [1078, 0]
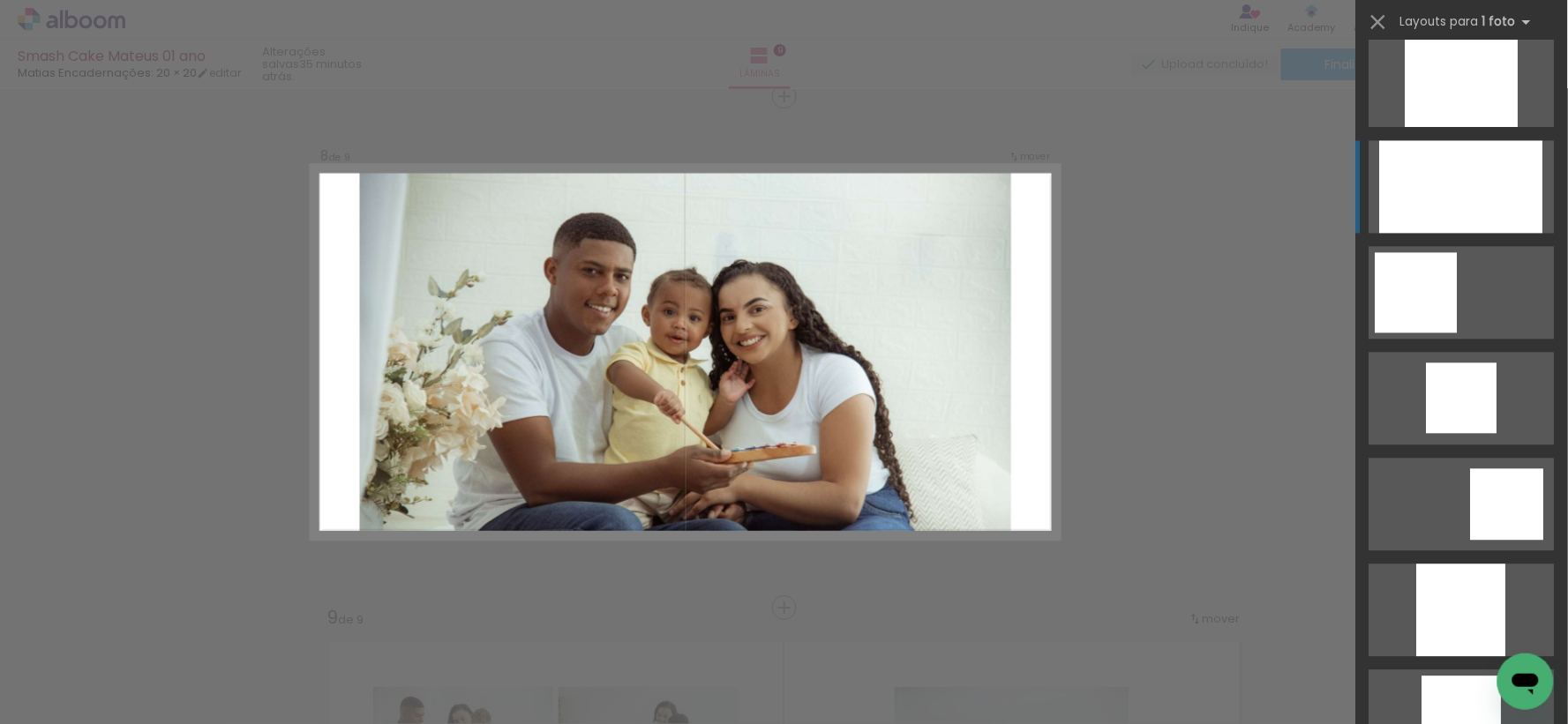
click at [1506, 127] on div at bounding box center [1461, 81] width 113 height 93
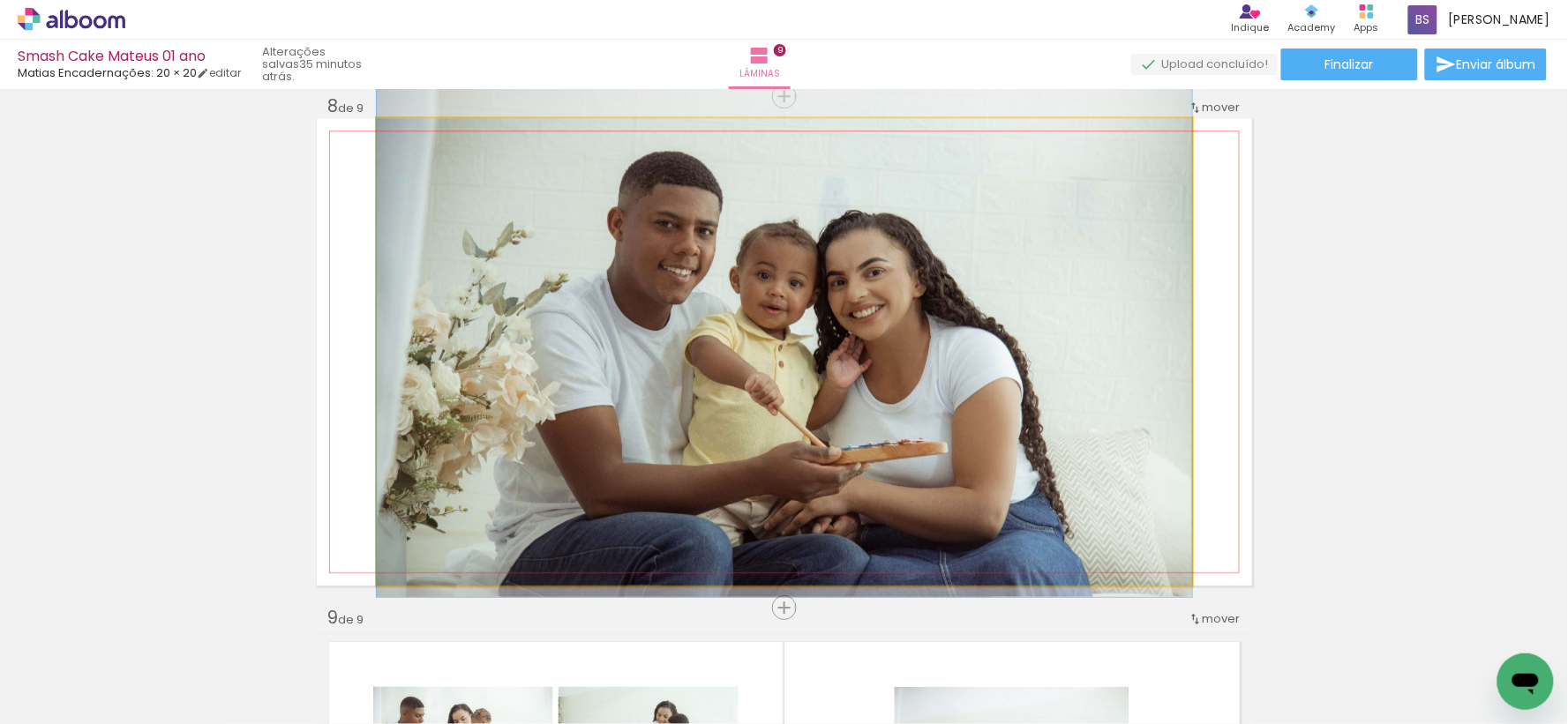
drag, startPoint x: 771, startPoint y: 290, endPoint x: 772, endPoint y: 263, distance: 27.0
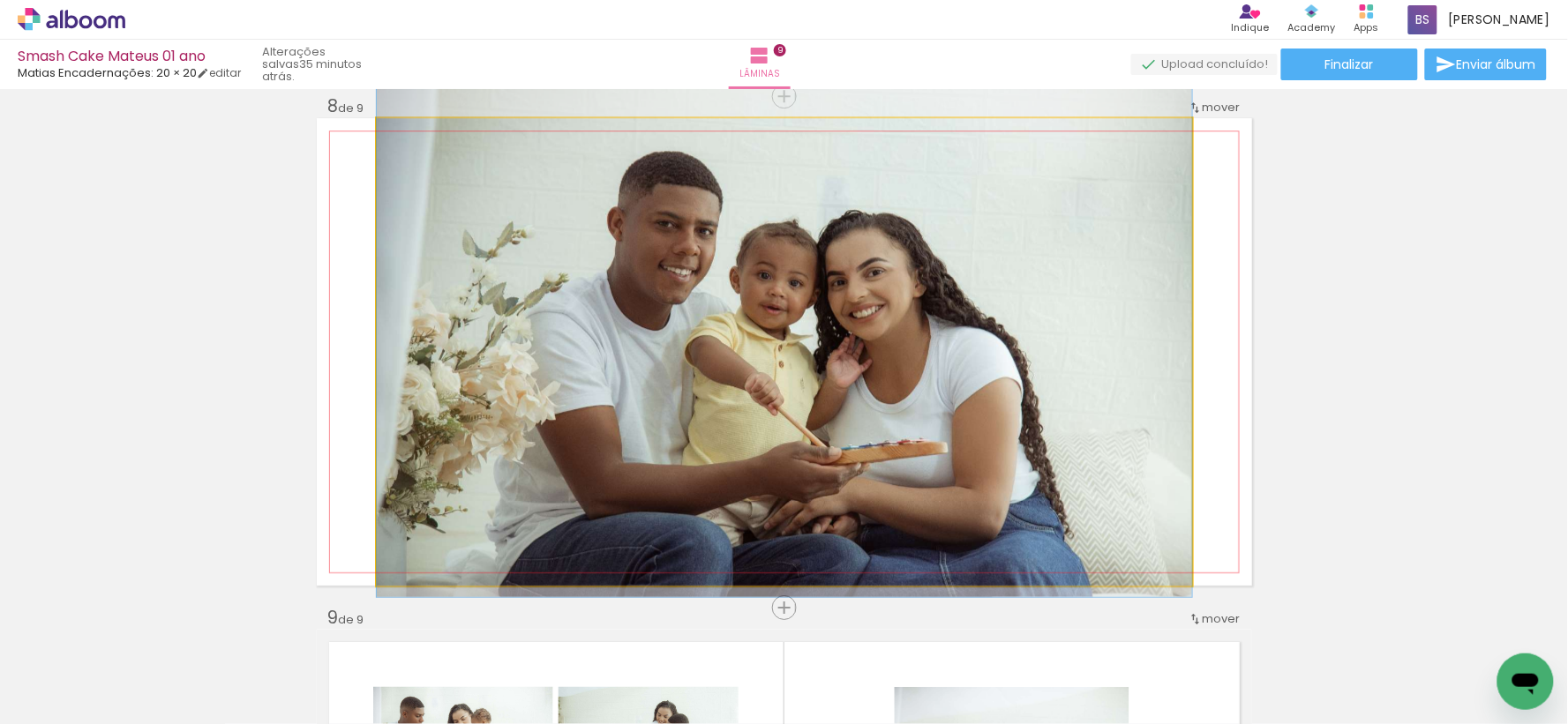
drag, startPoint x: 936, startPoint y: 360, endPoint x: 922, endPoint y: 360, distance: 14.0
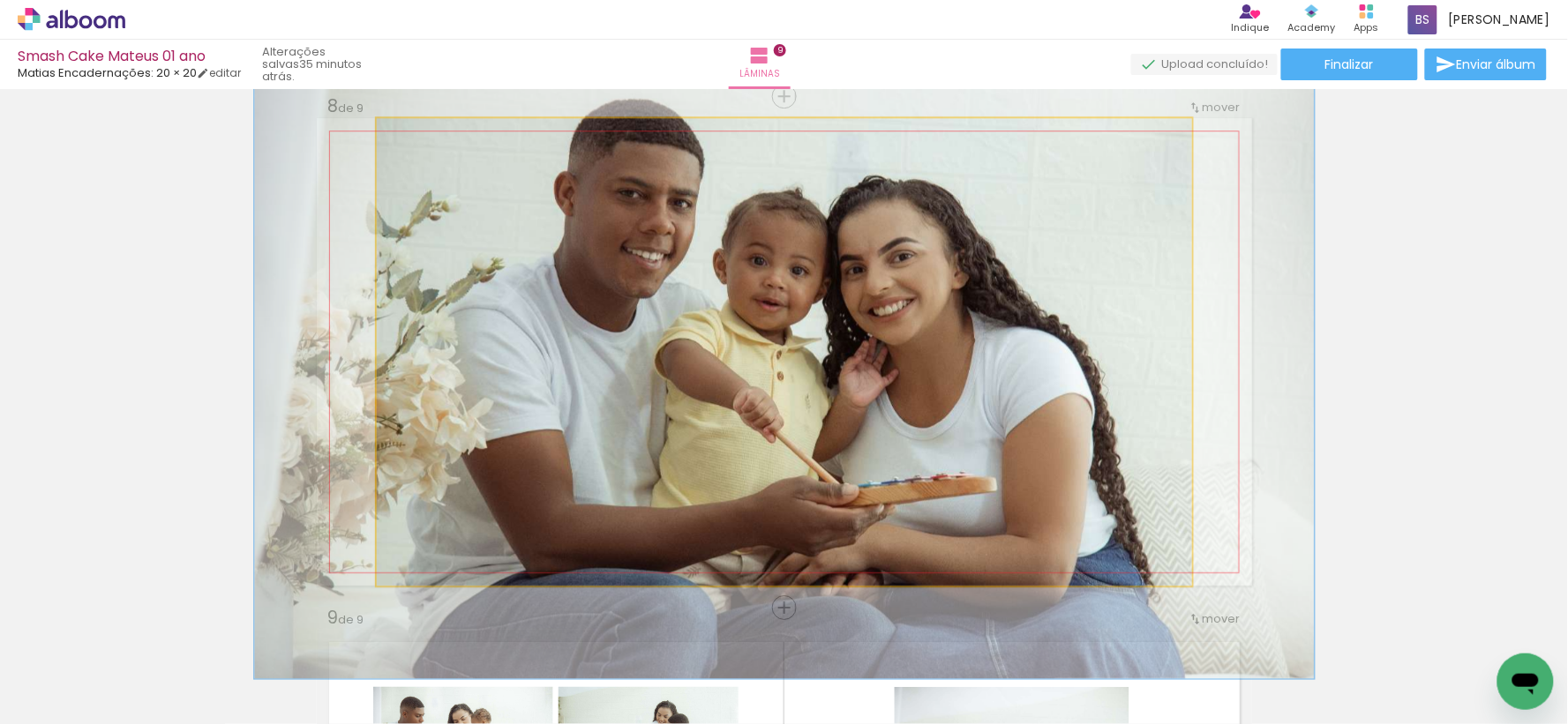
drag, startPoint x: 410, startPoint y: 135, endPoint x: 424, endPoint y: 137, distance: 14.1
type paper-slider "130"
click at [429, 137] on div at bounding box center [436, 136] width 15 height 15
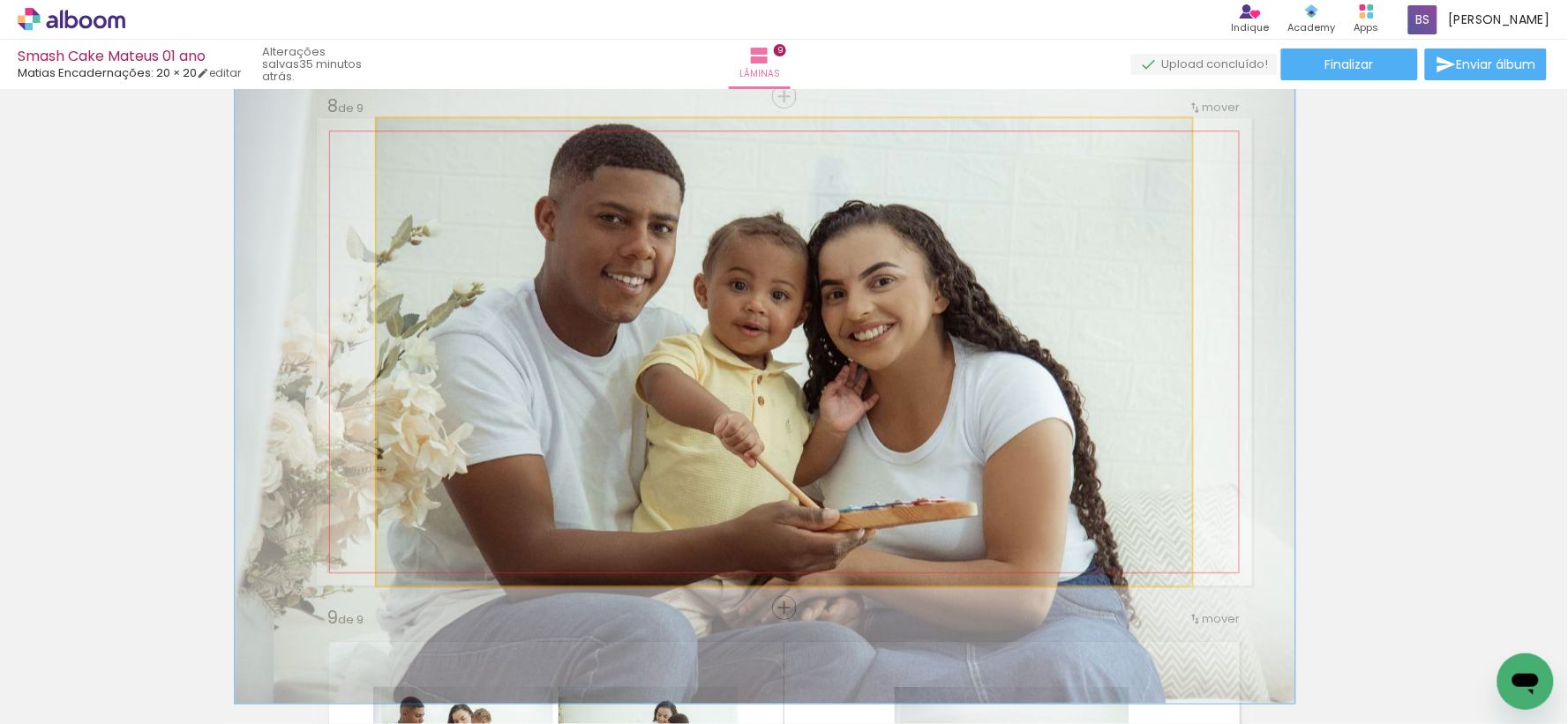
drag, startPoint x: 728, startPoint y: 280, endPoint x: 708, endPoint y: 305, distance: 32.0
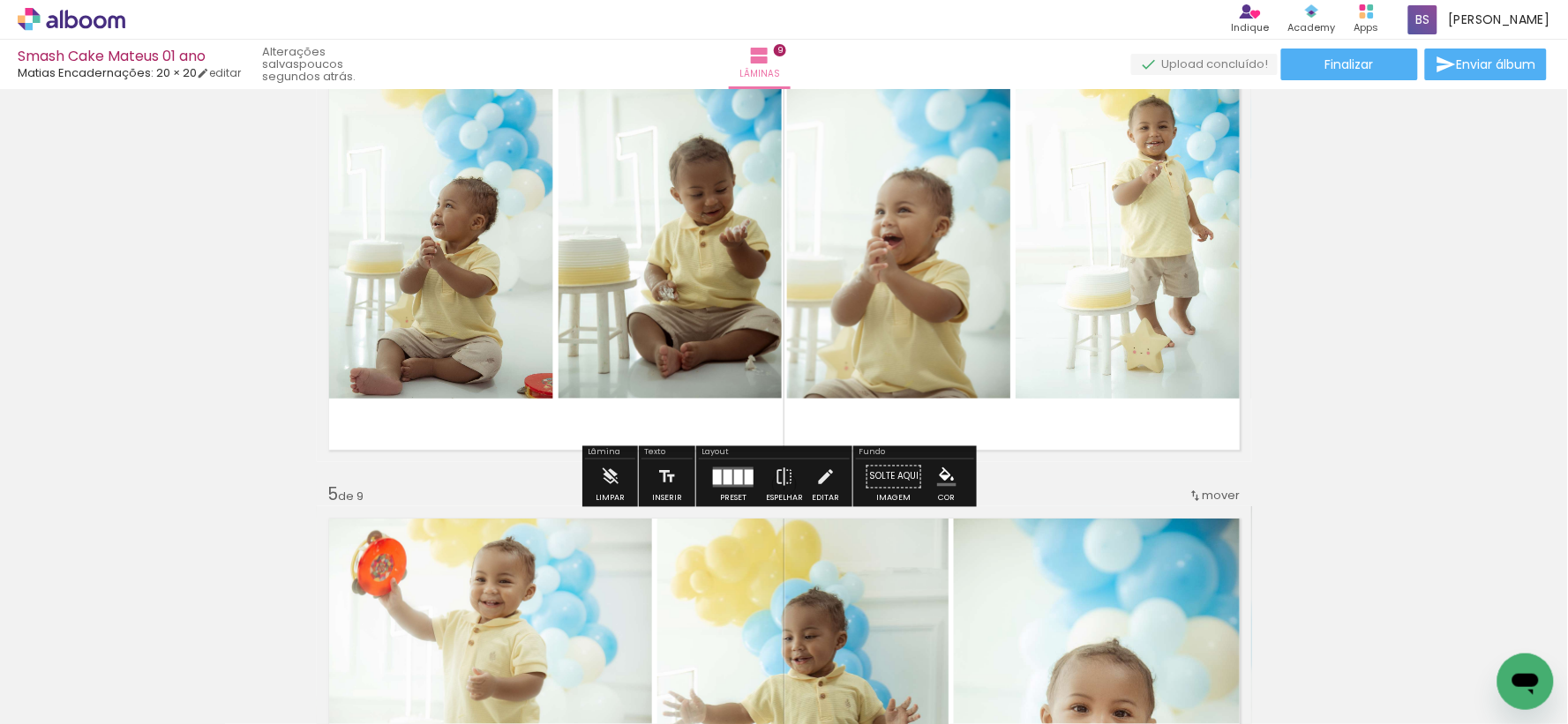
scroll to position [1741, 0]
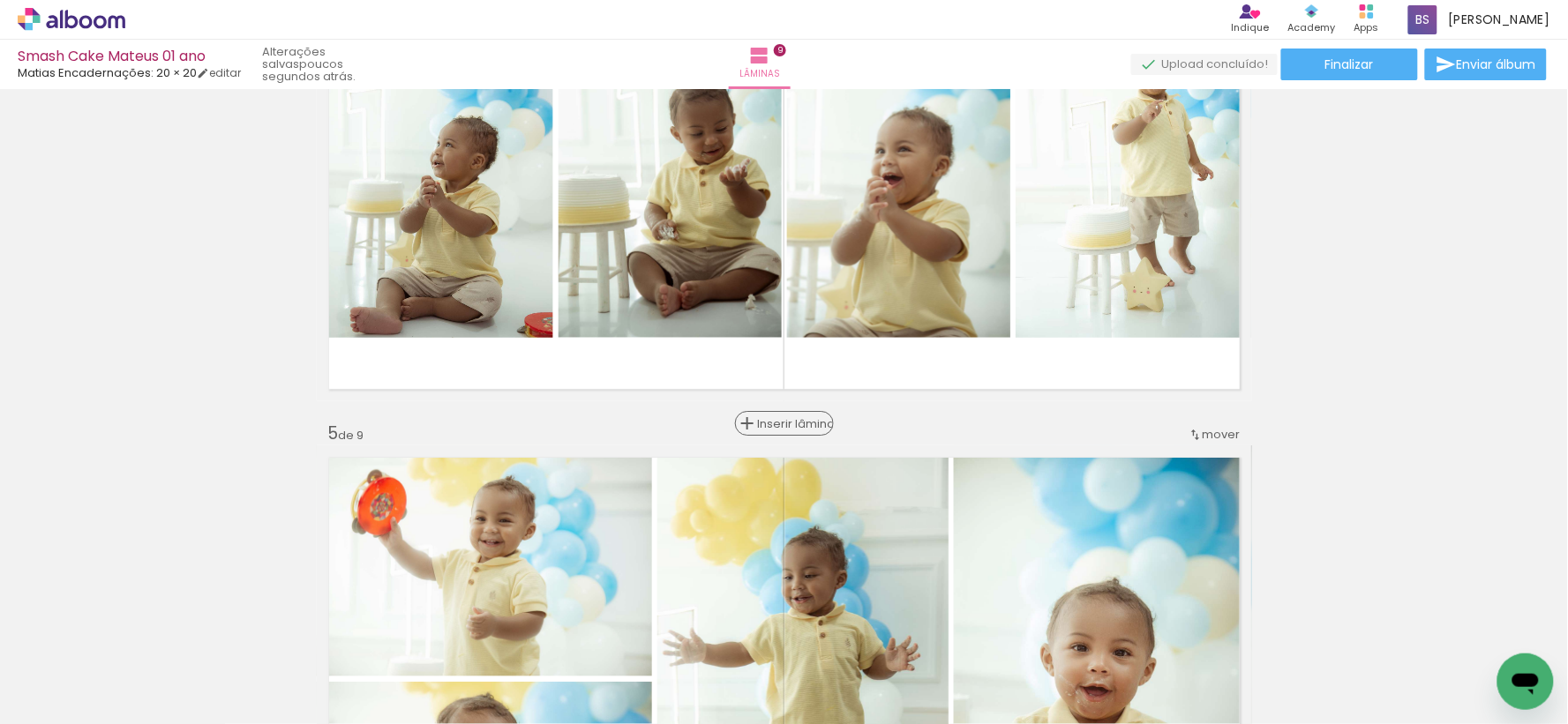
click at [786, 423] on span "Inserir lâmina" at bounding box center [792, 423] width 69 height 12
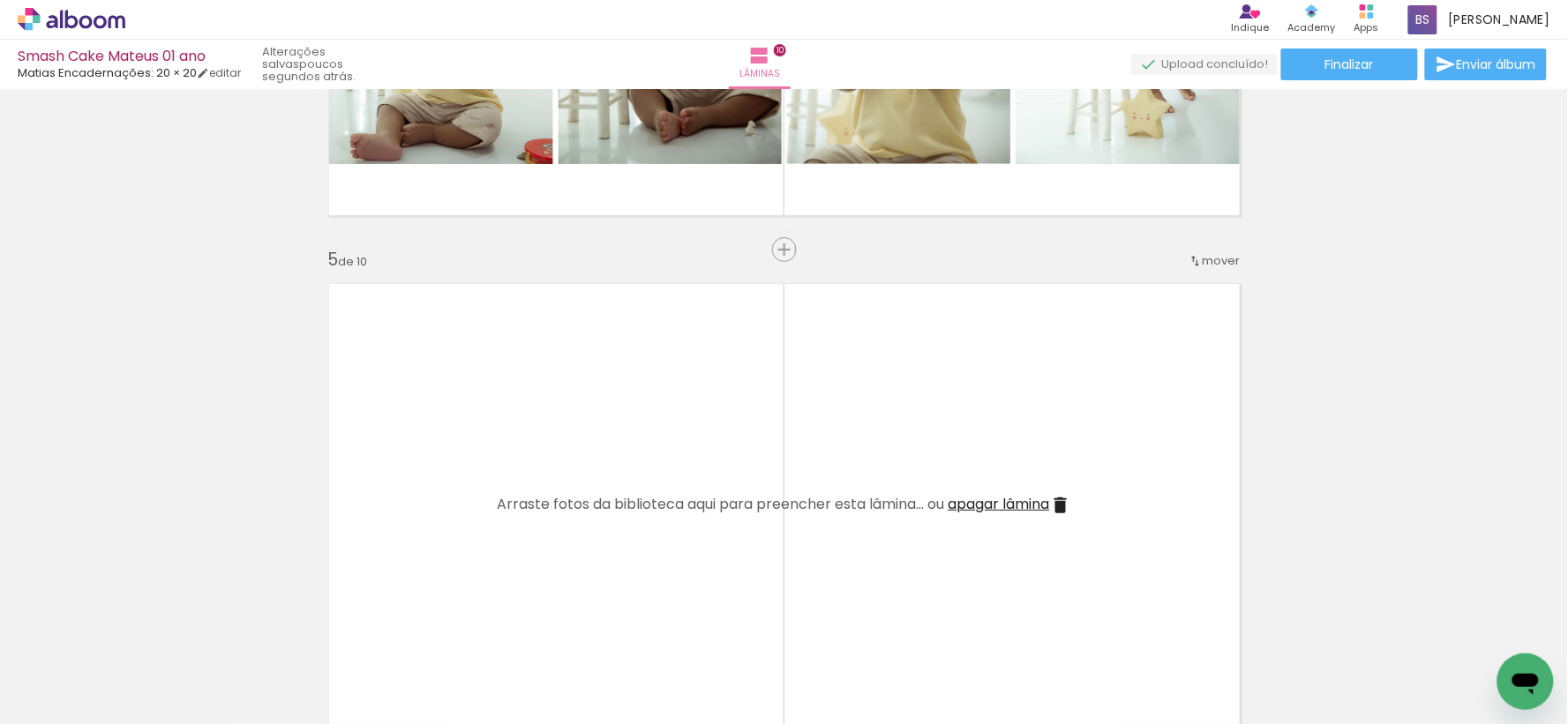
scroll to position [1666, 0]
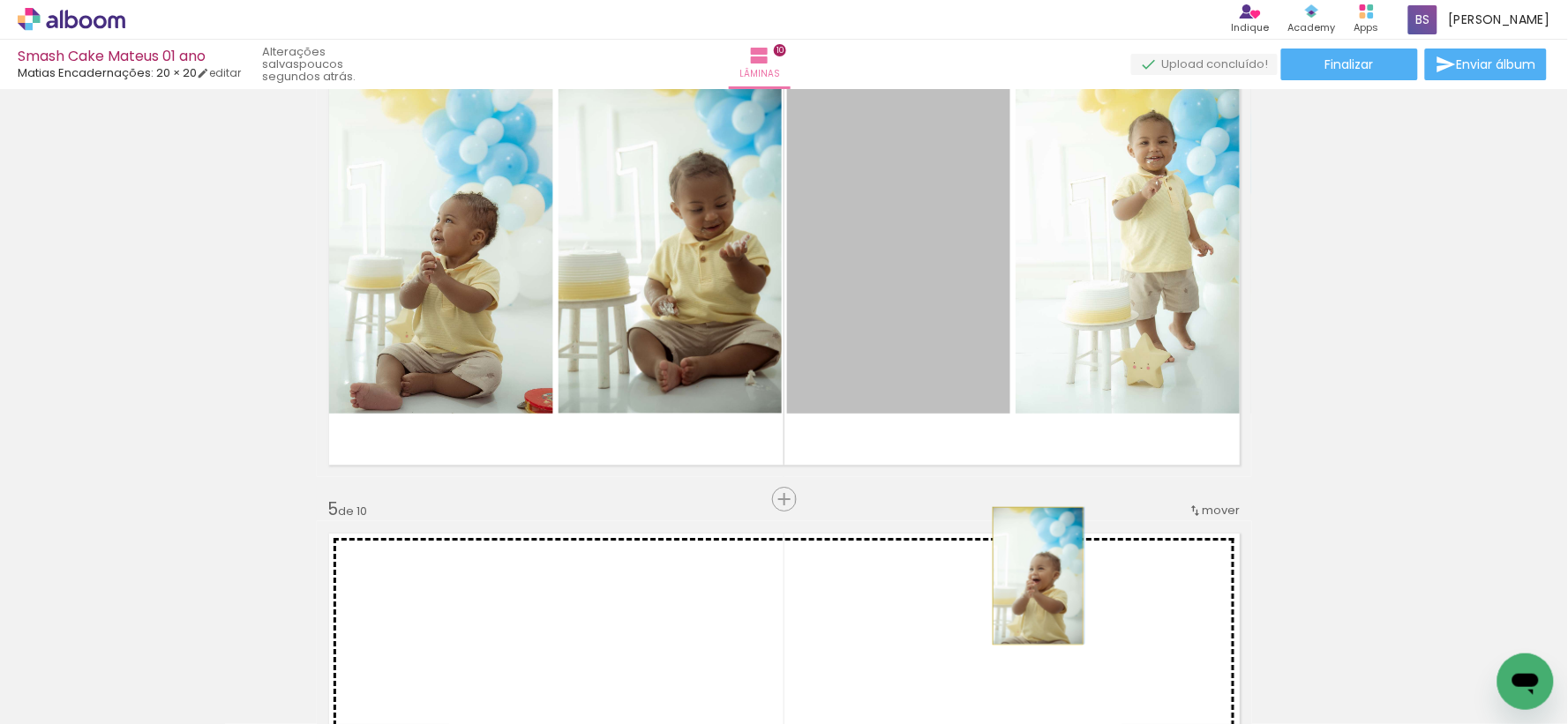
drag, startPoint x: 972, startPoint y: 258, endPoint x: 1031, endPoint y: 576, distance: 323.4
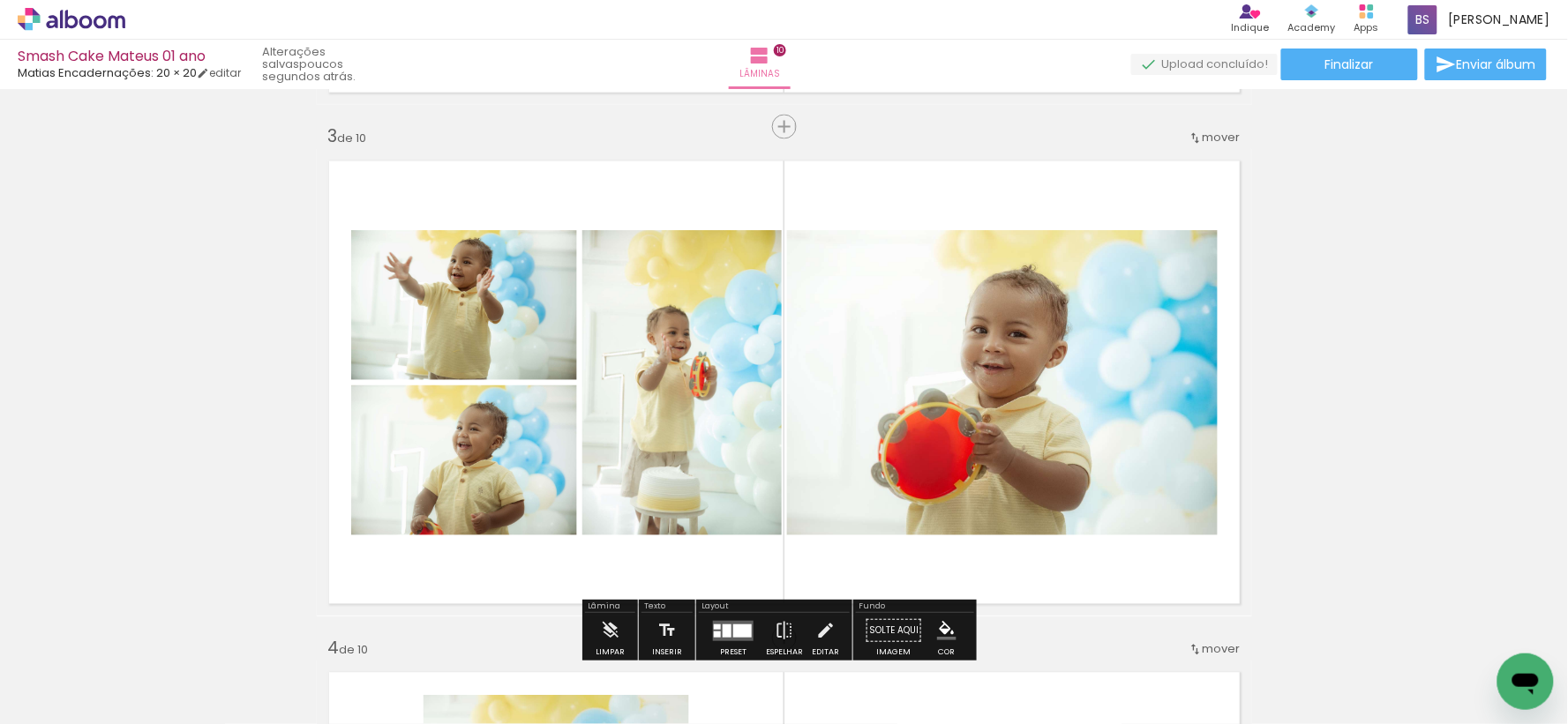
scroll to position [980, 0]
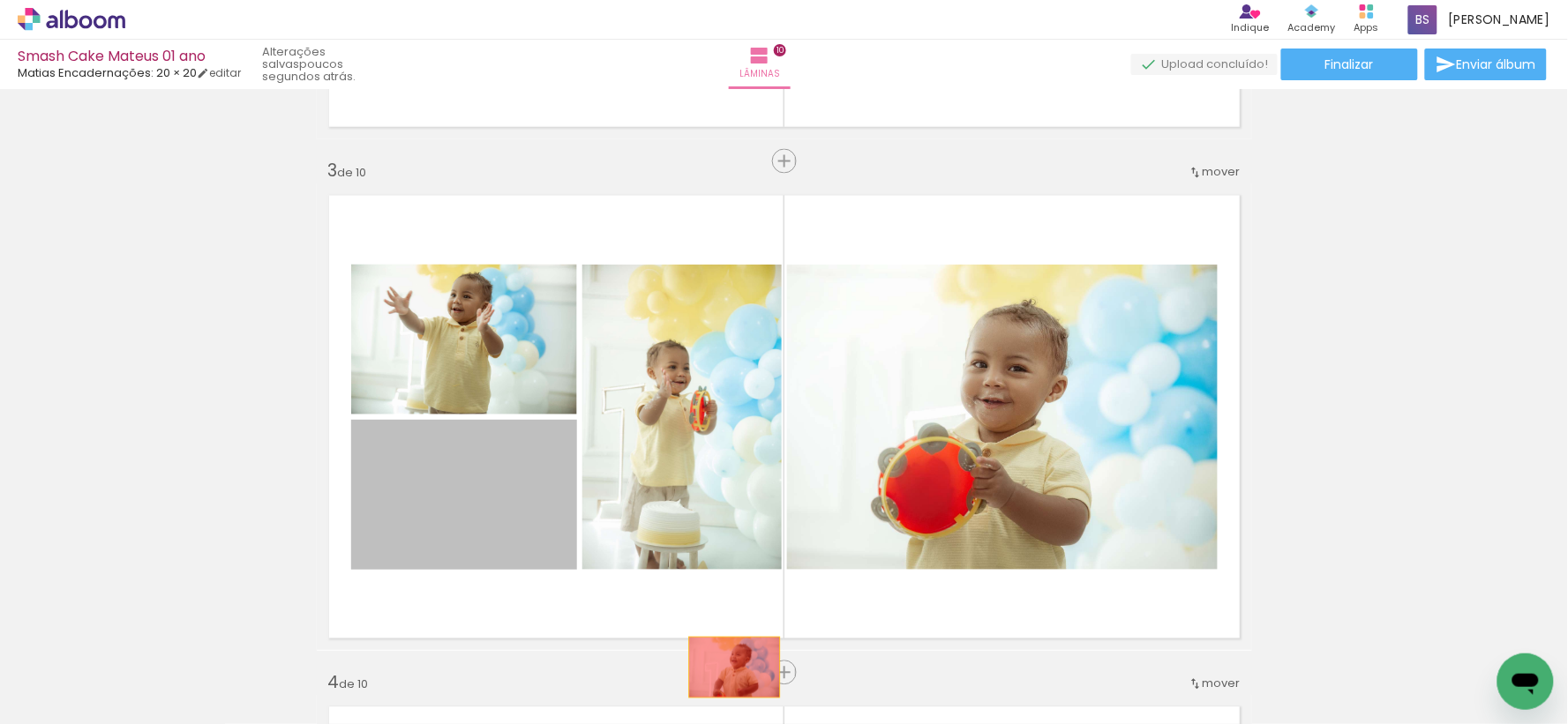
drag, startPoint x: 488, startPoint y: 464, endPoint x: 727, endPoint y: 668, distance: 314.2
click at [727, 668] on quentale-workspace at bounding box center [784, 362] width 1568 height 724
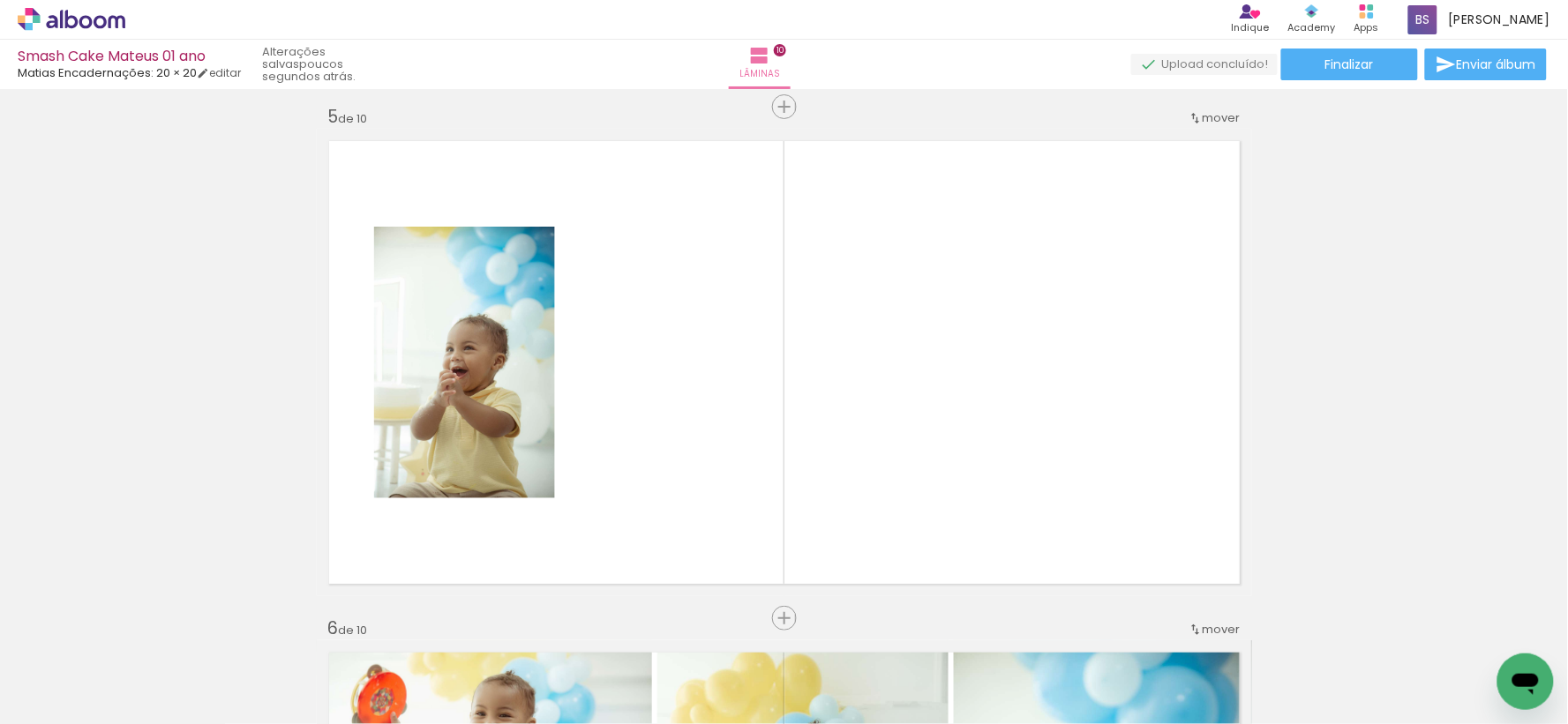
scroll to position [0, 1116]
drag, startPoint x: 565, startPoint y: 668, endPoint x: 697, endPoint y: 476, distance: 233.0
click at [697, 476] on quentale-workspace at bounding box center [784, 362] width 1568 height 724
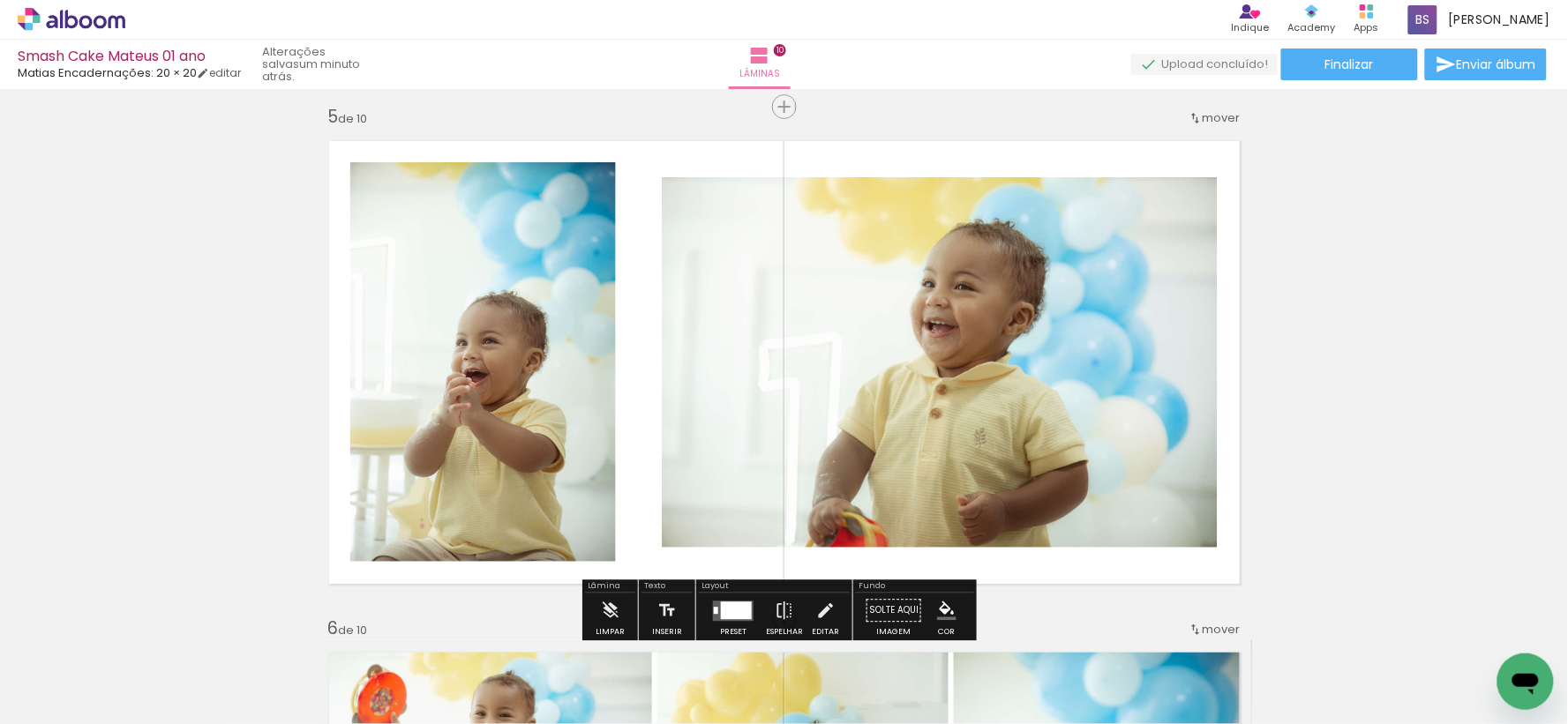
click at [723, 603] on div at bounding box center [737, 610] width 31 height 17
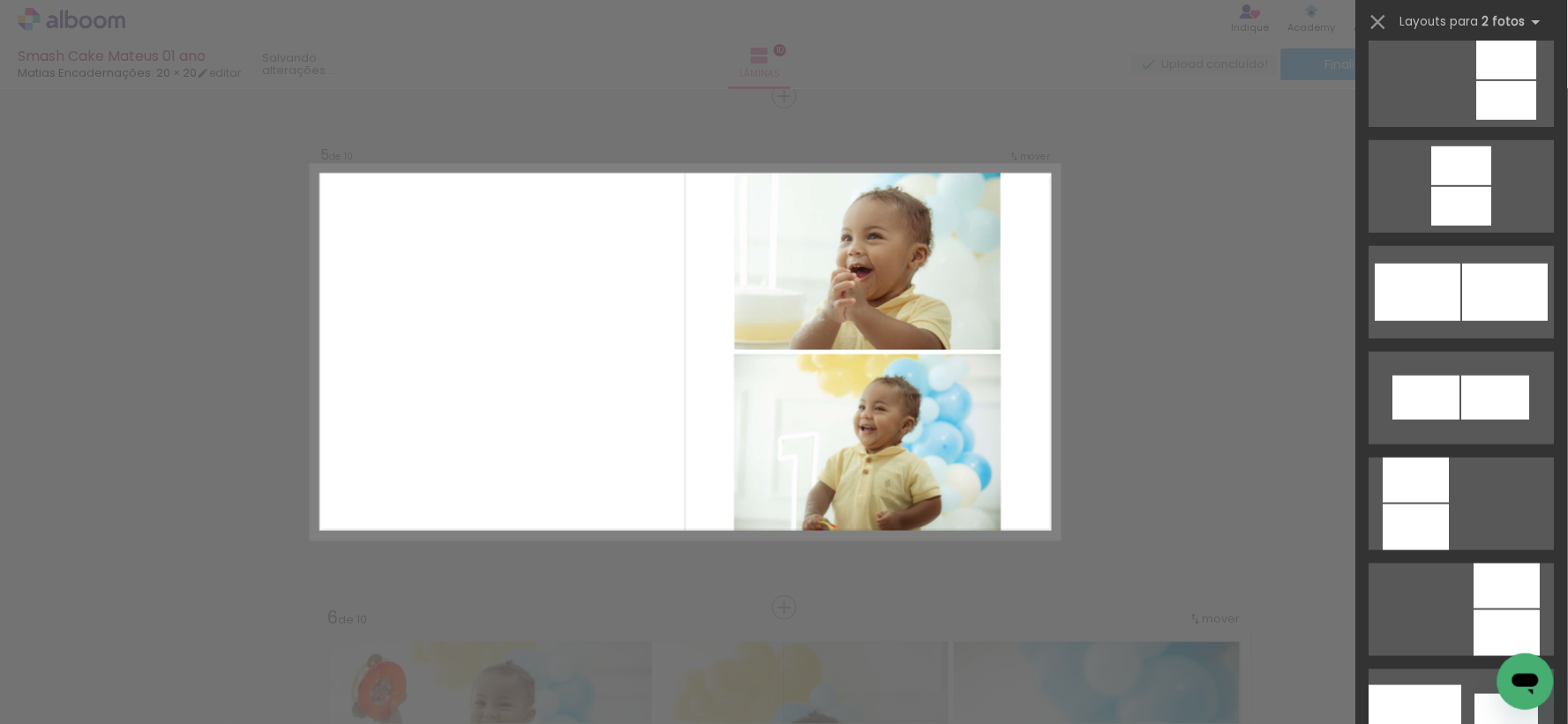
scroll to position [6861, 0]
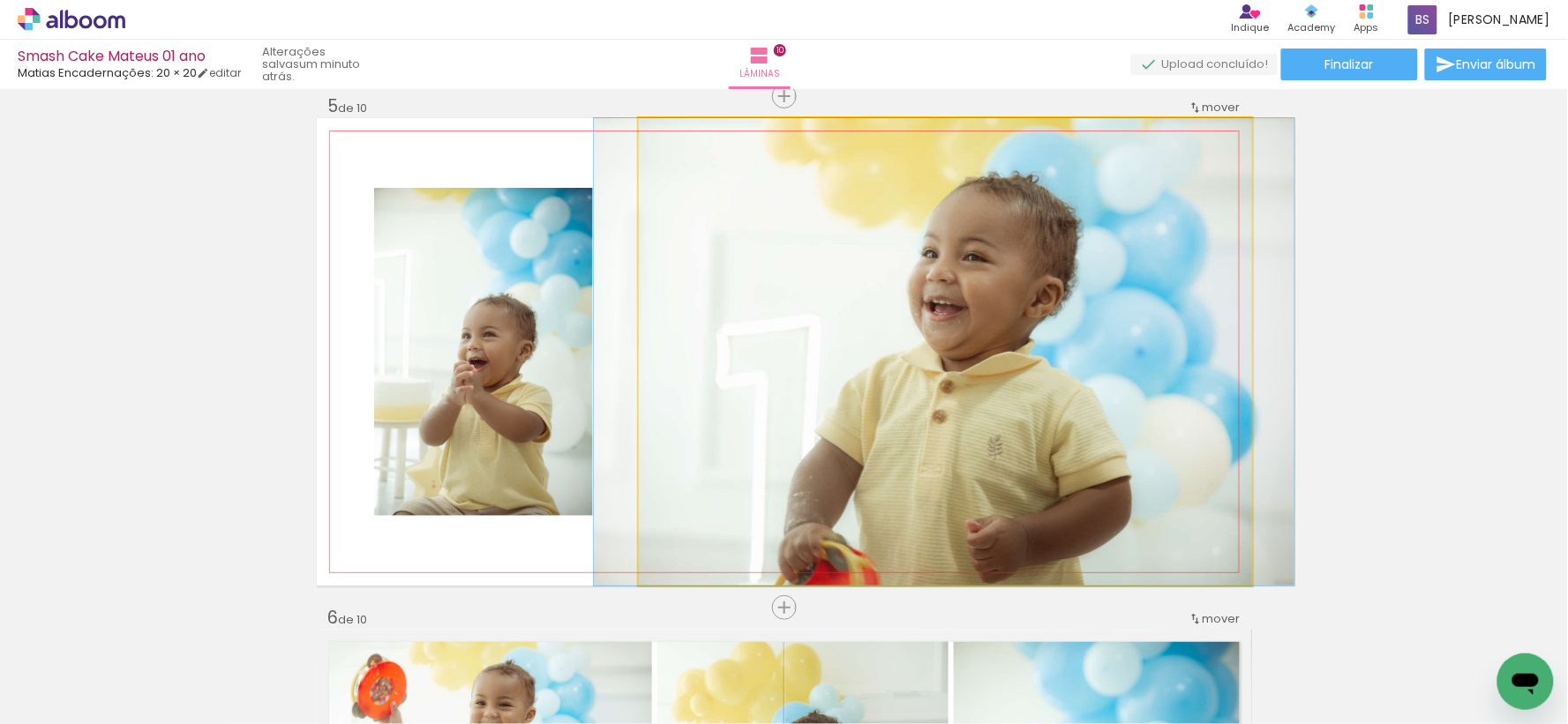
drag, startPoint x: 998, startPoint y: 368, endPoint x: 997, endPoint y: 339, distance: 29.0
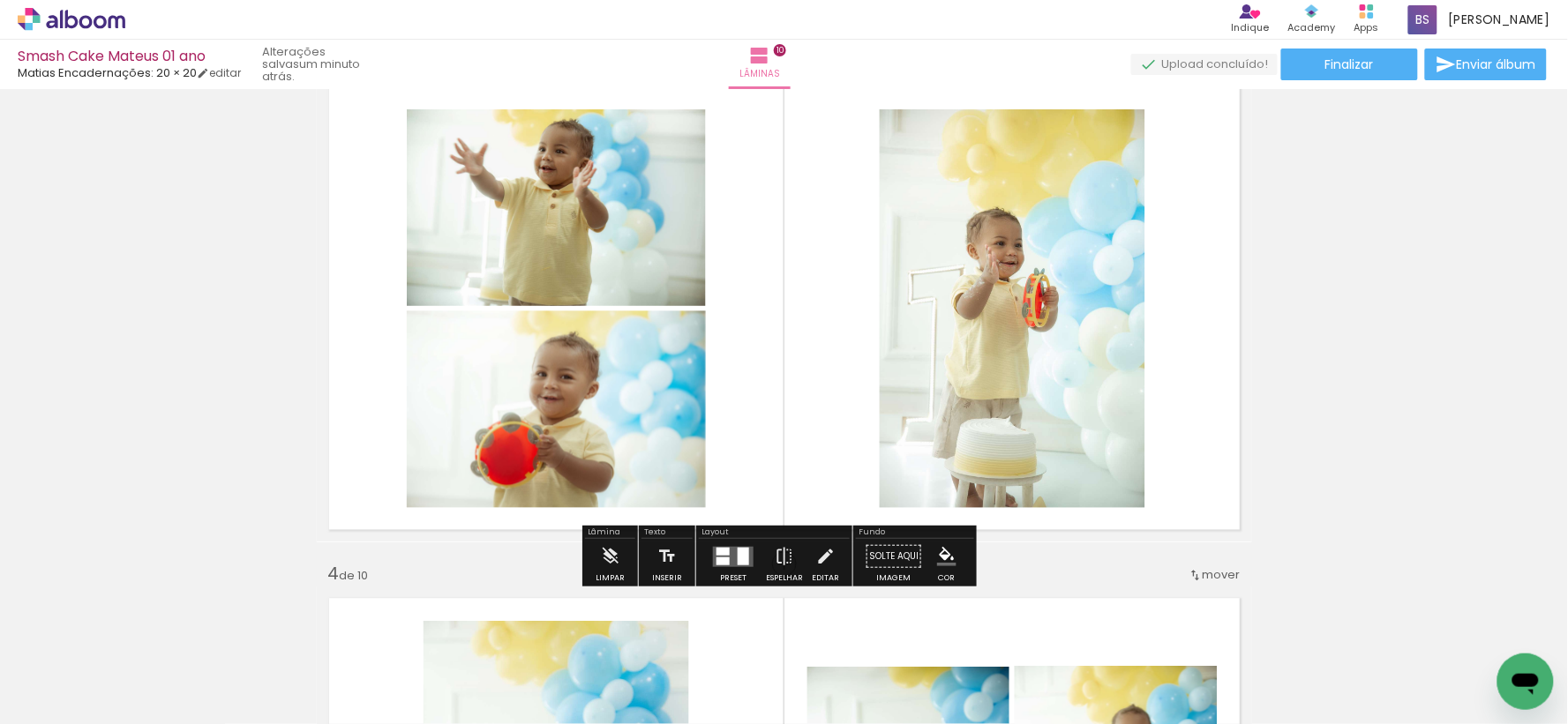
scroll to position [1579, 0]
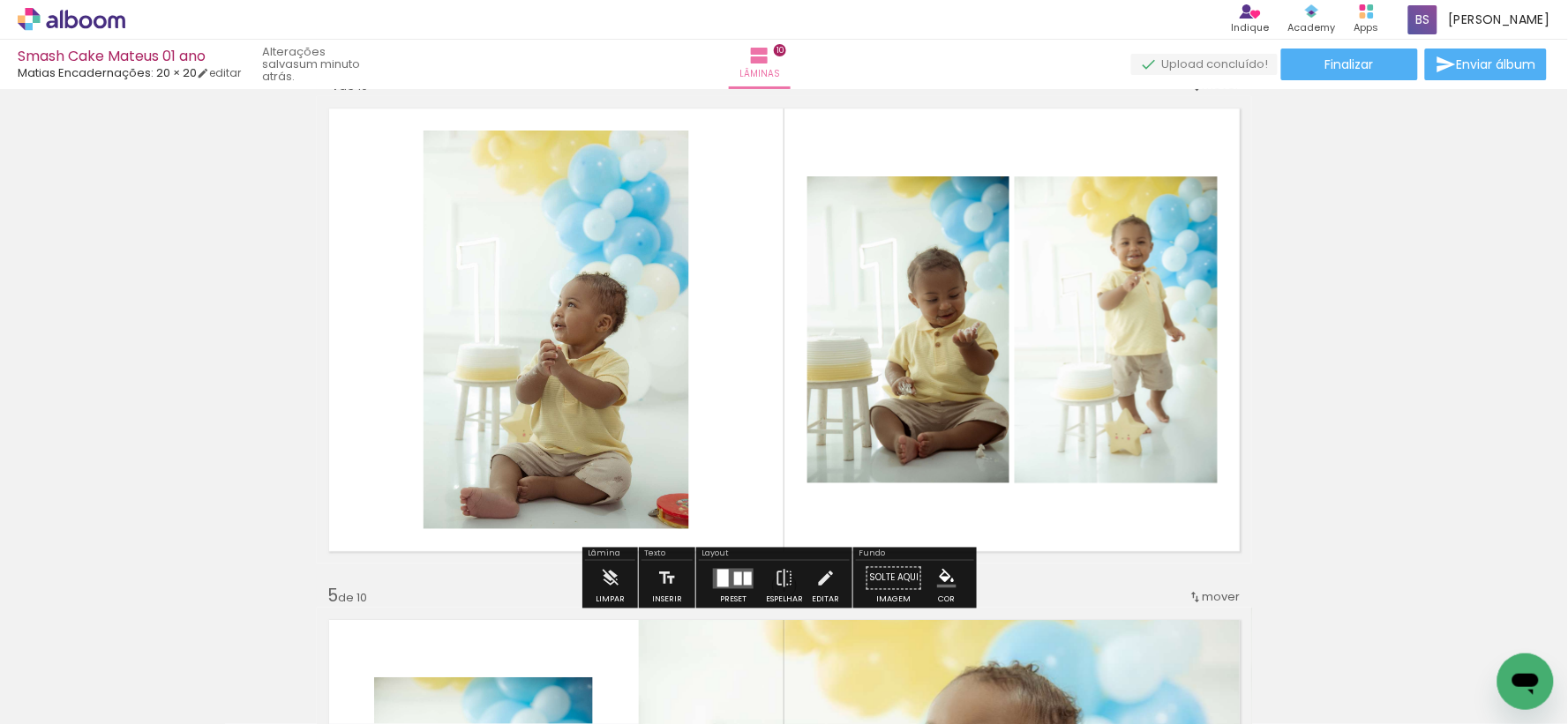
click at [734, 577] on div at bounding box center [738, 578] width 8 height 14
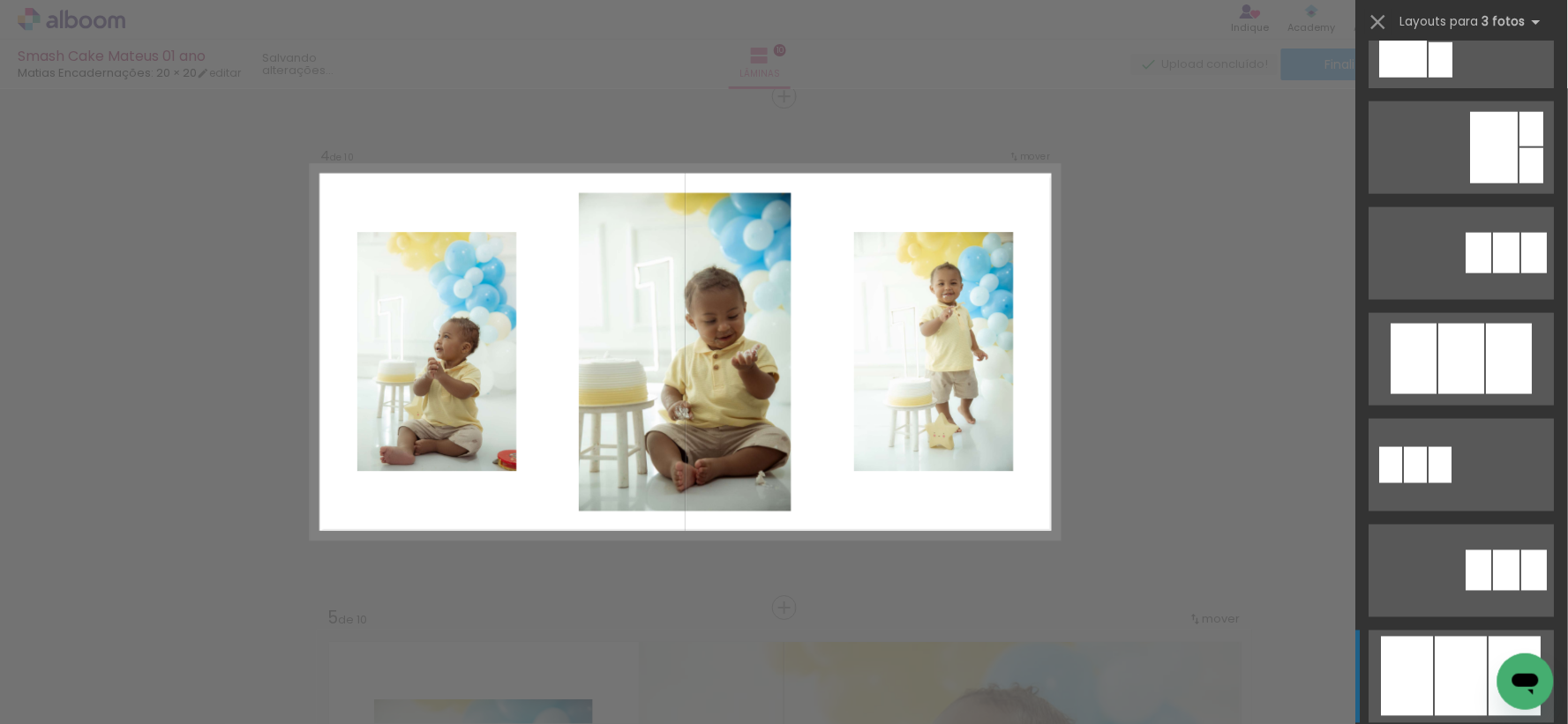
scroll to position [1176, 0]
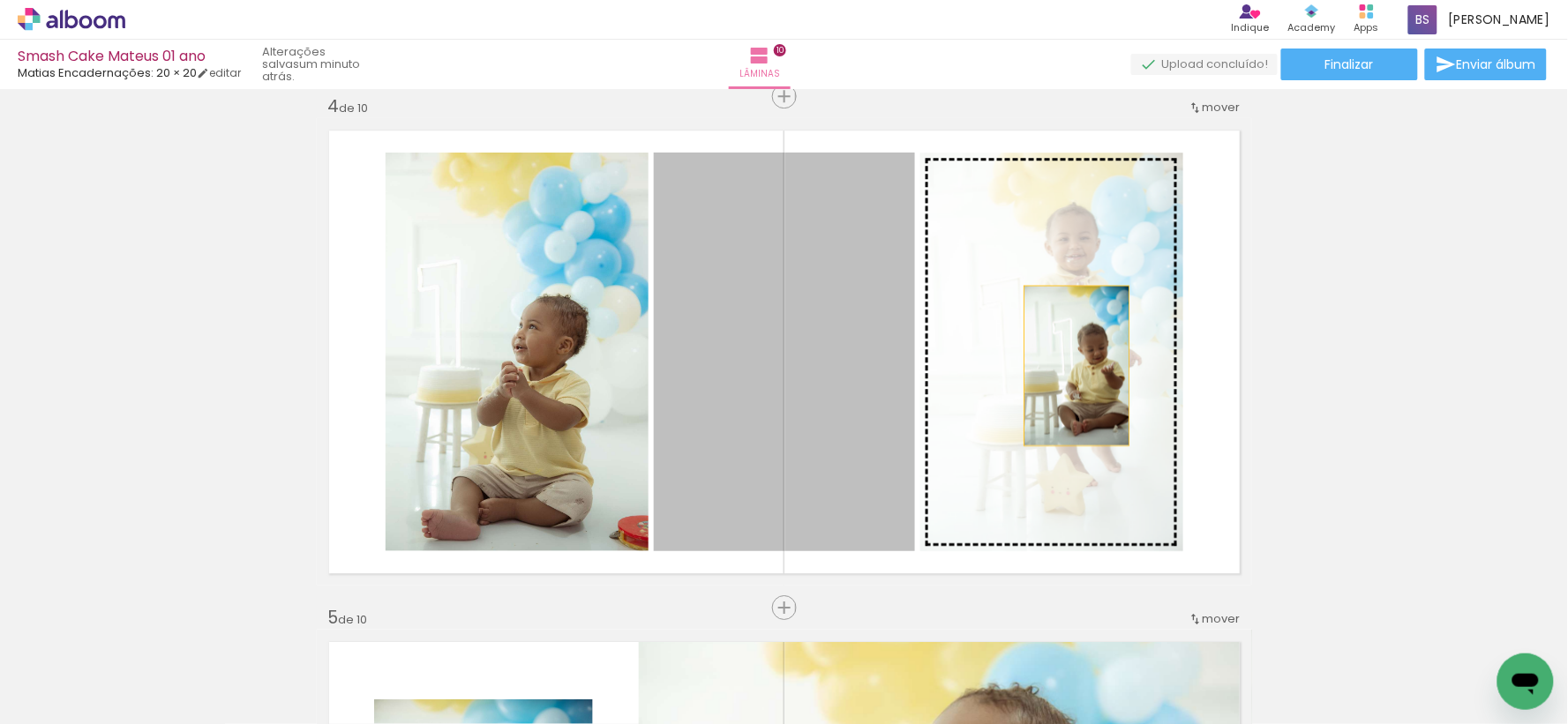
drag, startPoint x: 876, startPoint y: 401, endPoint x: 1069, endPoint y: 365, distance: 196.3
click at [0, 0] on slot at bounding box center [0, 0] width 0 height 0
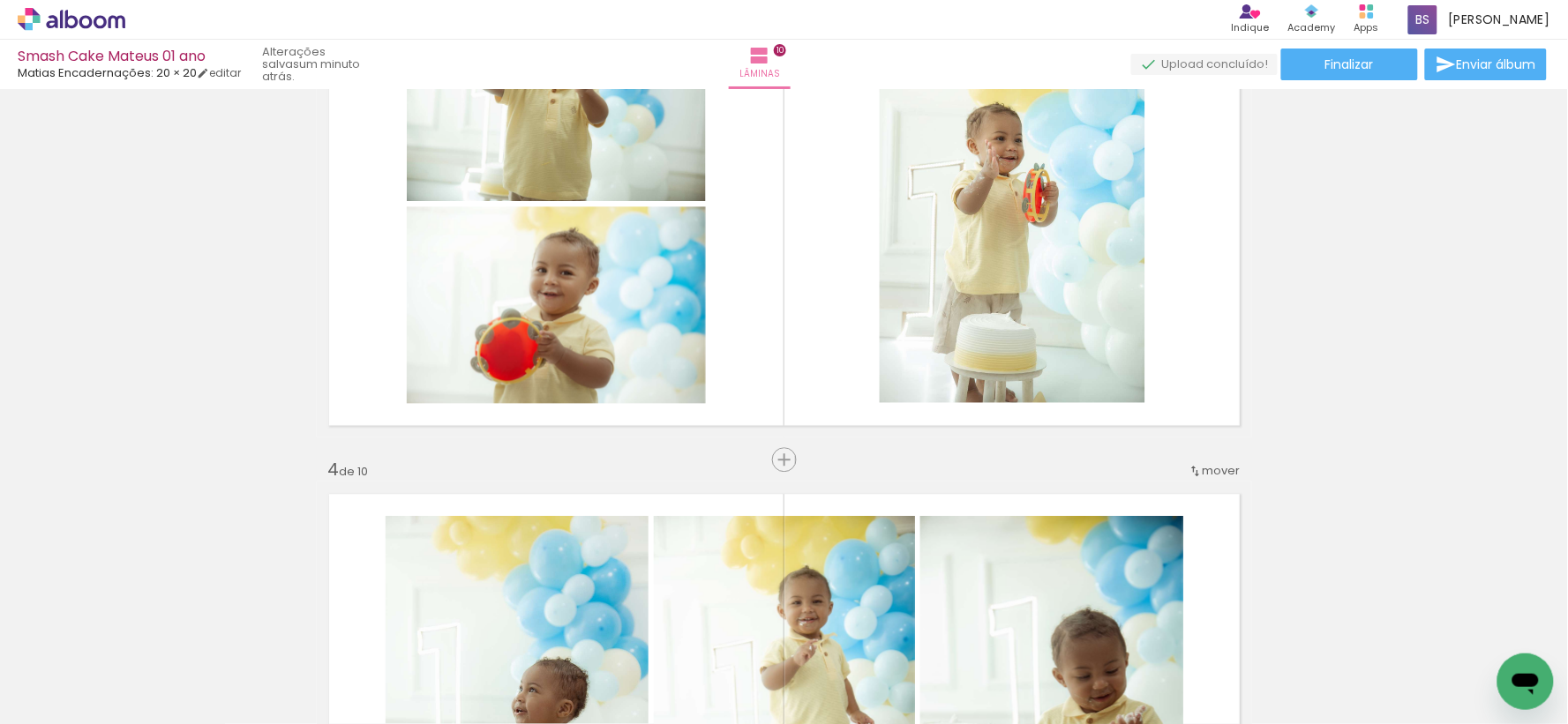
scroll to position [1067, 0]
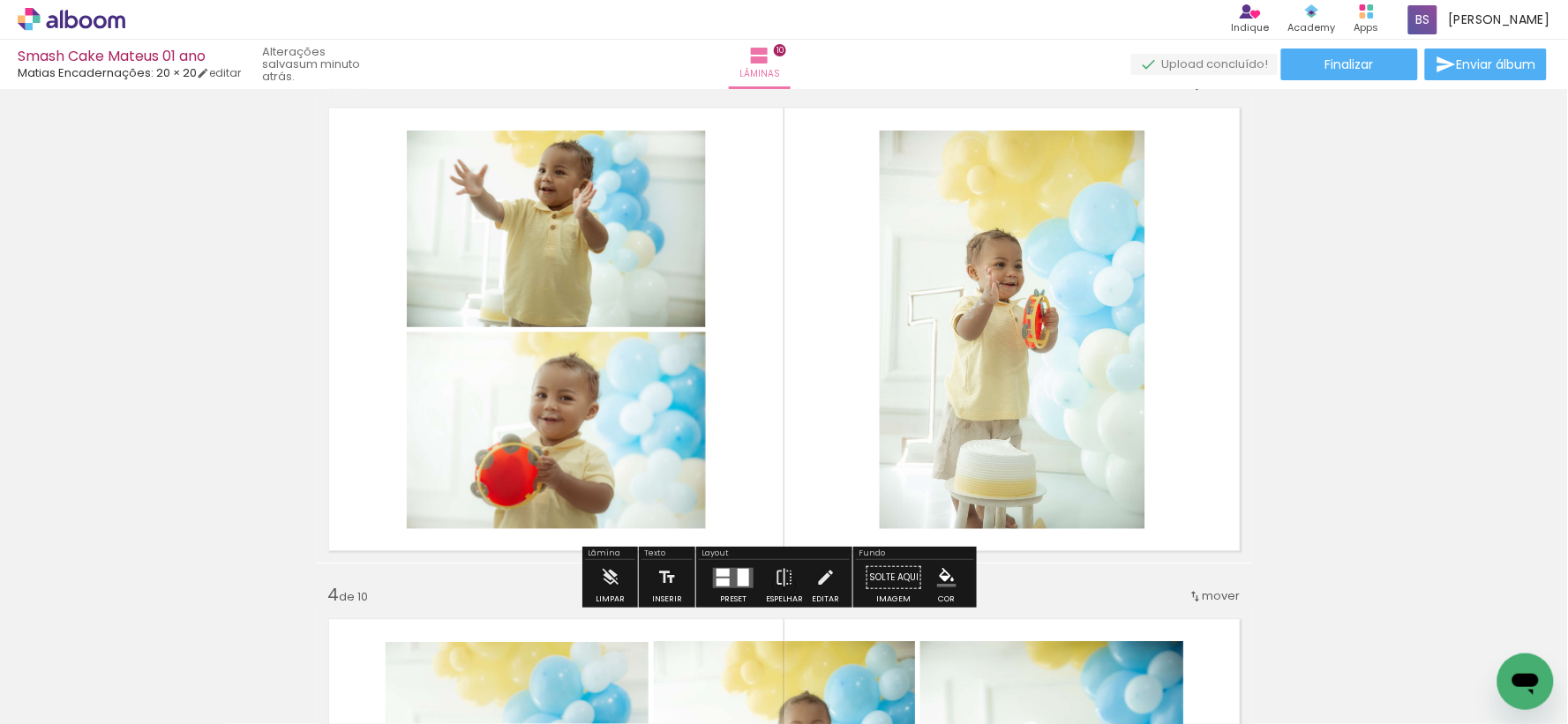
click at [730, 566] on div at bounding box center [733, 577] width 47 height 36
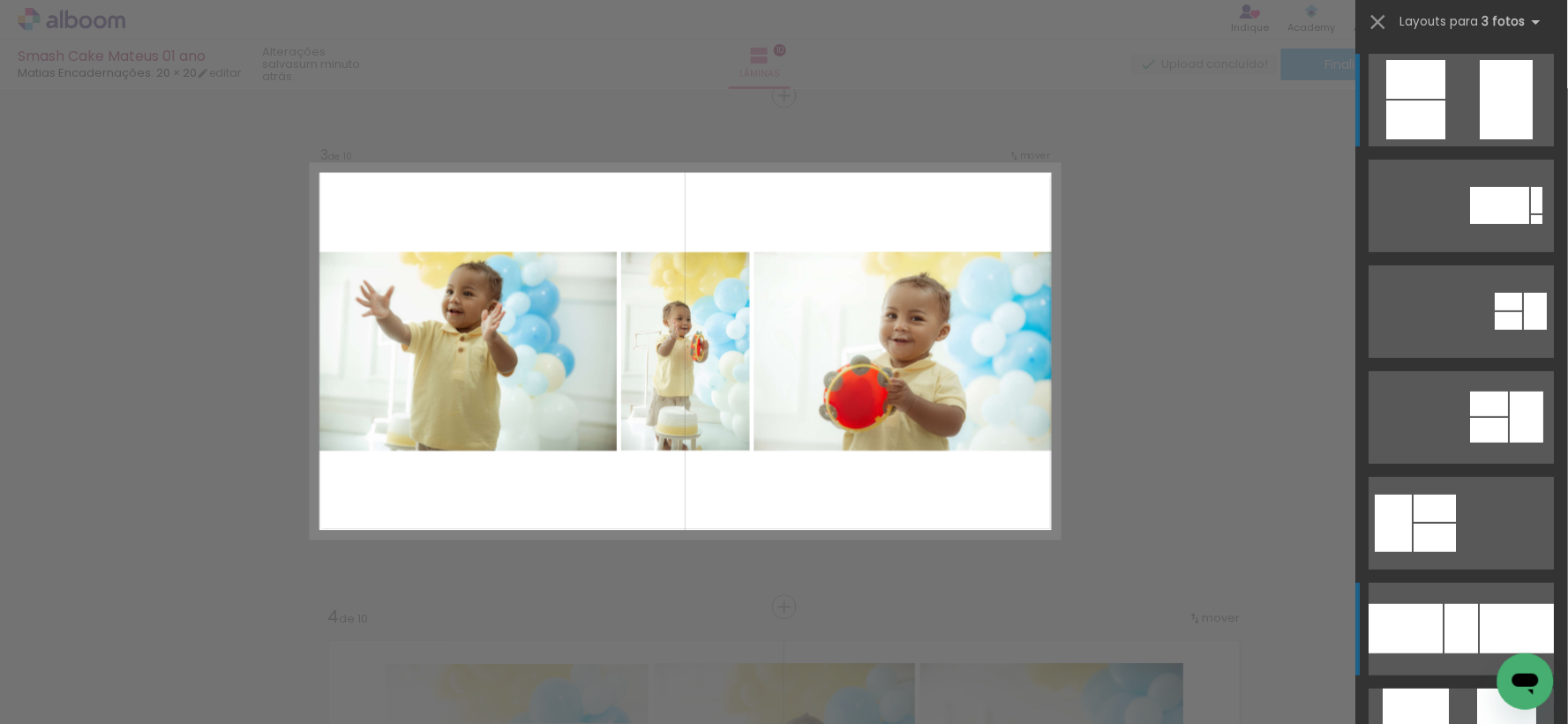
scroll to position [490, 0]
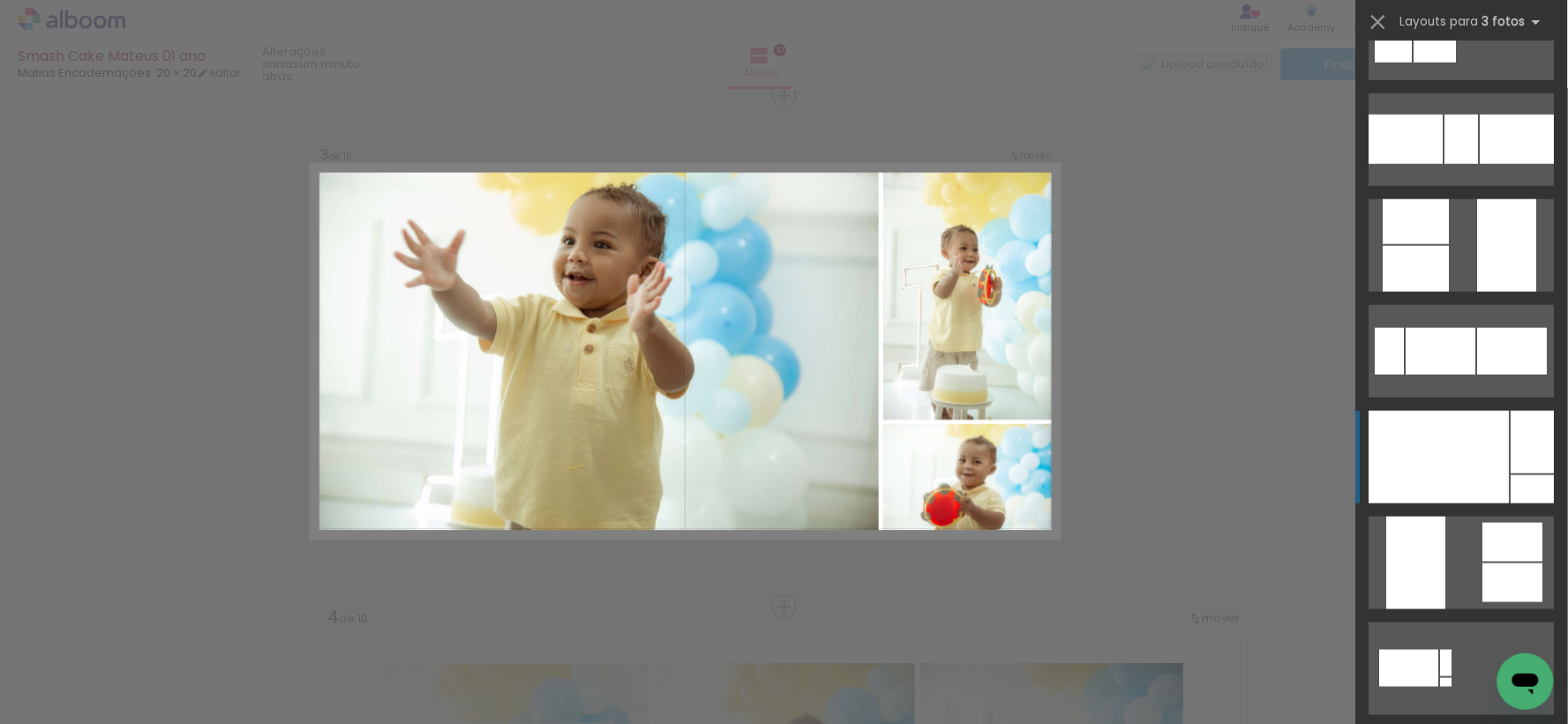
drag, startPoint x: 1492, startPoint y: 467, endPoint x: 1479, endPoint y: 471, distance: 13.6
click at [1492, 466] on div at bounding box center [1440, 457] width 140 height 93
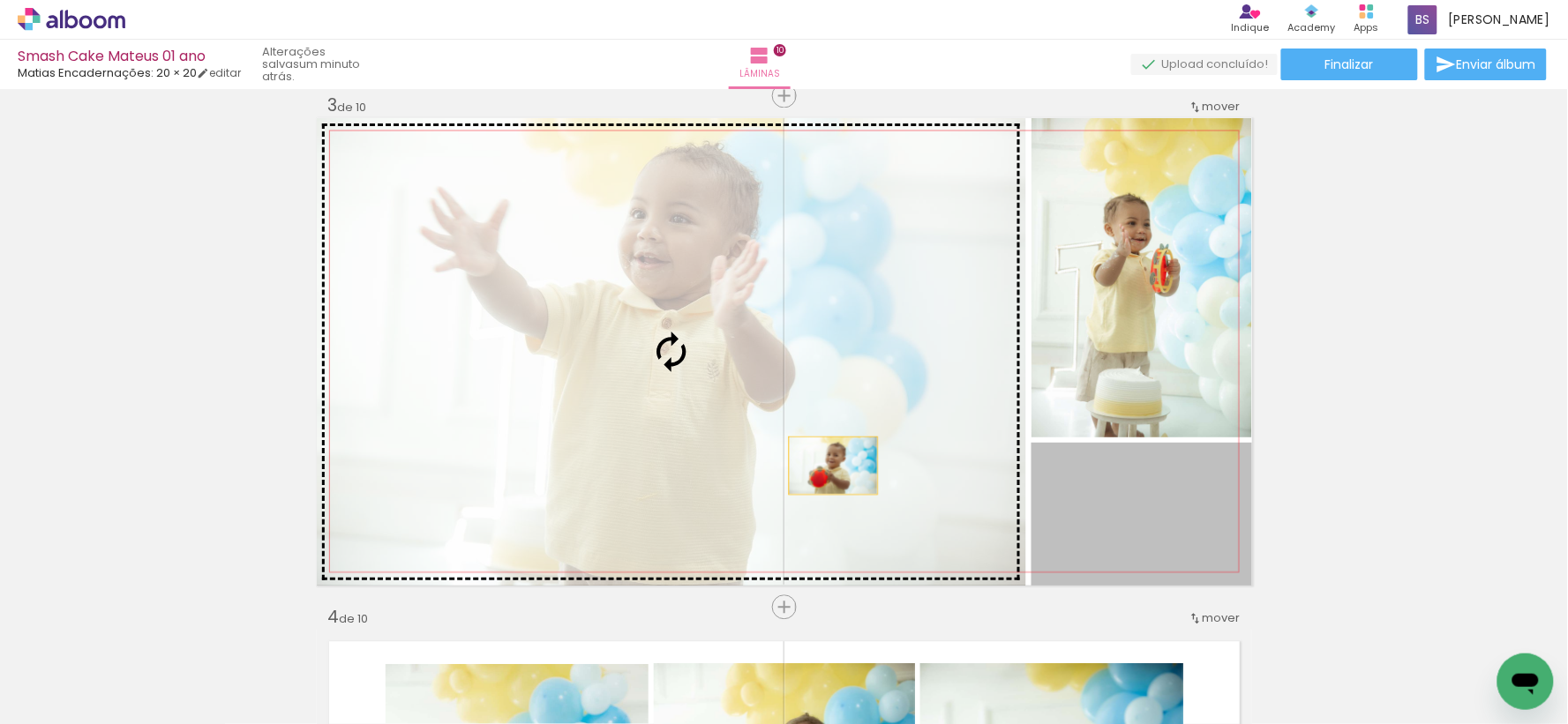
drag, startPoint x: 1169, startPoint y: 535, endPoint x: 798, endPoint y: 455, distance: 379.5
click at [0, 0] on slot at bounding box center [0, 0] width 0 height 0
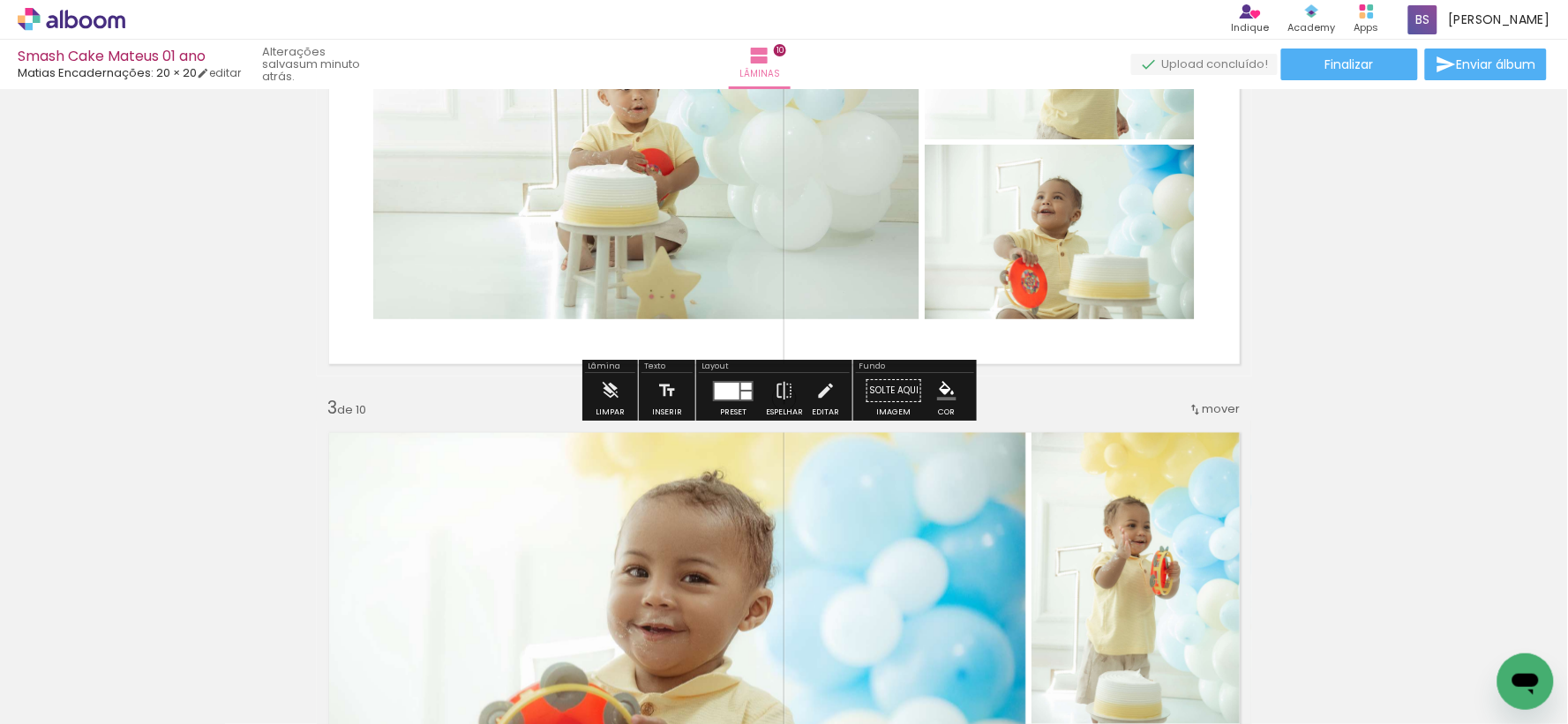
scroll to position [751, 0]
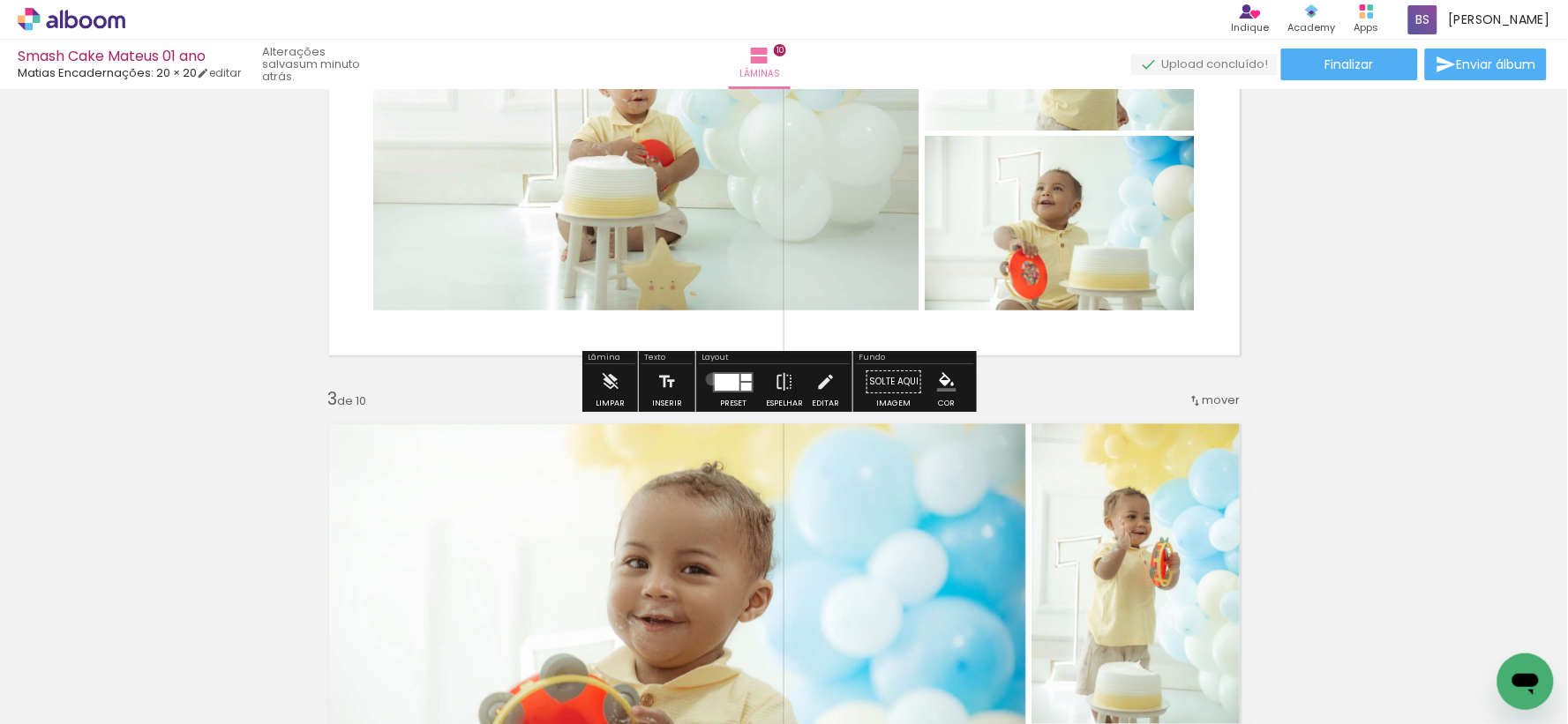
click at [713, 380] on quentale-layouter at bounding box center [733, 382] width 41 height 20
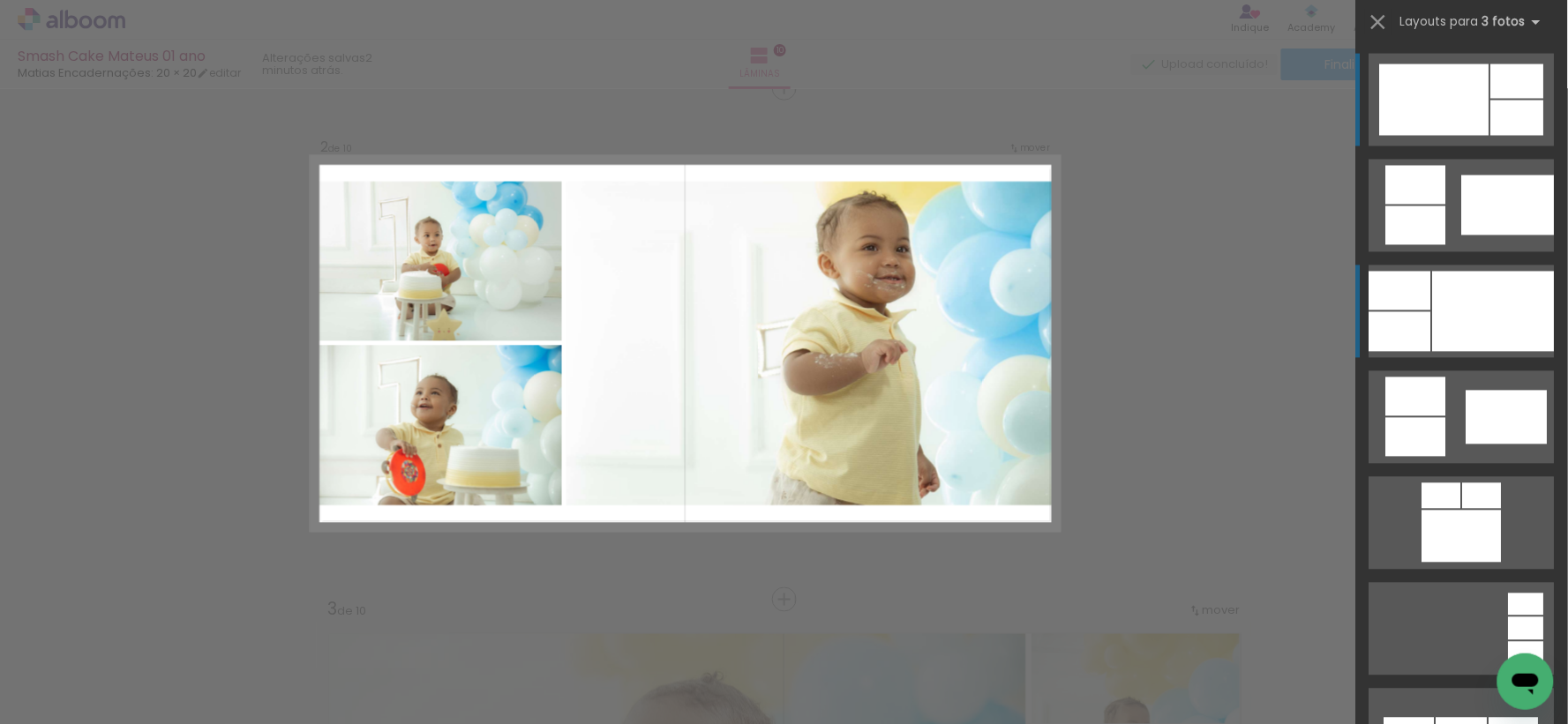
scroll to position [534, 0]
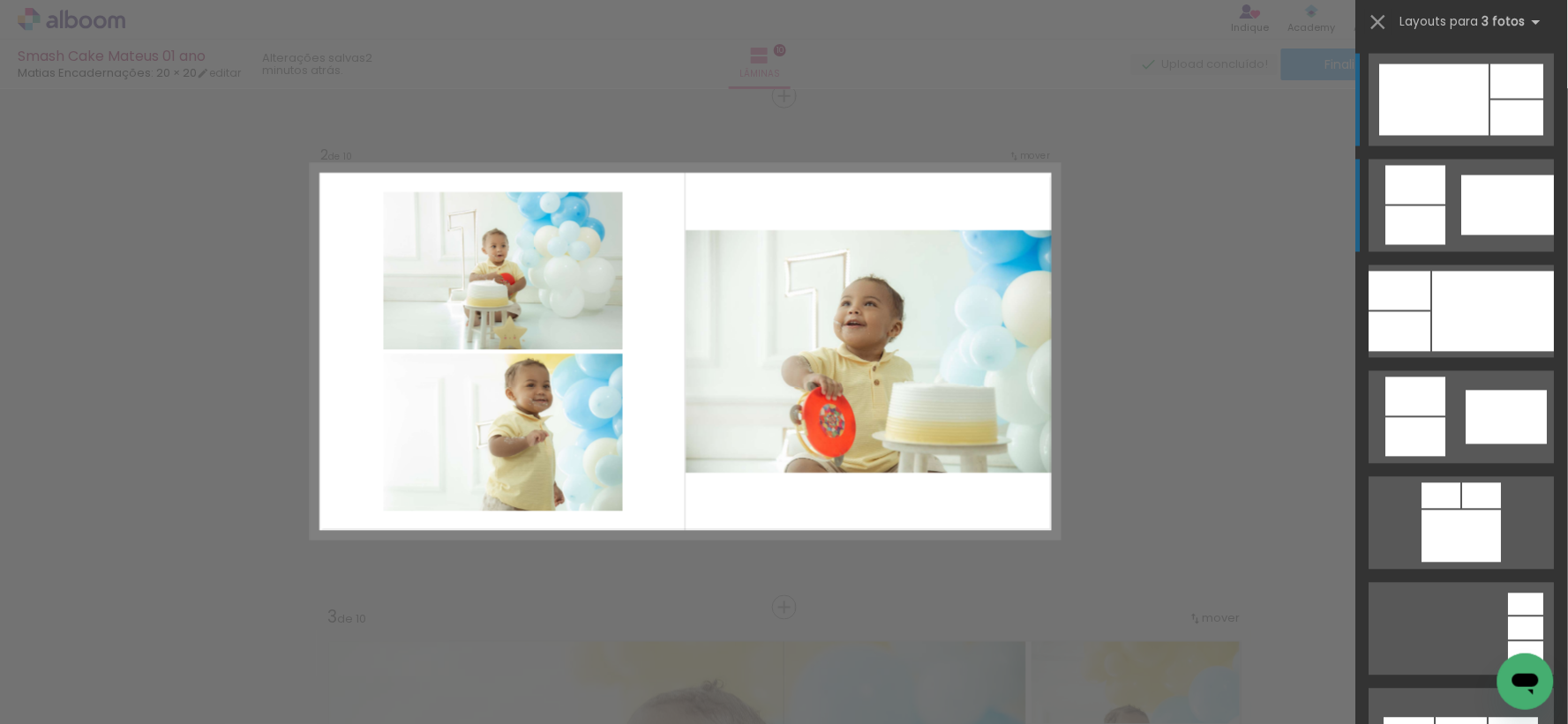
click at [1489, 234] on div at bounding box center [1508, 206] width 93 height 60
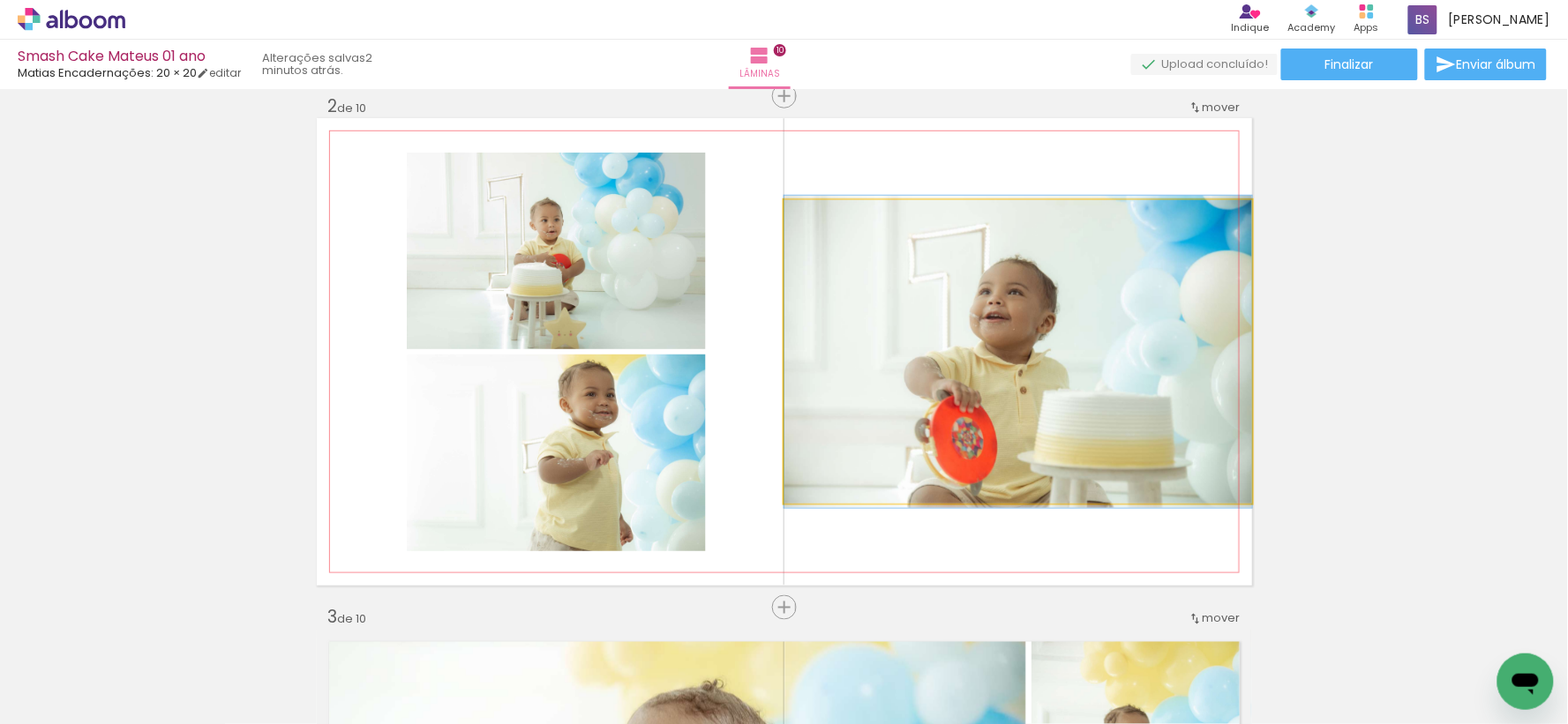
click at [1132, 332] on quentale-photo at bounding box center [1017, 352] width 467 height 303
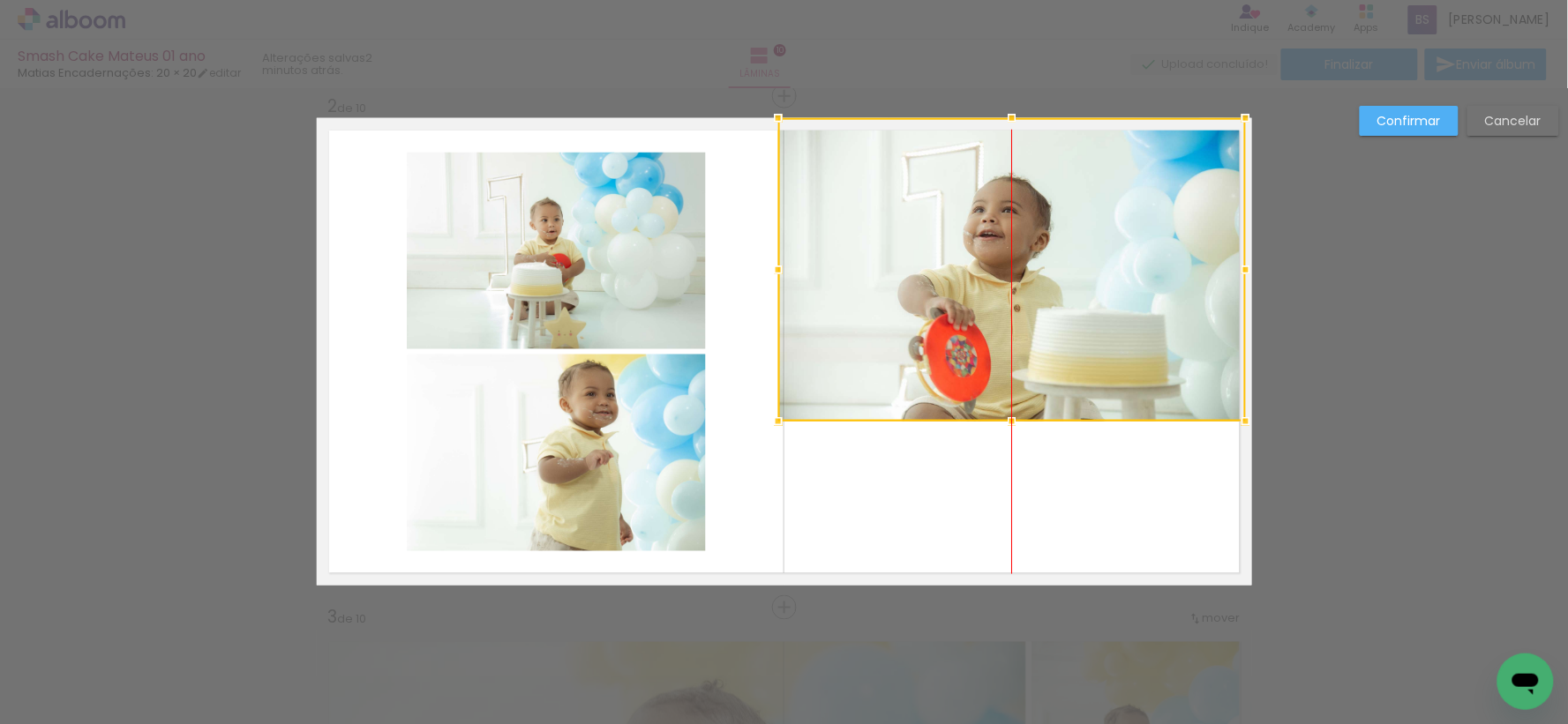
drag, startPoint x: 1054, startPoint y: 369, endPoint x: 1047, endPoint y: 287, distance: 82.3
click at [1047, 287] on div at bounding box center [1011, 270] width 467 height 303
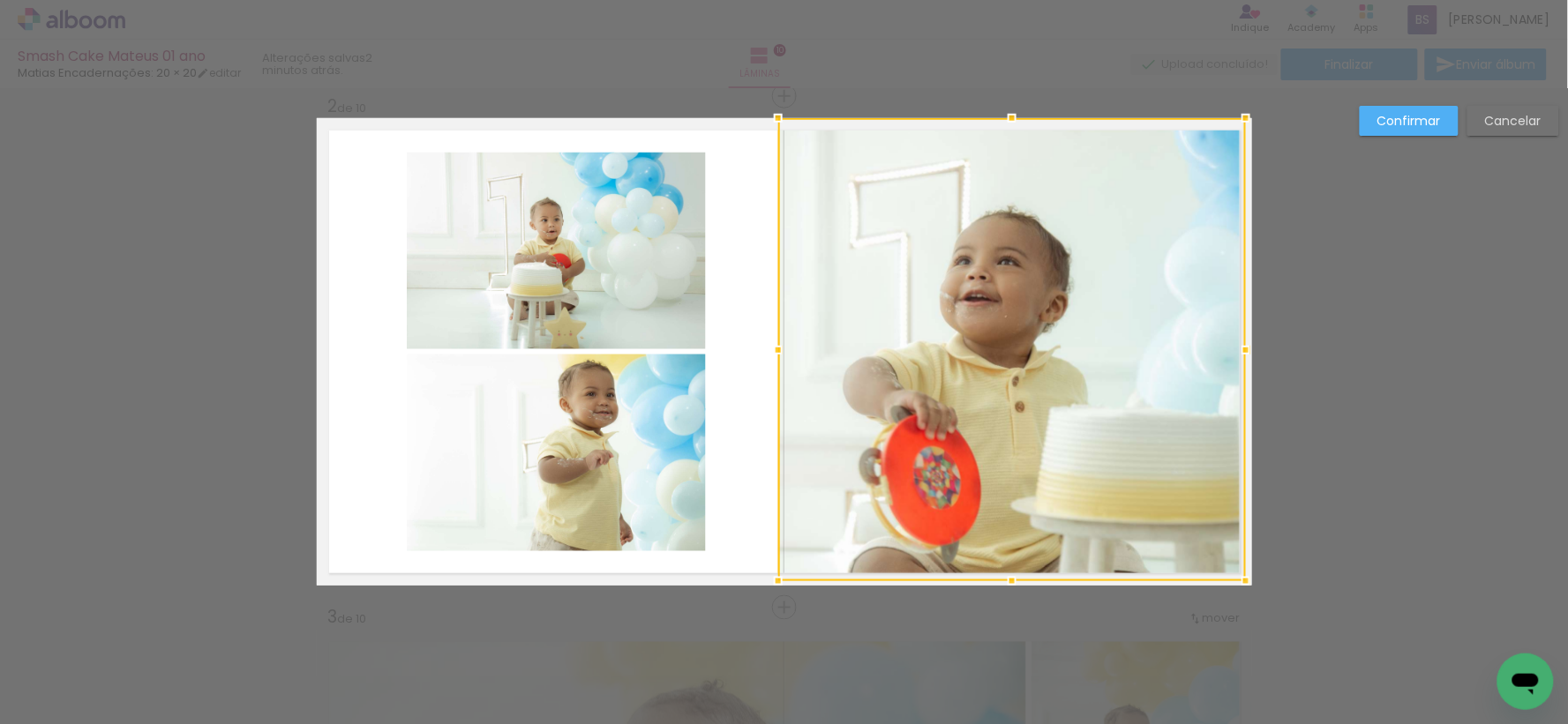
drag, startPoint x: 1013, startPoint y: 425, endPoint x: 1069, endPoint y: 531, distance: 119.9
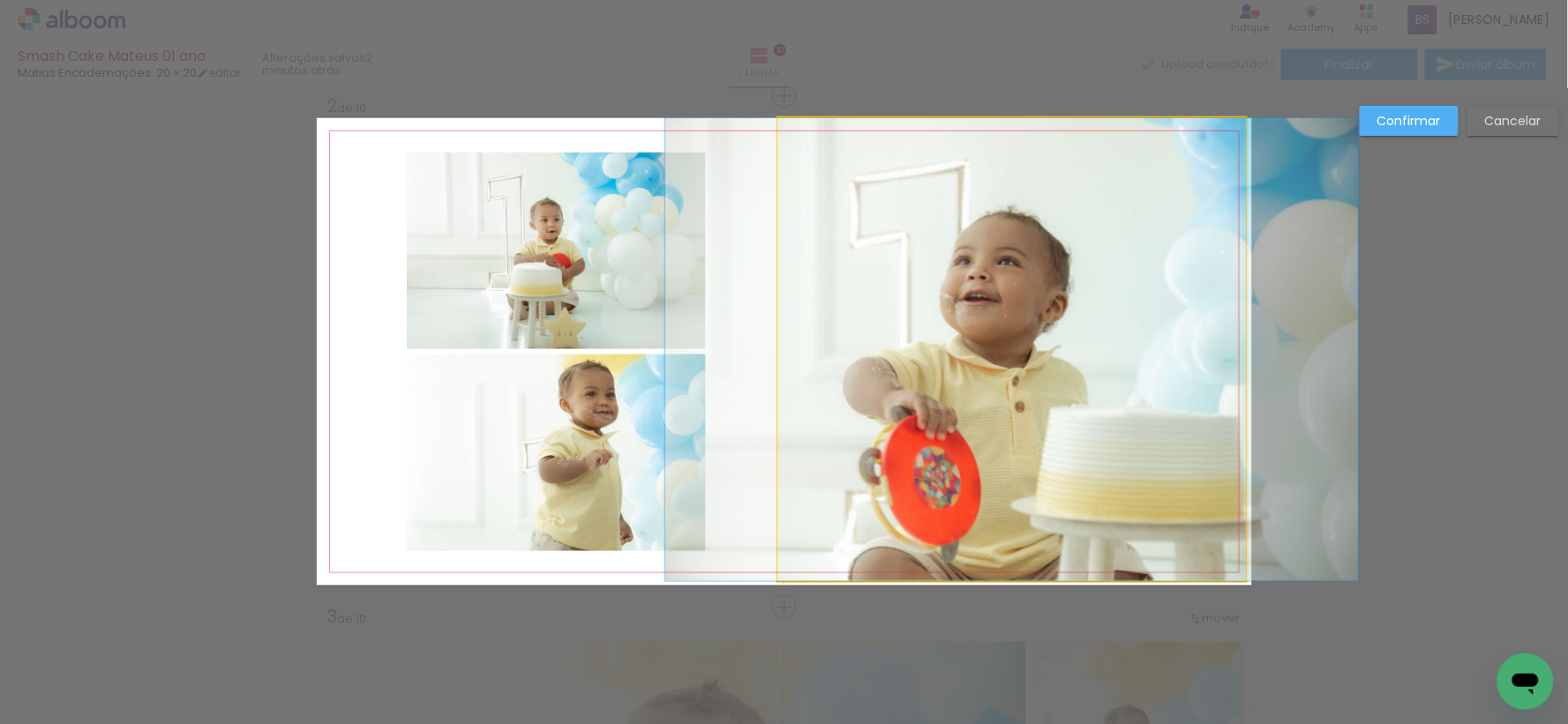
click at [1201, 359] on quentale-photo at bounding box center [1011, 350] width 467 height 464
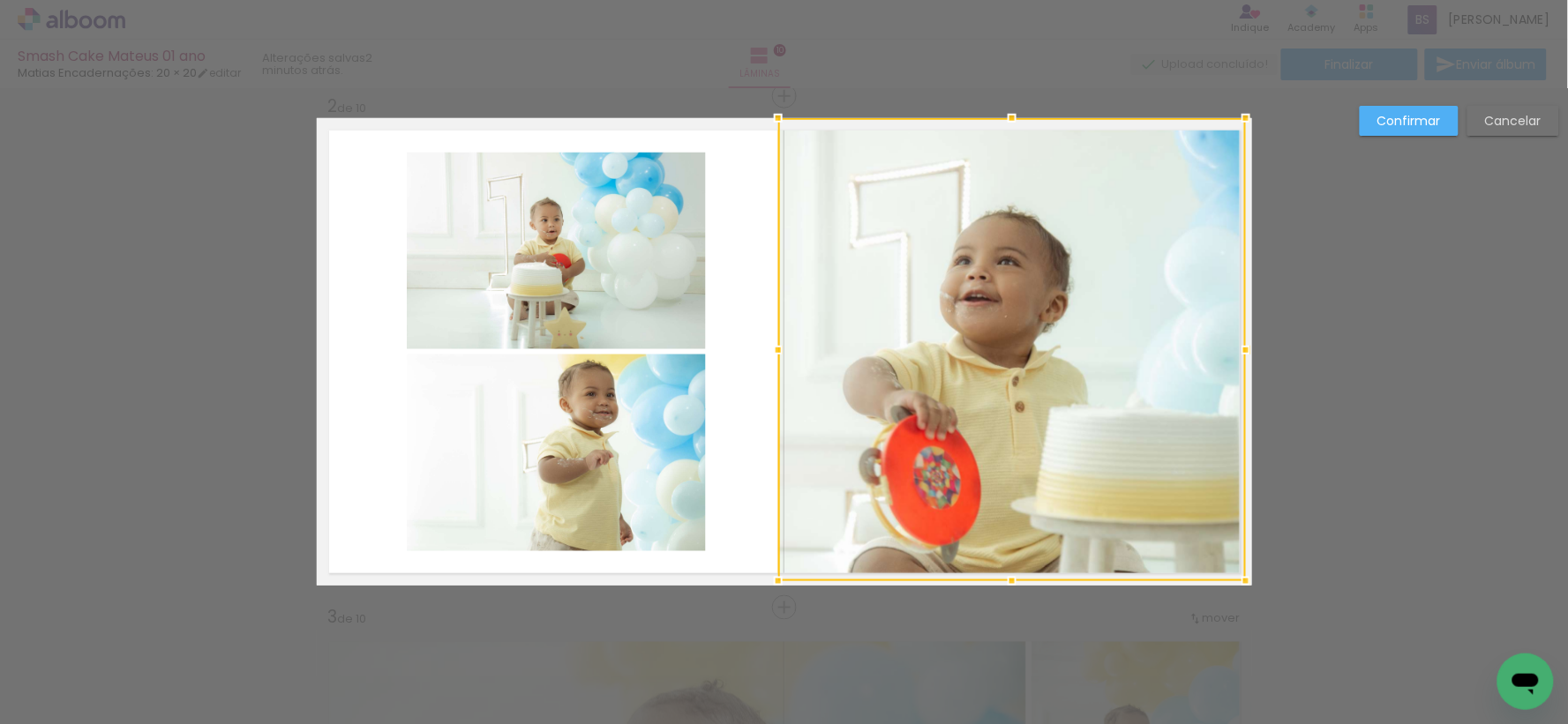
click at [1201, 359] on div at bounding box center [1011, 350] width 467 height 464
drag, startPoint x: 1240, startPoint y: 355, endPoint x: 921, endPoint y: 371, distance: 319.4
click at [1253, 354] on div at bounding box center [1248, 350] width 36 height 36
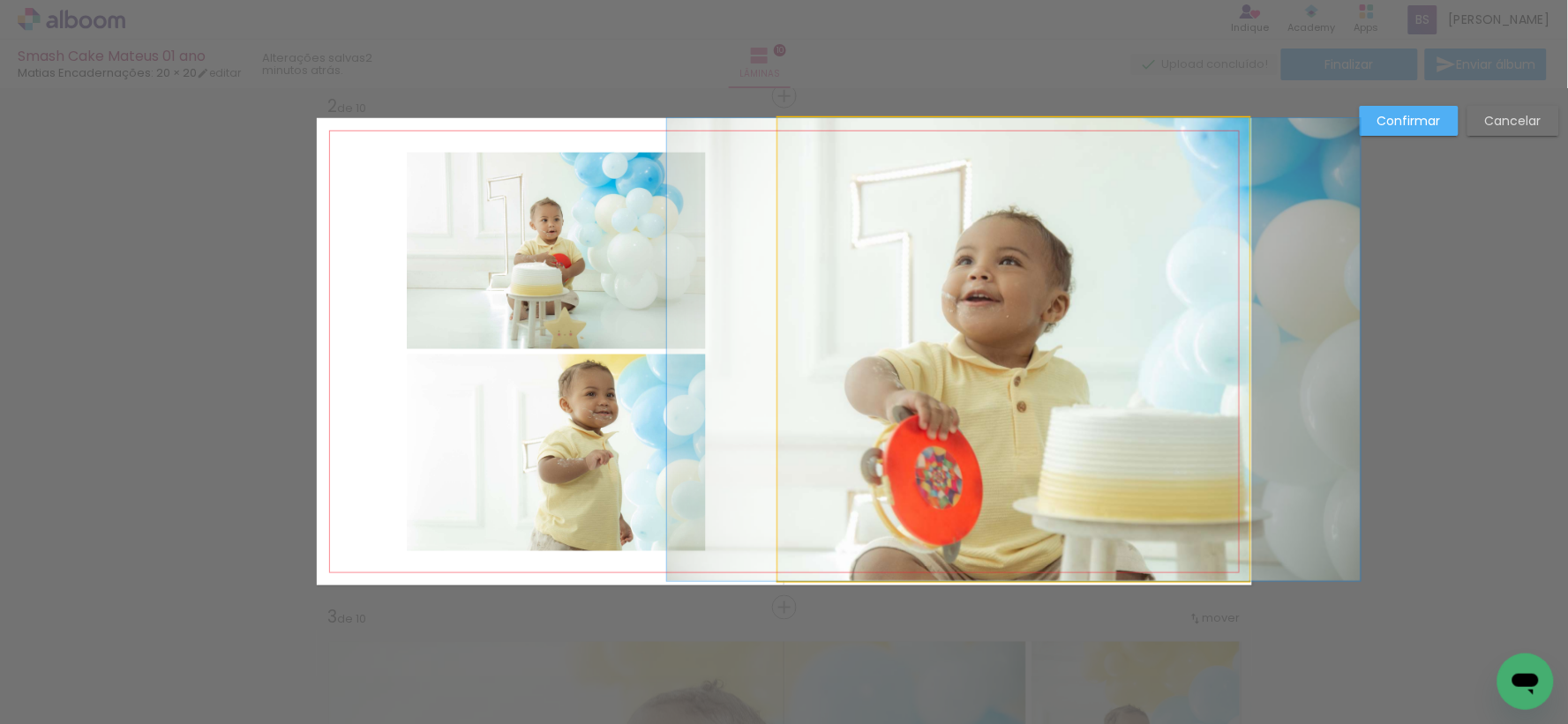
click at [809, 353] on quentale-photo at bounding box center [1013, 350] width 471 height 464
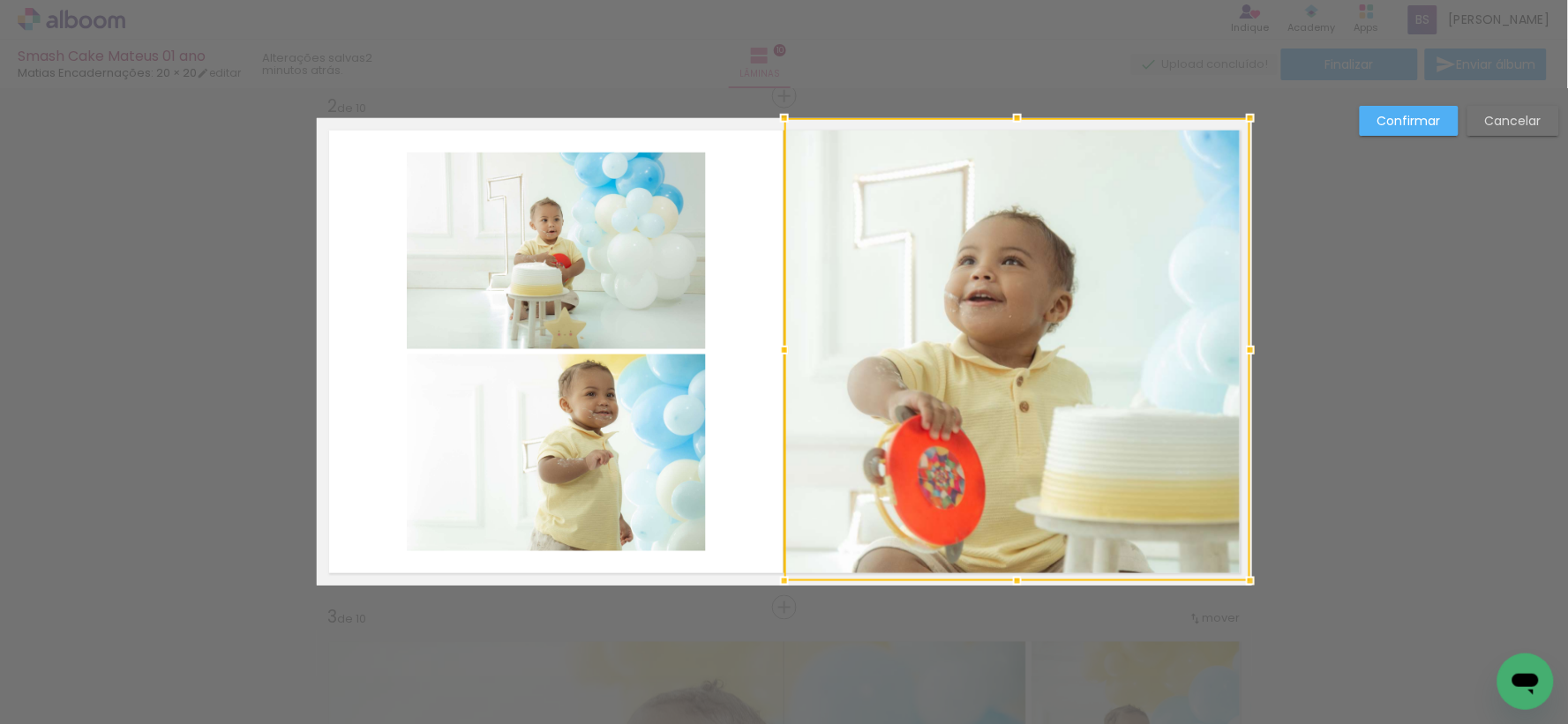
click at [767, 353] on div at bounding box center [784, 350] width 36 height 36
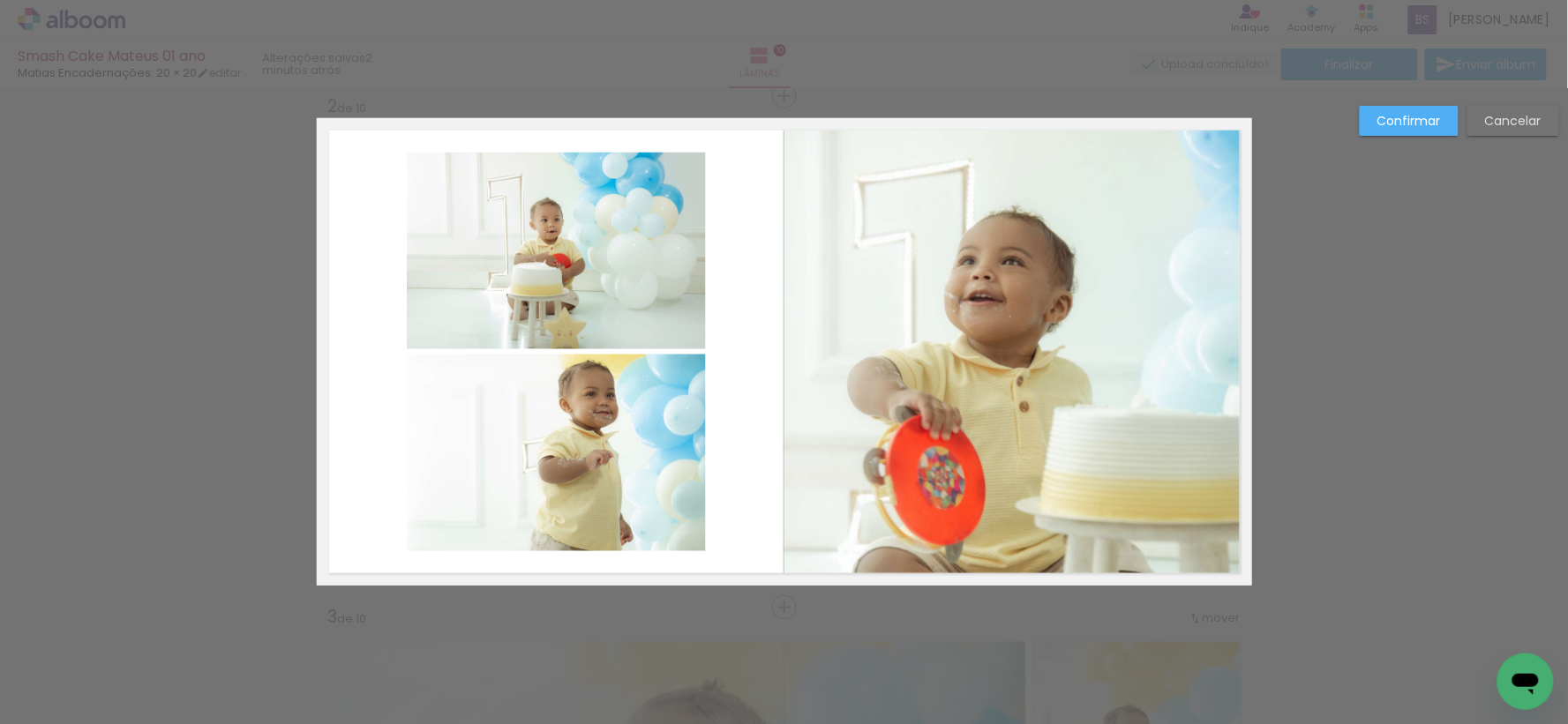
click at [0, 0] on slot "Confirmar" at bounding box center [0, 0] width 0 height 0
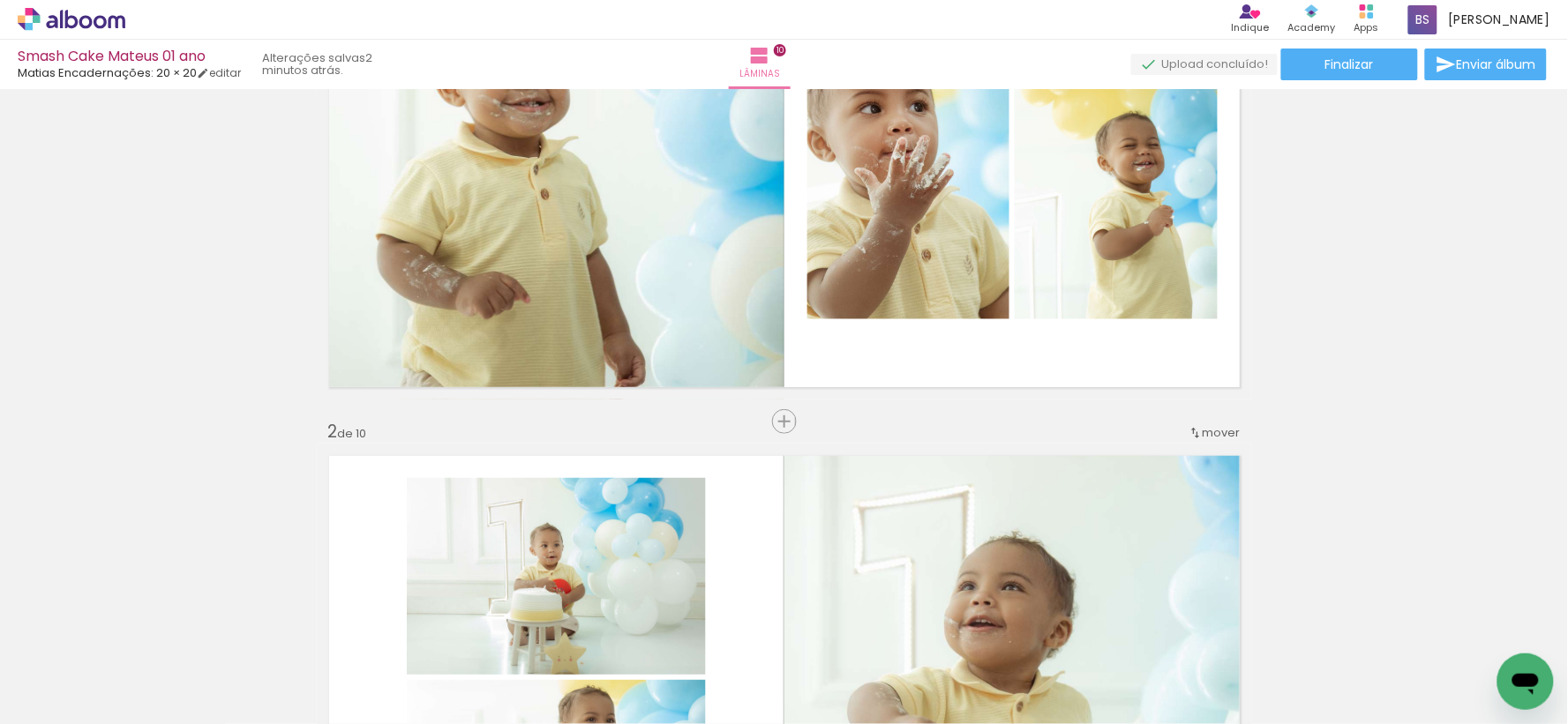
scroll to position [0, 0]
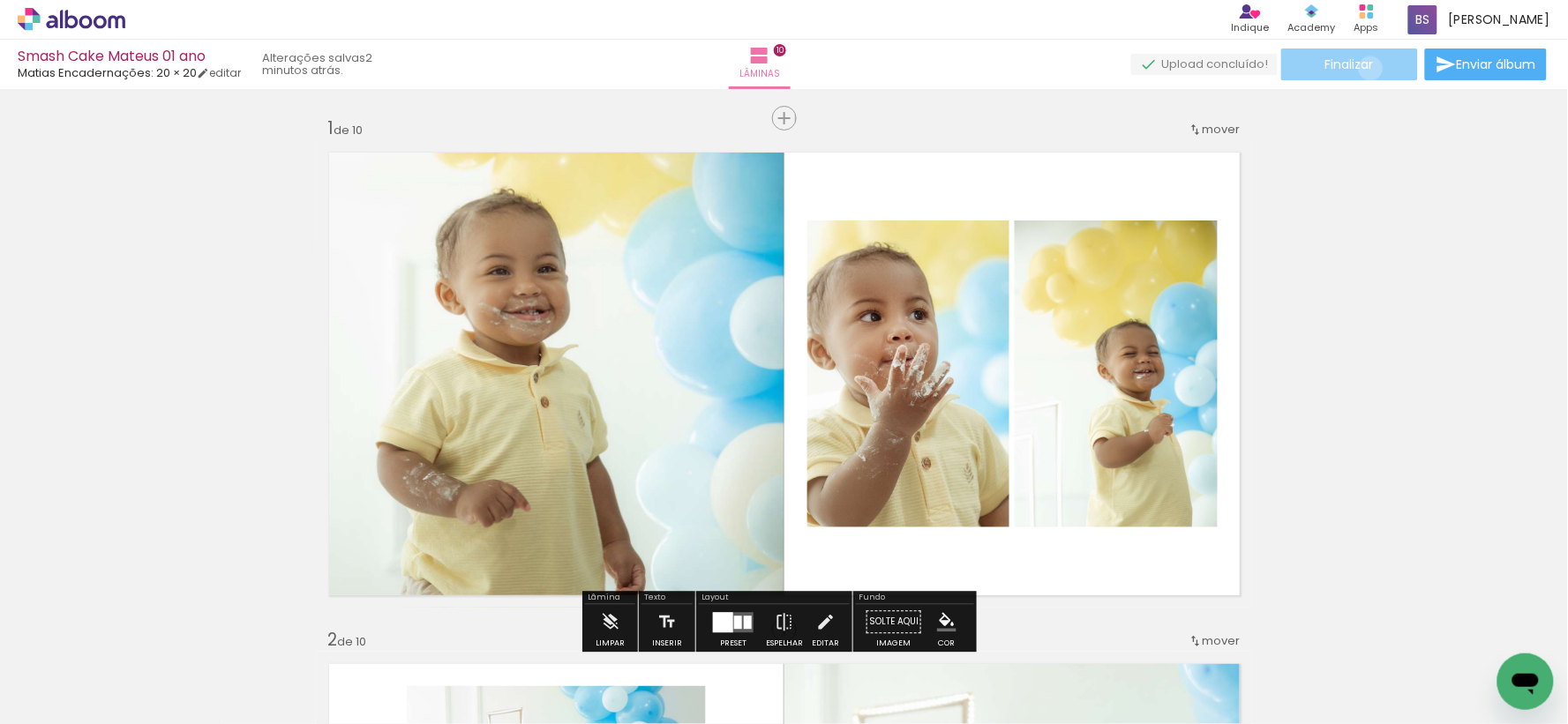
click at [1365, 68] on span "Finalizar" at bounding box center [1349, 65] width 48 height 13
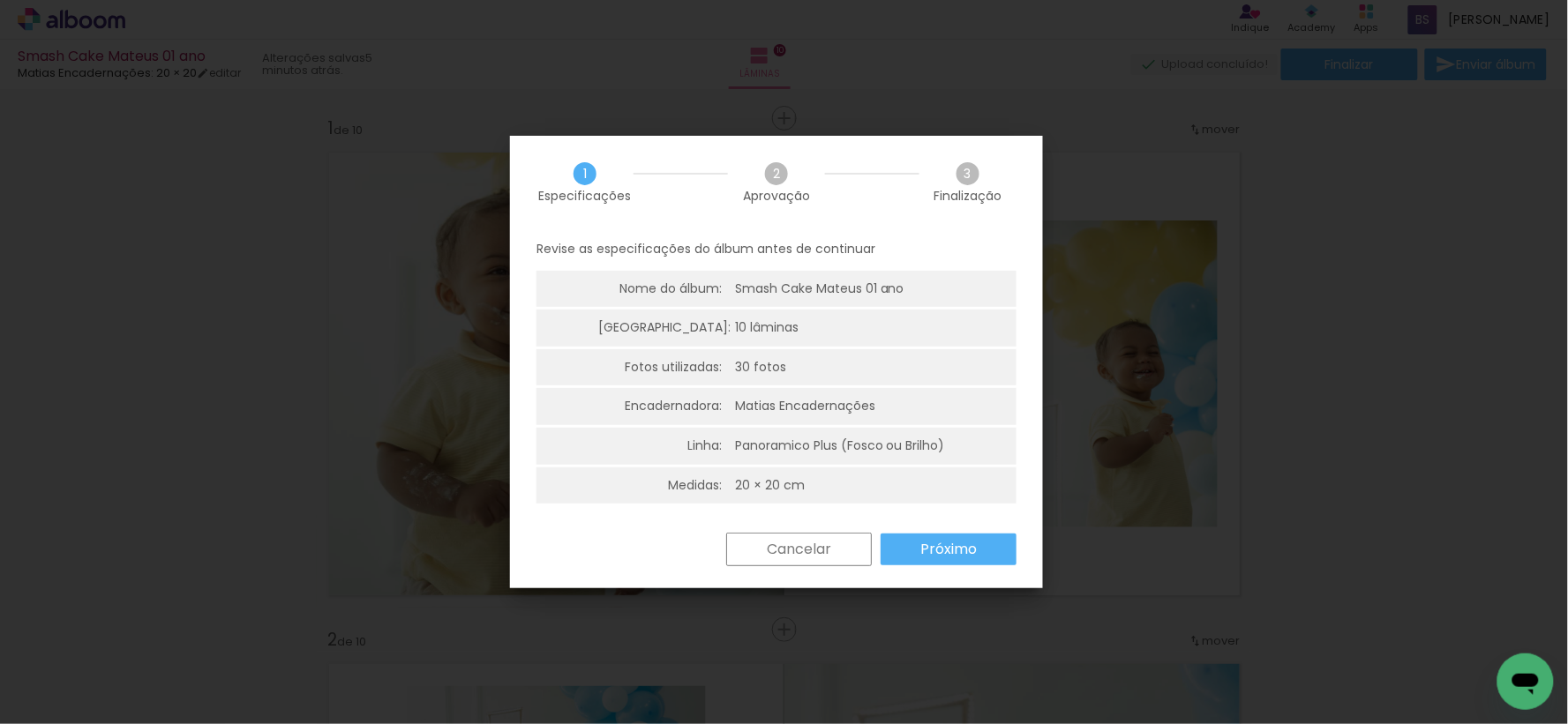
scroll to position [0, 1116]
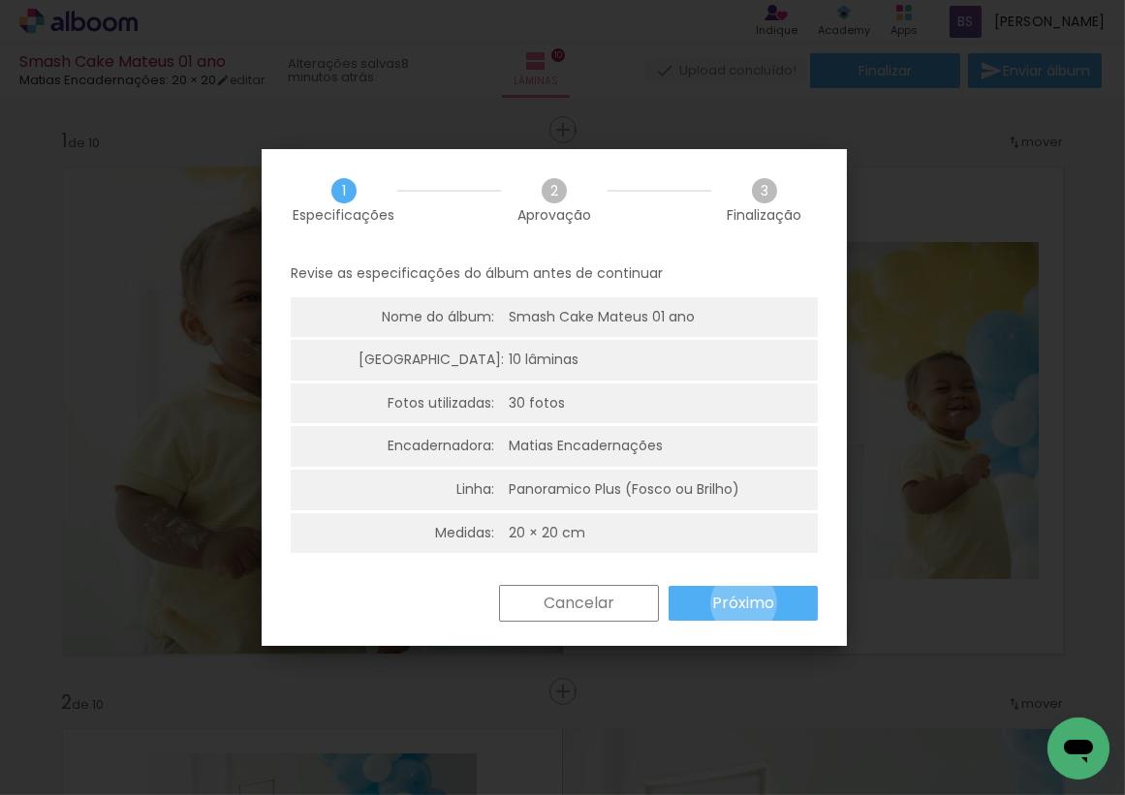
click at [0, 0] on slot "Próximo" at bounding box center [0, 0] width 0 height 0
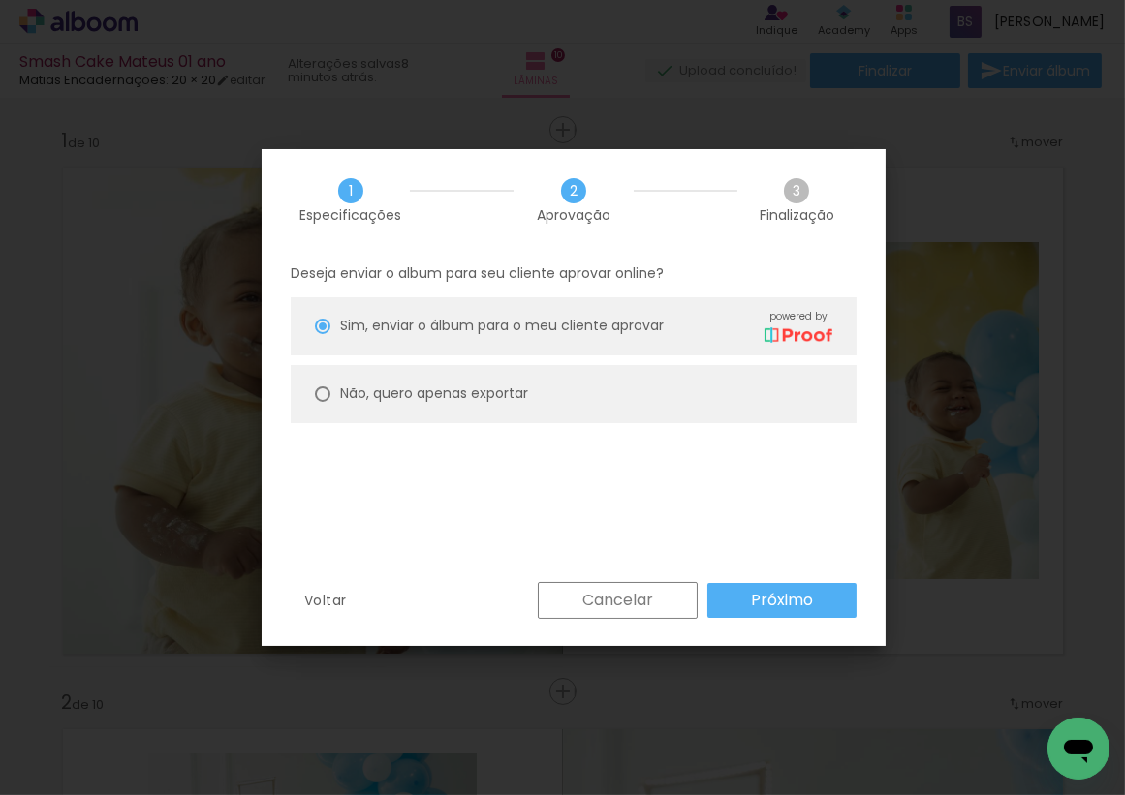
click at [815, 592] on paper-button "Próximo" at bounding box center [781, 600] width 149 height 35
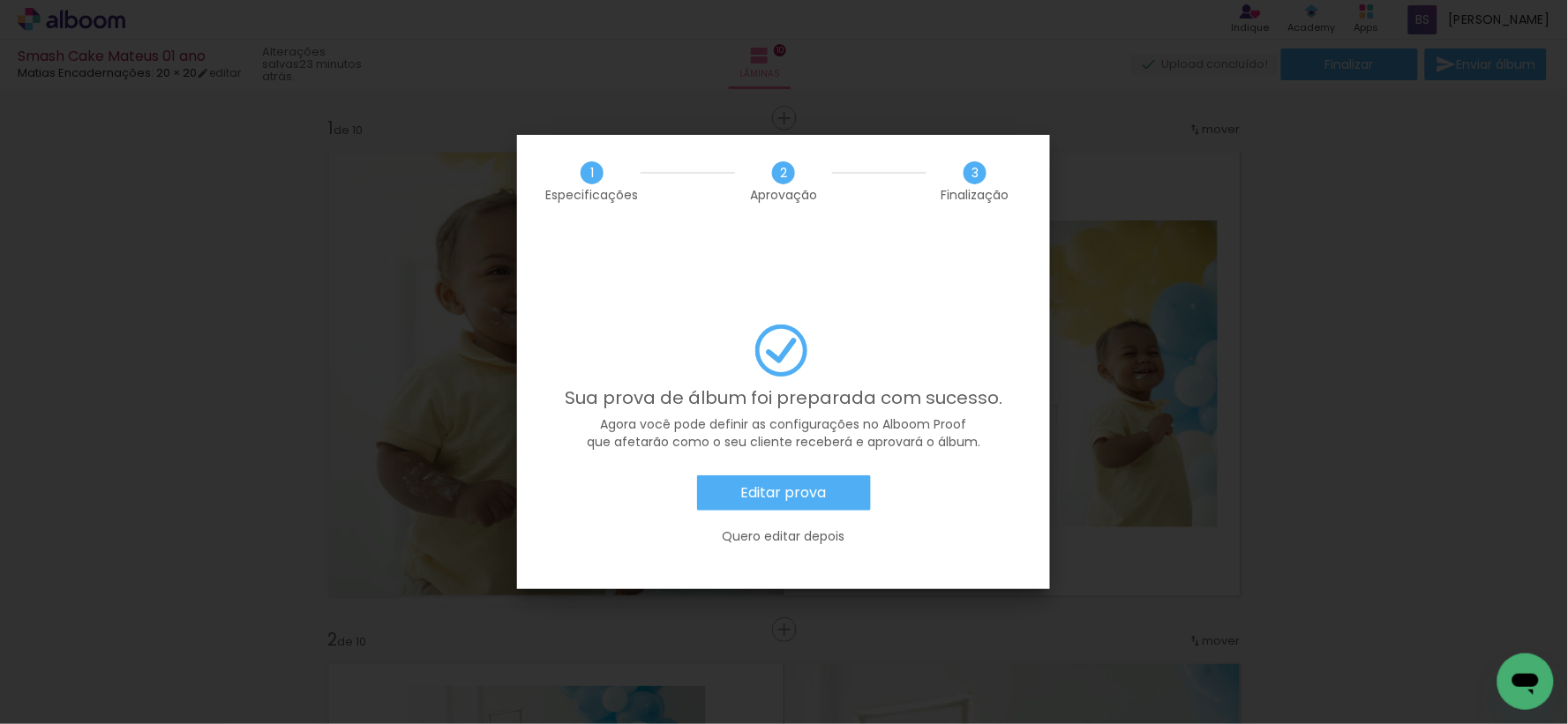
scroll to position [0, 1116]
click at [826, 475] on paper-button "Editar prova" at bounding box center [783, 493] width 174 height 36
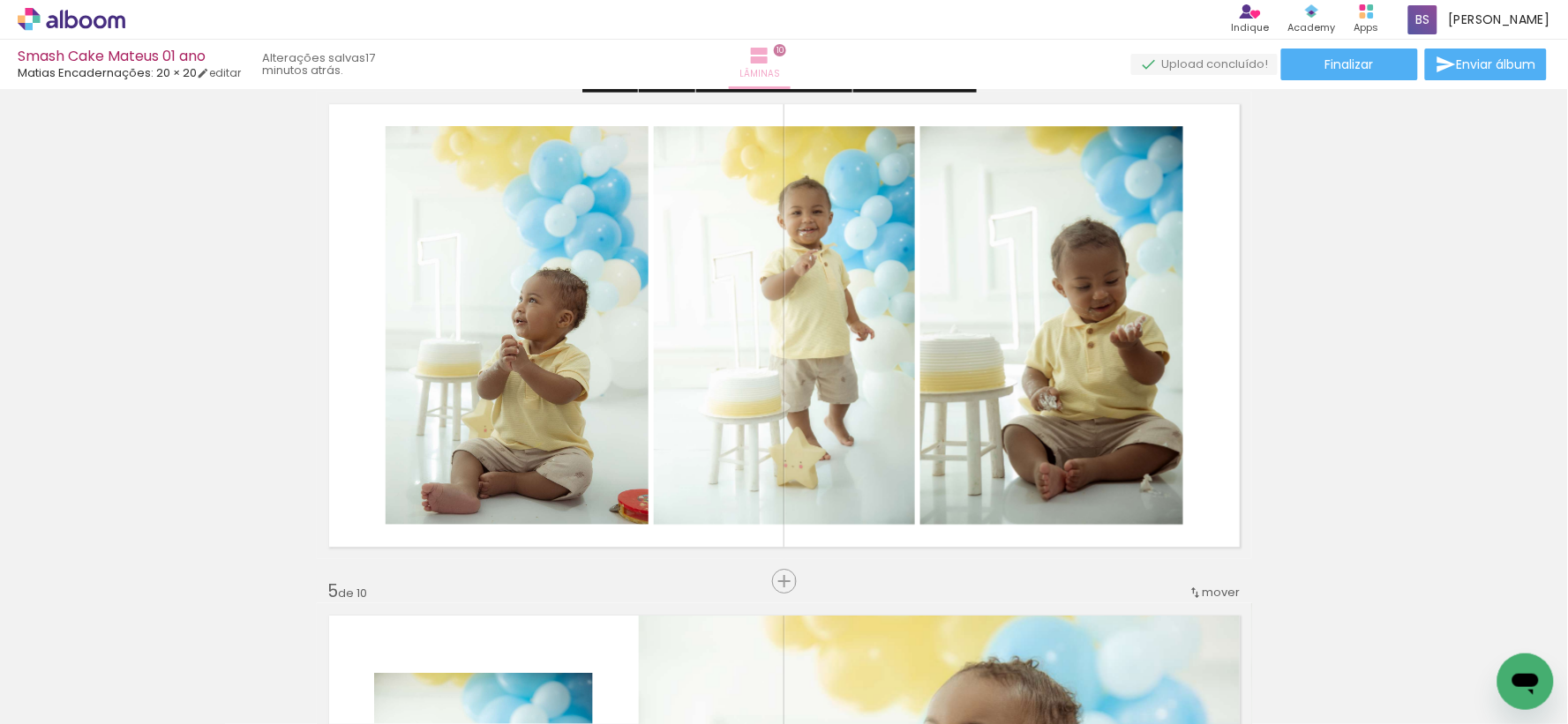
scroll to position [1372, 0]
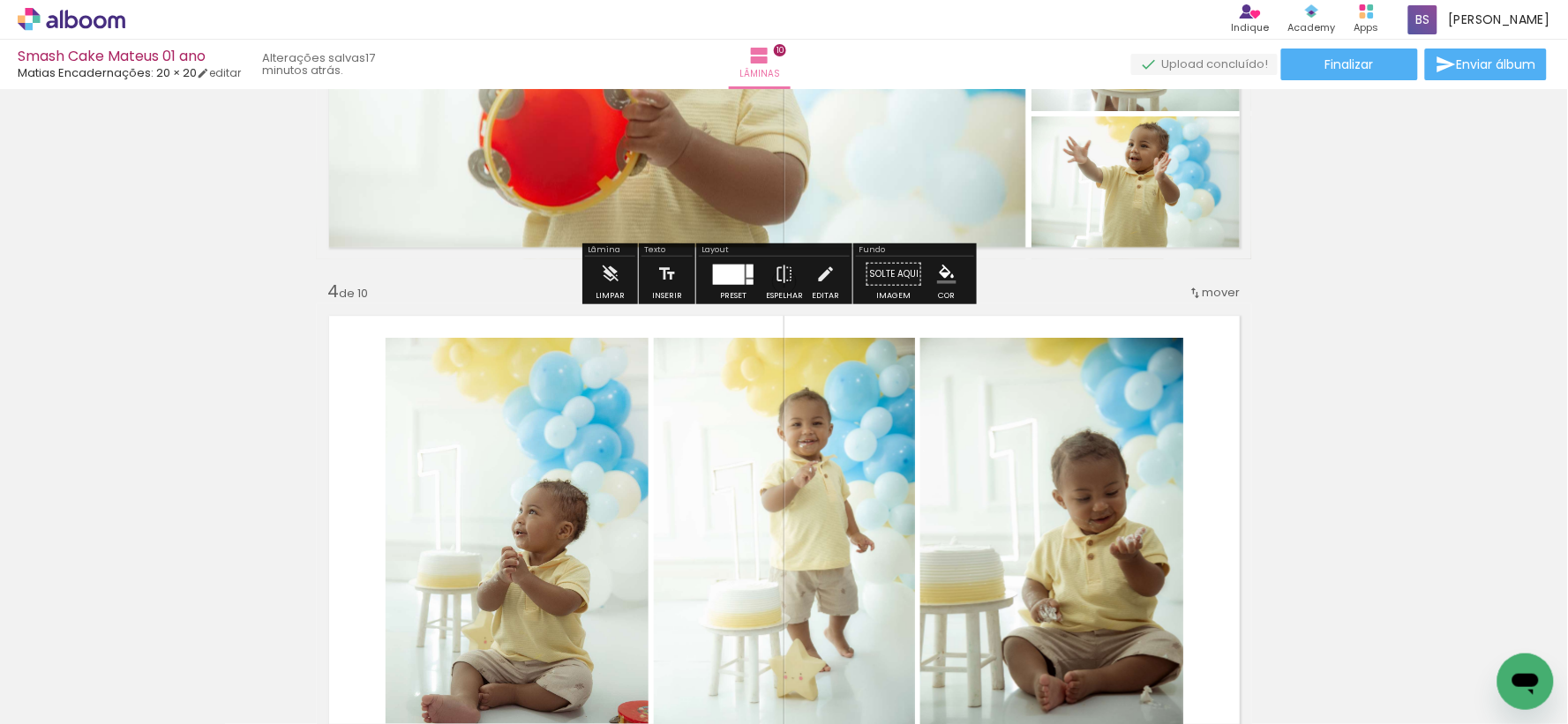
click at [122, 36] on div "› Editor de álbum Indique Indique e ganhe Conteúdo que inspira Academy Produtos…" at bounding box center [784, 20] width 1568 height 40
drag, startPoint x: 116, startPoint y: 23, endPoint x: 215, endPoint y: 75, distance: 111.8
click at [116, 22] on icon at bounding box center [117, 21] width 16 height 14
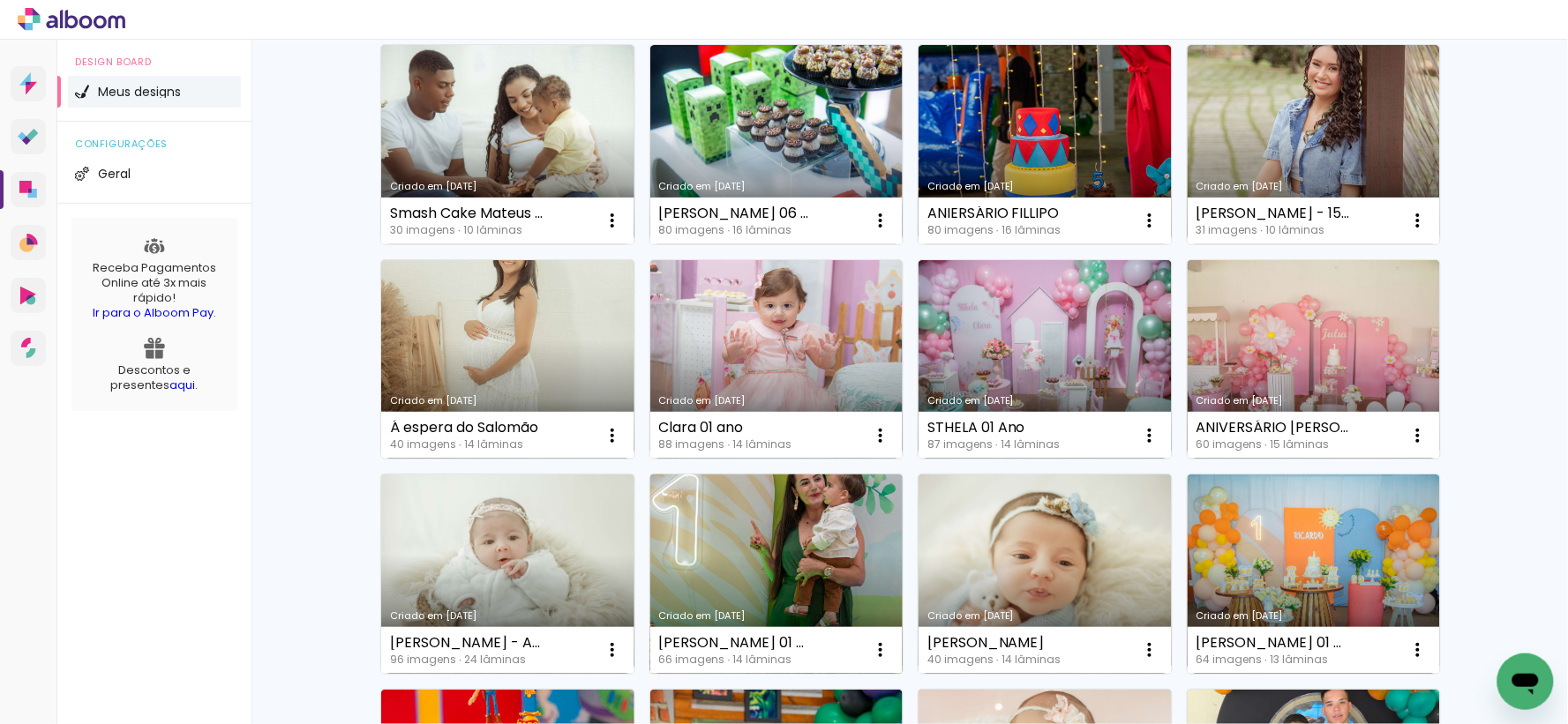
scroll to position [196, 0]
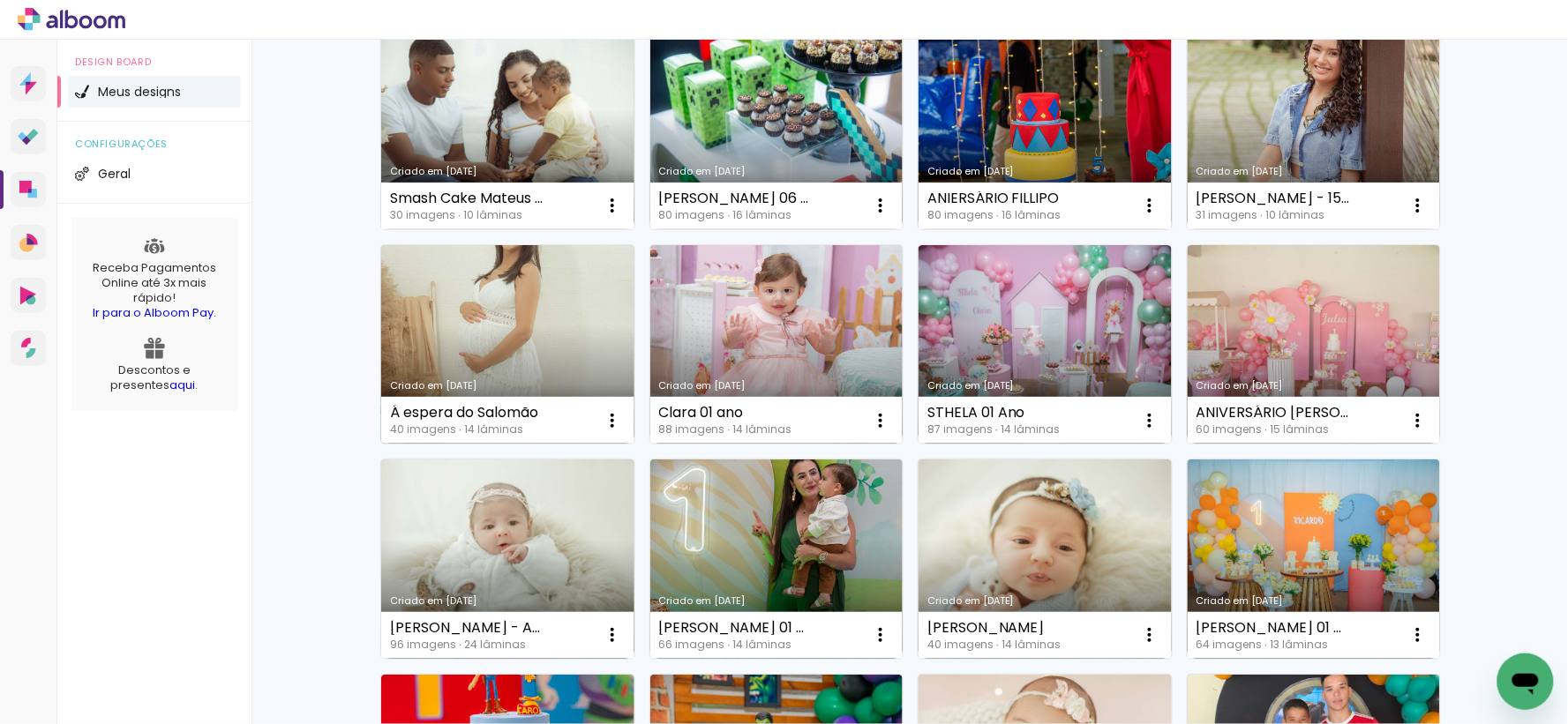
click at [496, 331] on link "Criado em [DATE]" at bounding box center [508, 344] width 253 height 199
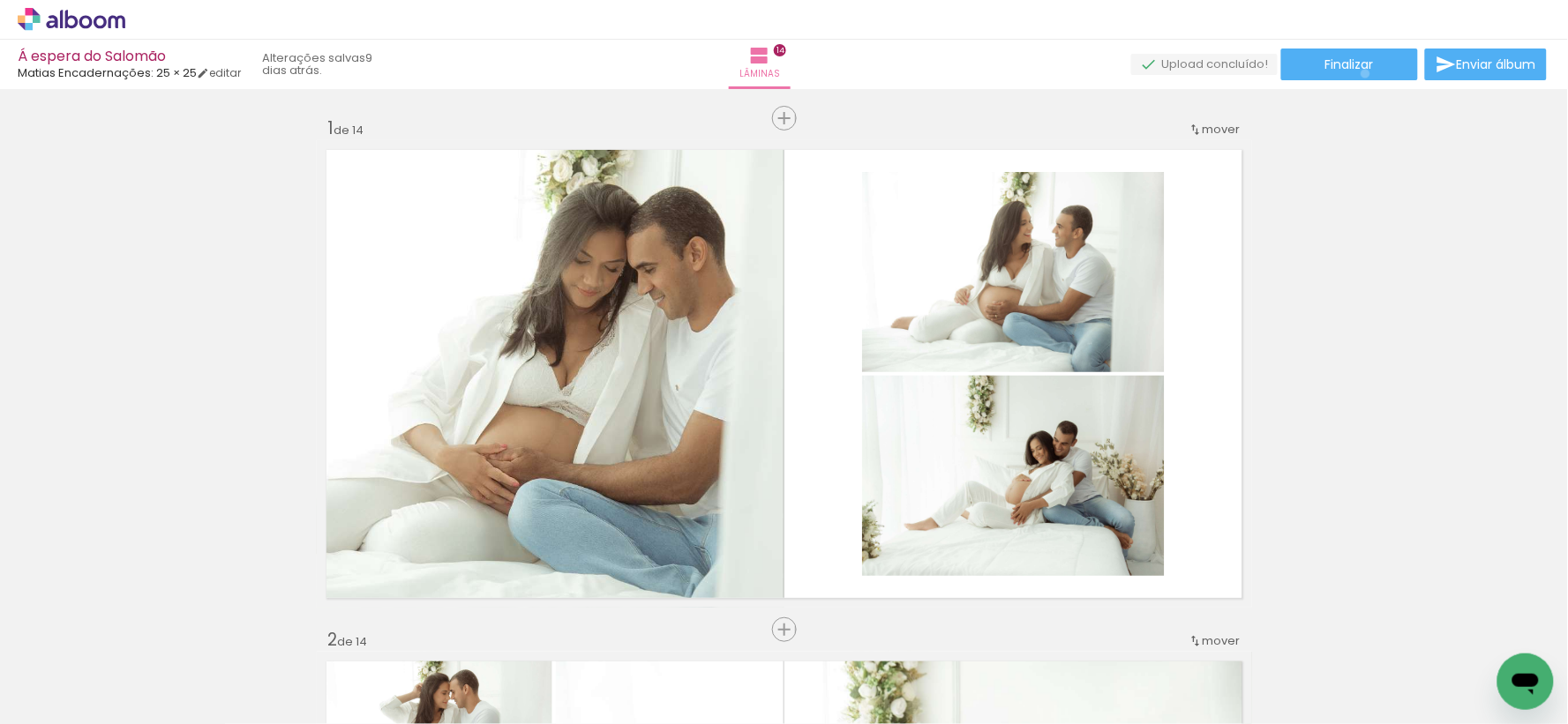
click at [1359, 73] on paper-button "Finalizar" at bounding box center [1349, 64] width 137 height 32
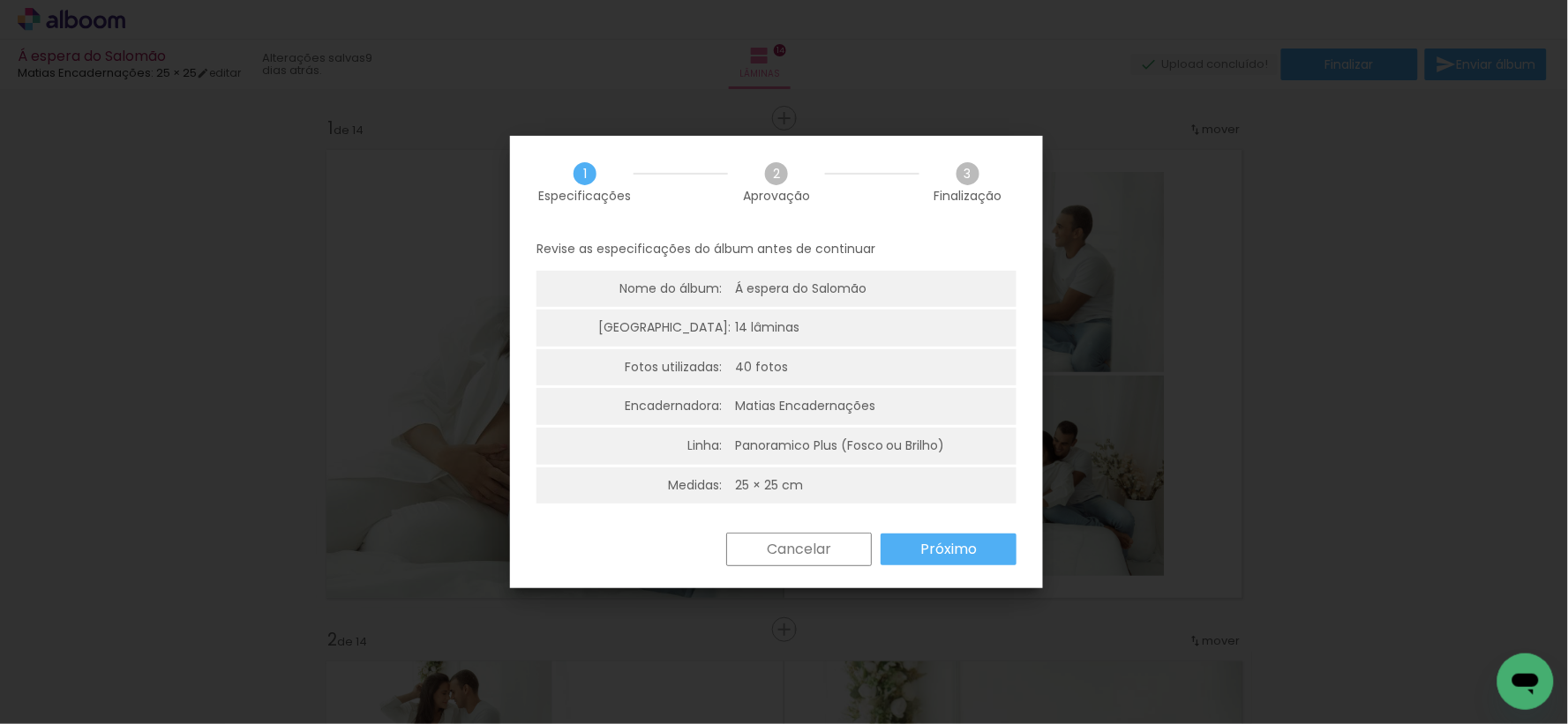
click at [0, 0] on slot "Próximo" at bounding box center [0, 0] width 0 height 0
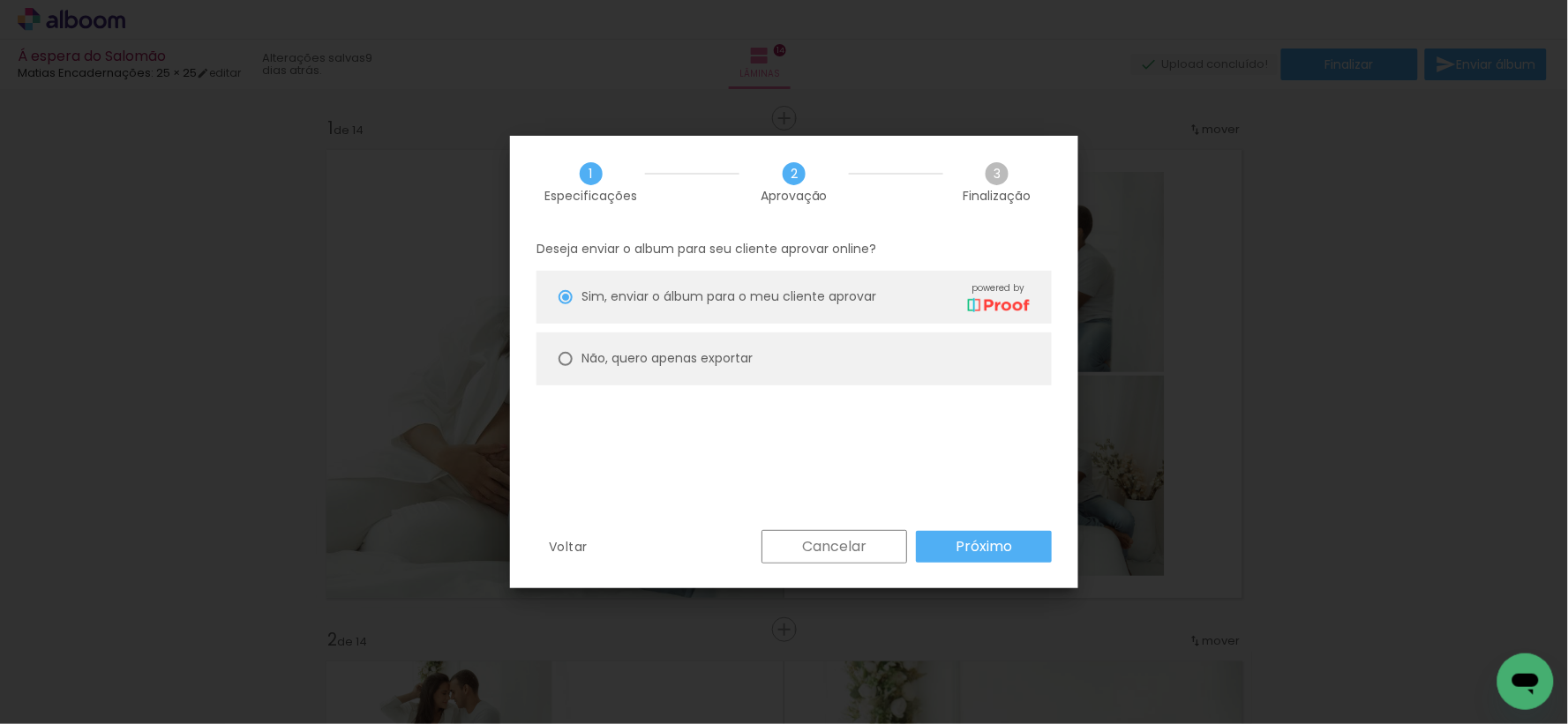
click at [0, 0] on slot "Não, quero apenas exportar" at bounding box center [0, 0] width 0 height 0
type paper-radio-button "on"
click at [0, 0] on slot "Próximo" at bounding box center [0, 0] width 0 height 0
type input "Alta, 300 DPI"
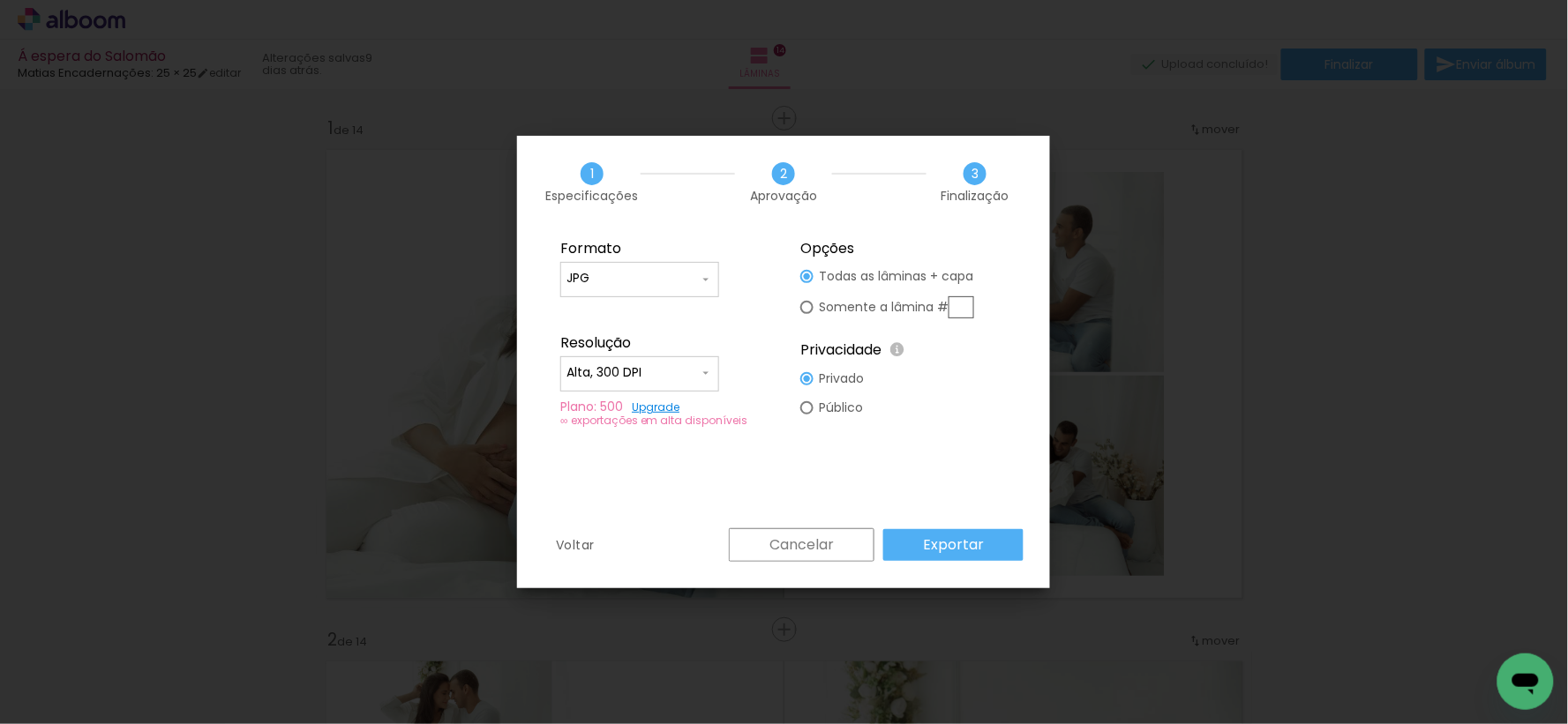
click at [0, 0] on slot "Exportar" at bounding box center [0, 0] width 0 height 0
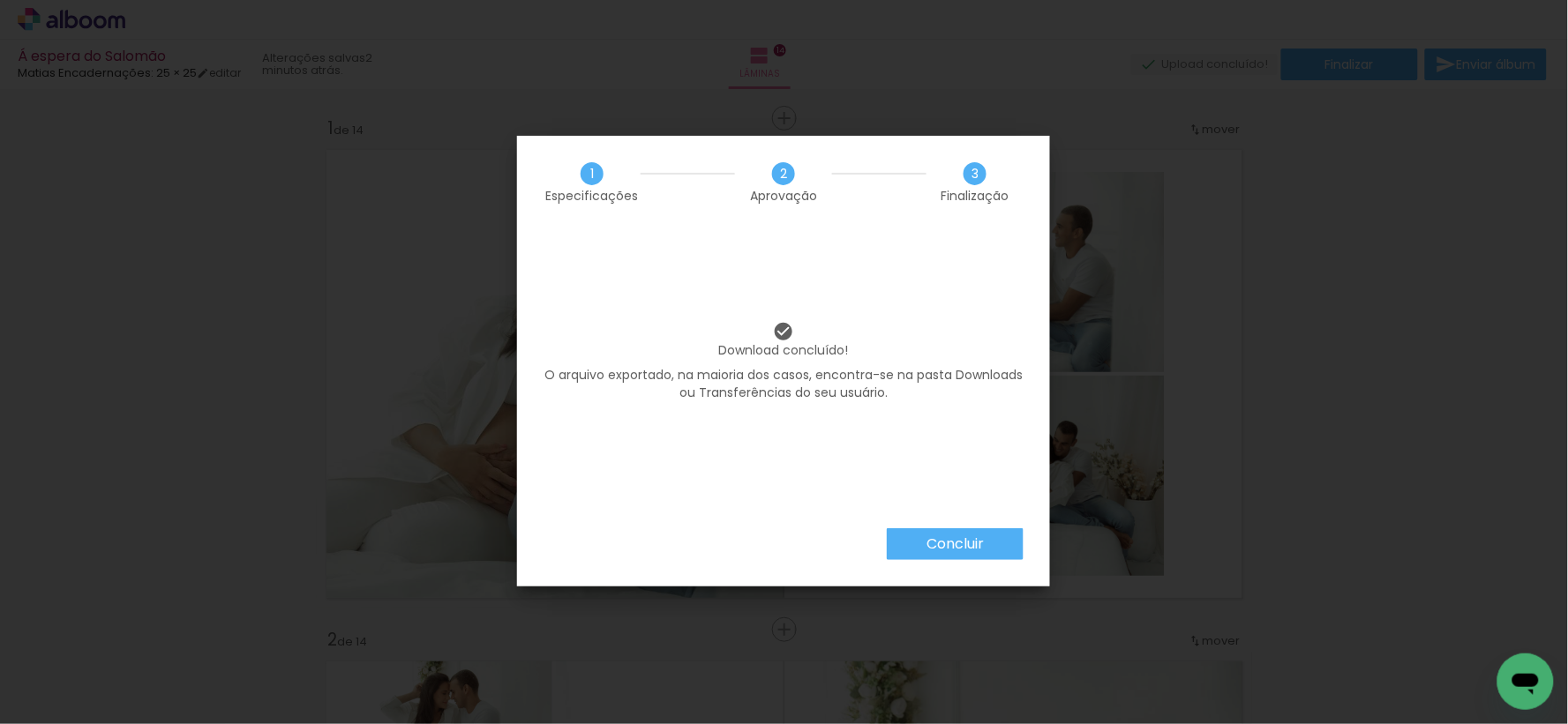
click at [915, 546] on paper-button "Concluir" at bounding box center [955, 544] width 137 height 32
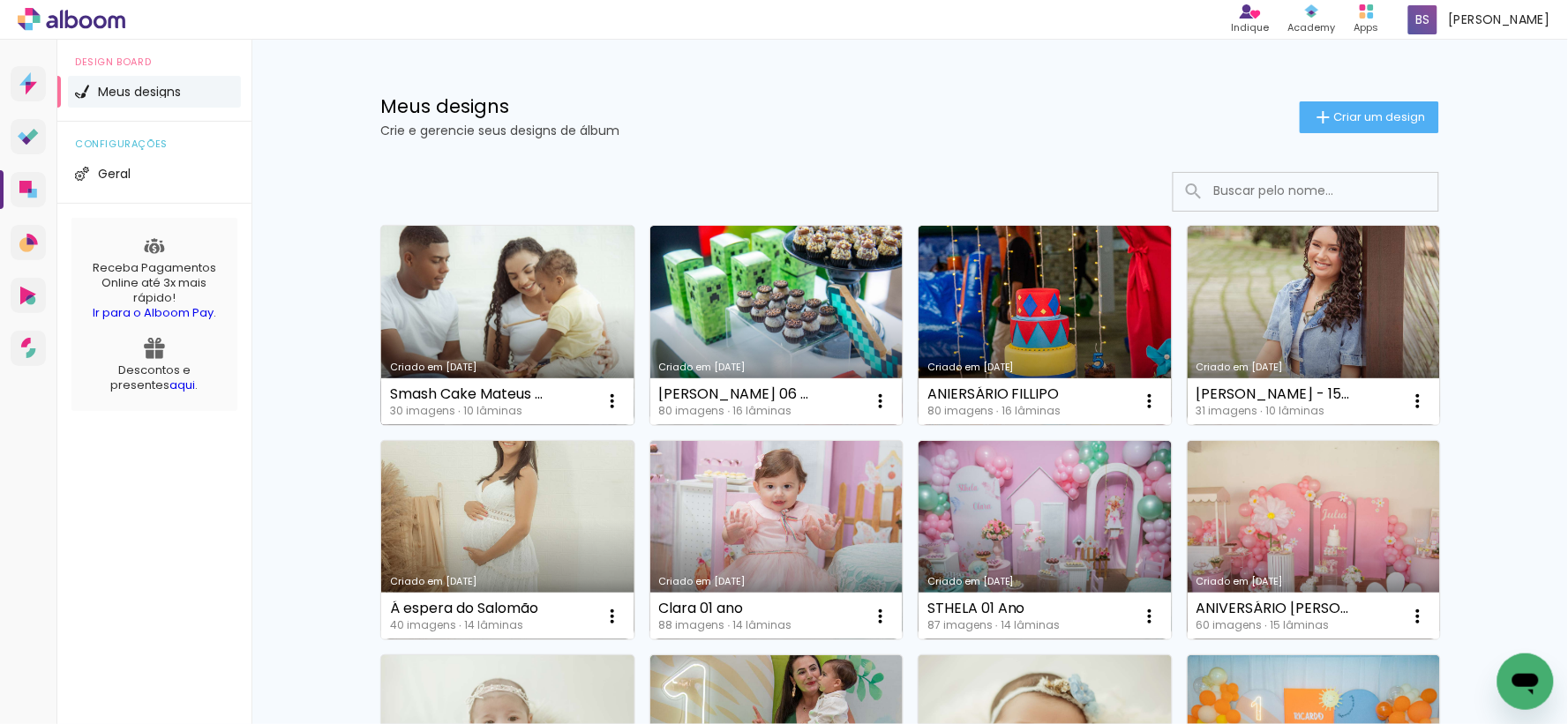
click at [506, 324] on link "Criado em [DATE]" at bounding box center [508, 325] width 253 height 199
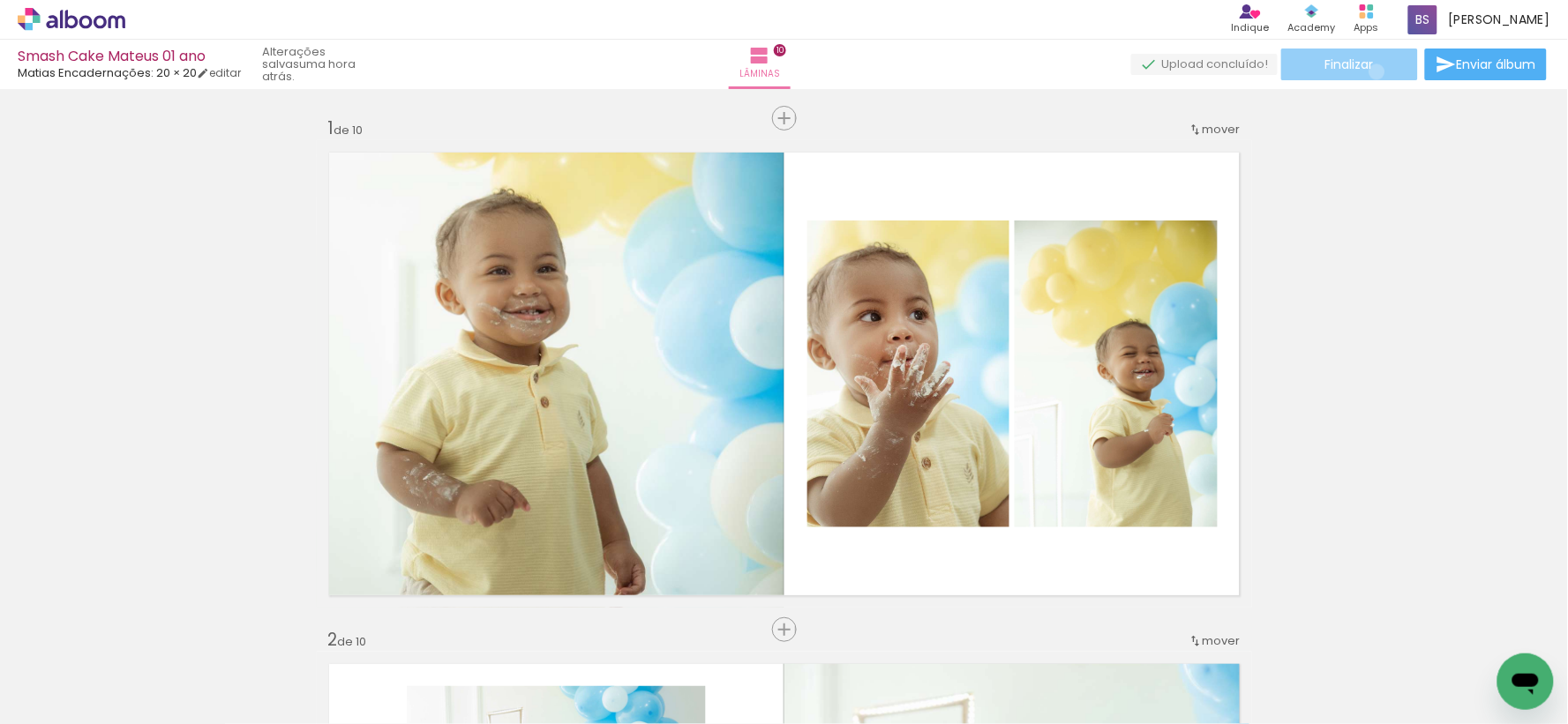
click at [1371, 71] on paper-button "Finalizar" at bounding box center [1349, 64] width 137 height 32
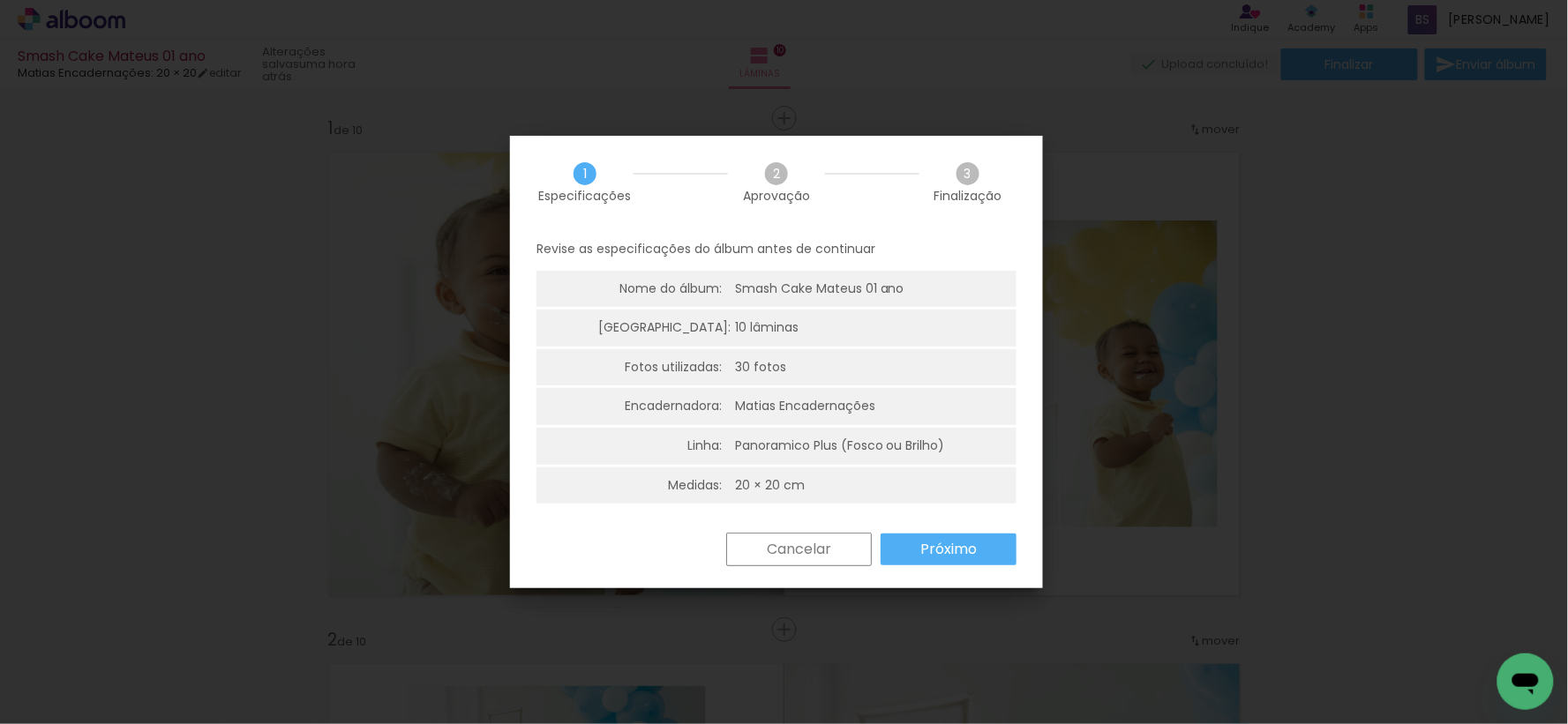
click at [983, 551] on paper-button "Próximo" at bounding box center [948, 549] width 136 height 32
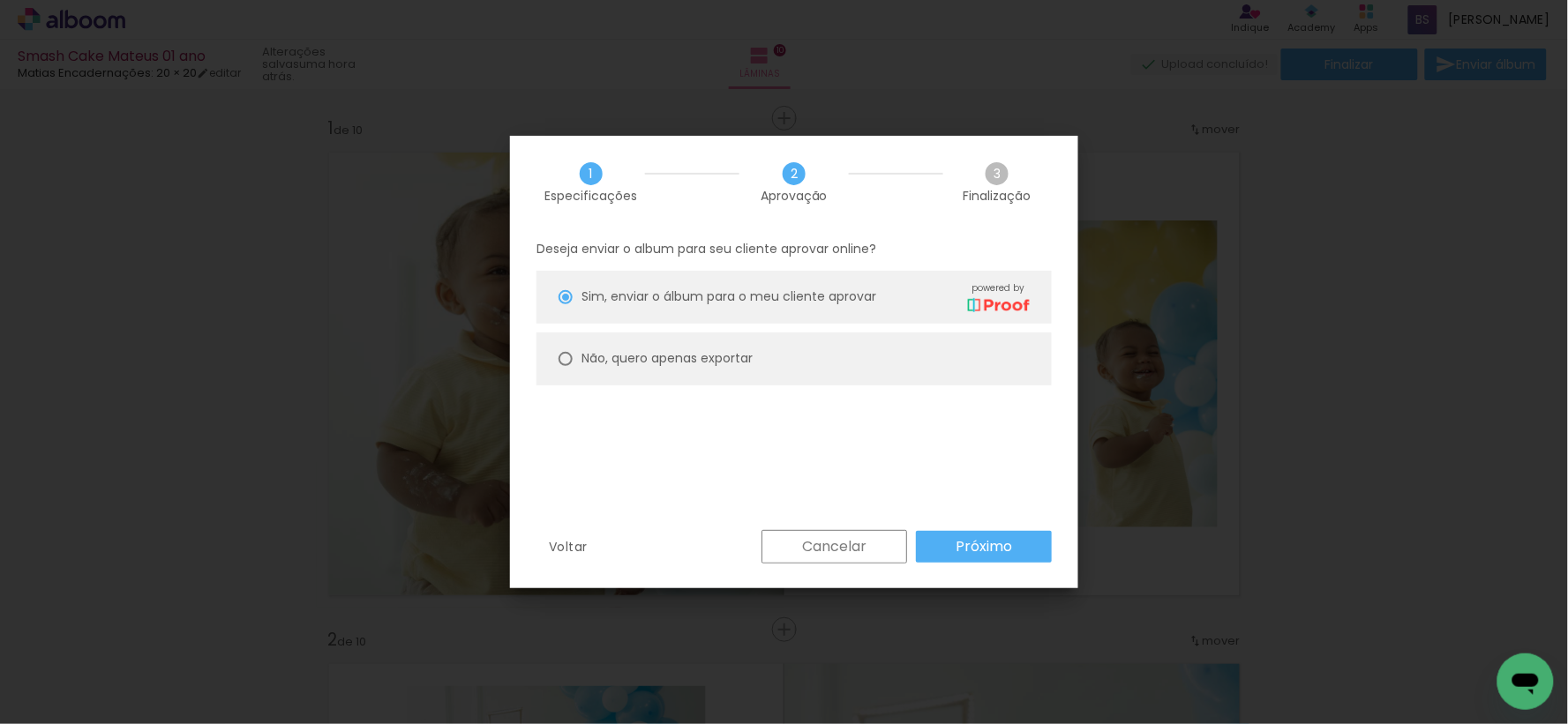
click at [0, 0] on slot "Não, quero apenas exportar" at bounding box center [0, 0] width 0 height 0
type paper-radio-button "on"
click at [1011, 546] on paper-button "Próximo" at bounding box center [983, 546] width 136 height 32
type input "Alta, 300 DPI"
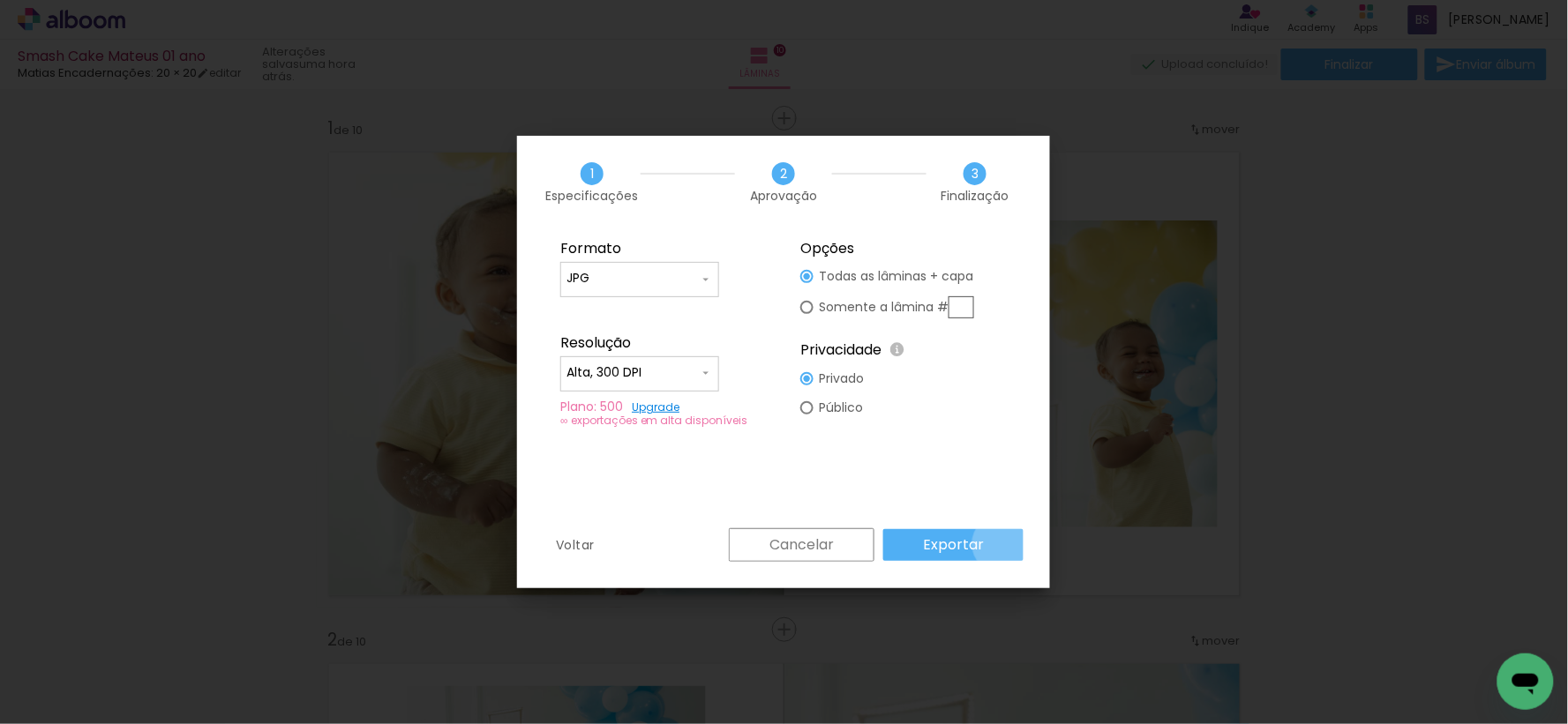
click at [1005, 545] on paper-button "Exportar" at bounding box center [953, 545] width 140 height 32
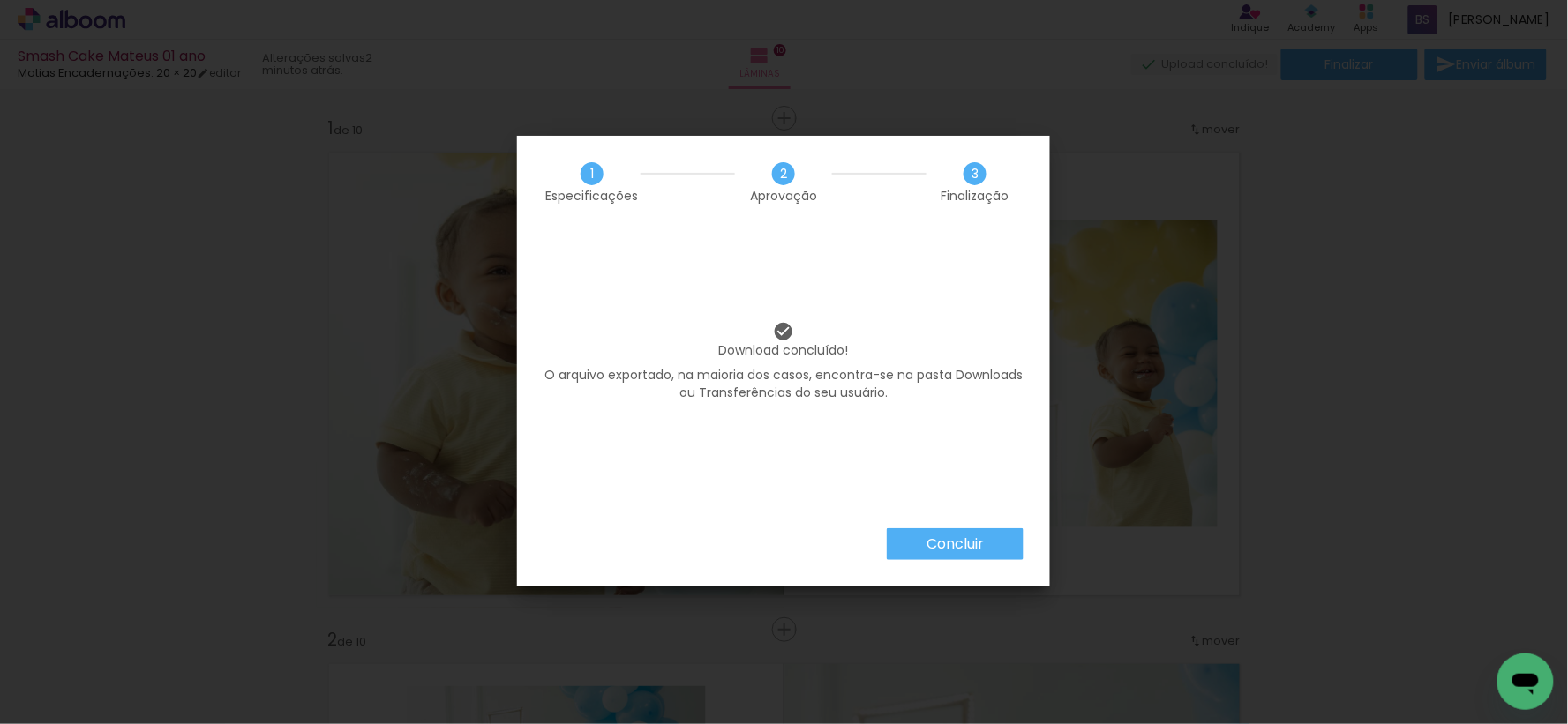
click at [921, 545] on paper-button "Concluir" at bounding box center [955, 544] width 137 height 32
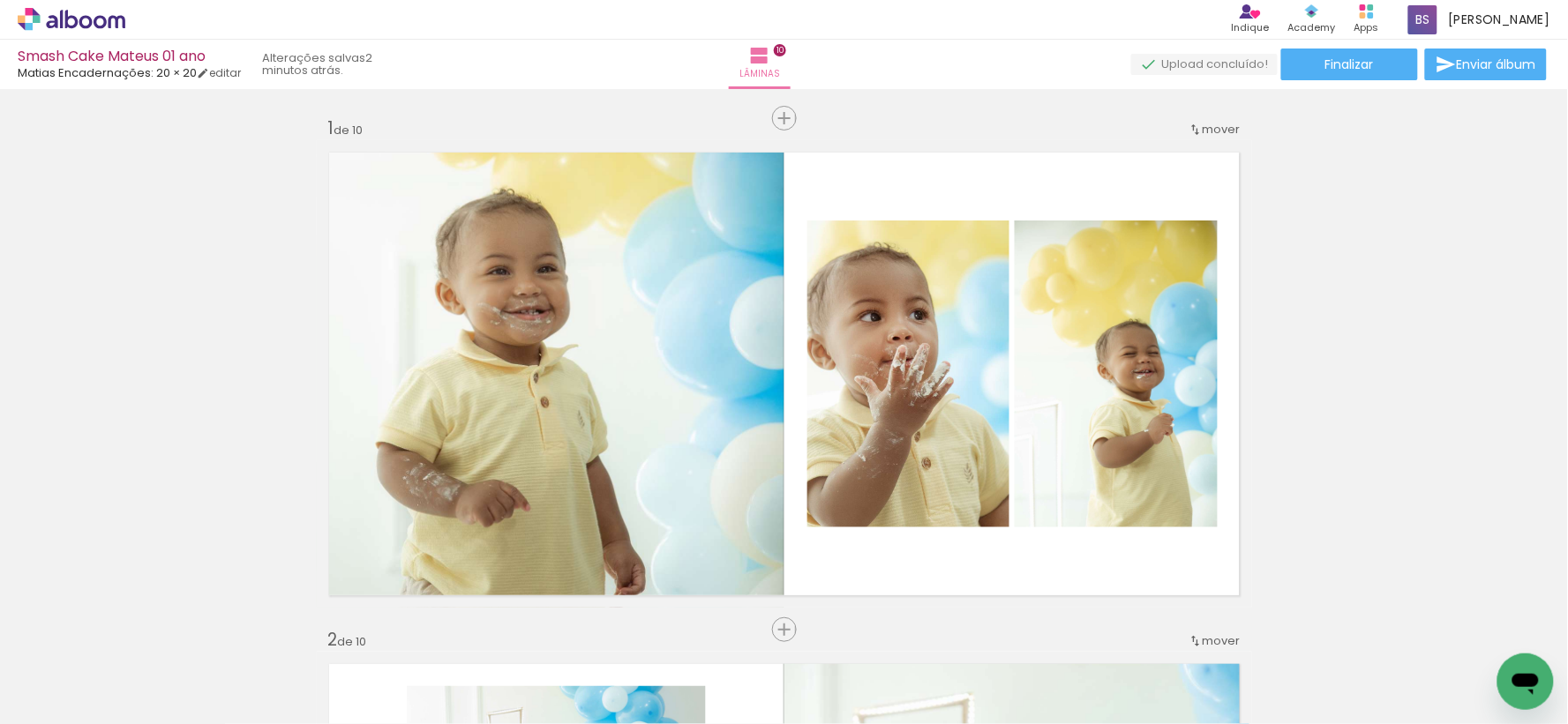
click at [99, 26] on icon at bounding box center [100, 21] width 14 height 14
